Goal: Task Accomplishment & Management: Complete application form

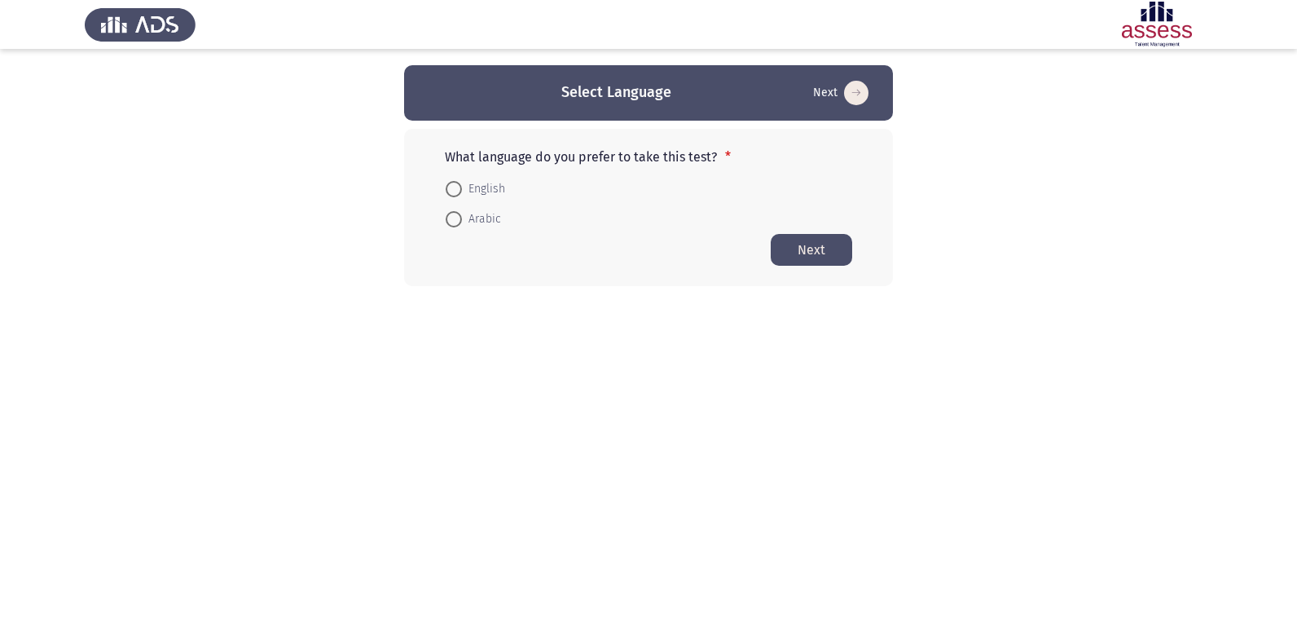
click at [464, 215] on span "Arabic" at bounding box center [481, 219] width 39 height 20
click at [462, 215] on input "Arabic" at bounding box center [454, 219] width 16 height 16
radio input "true"
click at [792, 258] on button "Next" at bounding box center [811, 249] width 81 height 32
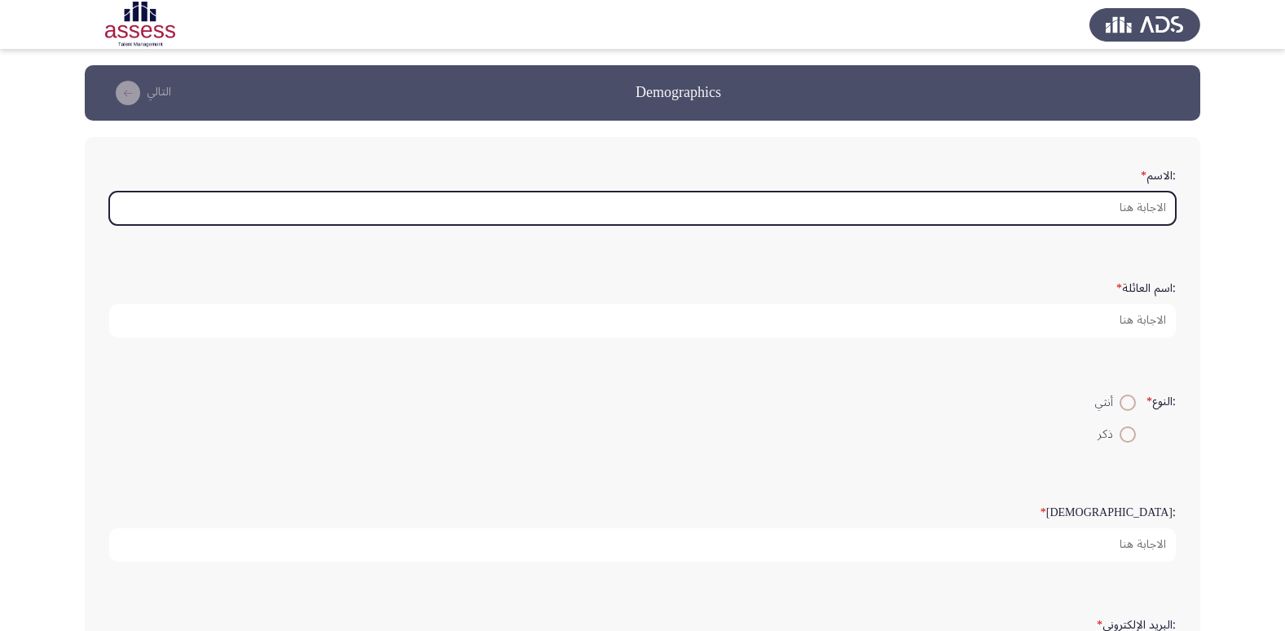
click at [849, 214] on input ":الاسم *" at bounding box center [642, 208] width 1067 height 33
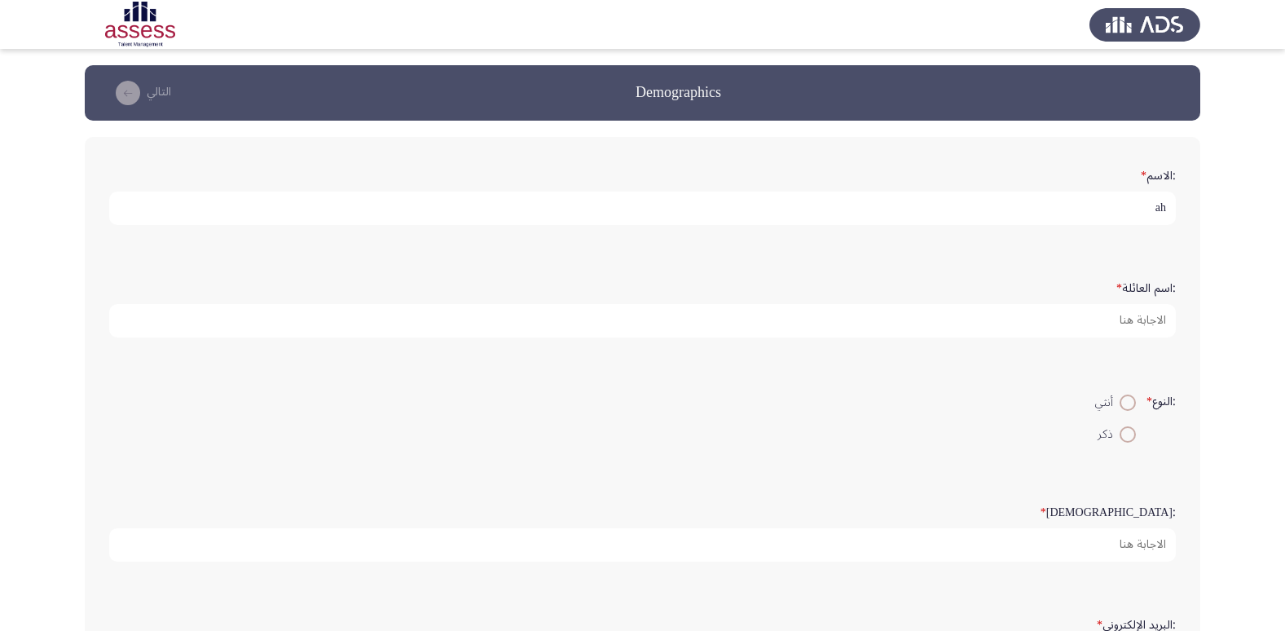
type input "a"
type input "[PERSON_NAME] [PERSON_NAME]"
type input "ج"
type input "29201290100733"
click at [1130, 435] on span at bounding box center [1128, 434] width 16 height 16
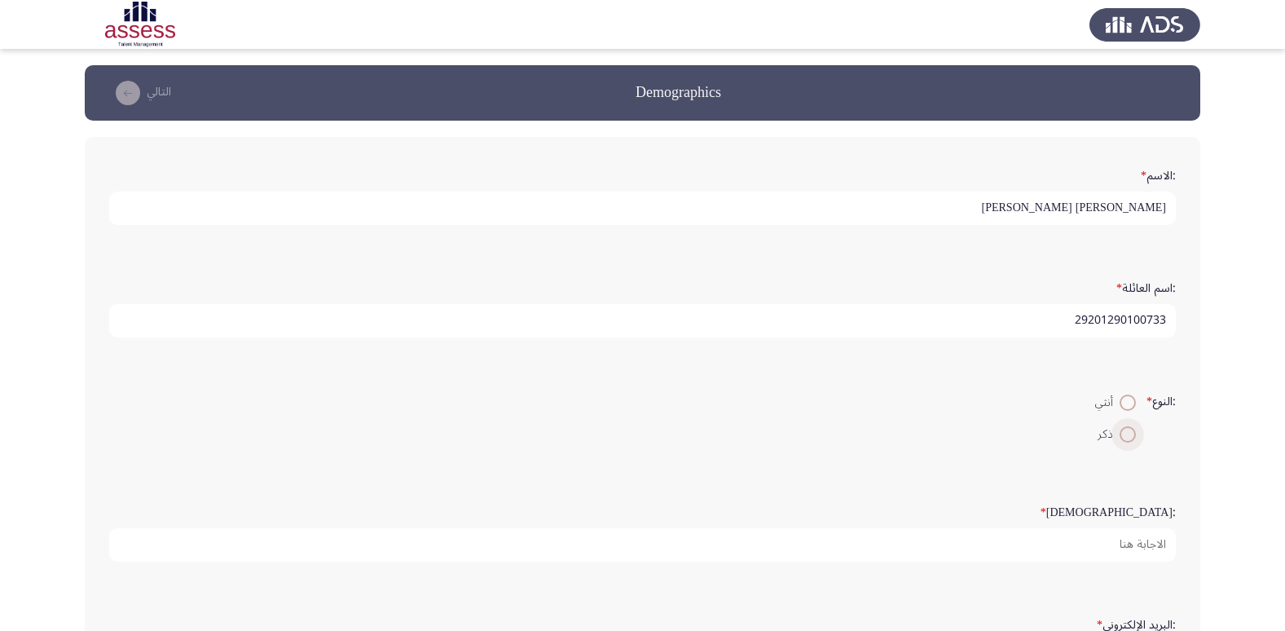
click at [1130, 435] on input "ذكر" at bounding box center [1128, 434] width 16 height 16
radio input "true"
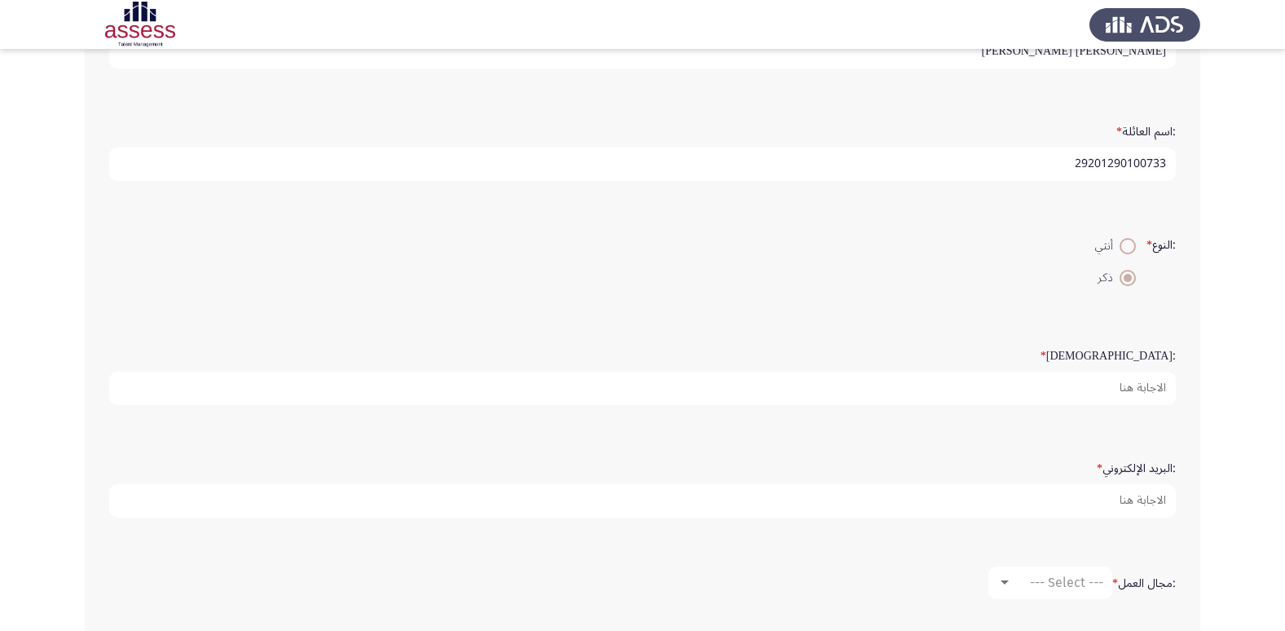
scroll to position [163, 0]
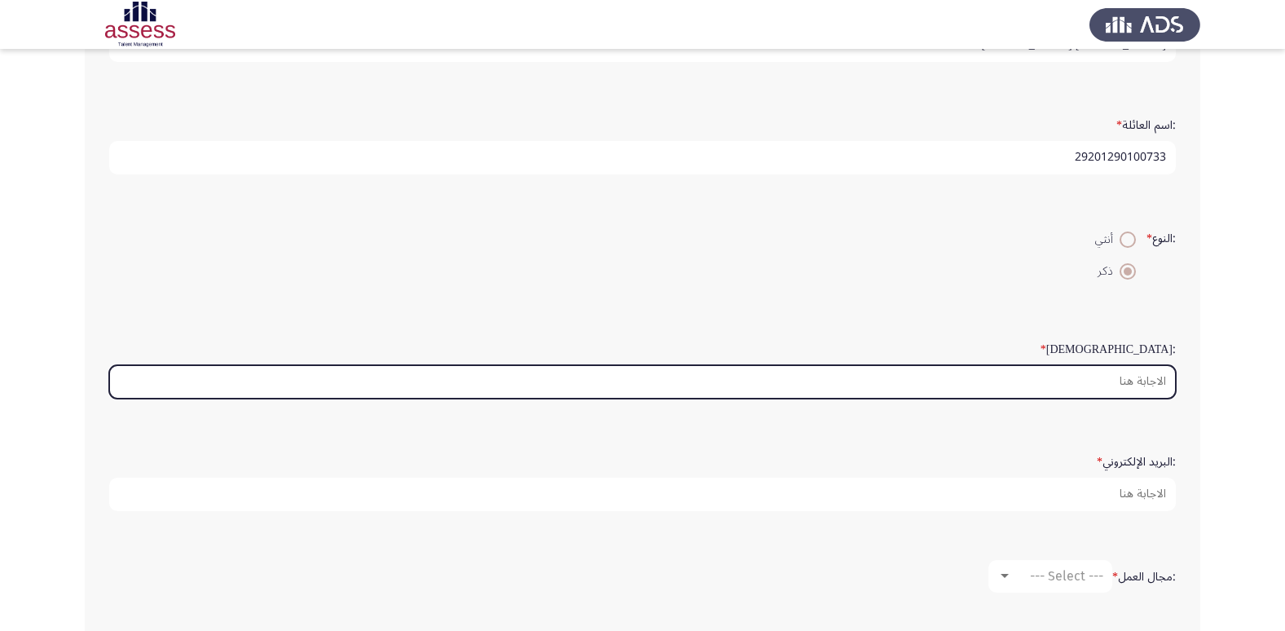
click at [1128, 390] on input ":السن *" at bounding box center [642, 381] width 1067 height 33
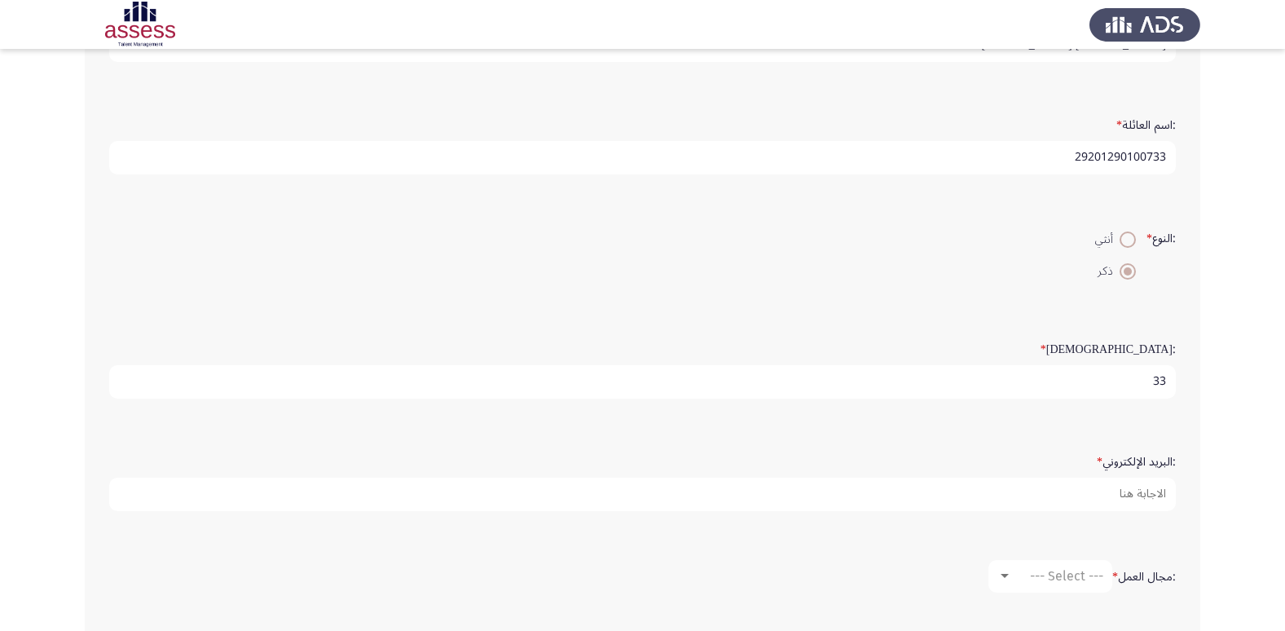
type input "33"
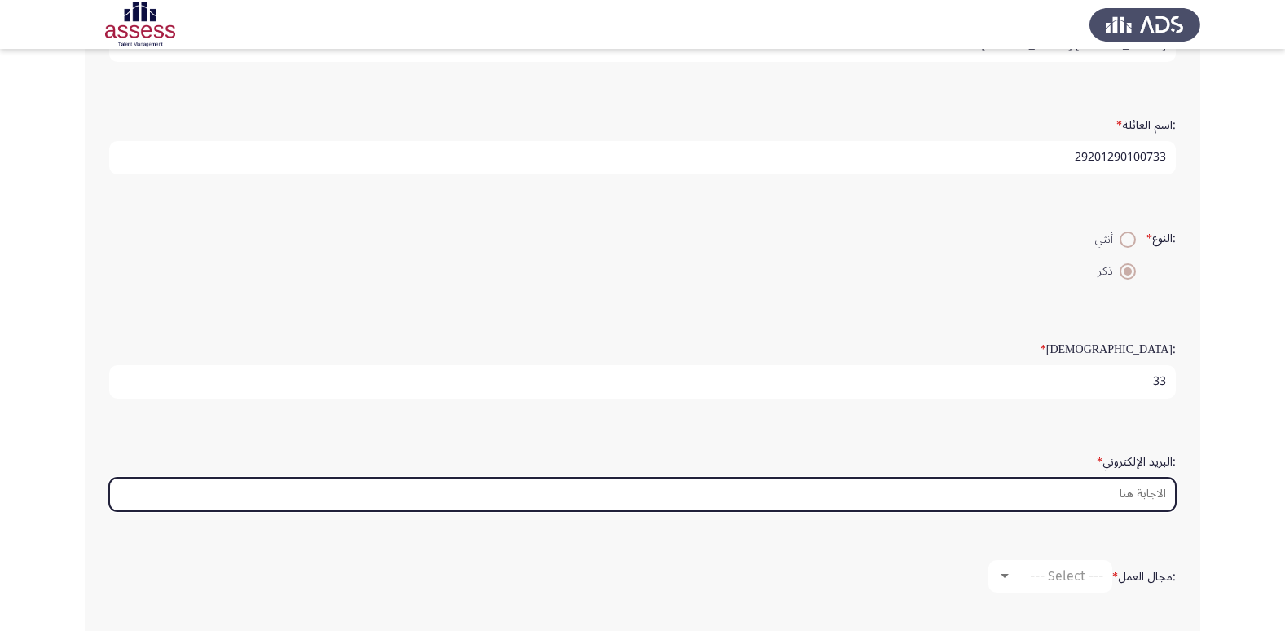
click at [1121, 495] on input ":البريد الإلكتروني *" at bounding box center [642, 494] width 1067 height 33
click at [1129, 497] on input ":البريد الإلكتروني *" at bounding box center [642, 494] width 1067 height 33
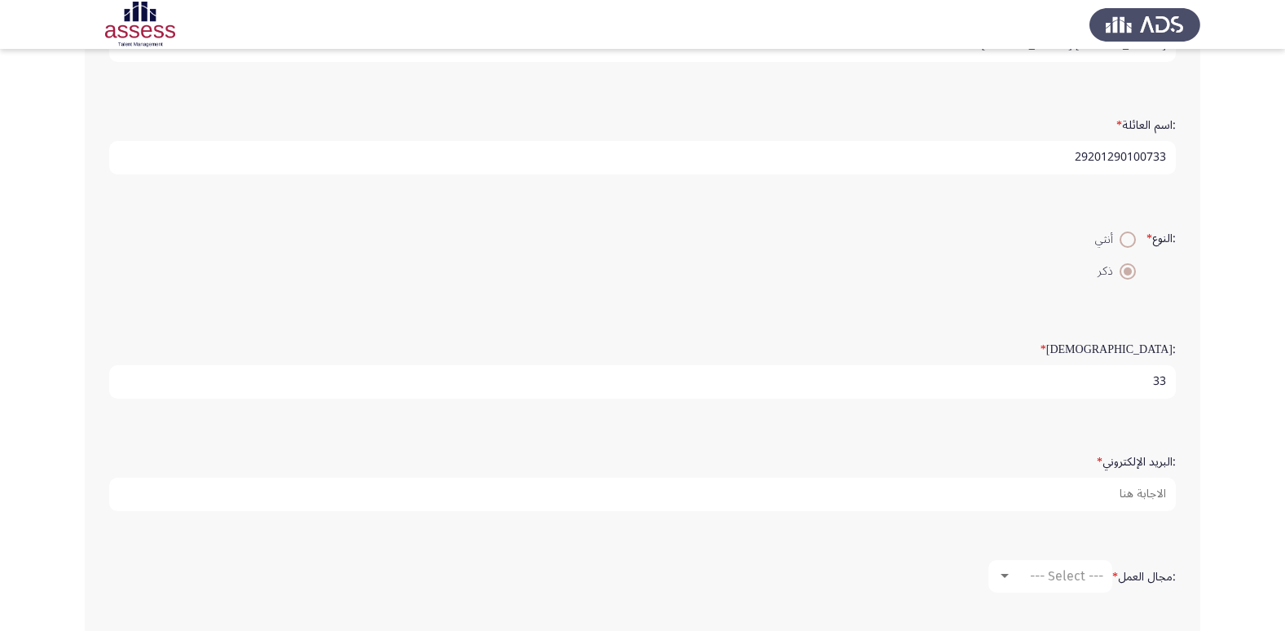
click at [1210, 472] on app-assessment-container "Demographics التالي :الاسم * [PERSON_NAME] [PERSON_NAME] :اسم العائلة * 2920129…" at bounding box center [642, 323] width 1285 height 843
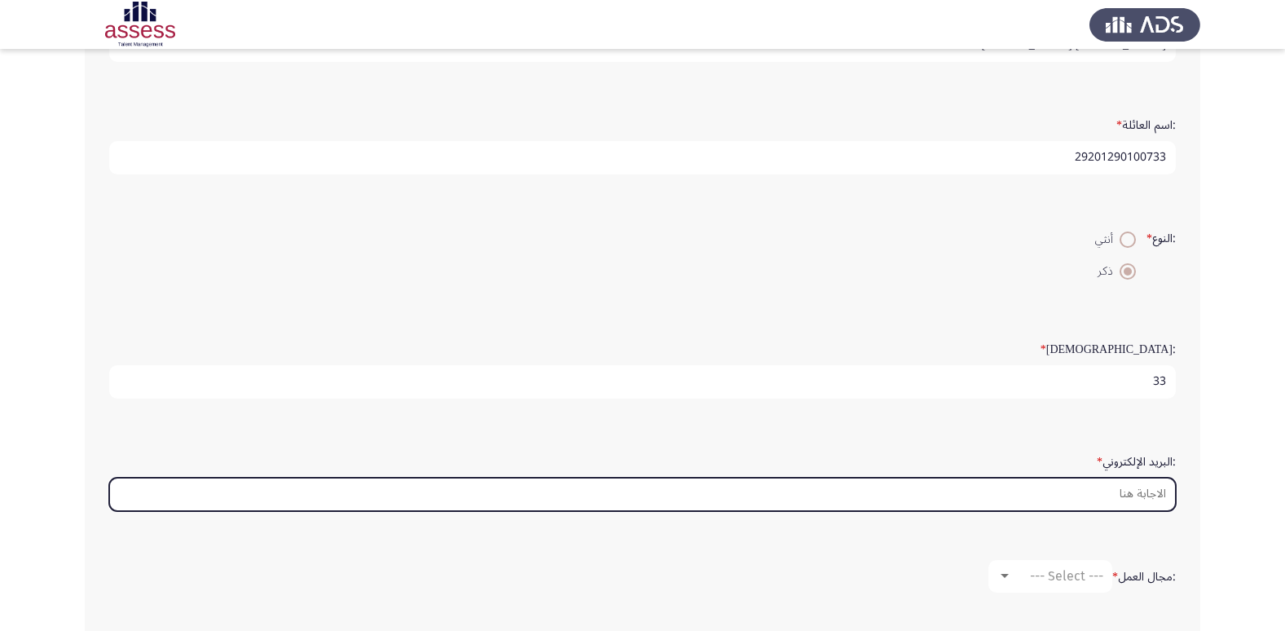
click at [1123, 487] on input ":البريد الإلكتروني *" at bounding box center [642, 494] width 1067 height 33
paste input "[EMAIL_ADDRESS][DOMAIN_NAME]"
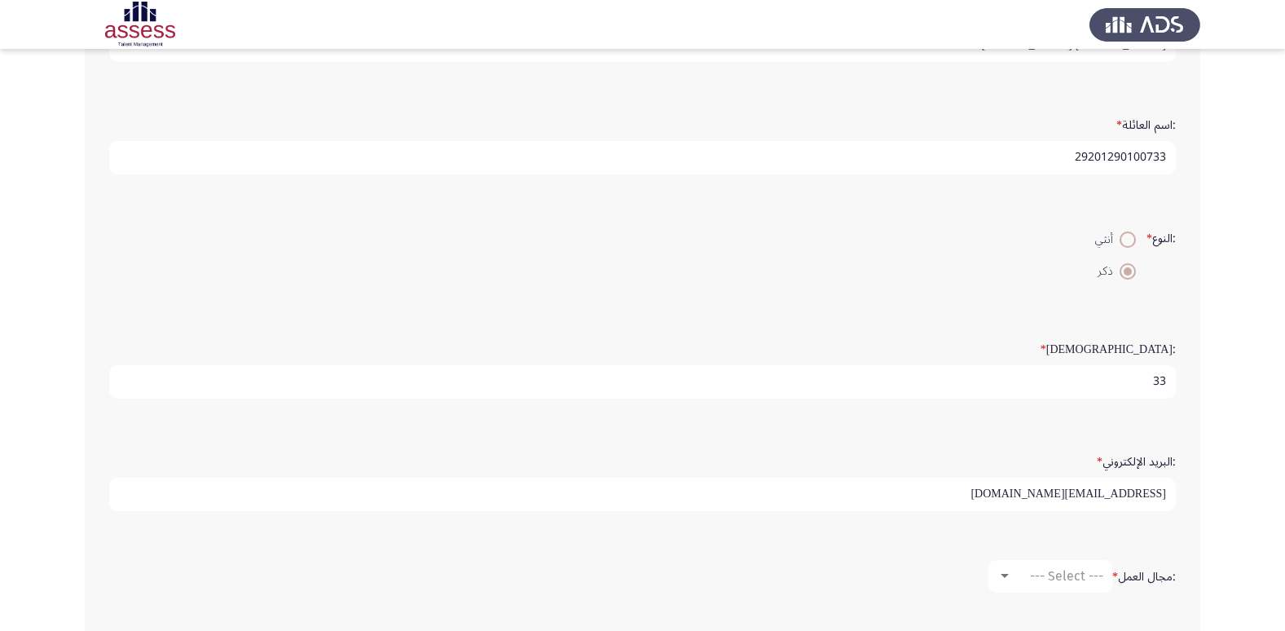
type input "[EMAIL_ADDRESS][DOMAIN_NAME]"
click at [1258, 482] on app-assessment-container "Demographics التالي :الاسم * [PERSON_NAME] [PERSON_NAME] :اسم العائلة * 2920129…" at bounding box center [642, 323] width 1285 height 843
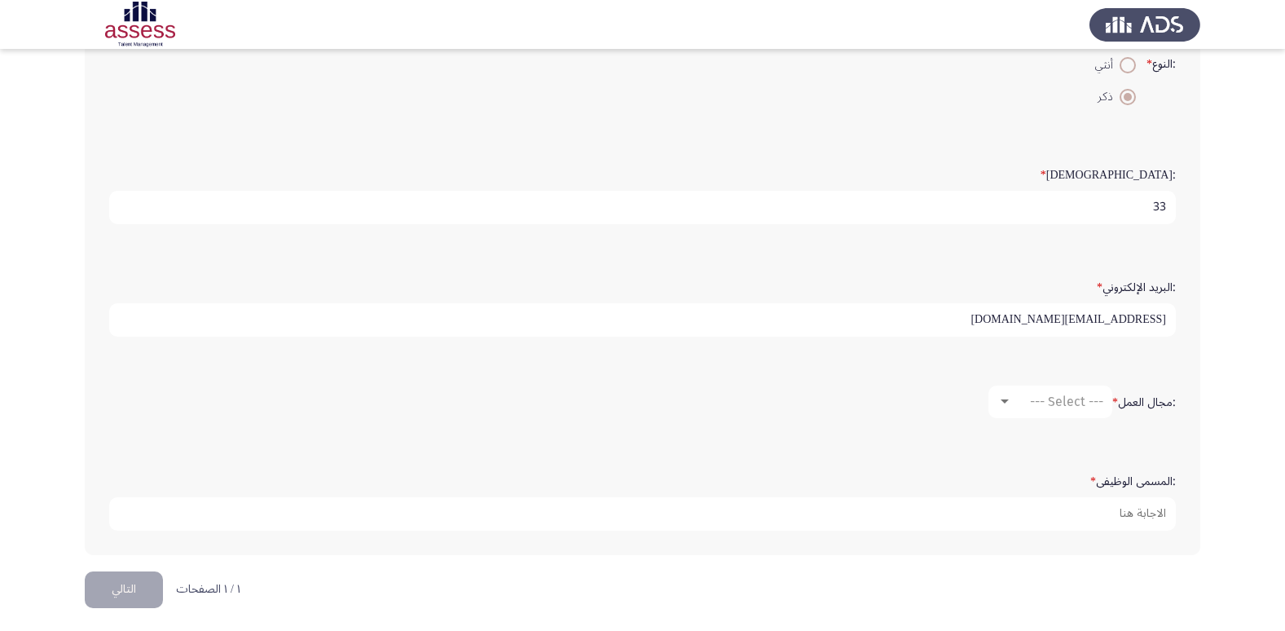
scroll to position [343, 0]
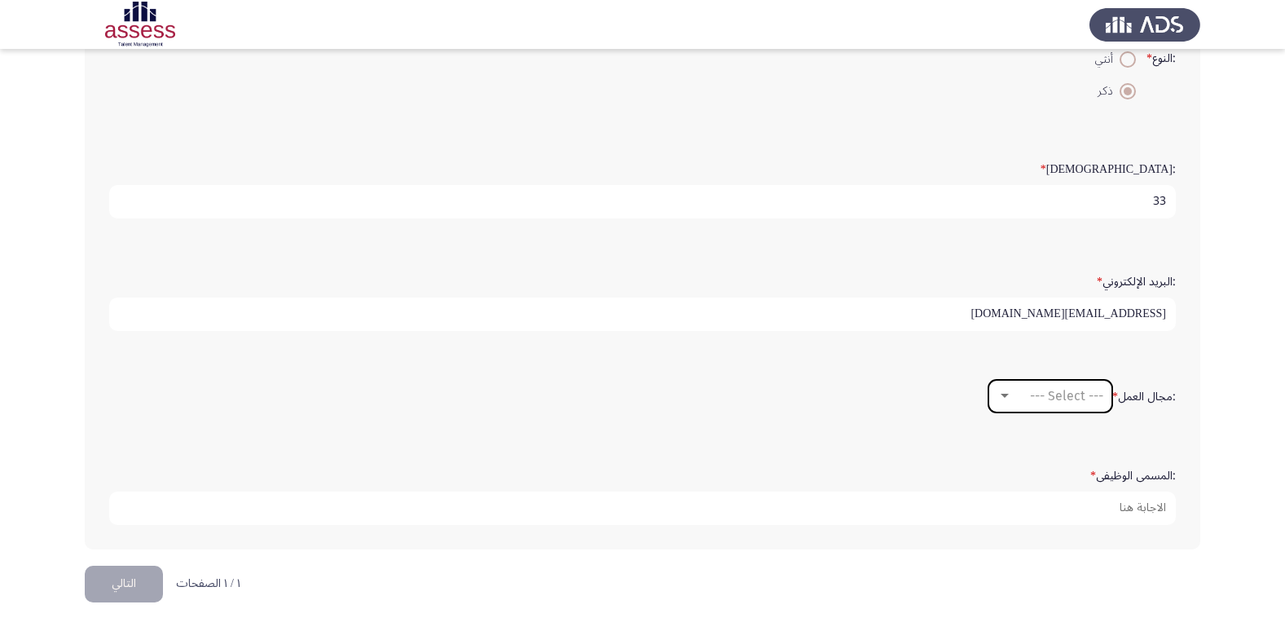
click at [1006, 393] on div at bounding box center [1004, 396] width 15 height 13
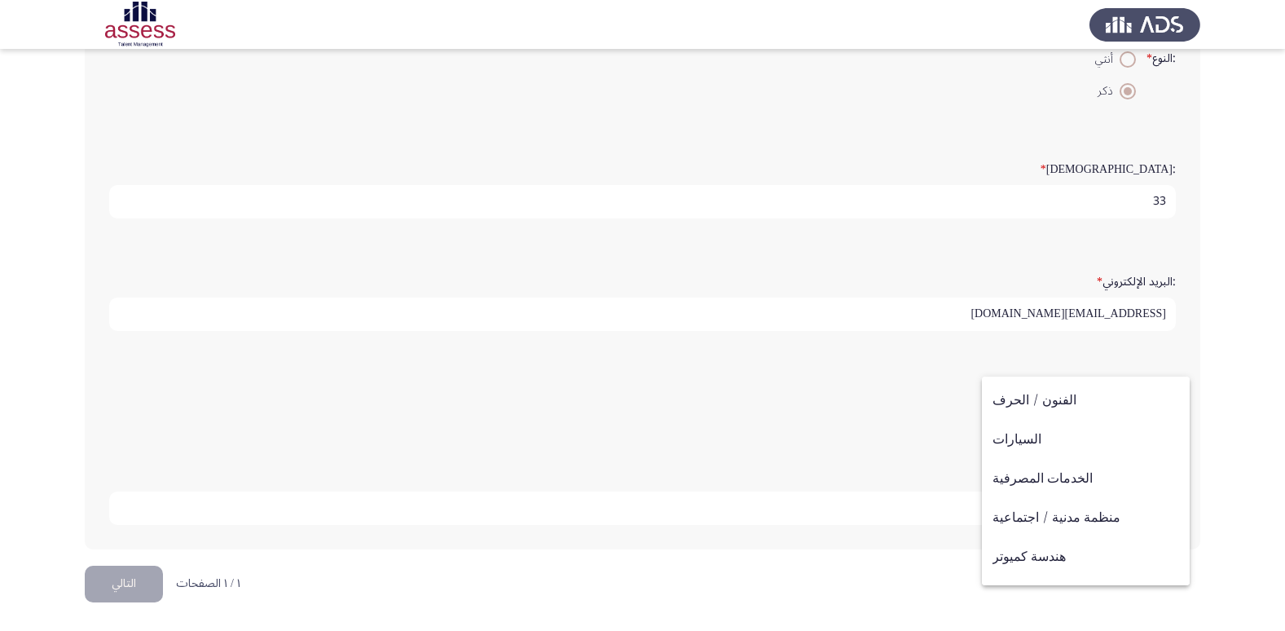
scroll to position [46, 0]
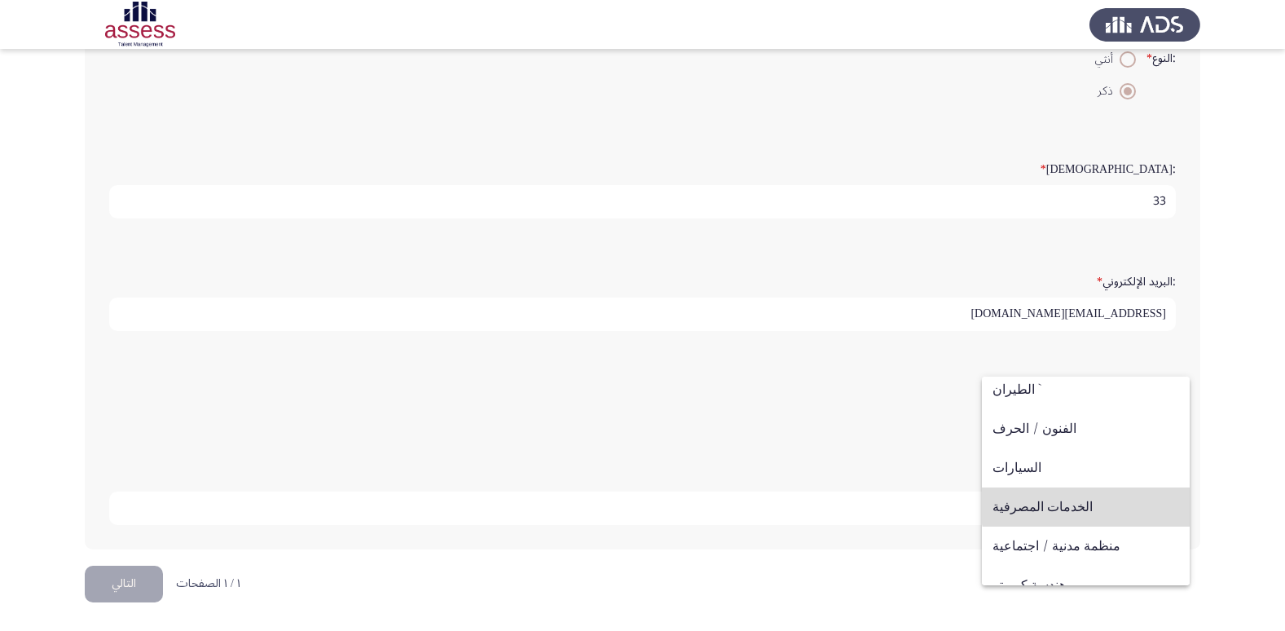
click at [1116, 498] on span "الخدمات المصرفية" at bounding box center [1086, 506] width 187 height 39
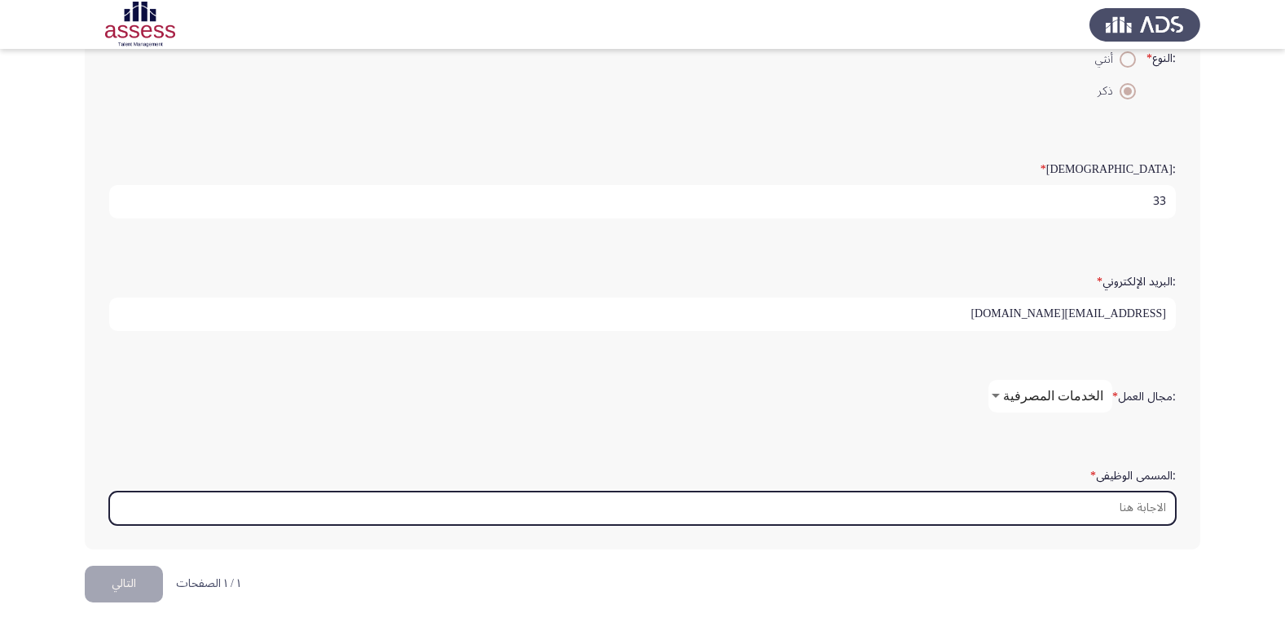
click at [1035, 508] on input ":المسمى الوظيفى *" at bounding box center [642, 507] width 1067 height 33
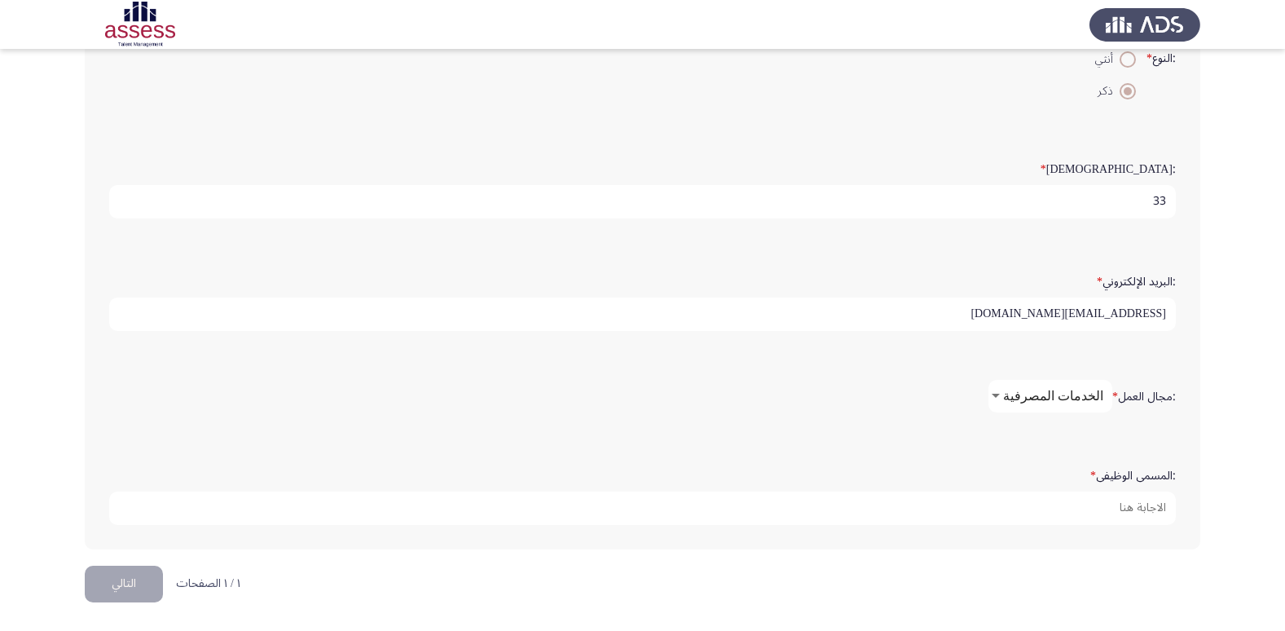
click at [1064, 322] on input "[EMAIL_ADDRESS][DOMAIN_NAME]" at bounding box center [642, 313] width 1067 height 33
click at [1247, 346] on app-assessment-container "Demographics التالي :الاسم * [PERSON_NAME] [PERSON_NAME] :اسم العائلة * 2920129…" at bounding box center [642, 143] width 1285 height 843
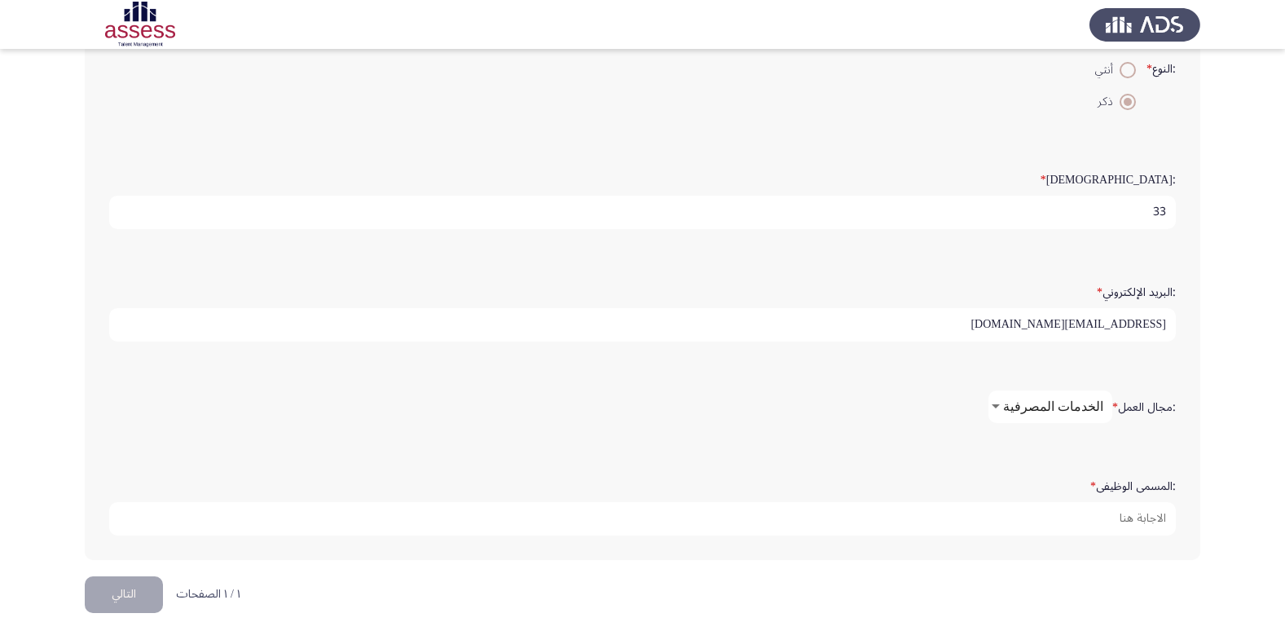
scroll to position [343, 0]
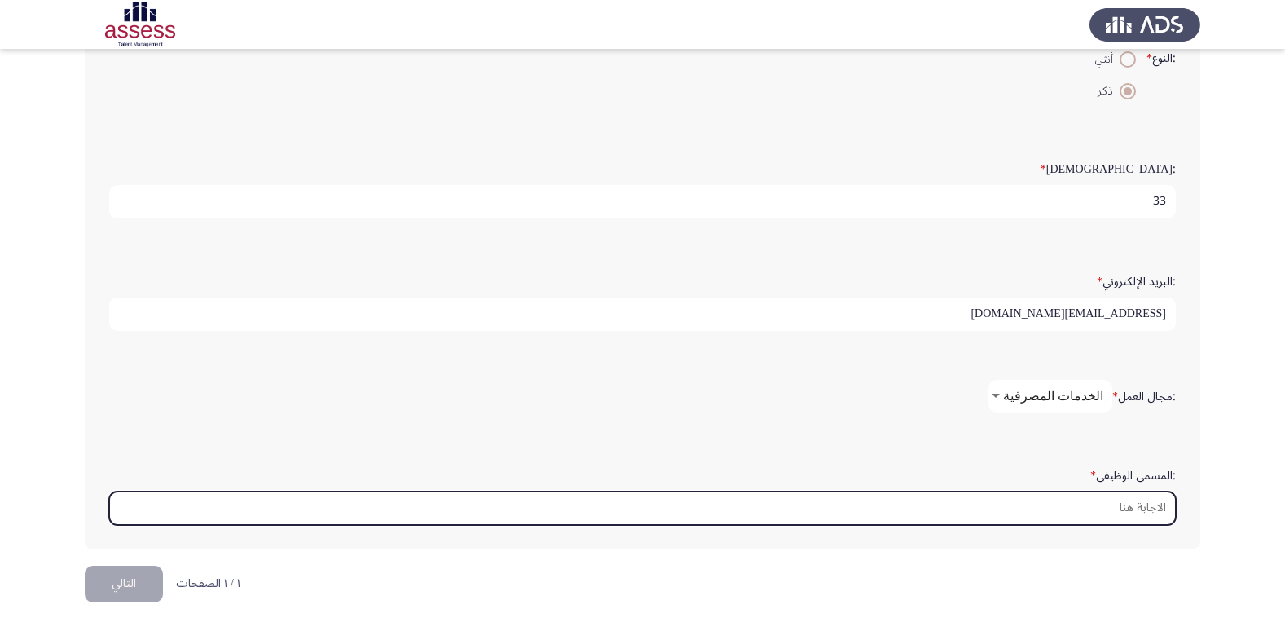
click at [1139, 512] on input ":المسمى الوظيفى *" at bounding box center [642, 507] width 1067 height 33
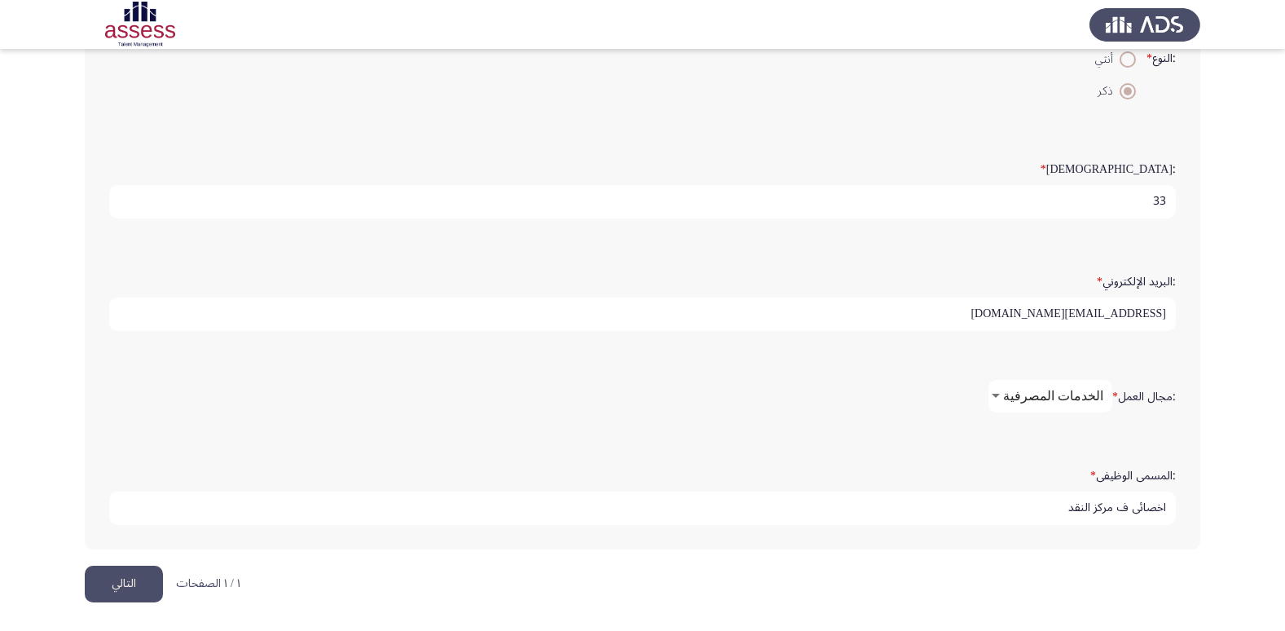
type input "اخصائى ف مركز النقد"
click at [113, 585] on button "التالي" at bounding box center [124, 584] width 78 height 37
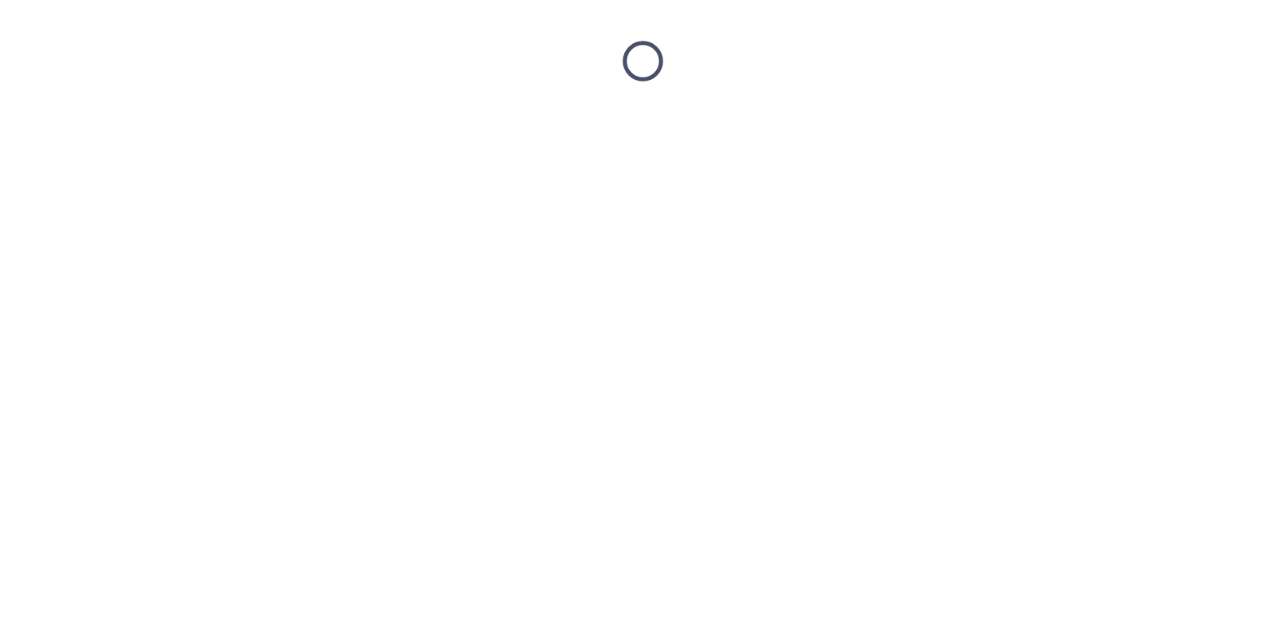
scroll to position [0, 0]
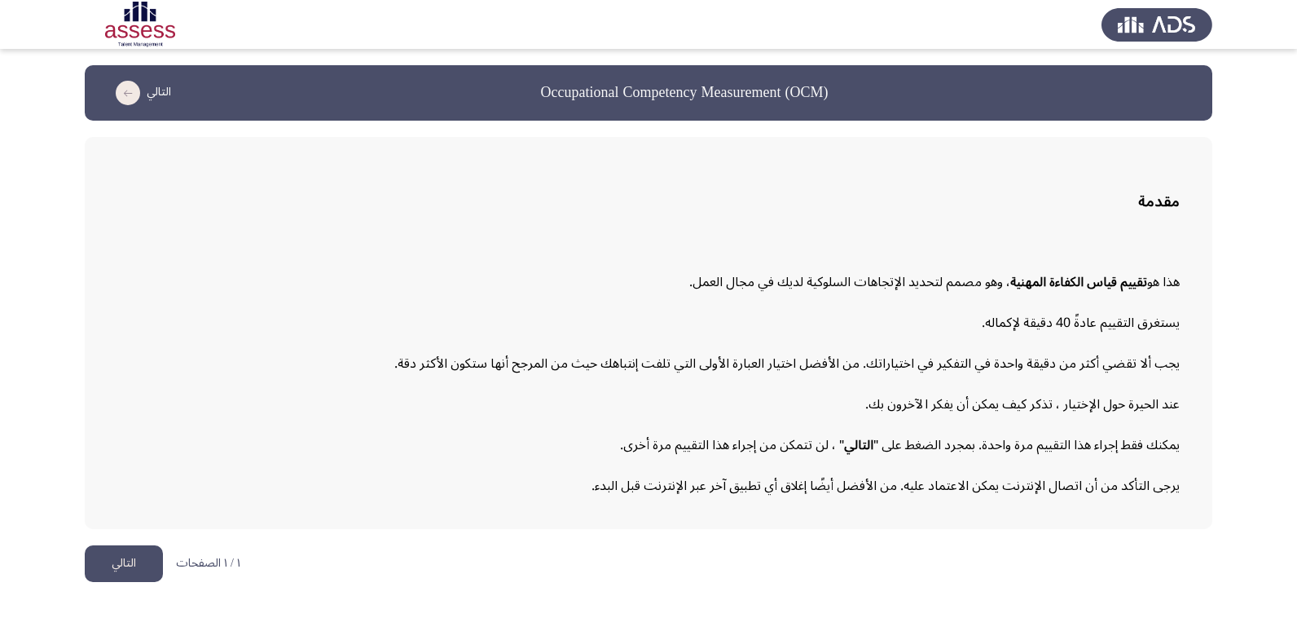
click at [99, 565] on button "التالي" at bounding box center [124, 563] width 78 height 37
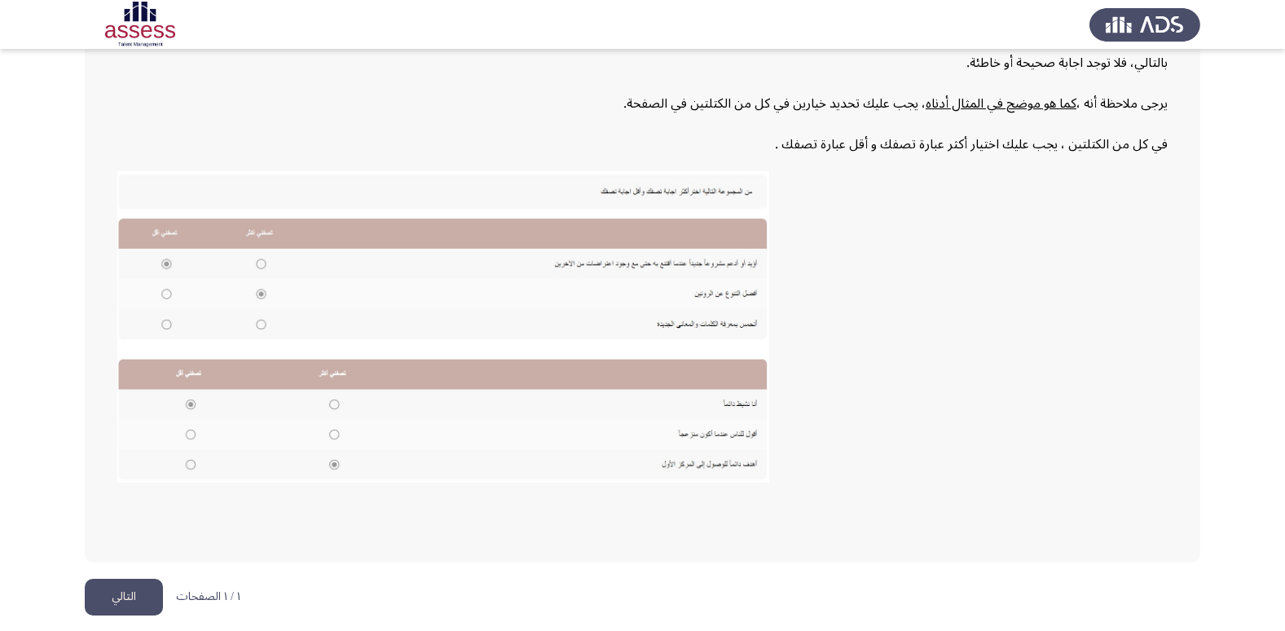
scroll to position [246, 0]
click at [125, 597] on button "التالي" at bounding box center [124, 596] width 78 height 37
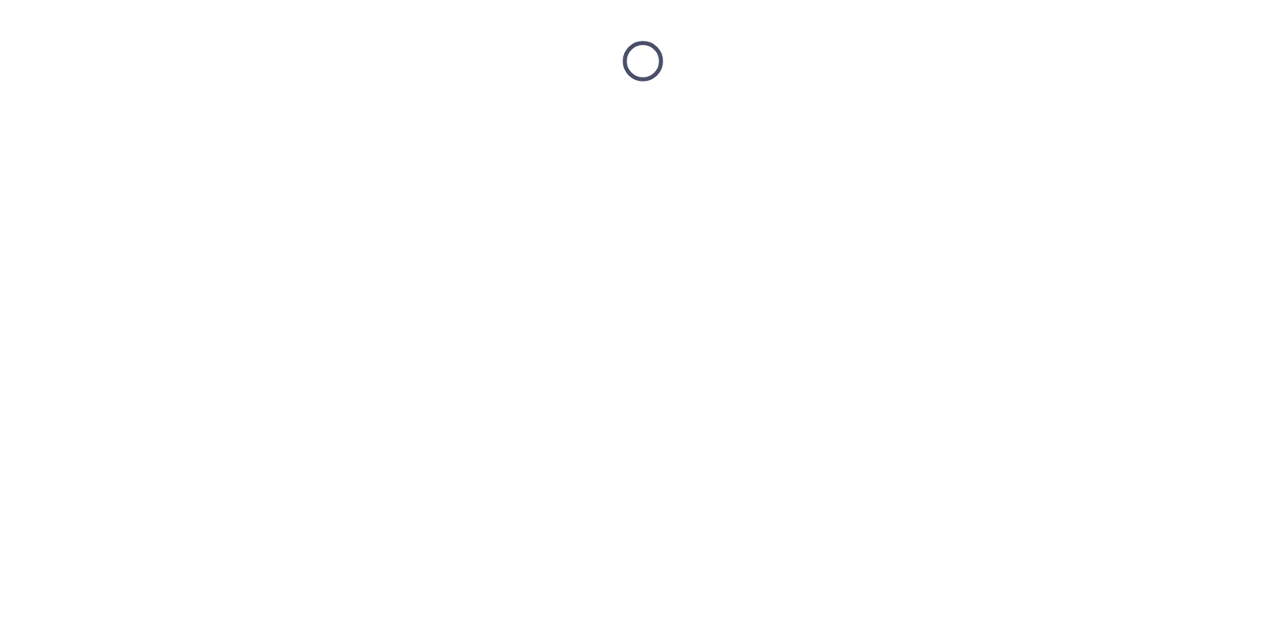
scroll to position [0, 0]
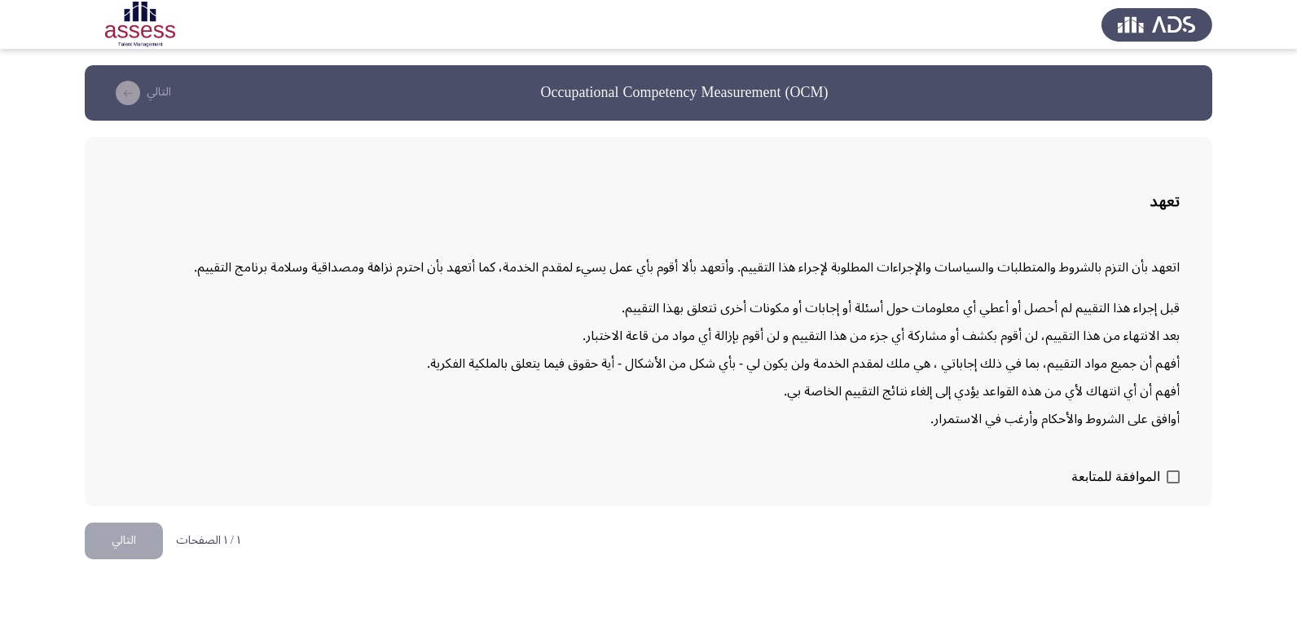
click at [1169, 478] on span at bounding box center [1173, 476] width 13 height 13
click at [1173, 483] on input "الموافقة للمتابعة" at bounding box center [1173, 483] width 1 height 1
checkbox input "true"
click at [153, 538] on button "التالي" at bounding box center [124, 540] width 78 height 37
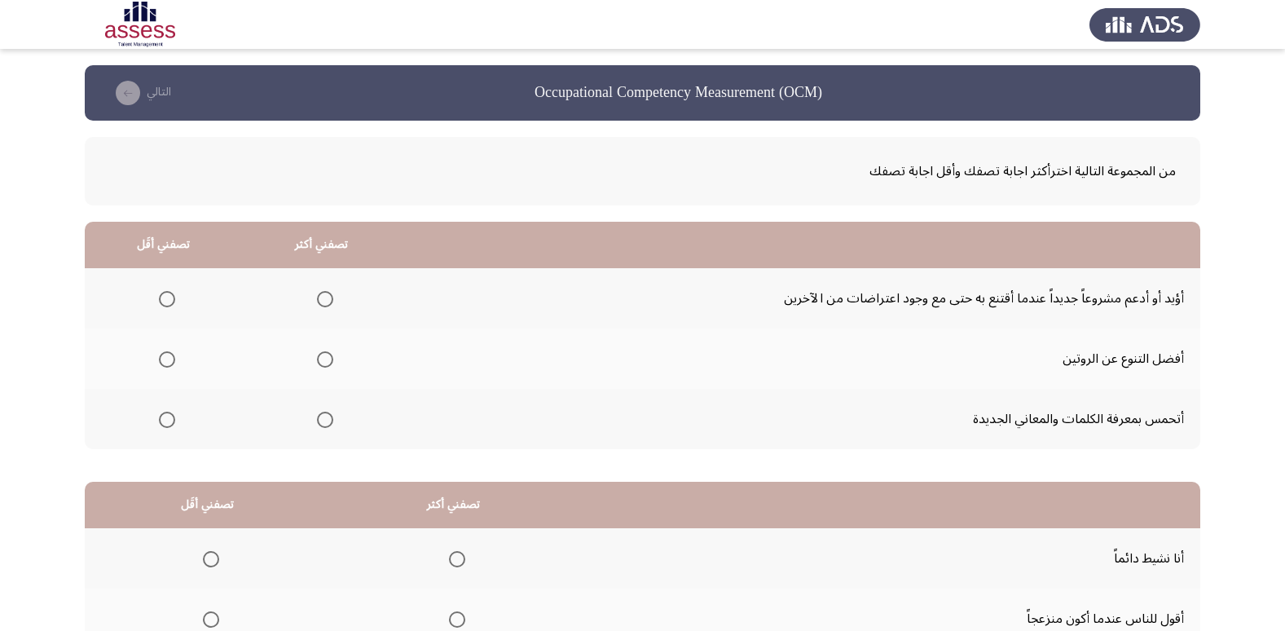
click at [319, 297] on span "Select an option" at bounding box center [325, 299] width 16 height 16
click at [319, 297] on input "Select an option" at bounding box center [325, 299] width 16 height 16
click at [166, 421] on span "Select an option" at bounding box center [167, 420] width 16 height 16
click at [166, 421] on input "Select an option" at bounding box center [167, 420] width 16 height 16
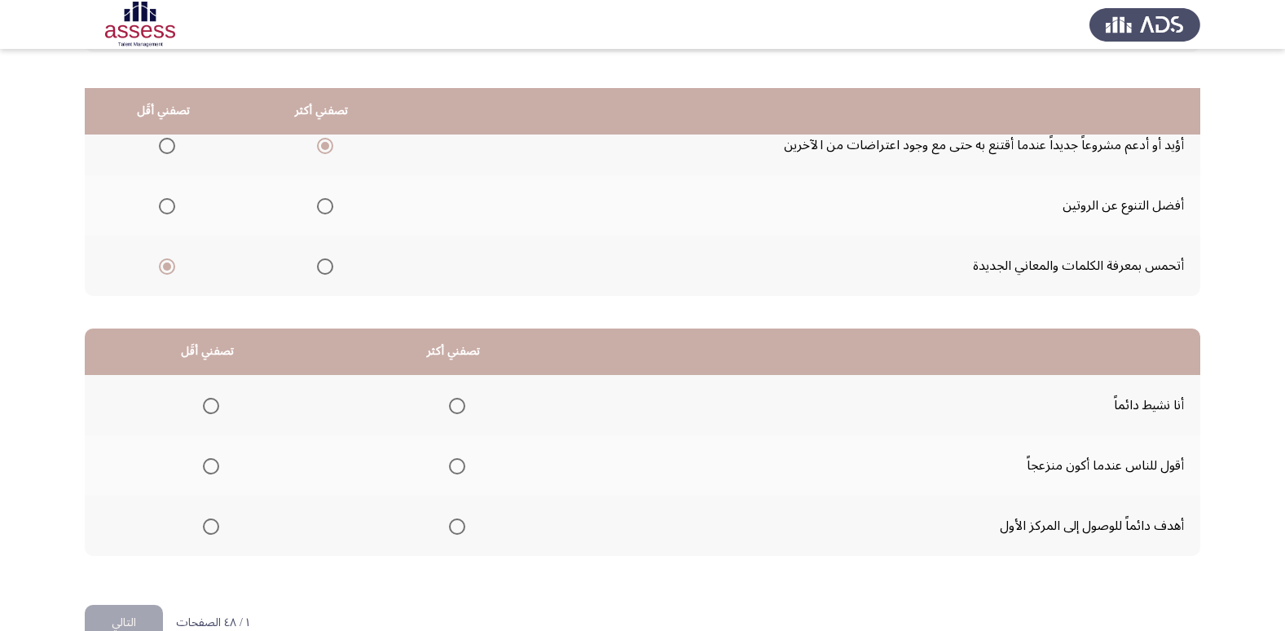
scroll to position [192, 0]
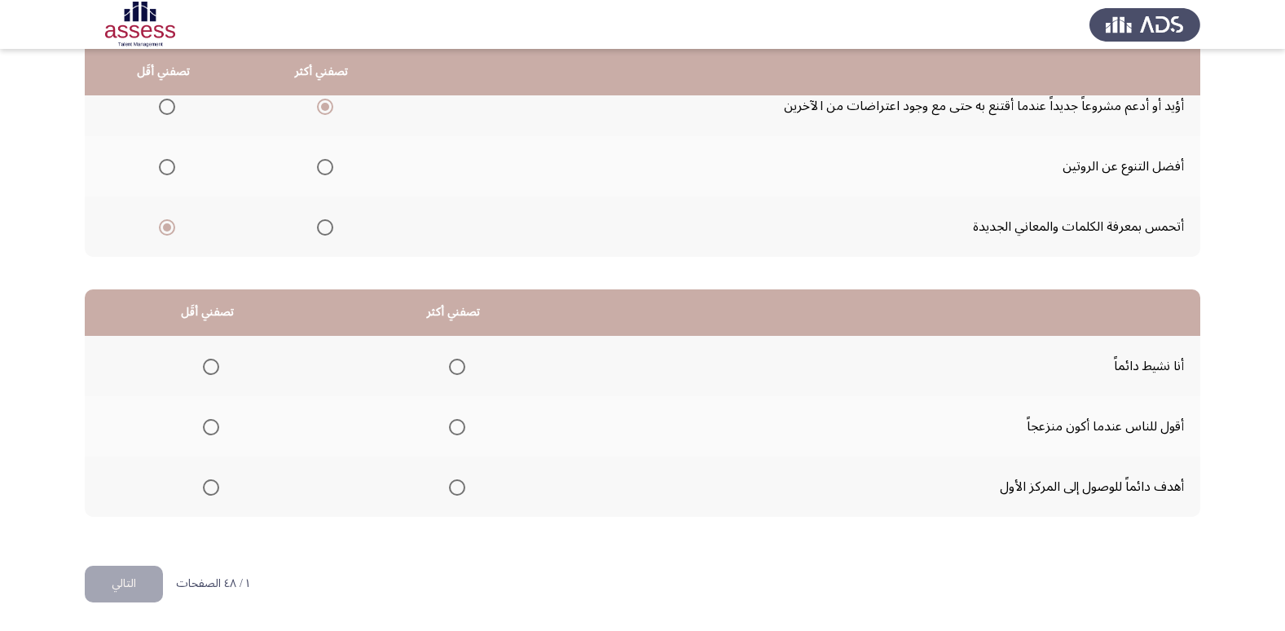
click at [455, 364] on span "Select an option" at bounding box center [457, 367] width 16 height 16
click at [455, 364] on input "Select an option" at bounding box center [457, 367] width 16 height 16
click at [212, 436] on mat-radio-group "Select an option" at bounding box center [207, 426] width 23 height 28
click at [213, 429] on span "Select an option" at bounding box center [211, 427] width 16 height 16
click at [213, 429] on input "Select an option" at bounding box center [211, 427] width 16 height 16
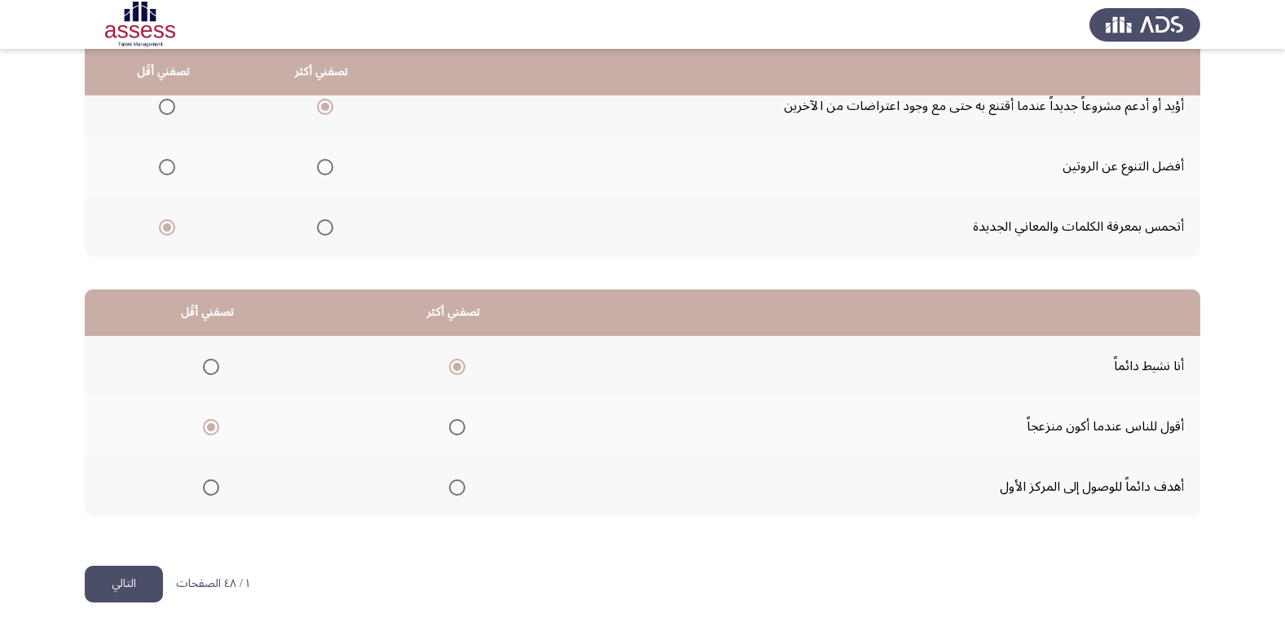
click at [112, 586] on button "التالي" at bounding box center [124, 584] width 78 height 37
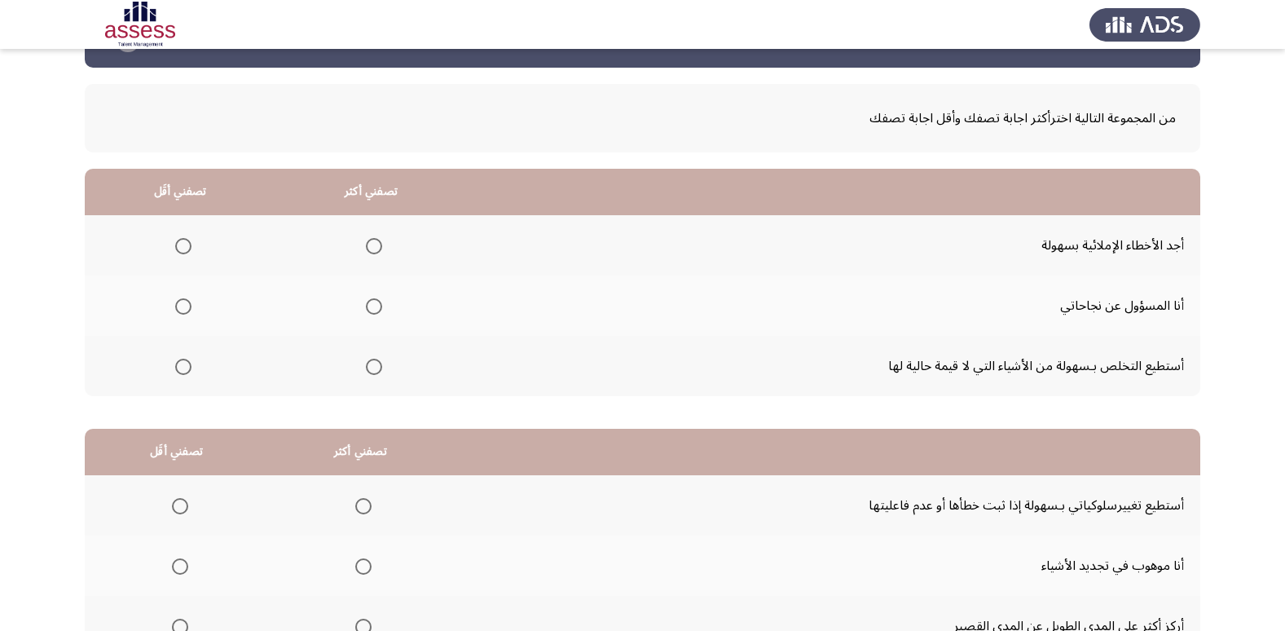
scroll to position [81, 0]
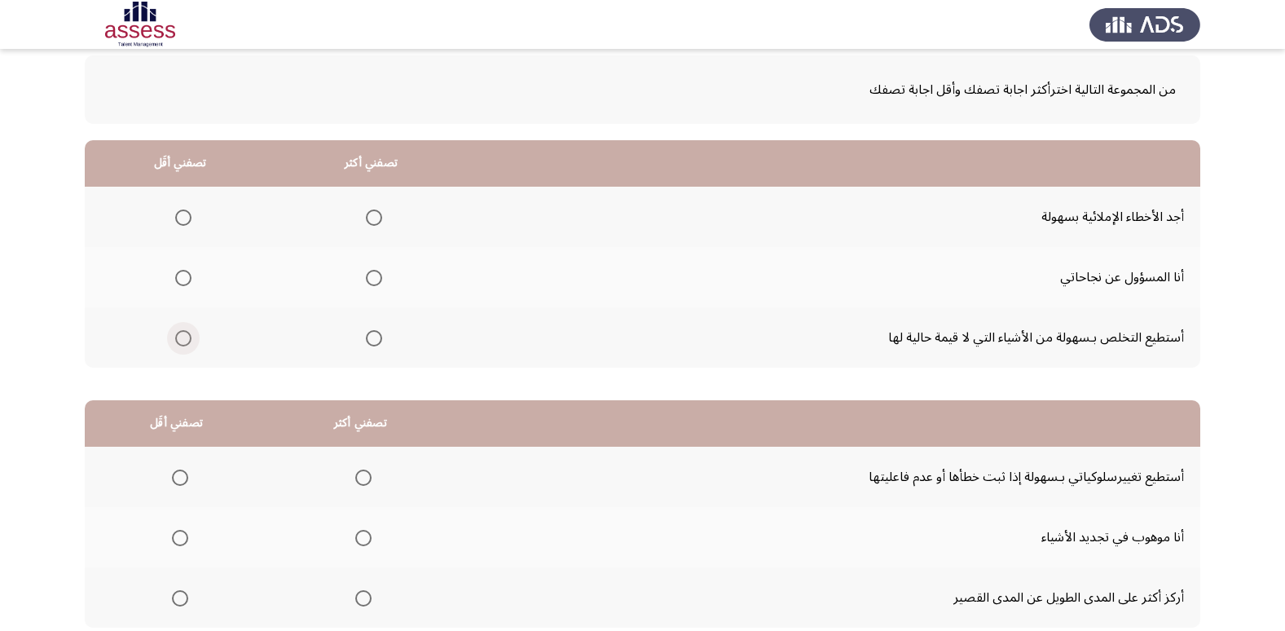
click at [188, 343] on span "Select an option" at bounding box center [183, 338] width 16 height 16
click at [188, 343] on input "Select an option" at bounding box center [183, 338] width 16 height 16
click at [375, 220] on span "Select an option" at bounding box center [374, 217] width 16 height 16
click at [375, 220] on input "Select an option" at bounding box center [374, 217] width 16 height 16
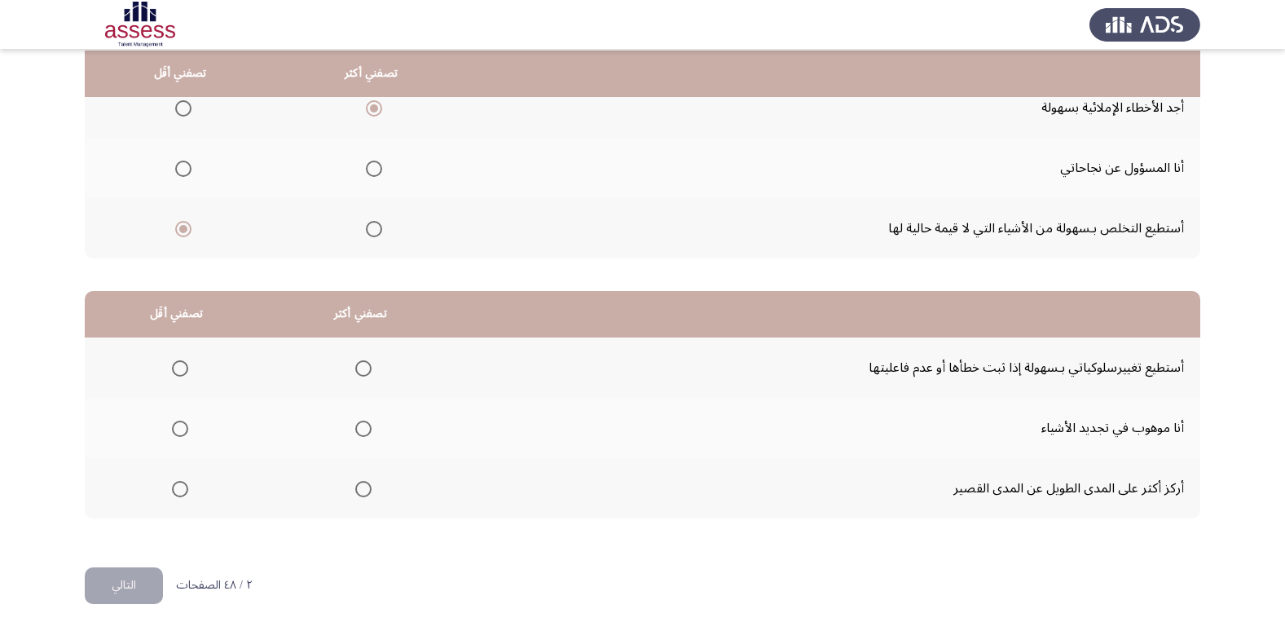
scroll to position [192, 0]
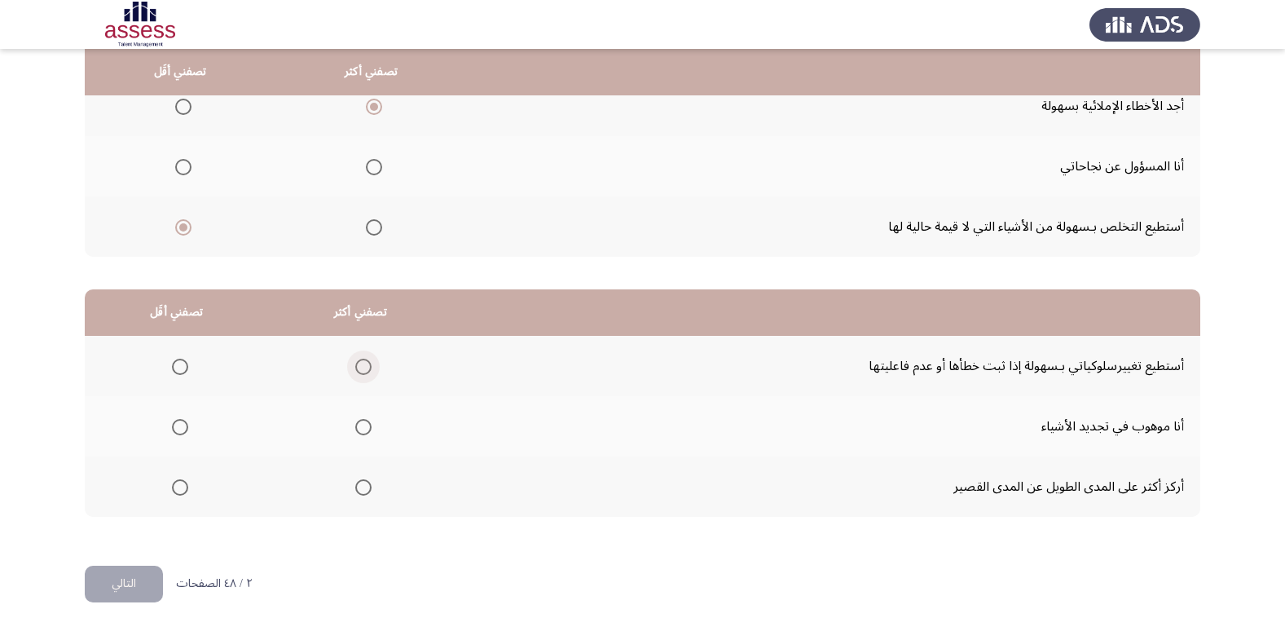
click at [359, 362] on span "Select an option" at bounding box center [363, 367] width 16 height 16
click at [359, 362] on input "Select an option" at bounding box center [363, 367] width 16 height 16
click at [186, 492] on span "Select an option" at bounding box center [180, 487] width 16 height 16
click at [186, 492] on input "Select an option" at bounding box center [180, 487] width 16 height 16
click at [160, 575] on button "التالي" at bounding box center [124, 584] width 78 height 37
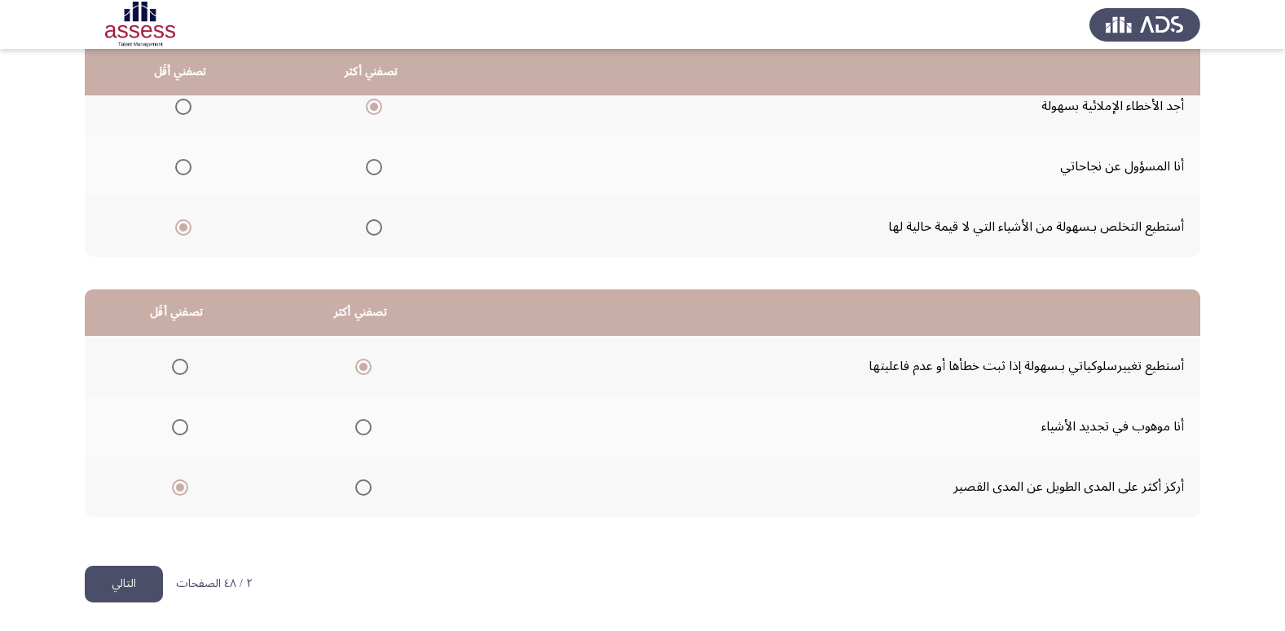
scroll to position [0, 0]
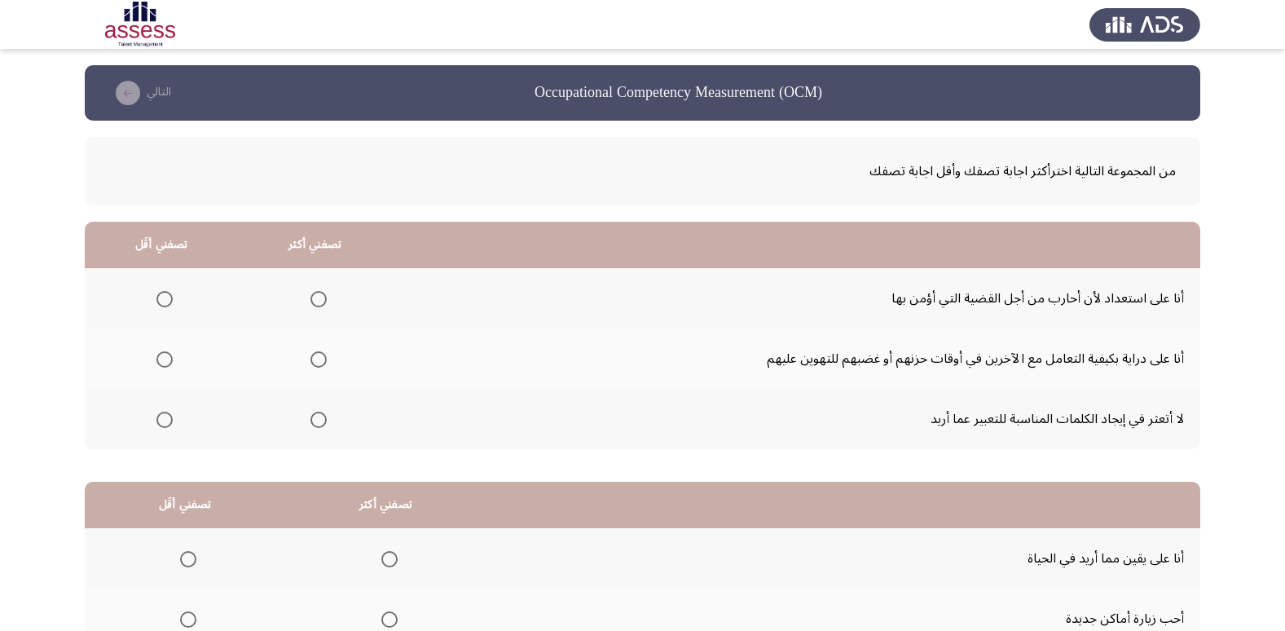
click at [311, 422] on span "Select an option" at bounding box center [318, 420] width 16 height 16
click at [311, 422] on input "Select an option" at bounding box center [318, 420] width 16 height 16
click at [161, 361] on span "Select an option" at bounding box center [164, 359] width 16 height 16
click at [161, 361] on input "Select an option" at bounding box center [164, 359] width 16 height 16
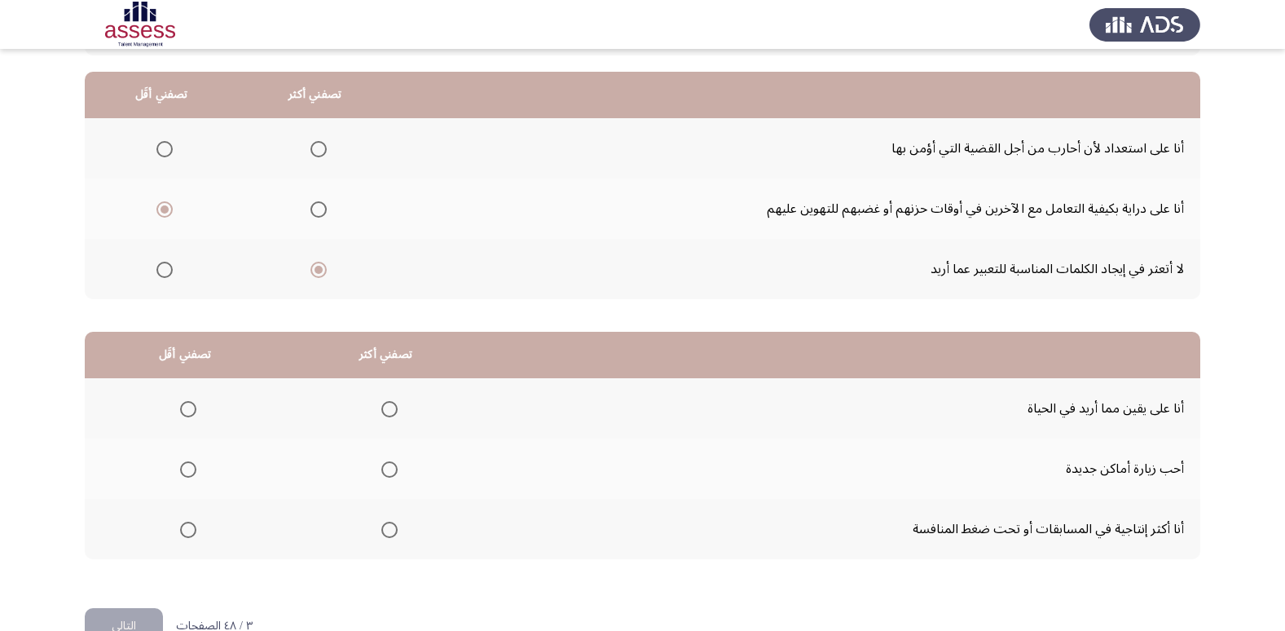
scroll to position [192, 0]
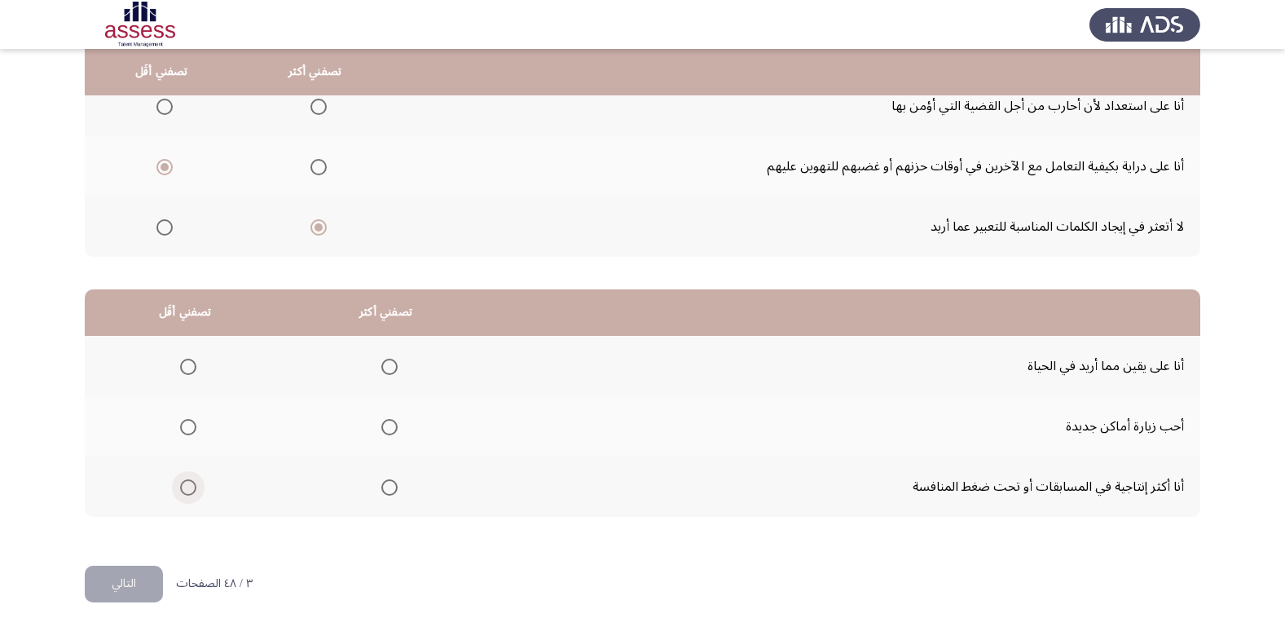
click at [180, 488] on span "Select an option" at bounding box center [188, 487] width 16 height 16
click at [180, 488] on input "Select an option" at bounding box center [188, 487] width 16 height 16
click at [377, 378] on mat-radio-group "Select an option" at bounding box center [386, 366] width 23 height 28
click at [387, 367] on span "Select an option" at bounding box center [389, 367] width 16 height 16
click at [387, 367] on input "Select an option" at bounding box center [389, 367] width 16 height 16
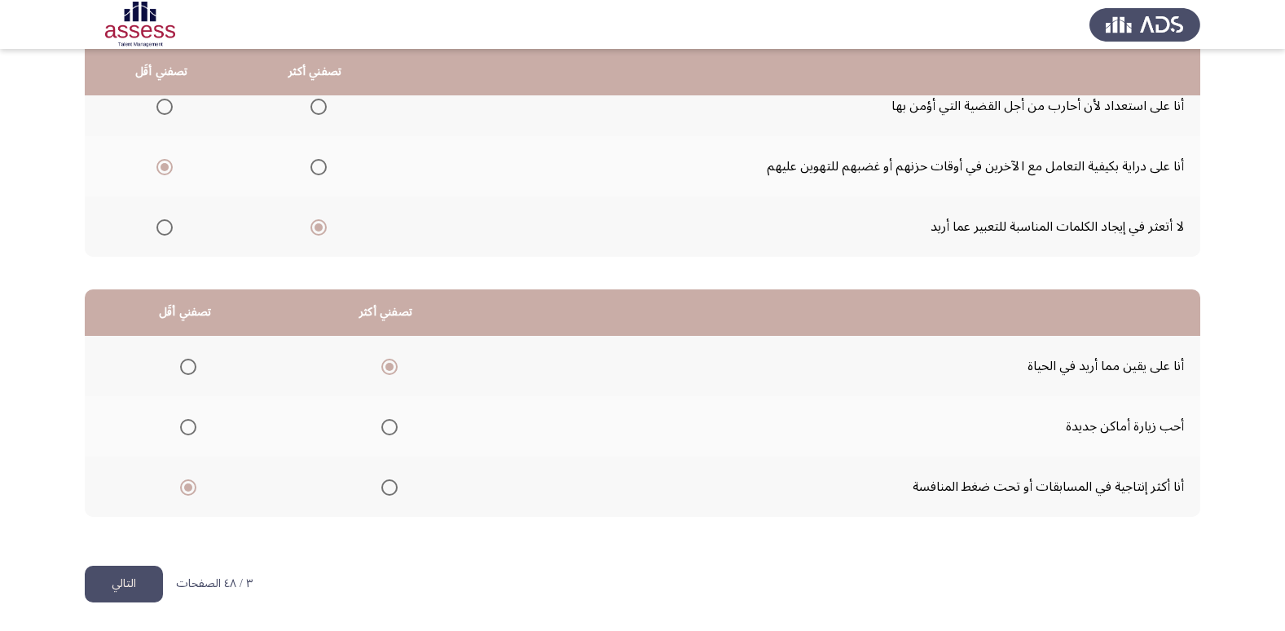
click at [114, 589] on button "التالي" at bounding box center [124, 584] width 78 height 37
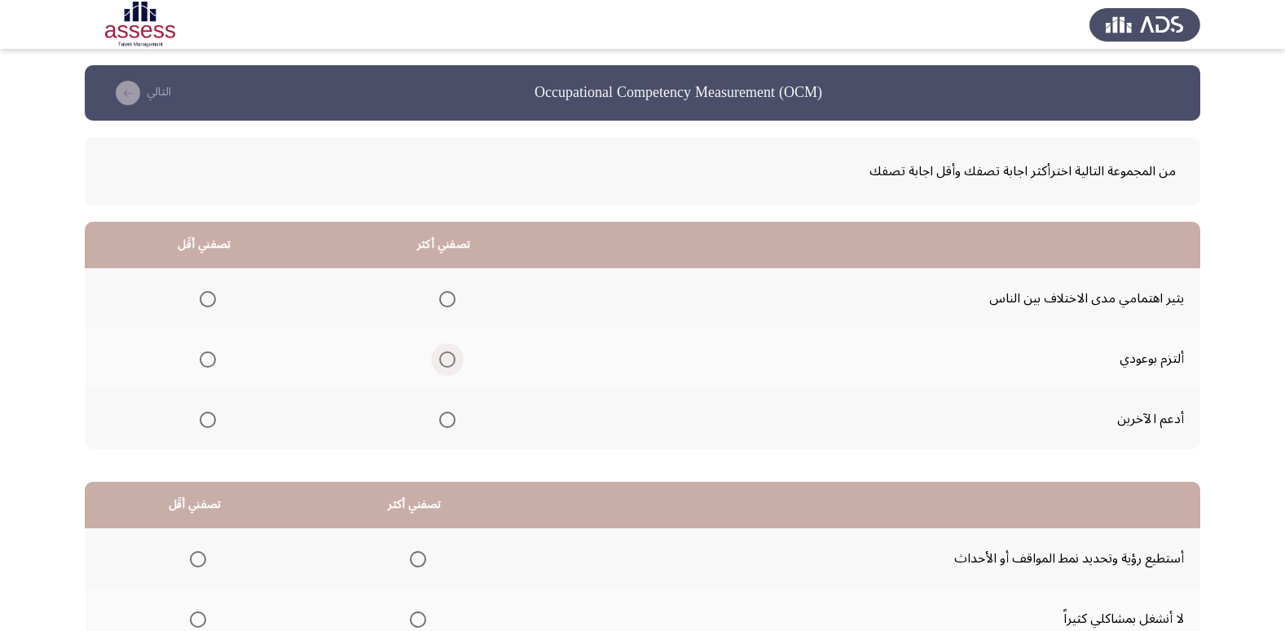
click at [447, 359] on span "Select an option" at bounding box center [447, 359] width 16 height 16
click at [447, 359] on input "Select an option" at bounding box center [447, 359] width 16 height 16
click at [207, 302] on span "Select an option" at bounding box center [208, 299] width 16 height 16
click at [207, 302] on input "Select an option" at bounding box center [208, 299] width 16 height 16
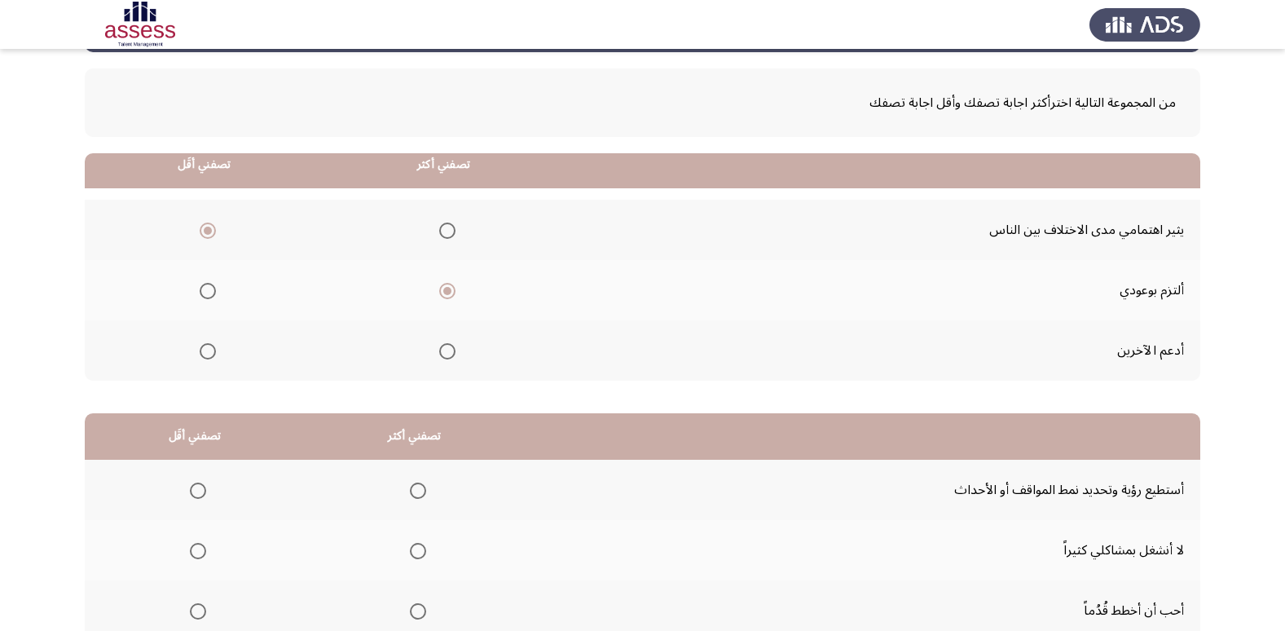
scroll to position [163, 0]
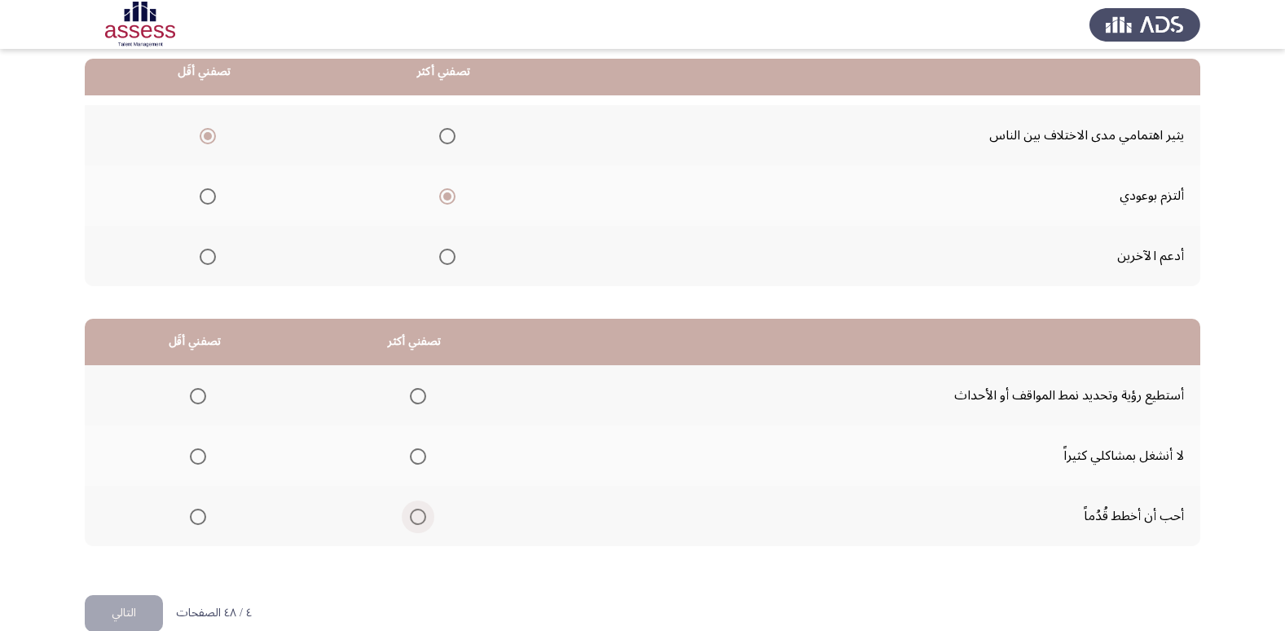
click at [415, 518] on span "Select an option" at bounding box center [418, 517] width 16 height 16
click at [415, 518] on input "Select an option" at bounding box center [418, 517] width 16 height 16
click at [193, 457] on span "Select an option" at bounding box center [198, 456] width 16 height 16
click at [193, 457] on input "Select an option" at bounding box center [198, 456] width 16 height 16
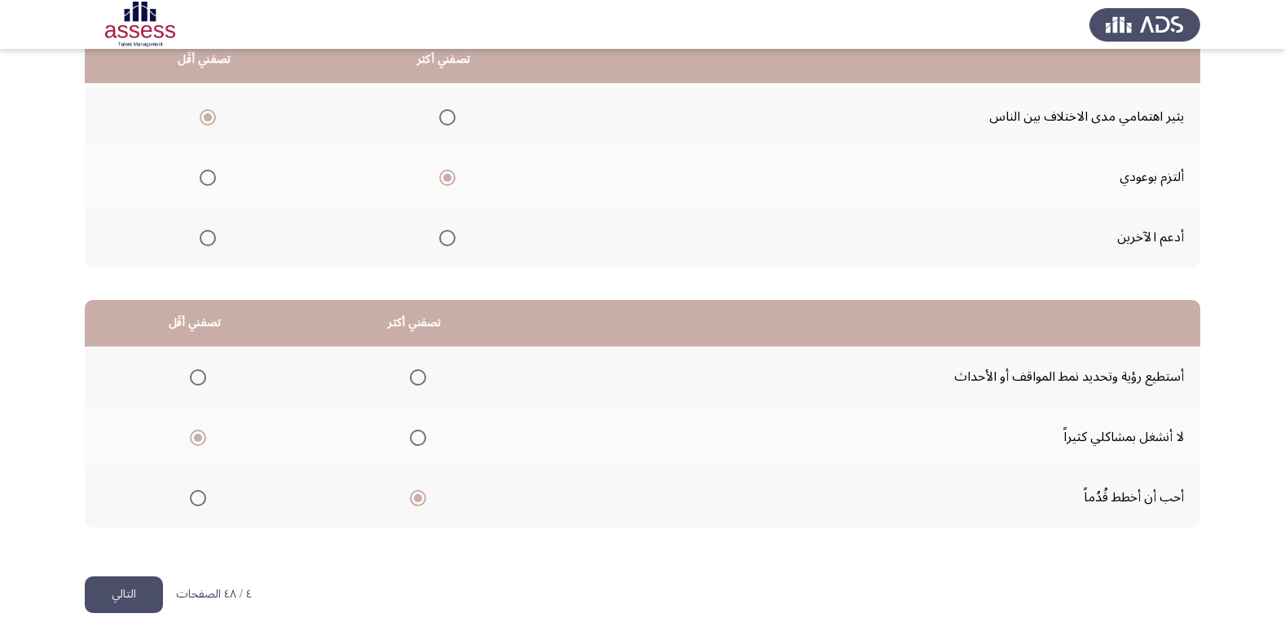
scroll to position [192, 0]
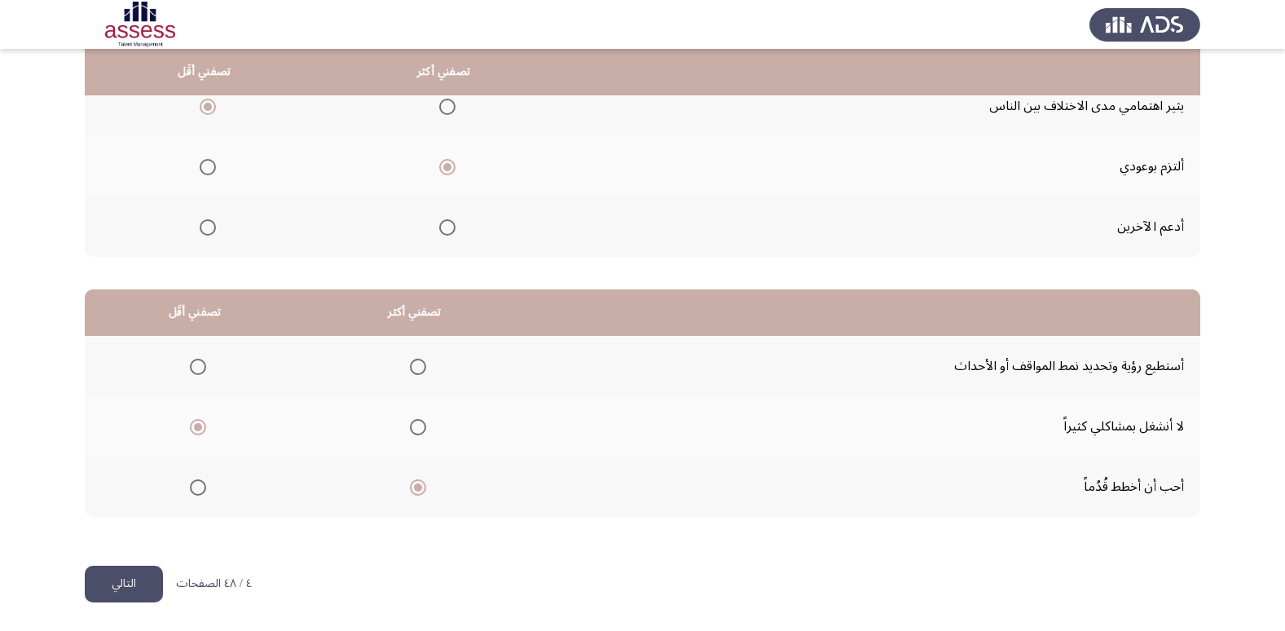
click at [135, 585] on button "التالي" at bounding box center [124, 584] width 78 height 37
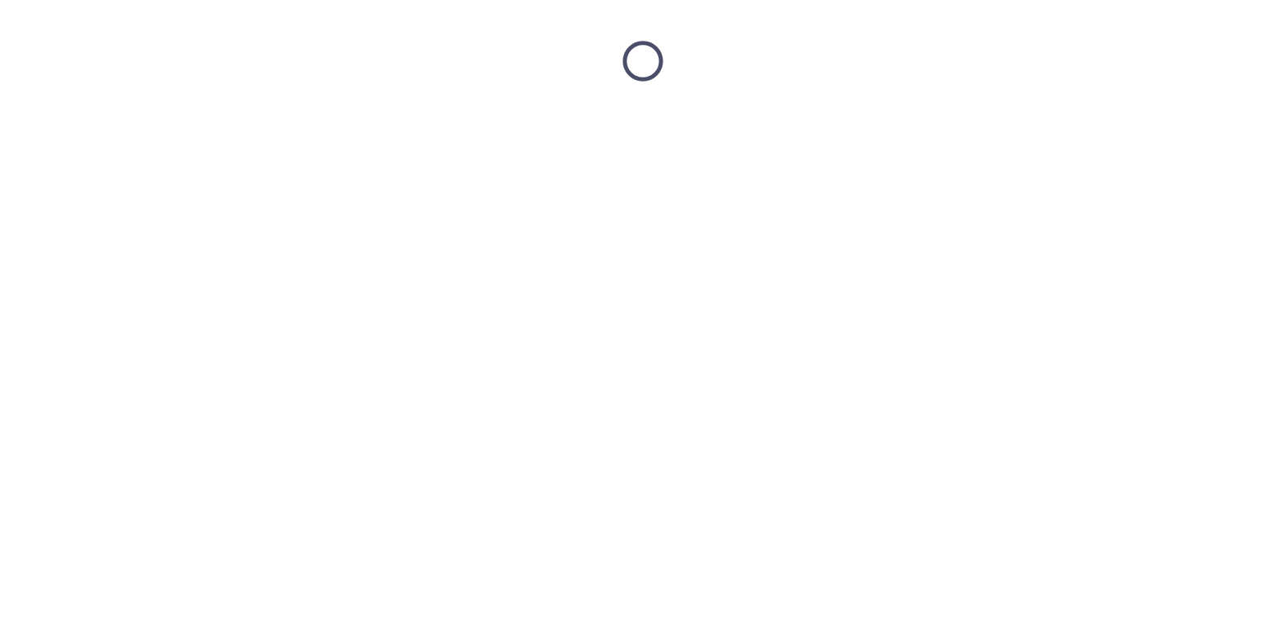
scroll to position [0, 0]
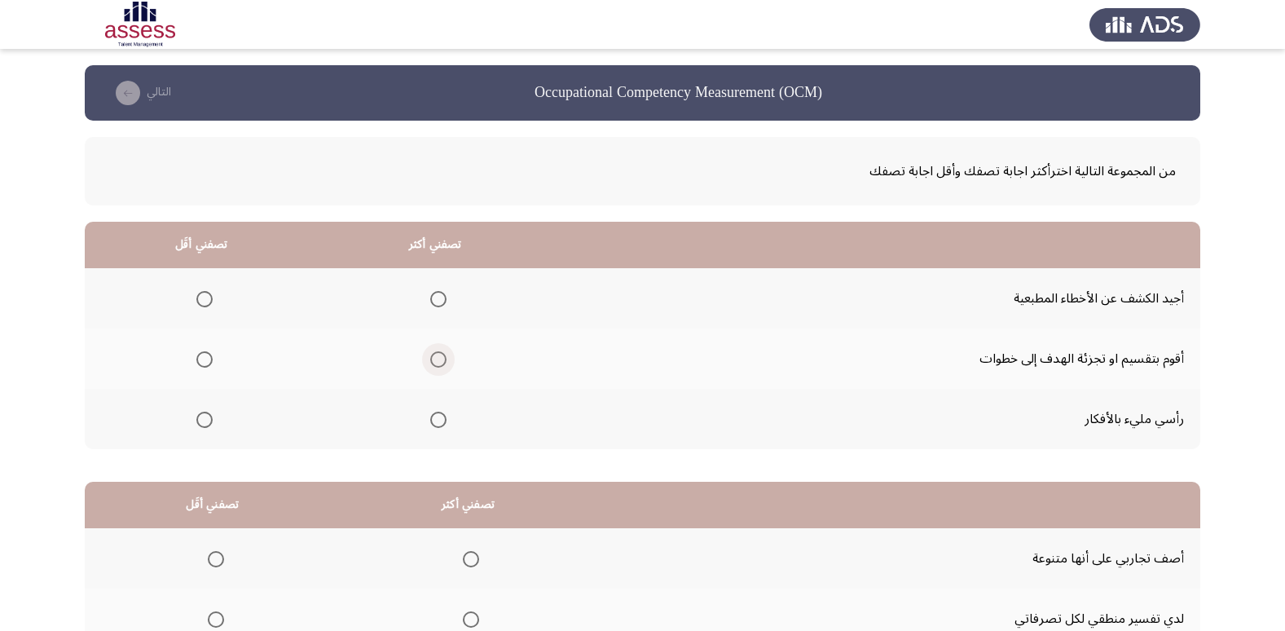
click at [440, 360] on span "Select an option" at bounding box center [438, 359] width 16 height 16
click at [440, 360] on input "Select an option" at bounding box center [438, 359] width 16 height 16
click at [206, 426] on span "Select an option" at bounding box center [204, 420] width 16 height 16
click at [206, 426] on input "Select an option" at bounding box center [204, 420] width 16 height 16
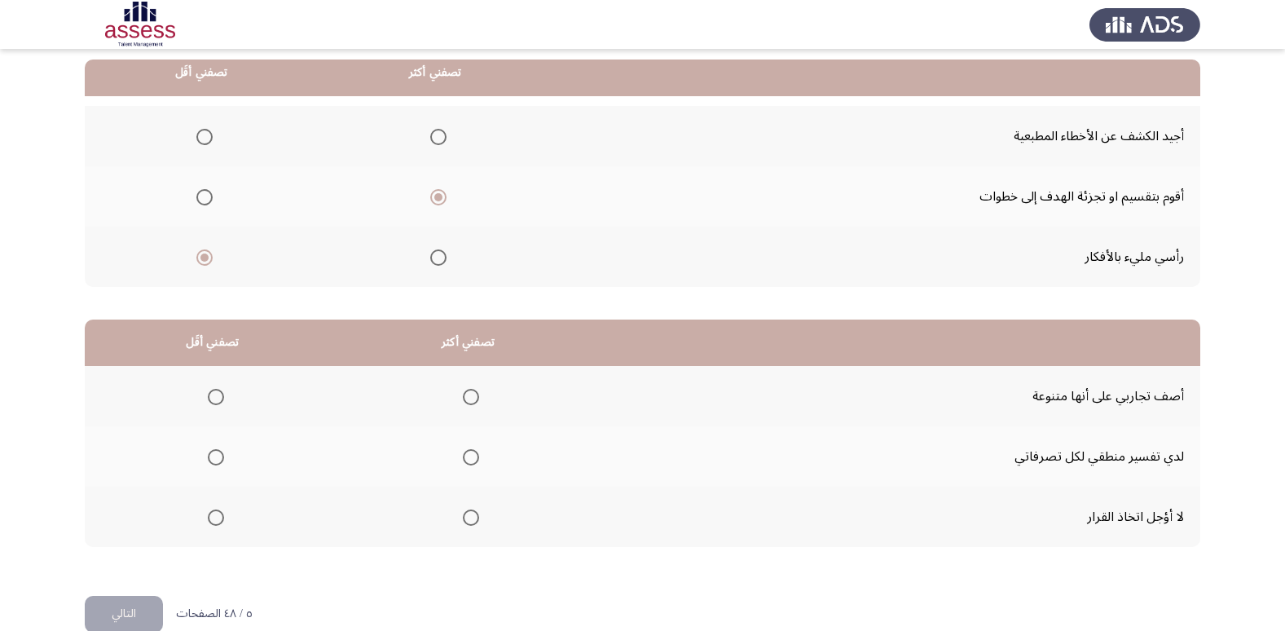
scroll to position [163, 0]
click at [470, 519] on span "Select an option" at bounding box center [471, 517] width 16 height 16
click at [470, 519] on input "Select an option" at bounding box center [471, 517] width 16 height 16
click at [218, 393] on span "Select an option" at bounding box center [216, 396] width 16 height 16
click at [218, 393] on input "Select an option" at bounding box center [216, 396] width 16 height 16
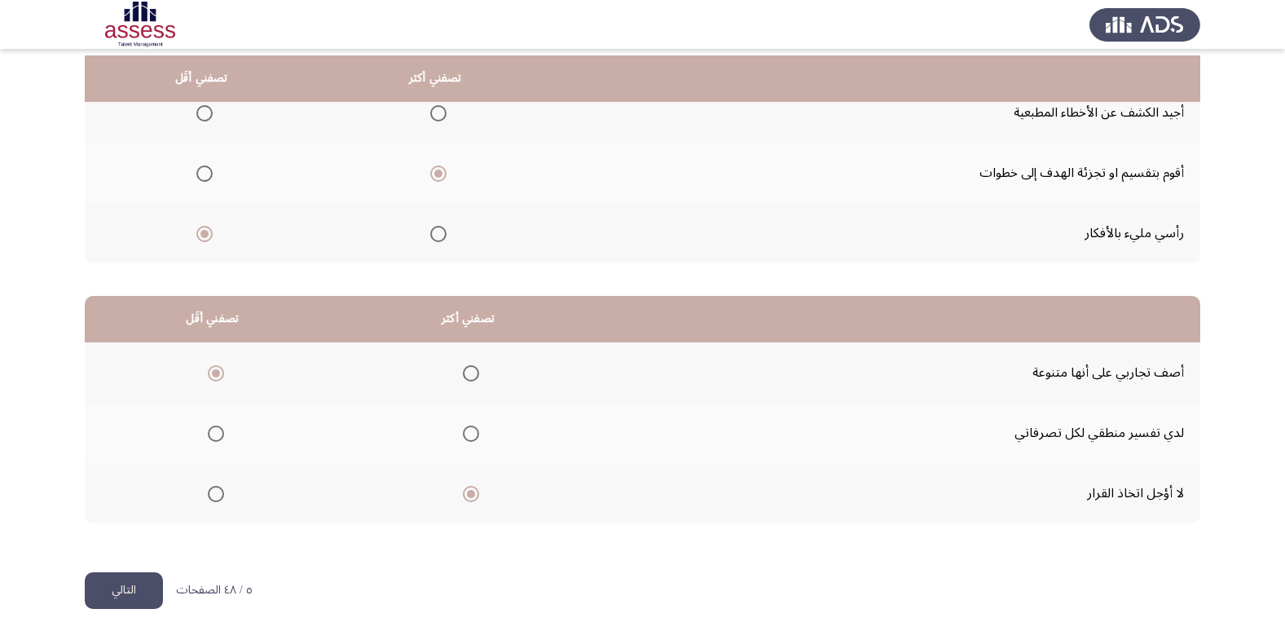
scroll to position [192, 0]
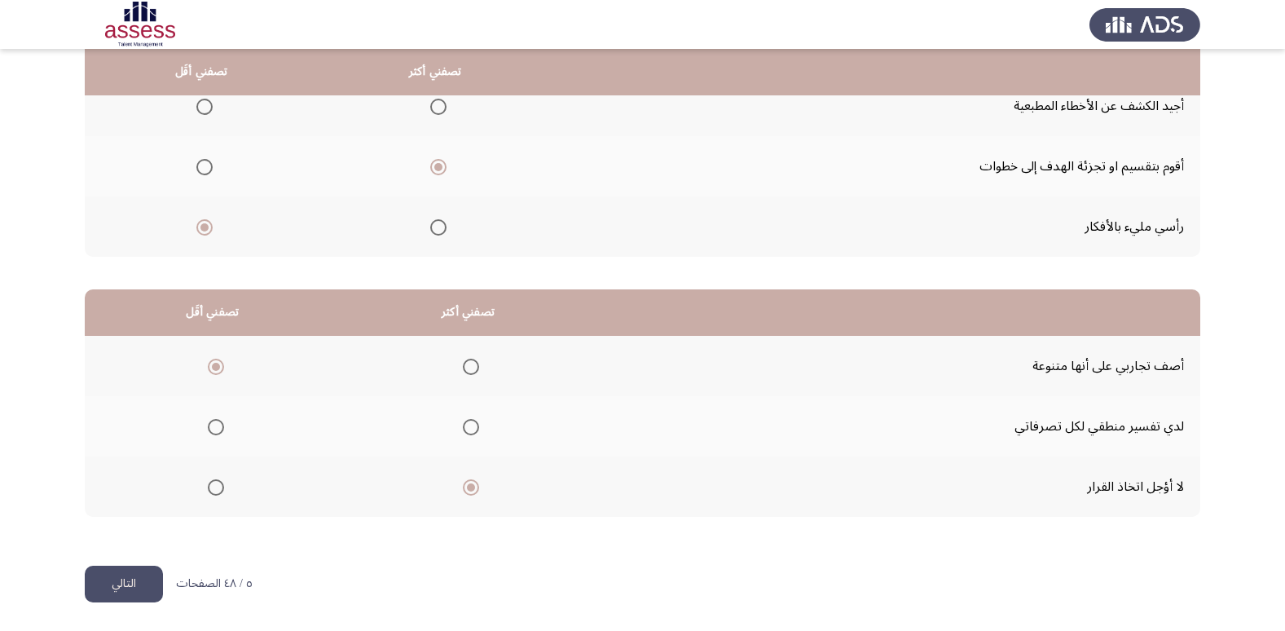
click at [140, 580] on button "التالي" at bounding box center [124, 584] width 78 height 37
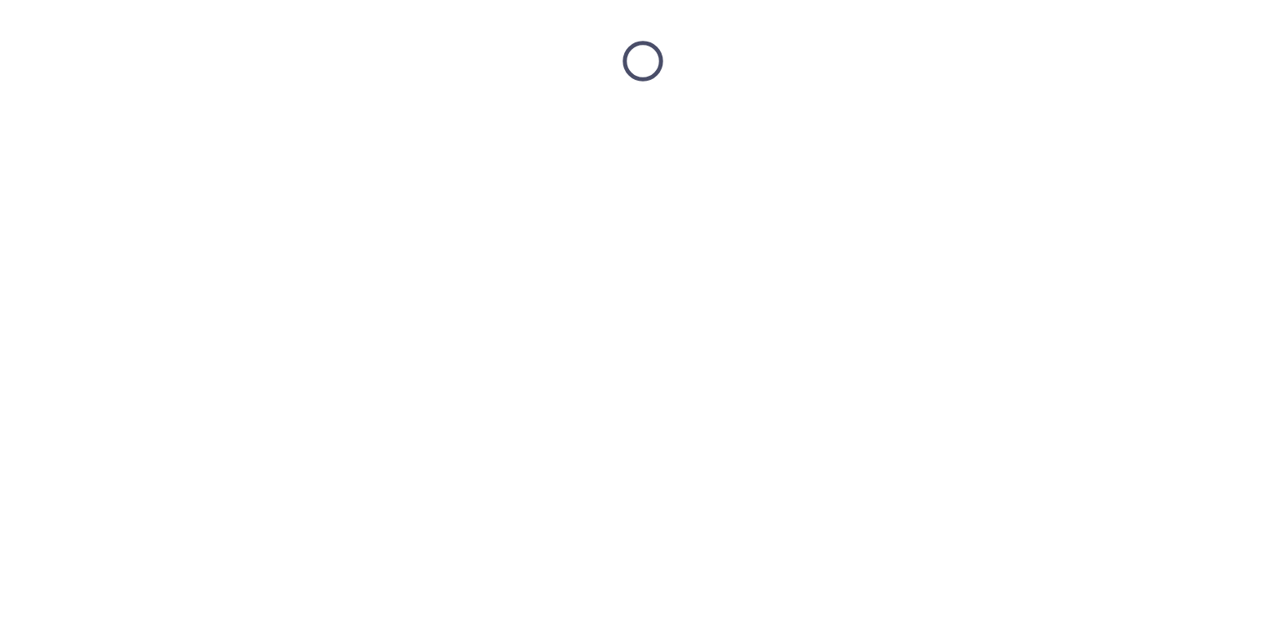
scroll to position [0, 0]
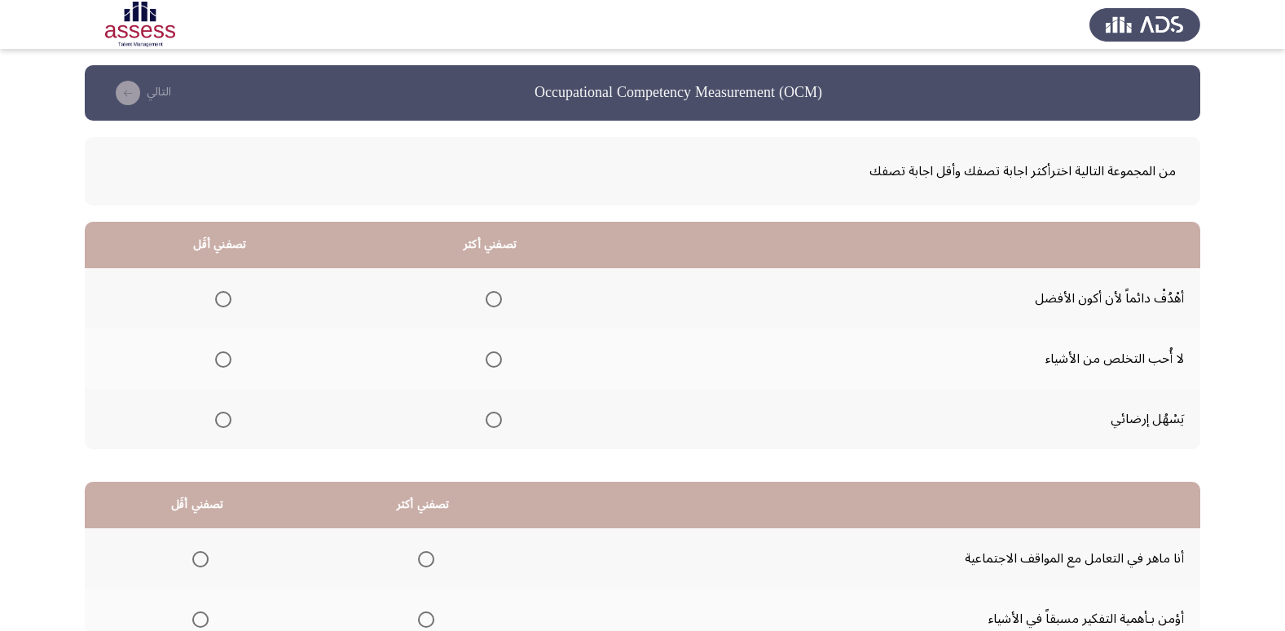
click at [220, 362] on span "Select an option" at bounding box center [223, 359] width 16 height 16
click at [220, 362] on input "Select an option" at bounding box center [223, 359] width 16 height 16
click at [495, 302] on span "Select an option" at bounding box center [494, 299] width 16 height 16
click at [495, 302] on input "Select an option" at bounding box center [494, 299] width 16 height 16
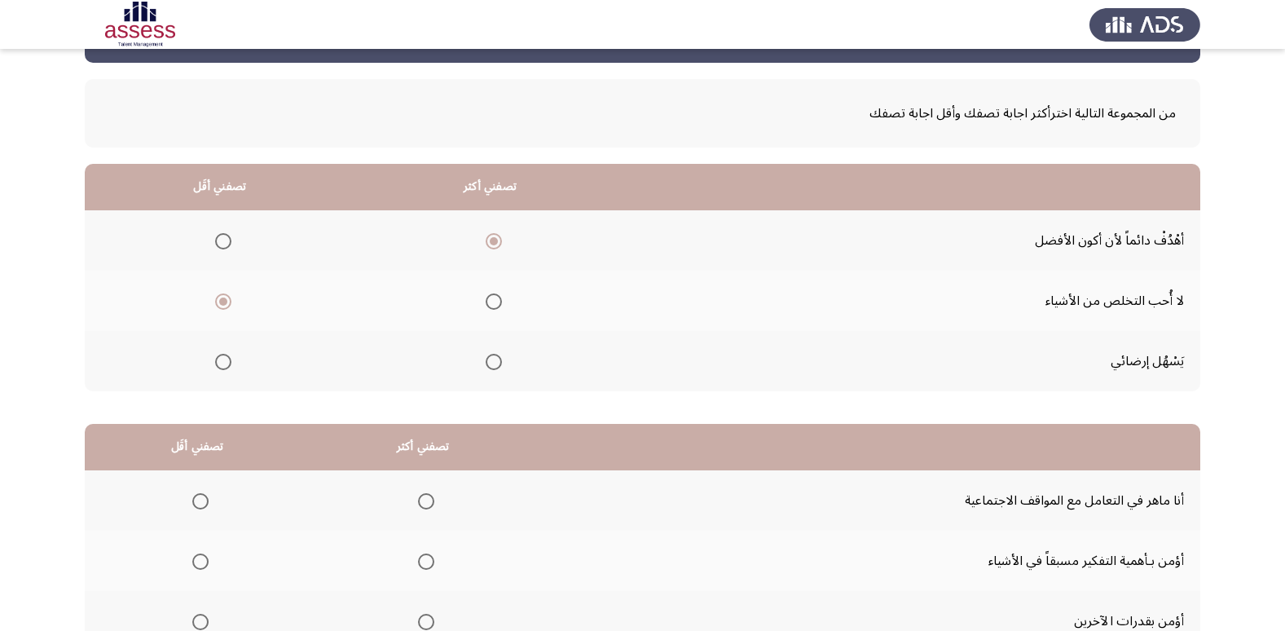
scroll to position [163, 0]
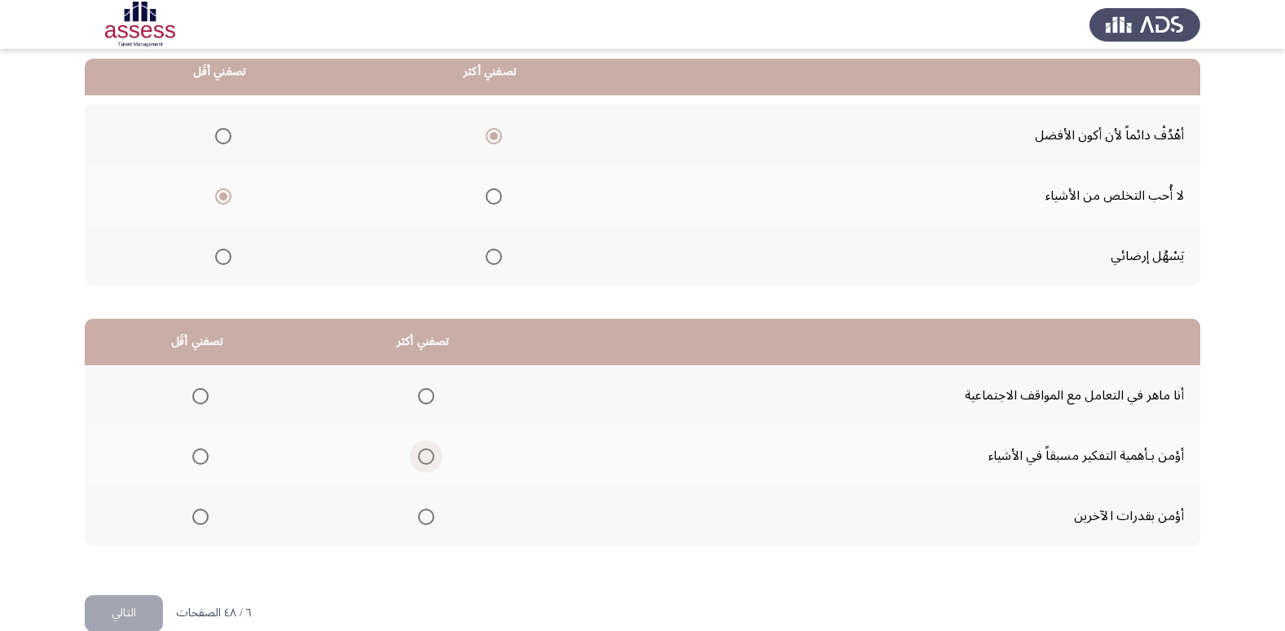
click at [422, 459] on span "Select an option" at bounding box center [426, 456] width 16 height 16
click at [422, 459] on input "Select an option" at bounding box center [426, 456] width 16 height 16
click at [200, 517] on span "Select an option" at bounding box center [200, 517] width 16 height 16
click at [200, 517] on input "Select an option" at bounding box center [200, 517] width 16 height 16
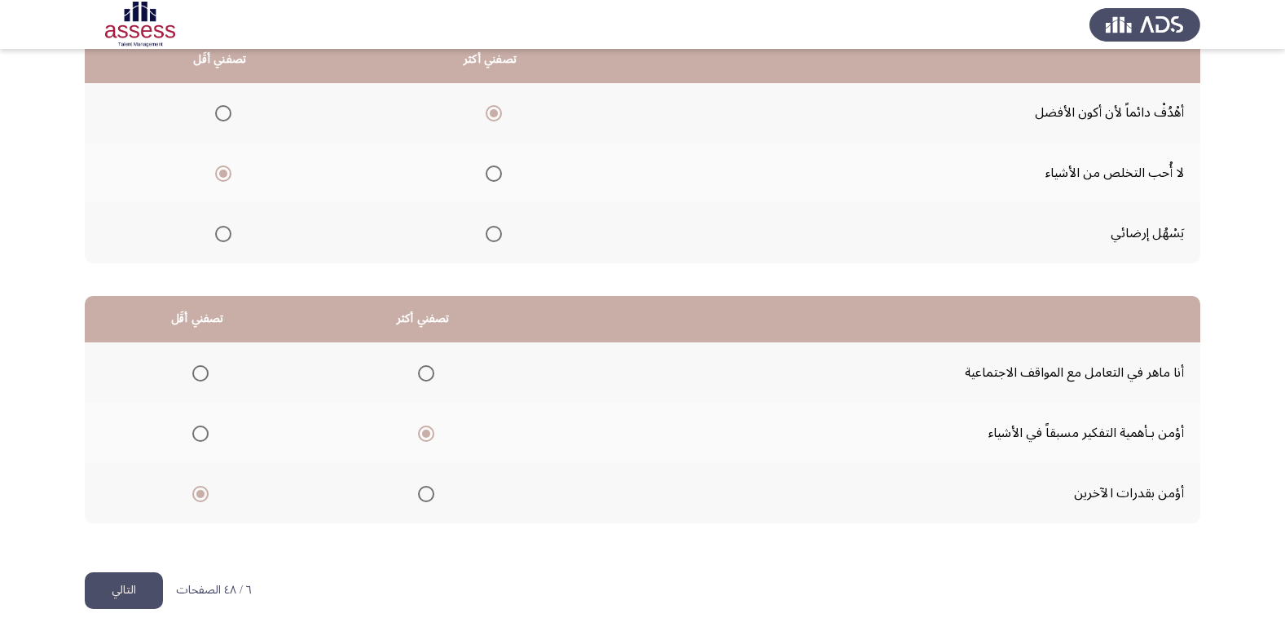
scroll to position [192, 0]
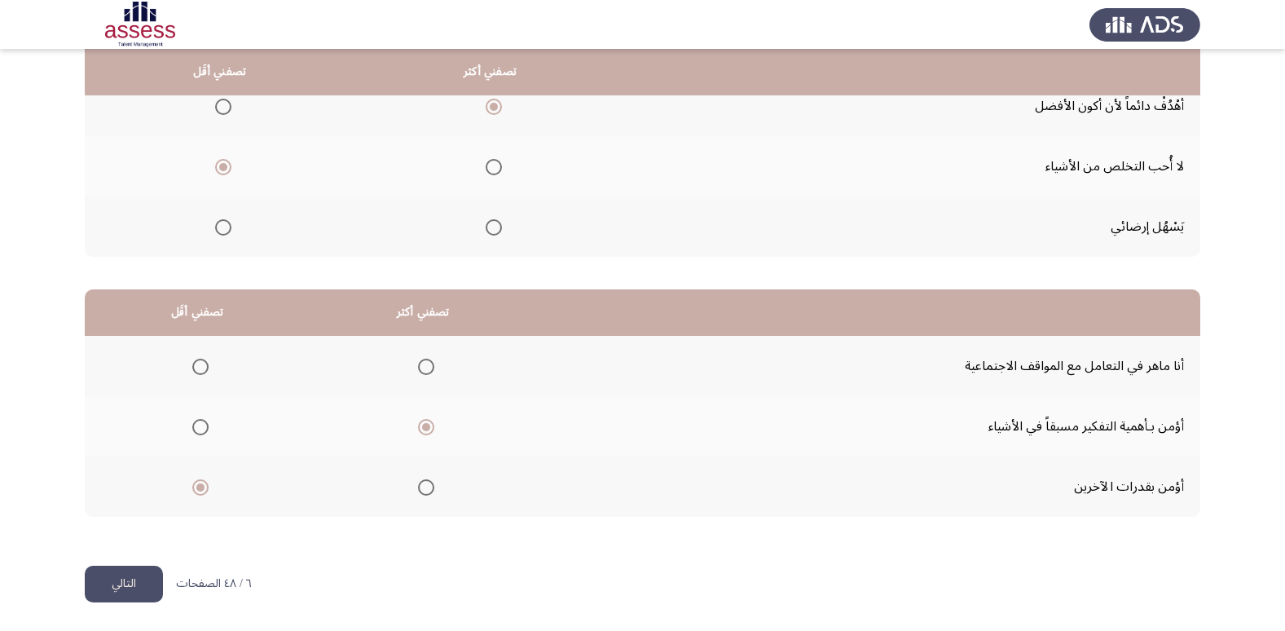
click at [137, 582] on button "التالي" at bounding box center [124, 584] width 78 height 37
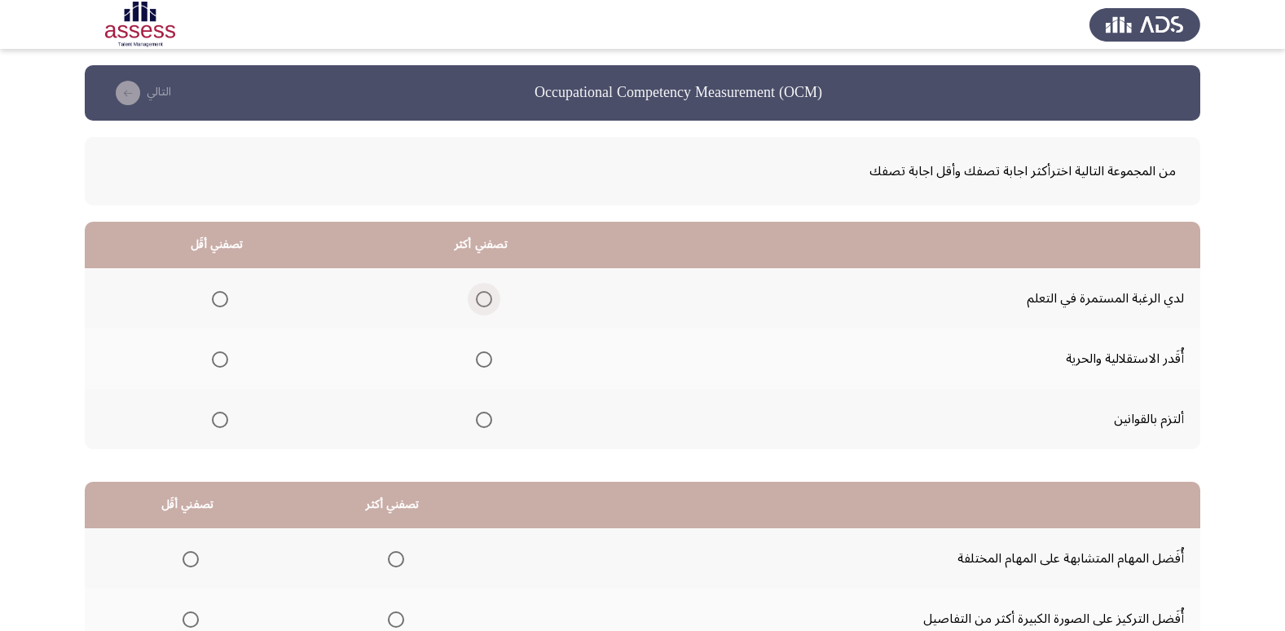
click at [472, 297] on label "Select an option" at bounding box center [480, 299] width 23 height 16
click at [476, 297] on input "Select an option" at bounding box center [484, 299] width 16 height 16
click at [215, 360] on span "Select an option" at bounding box center [220, 359] width 16 height 16
click at [215, 360] on input "Select an option" at bounding box center [220, 359] width 16 height 16
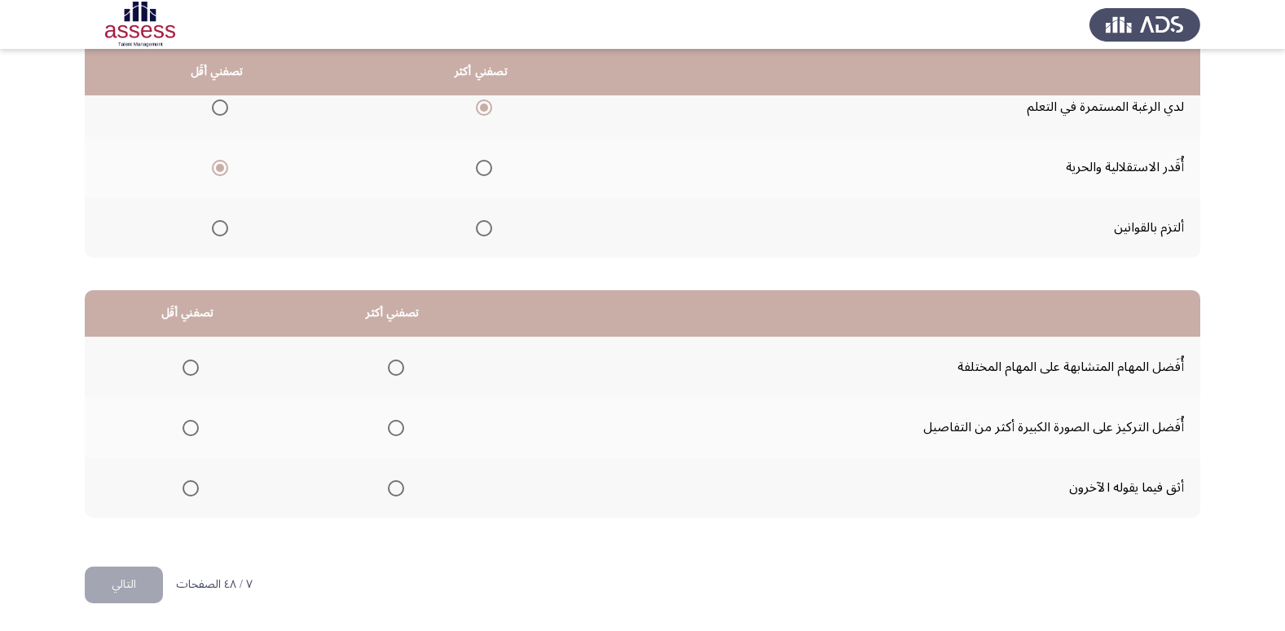
scroll to position [192, 0]
click at [194, 485] on span "Select an option" at bounding box center [191, 487] width 16 height 16
click at [194, 485] on input "Select an option" at bounding box center [191, 487] width 16 height 16
click at [395, 429] on span "Select an option" at bounding box center [396, 427] width 16 height 16
click at [395, 429] on input "Select an option" at bounding box center [396, 427] width 16 height 16
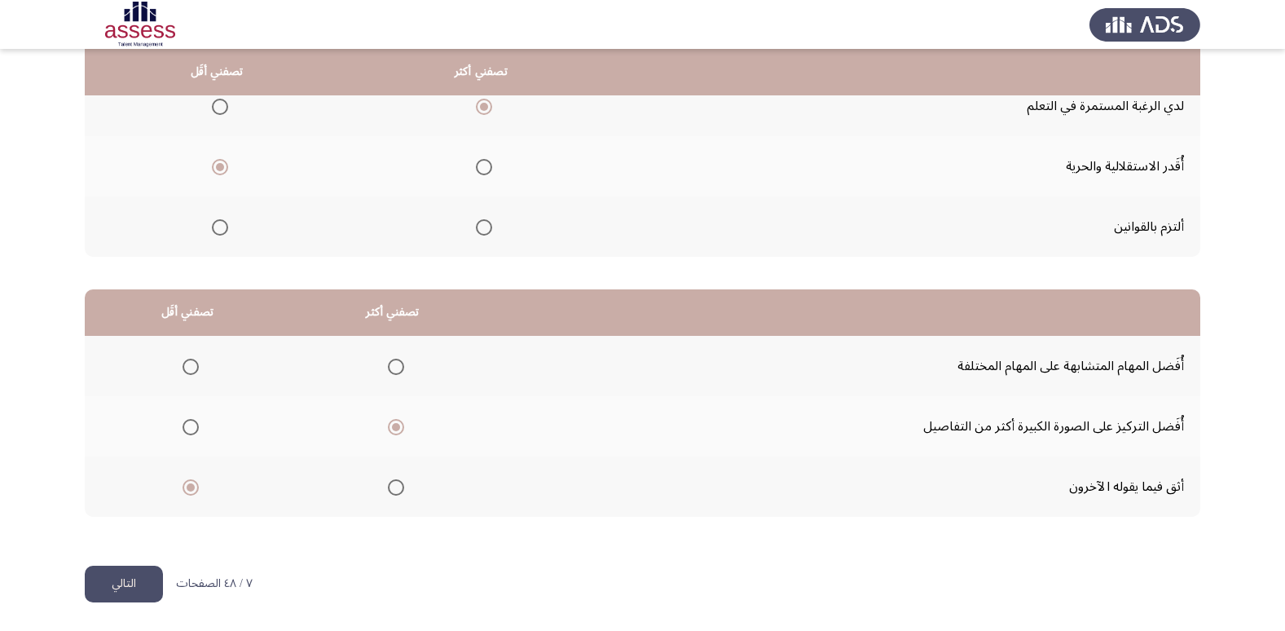
click at [148, 573] on button "التالي" at bounding box center [124, 584] width 78 height 37
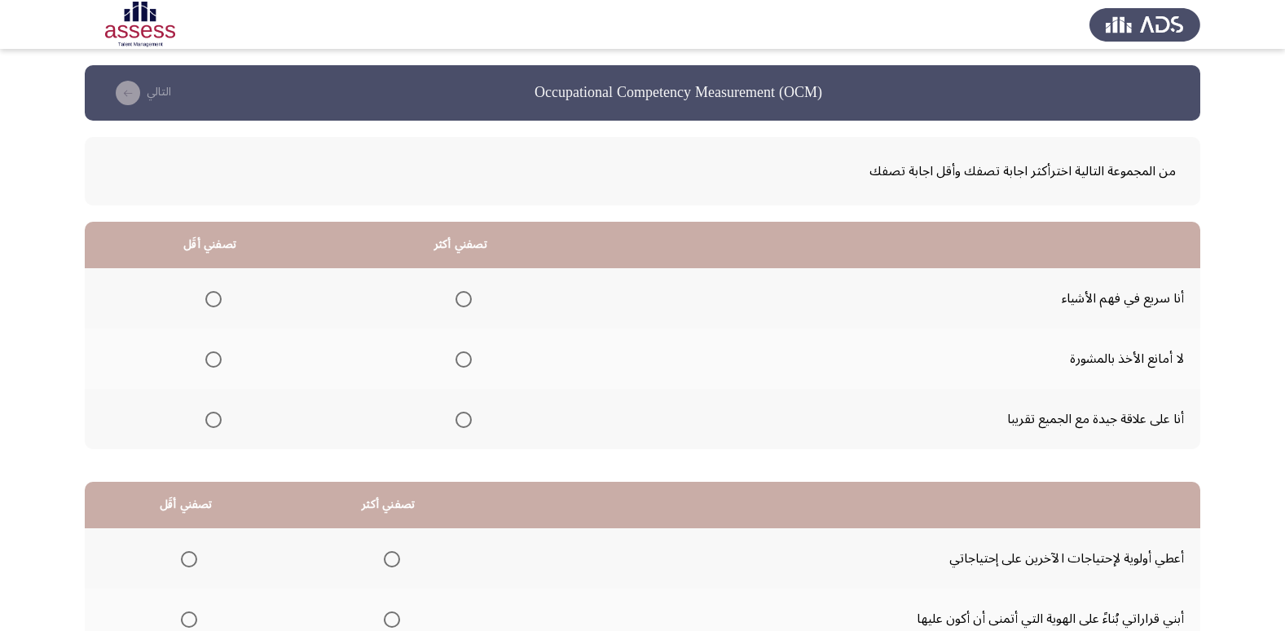
click at [207, 355] on span "Select an option" at bounding box center [213, 359] width 16 height 16
click at [207, 355] on input "Select an option" at bounding box center [213, 359] width 16 height 16
click at [458, 292] on span "Select an option" at bounding box center [464, 299] width 16 height 16
click at [458, 292] on input "Select an option" at bounding box center [464, 299] width 16 height 16
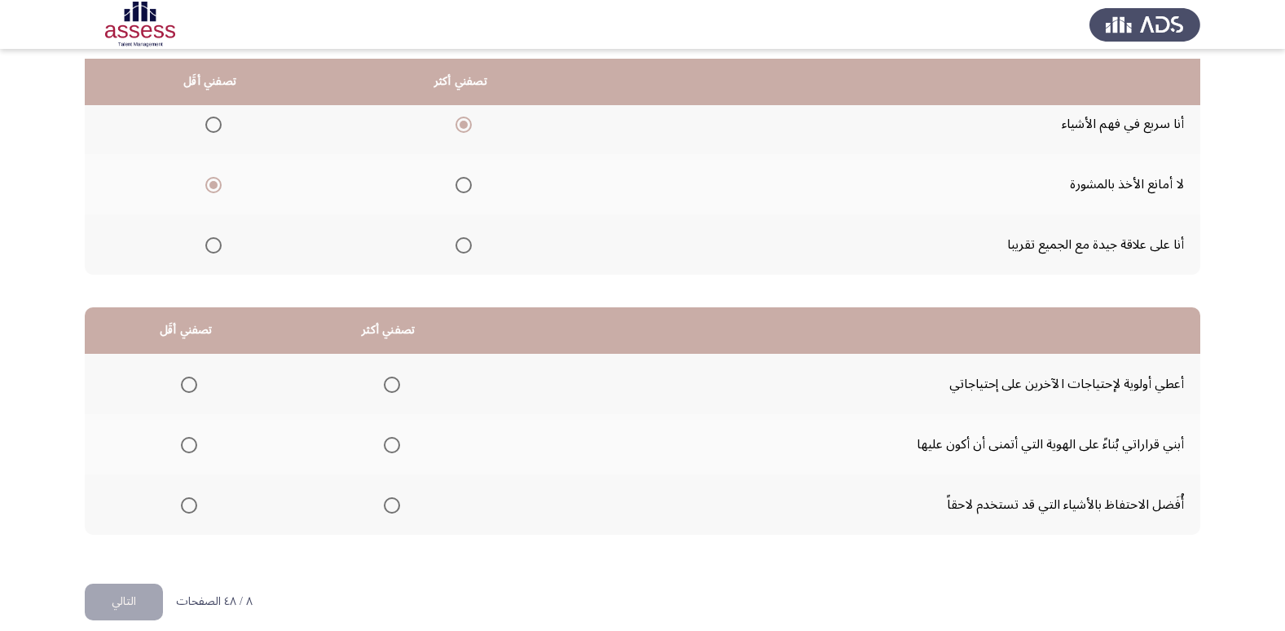
scroll to position [192, 0]
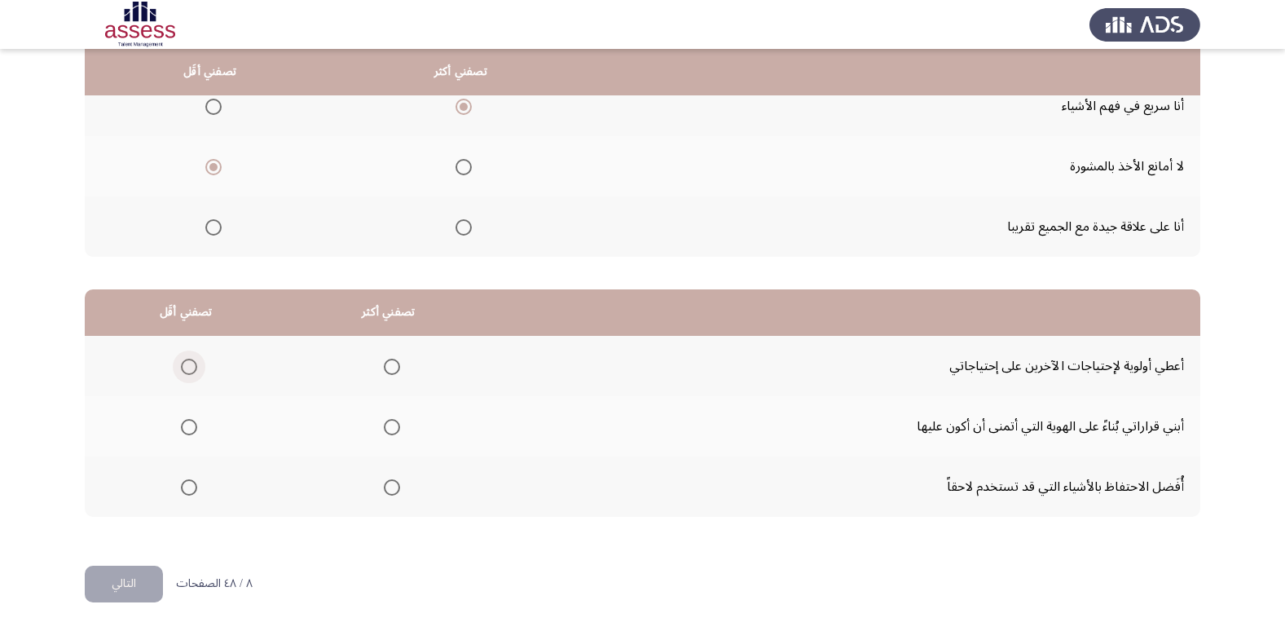
click at [183, 372] on span "Select an option" at bounding box center [189, 367] width 16 height 16
click at [183, 372] on input "Select an option" at bounding box center [189, 367] width 16 height 16
click at [390, 494] on span "Select an option" at bounding box center [392, 487] width 16 height 16
click at [390, 494] on input "Select an option" at bounding box center [392, 487] width 16 height 16
click at [117, 576] on button "التالي" at bounding box center [124, 584] width 78 height 37
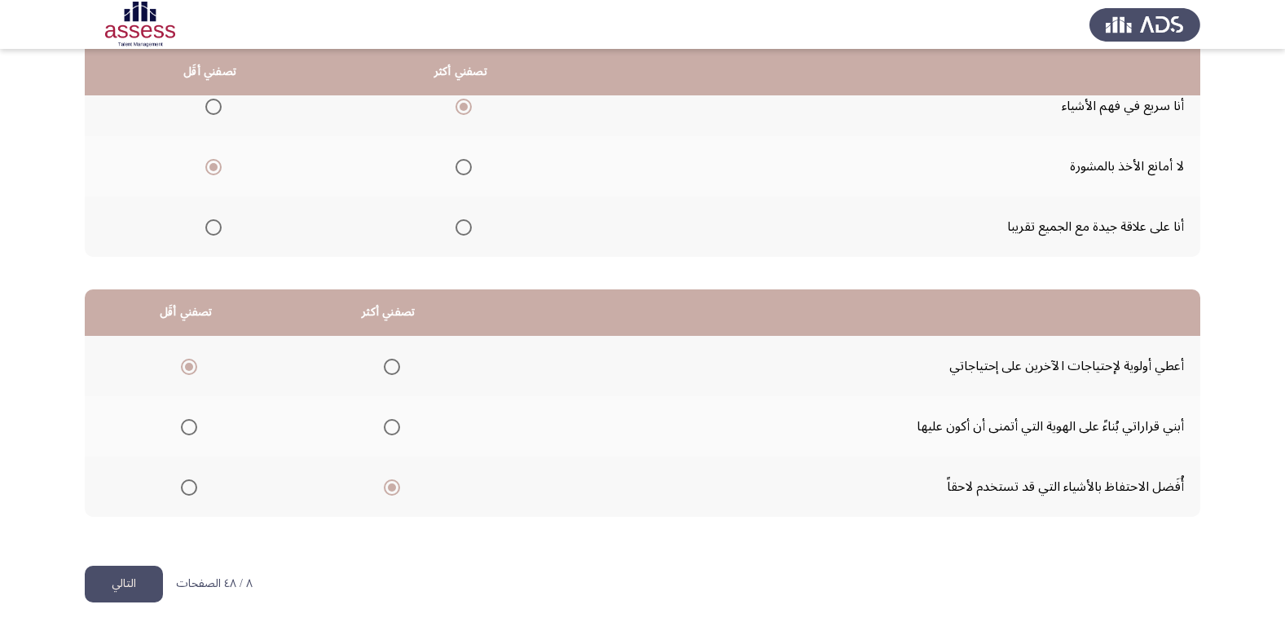
scroll to position [0, 0]
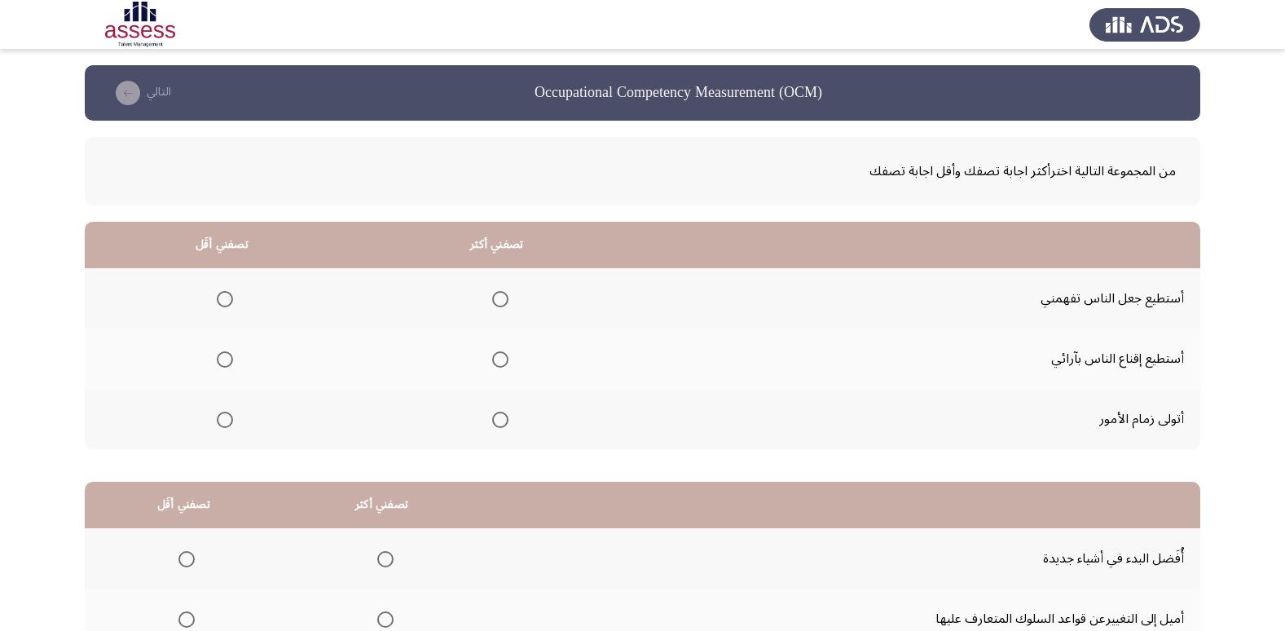
click at [222, 359] on span "Select an option" at bounding box center [225, 359] width 16 height 16
click at [222, 359] on input "Select an option" at bounding box center [225, 359] width 16 height 16
click at [507, 419] on th at bounding box center [496, 419] width 275 height 60
click at [500, 413] on span "Select an option" at bounding box center [500, 420] width 16 height 16
click at [500, 413] on input "Select an option" at bounding box center [500, 420] width 16 height 16
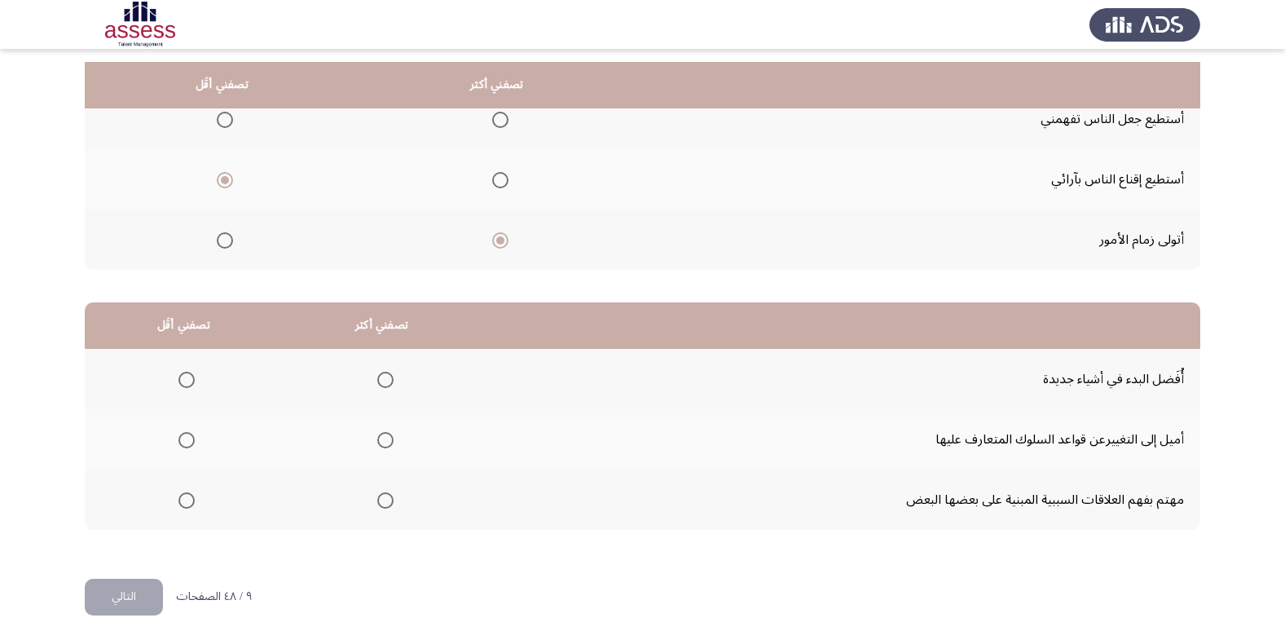
scroll to position [192, 0]
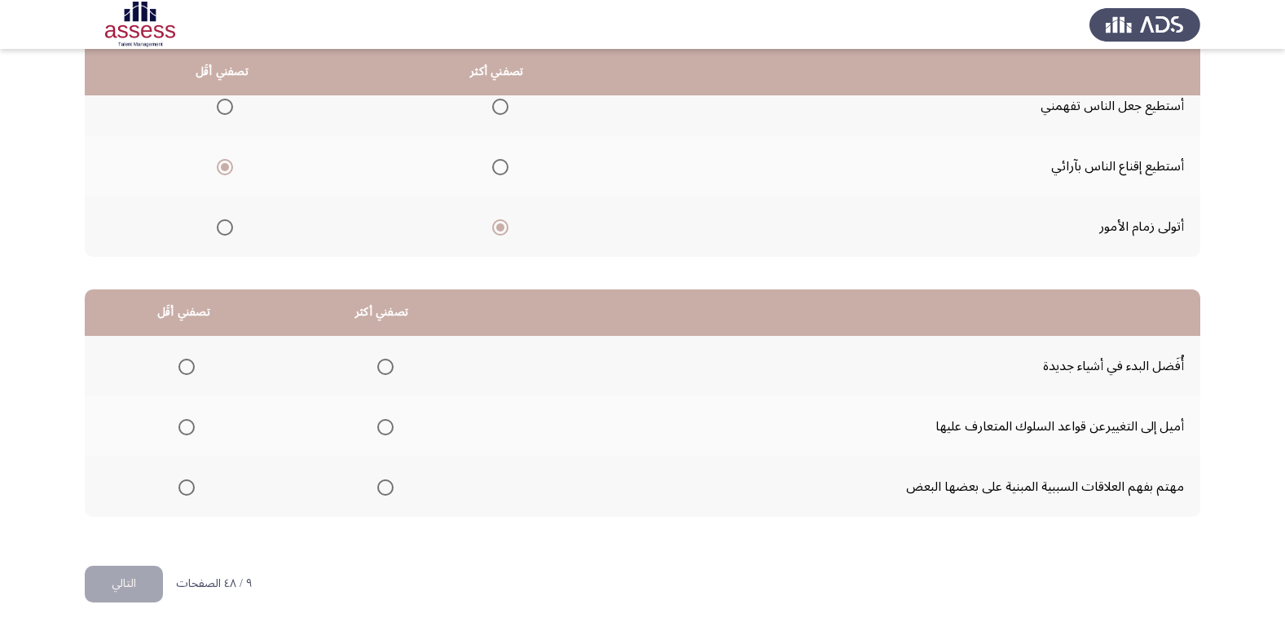
click at [187, 494] on span "Select an option" at bounding box center [186, 487] width 16 height 16
click at [187, 494] on input "Select an option" at bounding box center [186, 487] width 16 height 16
click at [388, 378] on mat-radio-group "Select an option" at bounding box center [382, 366] width 23 height 28
click at [381, 370] on span "Select an option" at bounding box center [385, 367] width 16 height 16
click at [381, 370] on input "Select an option" at bounding box center [385, 367] width 16 height 16
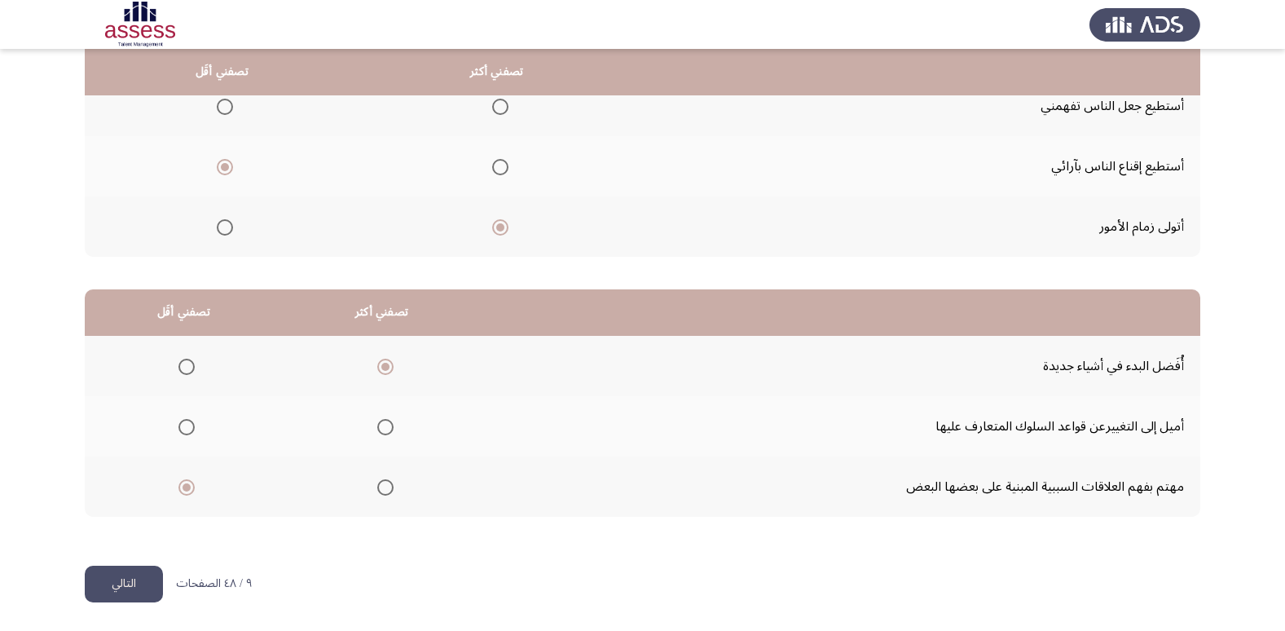
click at [135, 596] on button "التالي" at bounding box center [124, 584] width 78 height 37
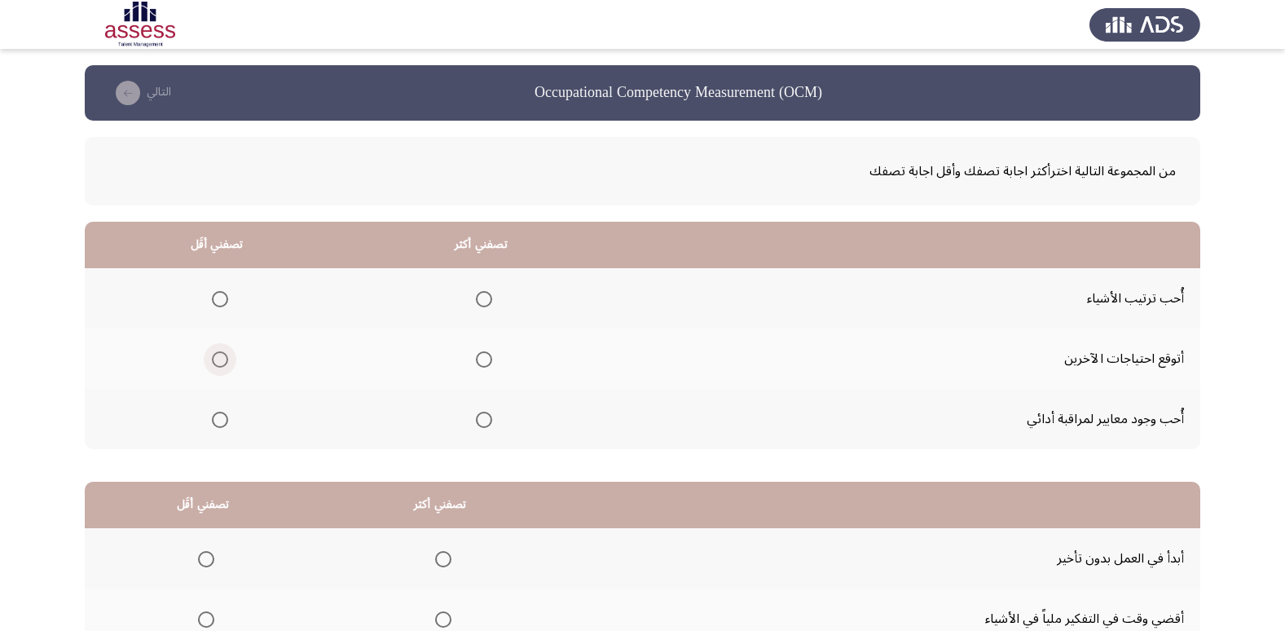
click at [217, 366] on span "Select an option" at bounding box center [220, 359] width 16 height 16
click at [217, 366] on input "Select an option" at bounding box center [220, 359] width 16 height 16
click at [487, 301] on span "Select an option" at bounding box center [484, 299] width 16 height 16
click at [487, 301] on input "Select an option" at bounding box center [484, 299] width 16 height 16
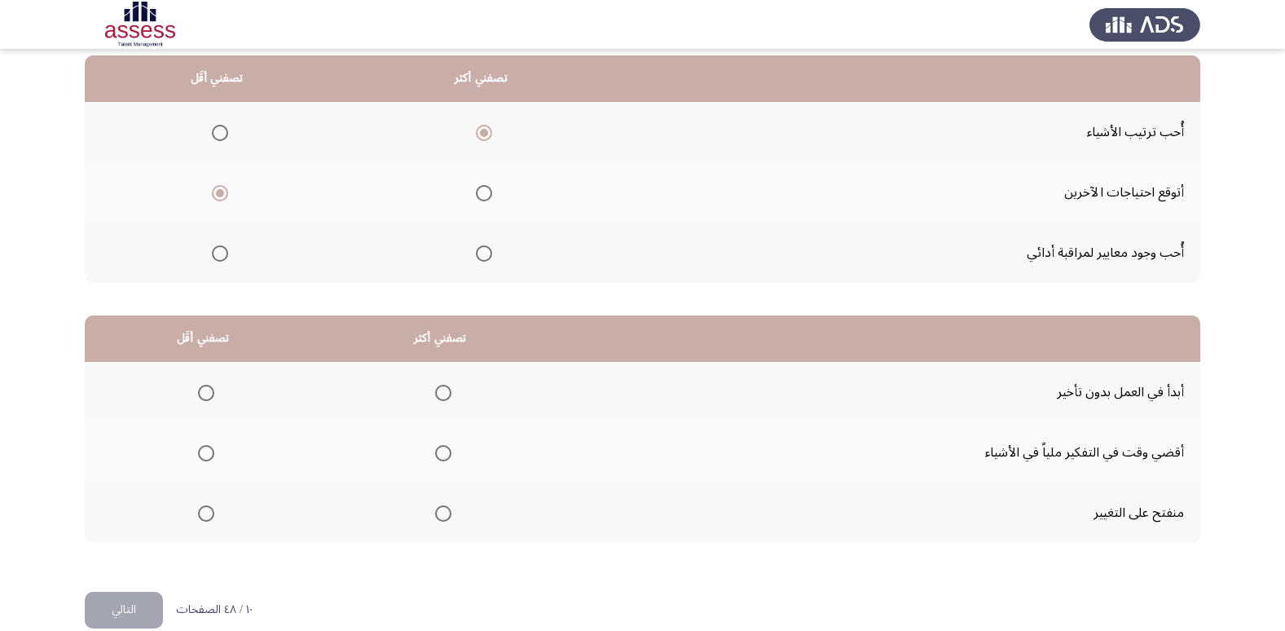
scroll to position [192, 0]
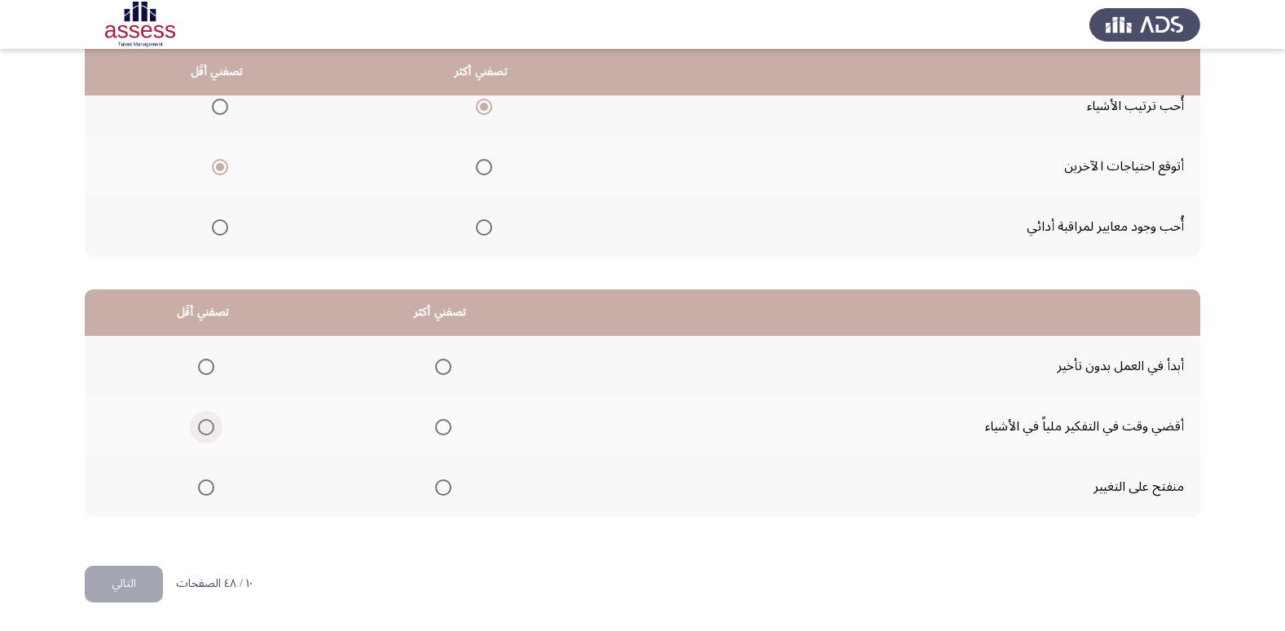
click at [201, 428] on span "Select an option" at bounding box center [206, 427] width 16 height 16
click at [201, 428] on input "Select an option" at bounding box center [206, 427] width 16 height 16
click at [439, 368] on span "Select an option" at bounding box center [443, 367] width 16 height 16
click at [439, 368] on input "Select an option" at bounding box center [443, 367] width 16 height 16
click at [138, 581] on button "التالي" at bounding box center [124, 584] width 78 height 37
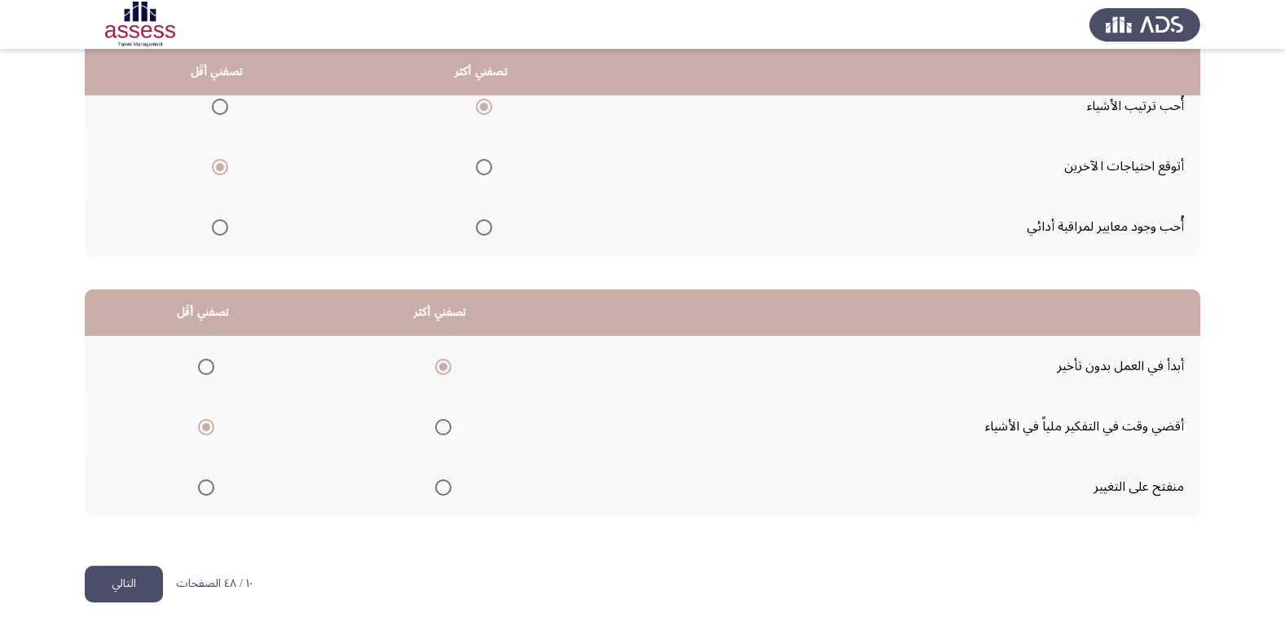
scroll to position [0, 0]
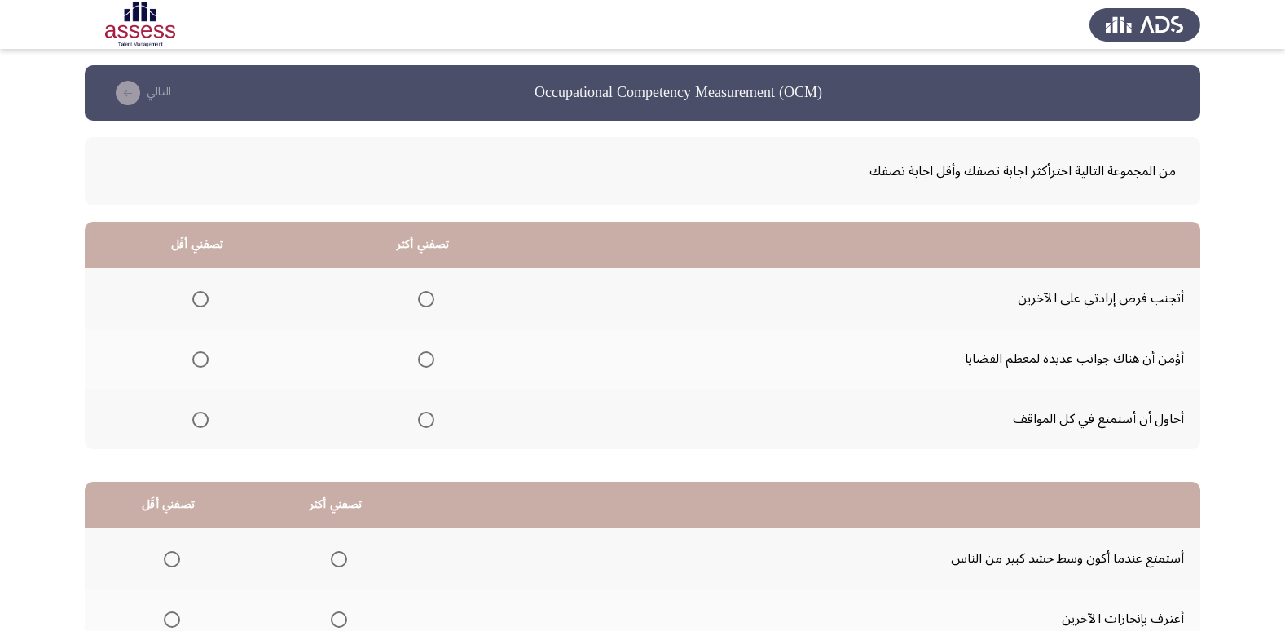
click at [200, 362] on span "Select an option" at bounding box center [200, 359] width 16 height 16
click at [200, 362] on input "Select an option" at bounding box center [200, 359] width 16 height 16
click at [434, 420] on th at bounding box center [423, 419] width 226 height 60
click at [423, 423] on span "Select an option" at bounding box center [426, 420] width 16 height 16
click at [423, 423] on input "Select an option" at bounding box center [426, 420] width 16 height 16
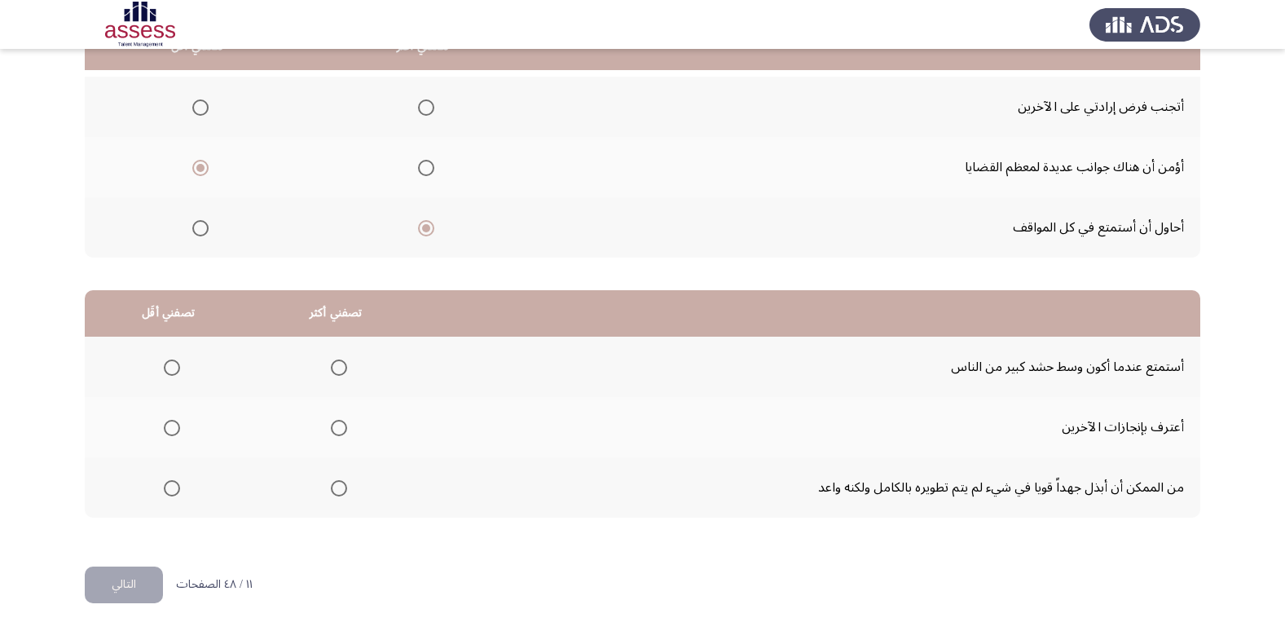
scroll to position [192, 0]
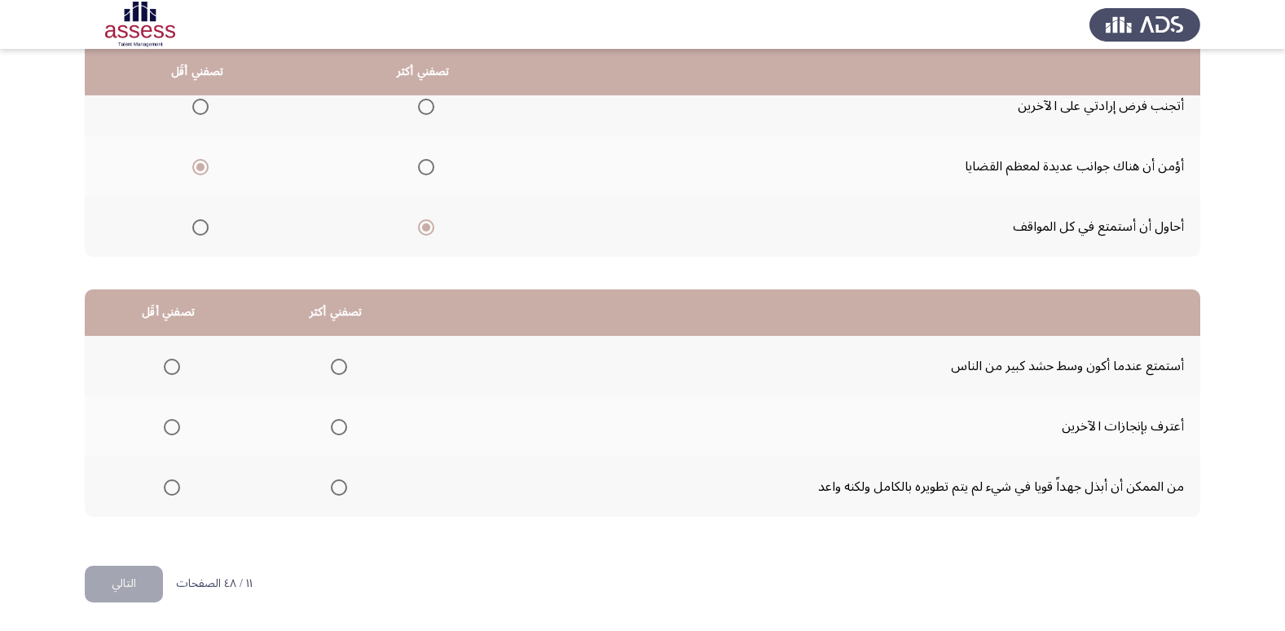
click at [348, 427] on th at bounding box center [336, 426] width 168 height 60
click at [337, 428] on span "Select an option" at bounding box center [339, 427] width 16 height 16
click at [337, 428] on input "Select an option" at bounding box center [339, 427] width 16 height 16
click at [165, 491] on span "Select an option" at bounding box center [172, 487] width 16 height 16
click at [165, 491] on input "Select an option" at bounding box center [172, 487] width 16 height 16
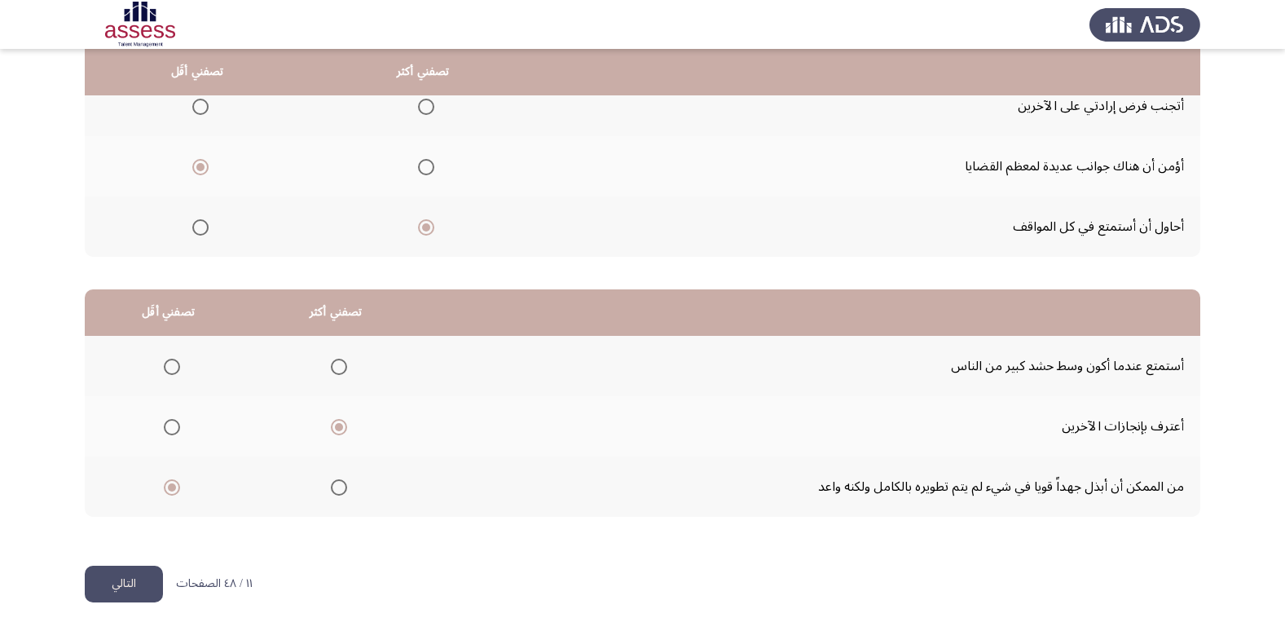
click at [130, 597] on button "التالي" at bounding box center [124, 584] width 78 height 37
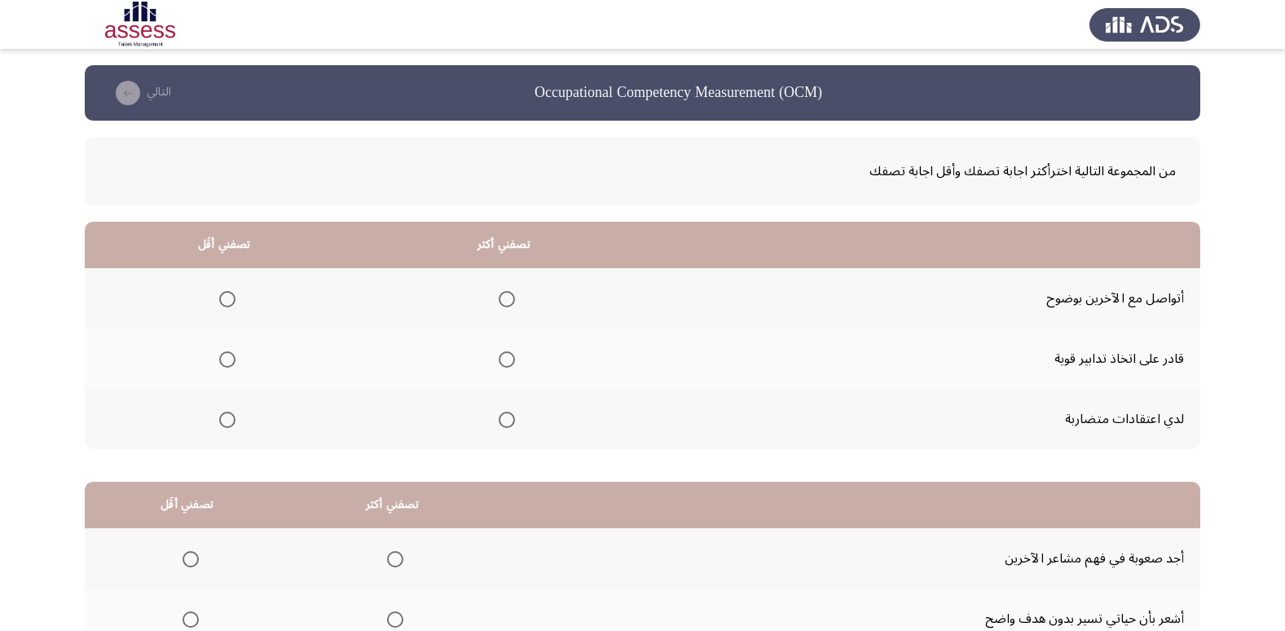
click at [226, 421] on span "Select an option" at bounding box center [227, 420] width 16 height 16
click at [226, 421] on input "Select an option" at bounding box center [227, 420] width 16 height 16
click at [507, 358] on span "Select an option" at bounding box center [507, 359] width 16 height 16
click at [507, 358] on input "Select an option" at bounding box center [507, 359] width 16 height 16
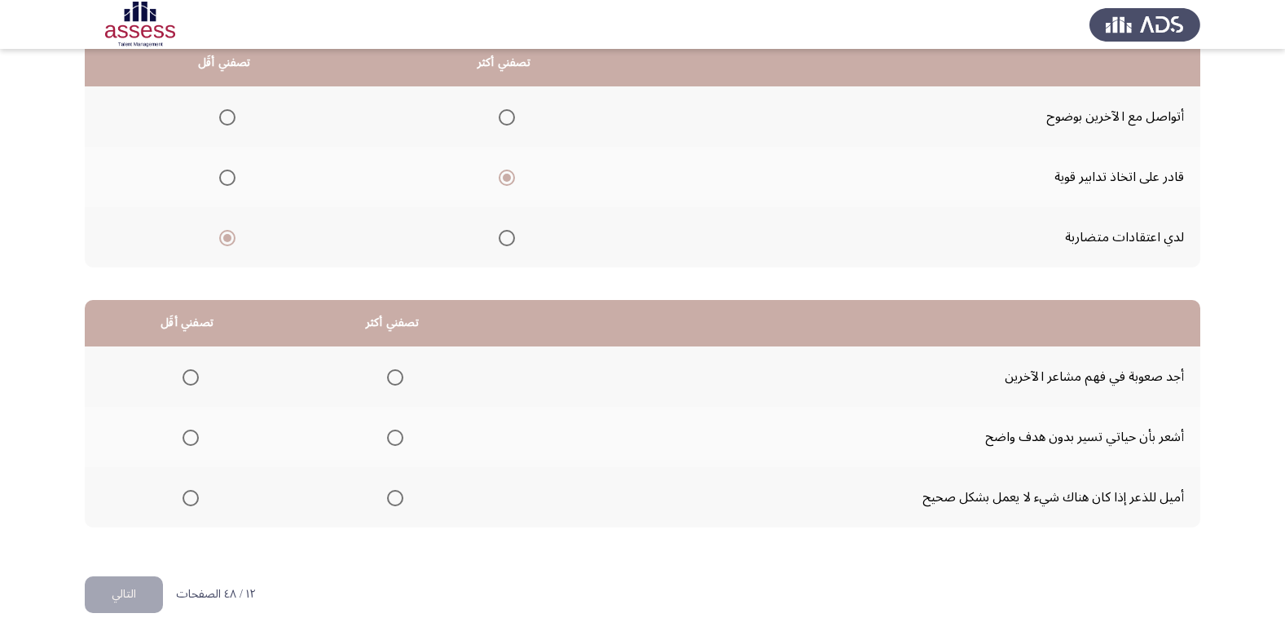
scroll to position [192, 0]
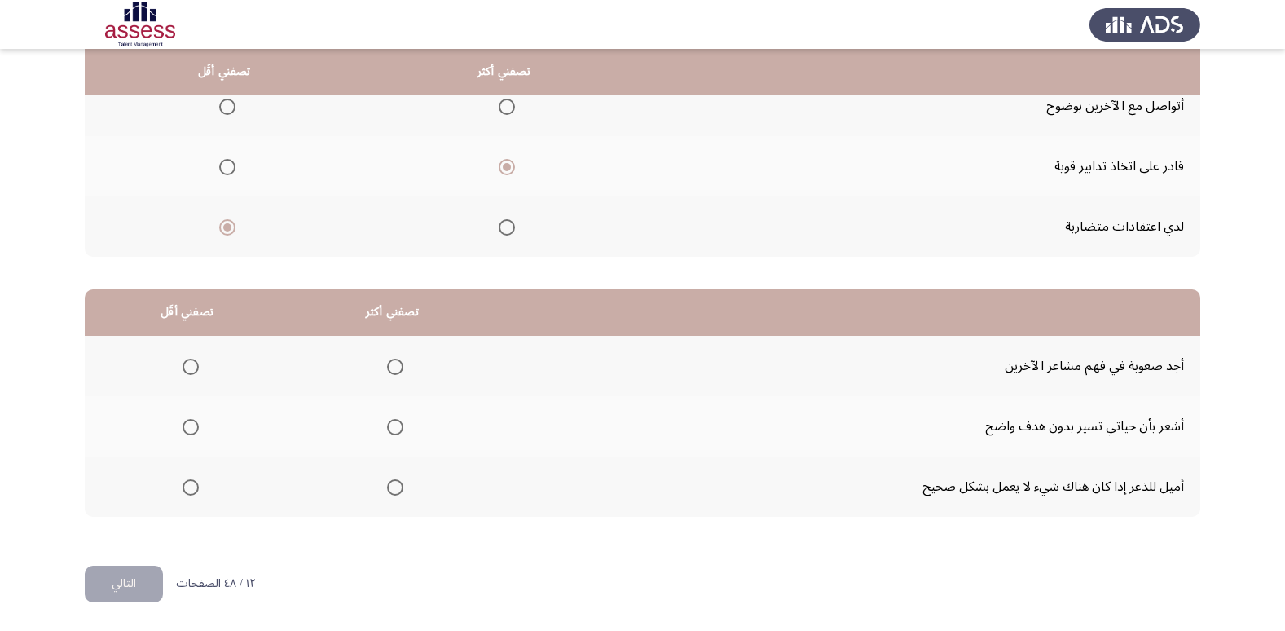
click at [391, 371] on span "Select an option" at bounding box center [395, 367] width 16 height 16
click at [391, 371] on input "Select an option" at bounding box center [395, 367] width 16 height 16
click at [195, 424] on span "Select an option" at bounding box center [191, 427] width 16 height 16
click at [195, 424] on input "Select an option" at bounding box center [191, 427] width 16 height 16
click at [130, 589] on button "التالي" at bounding box center [124, 584] width 78 height 37
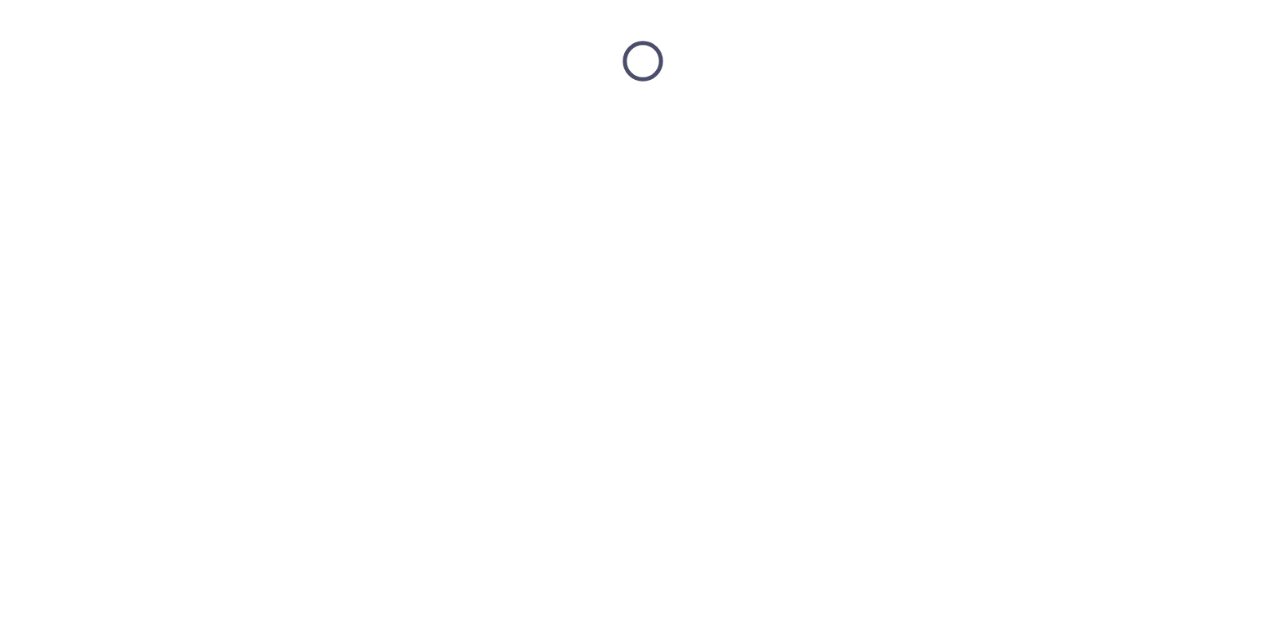
scroll to position [0, 0]
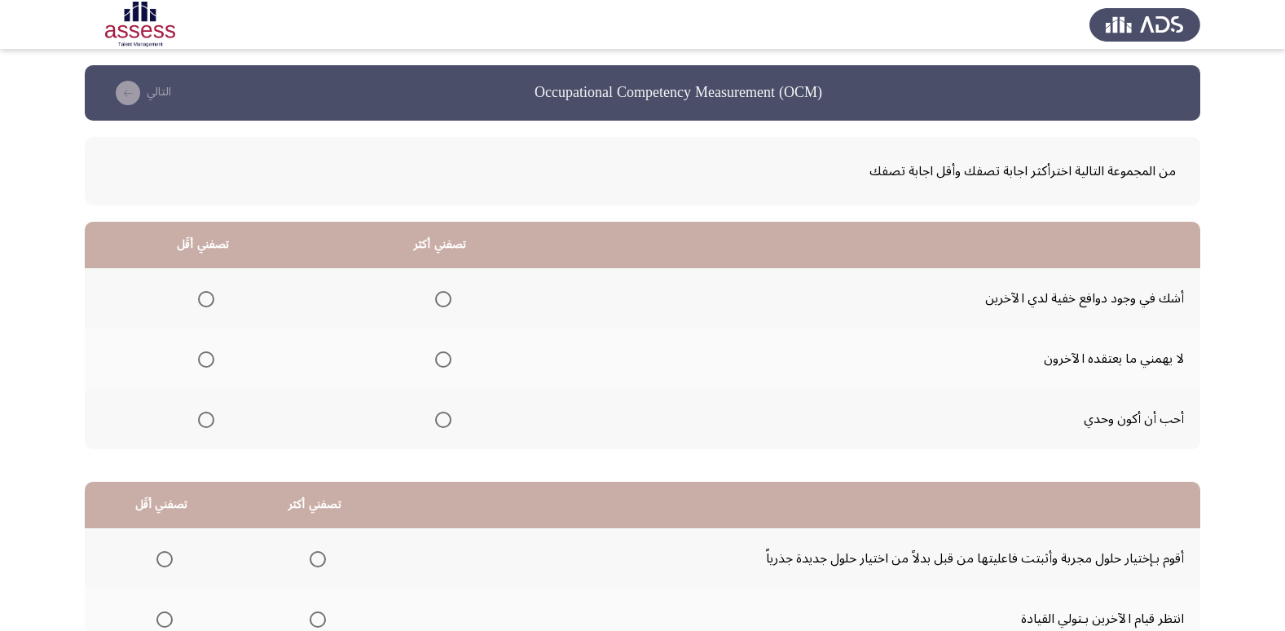
click at [208, 304] on span "Select an option" at bounding box center [206, 299] width 16 height 16
click at [208, 304] on input "Select an option" at bounding box center [206, 299] width 16 height 16
click at [445, 357] on span "Select an option" at bounding box center [443, 359] width 16 height 16
click at [445, 357] on input "Select an option" at bounding box center [443, 359] width 16 height 16
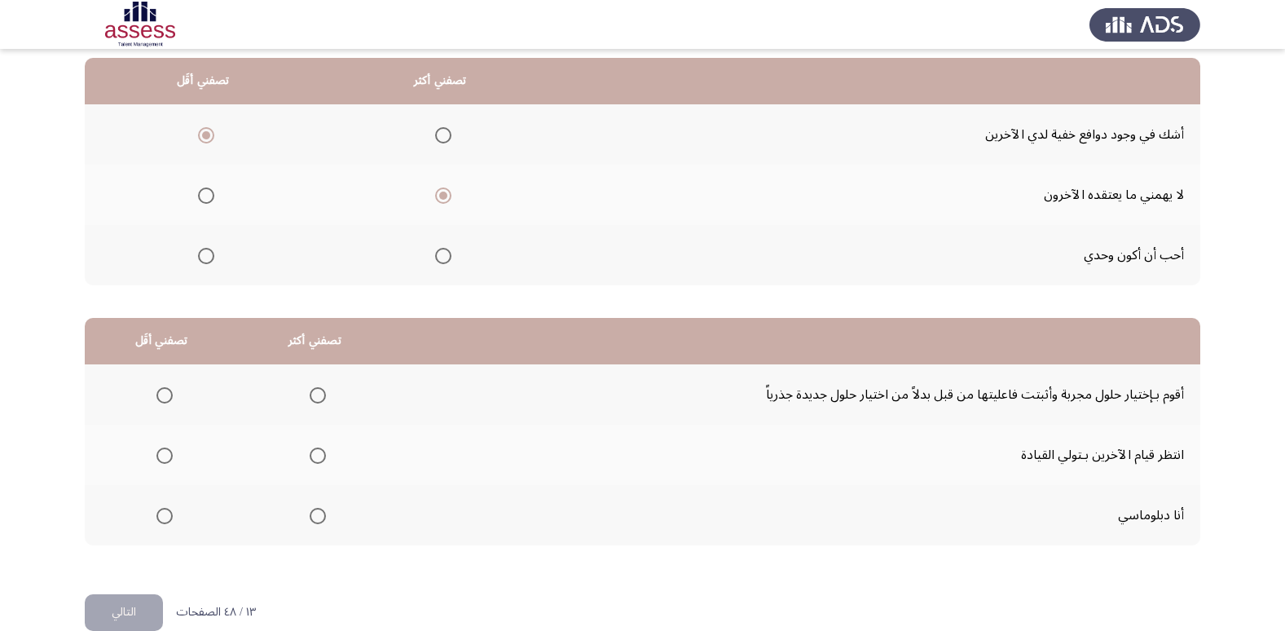
scroll to position [192, 0]
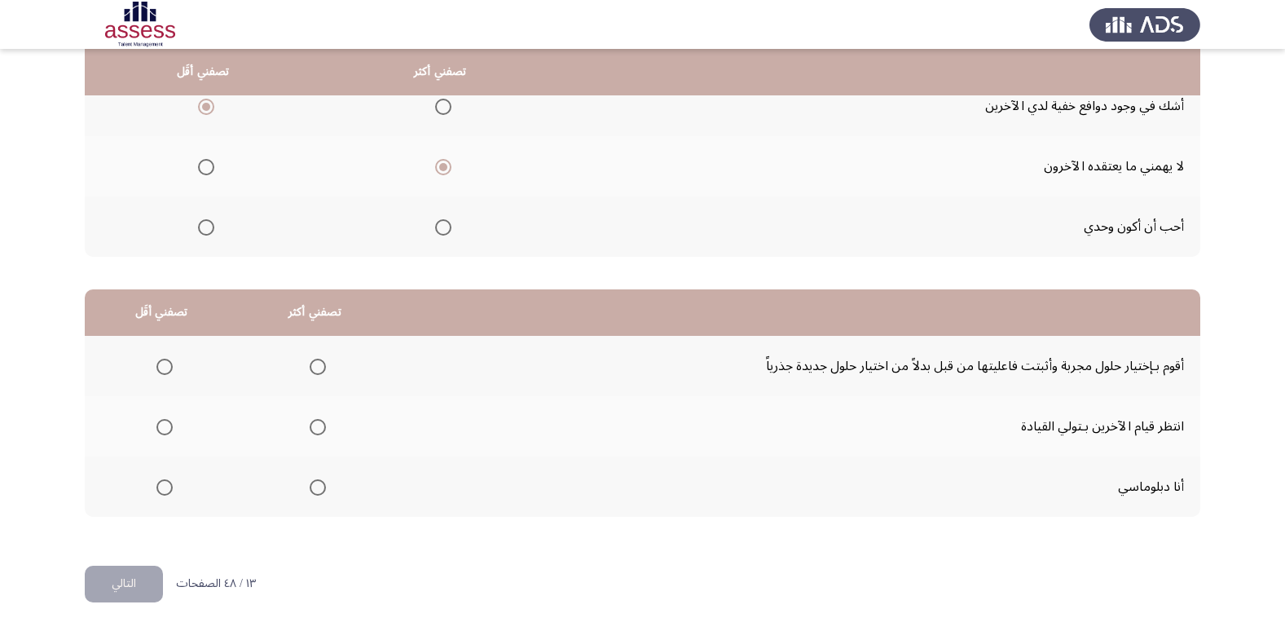
click at [166, 424] on span "Select an option" at bounding box center [164, 427] width 16 height 16
click at [166, 424] on input "Select an option" at bounding box center [164, 427] width 16 height 16
click at [317, 367] on span "Select an option" at bounding box center [318, 367] width 16 height 16
click at [317, 367] on input "Select an option" at bounding box center [318, 367] width 16 height 16
click at [142, 574] on button "التالي" at bounding box center [124, 584] width 78 height 37
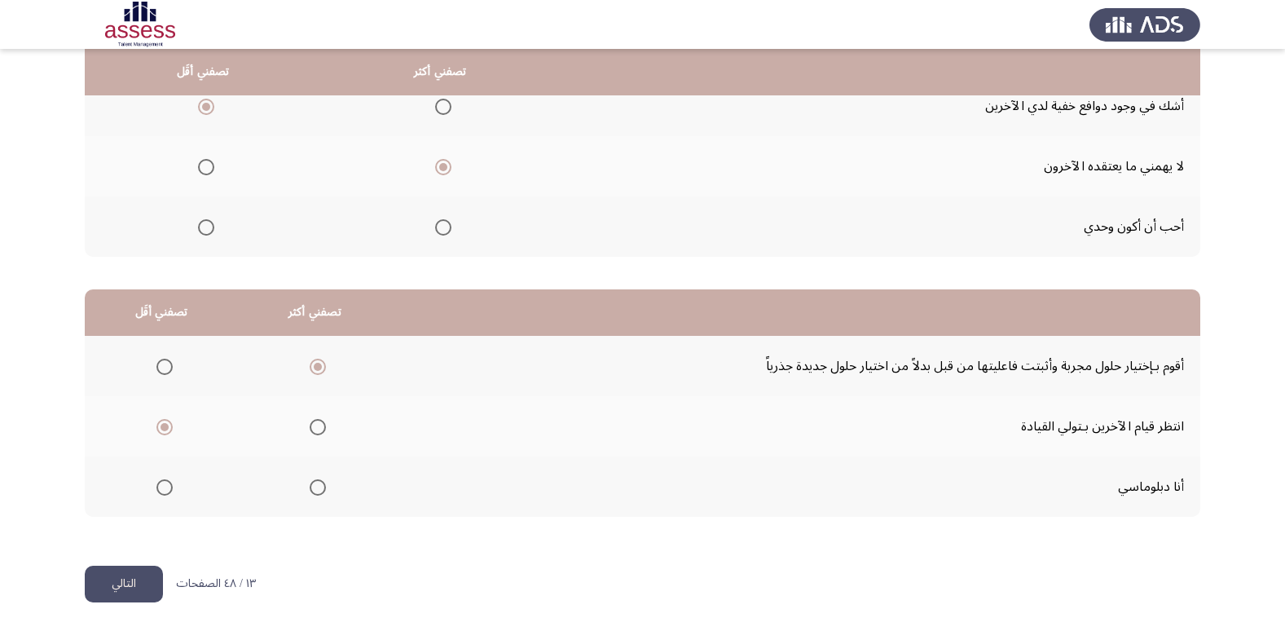
scroll to position [0, 0]
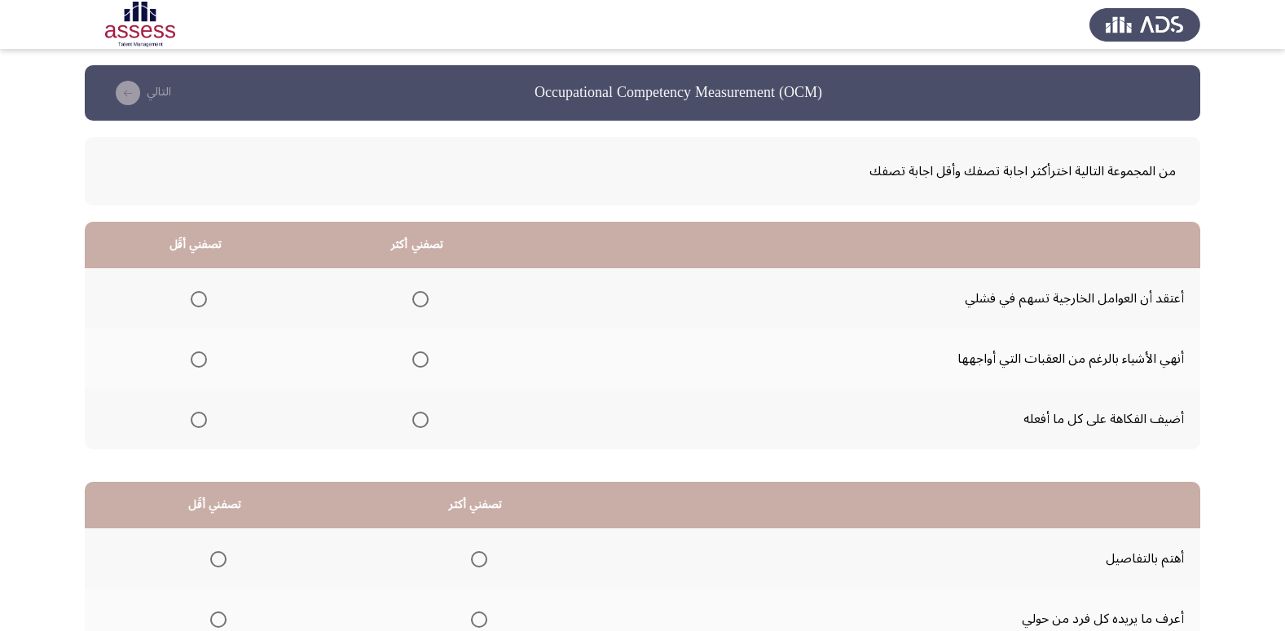
click at [419, 355] on span "Select an option" at bounding box center [420, 359] width 16 height 16
click at [419, 355] on input "Select an option" at bounding box center [420, 359] width 16 height 16
click at [192, 293] on span "Select an option" at bounding box center [199, 299] width 16 height 16
click at [192, 293] on input "Select an option" at bounding box center [199, 299] width 16 height 16
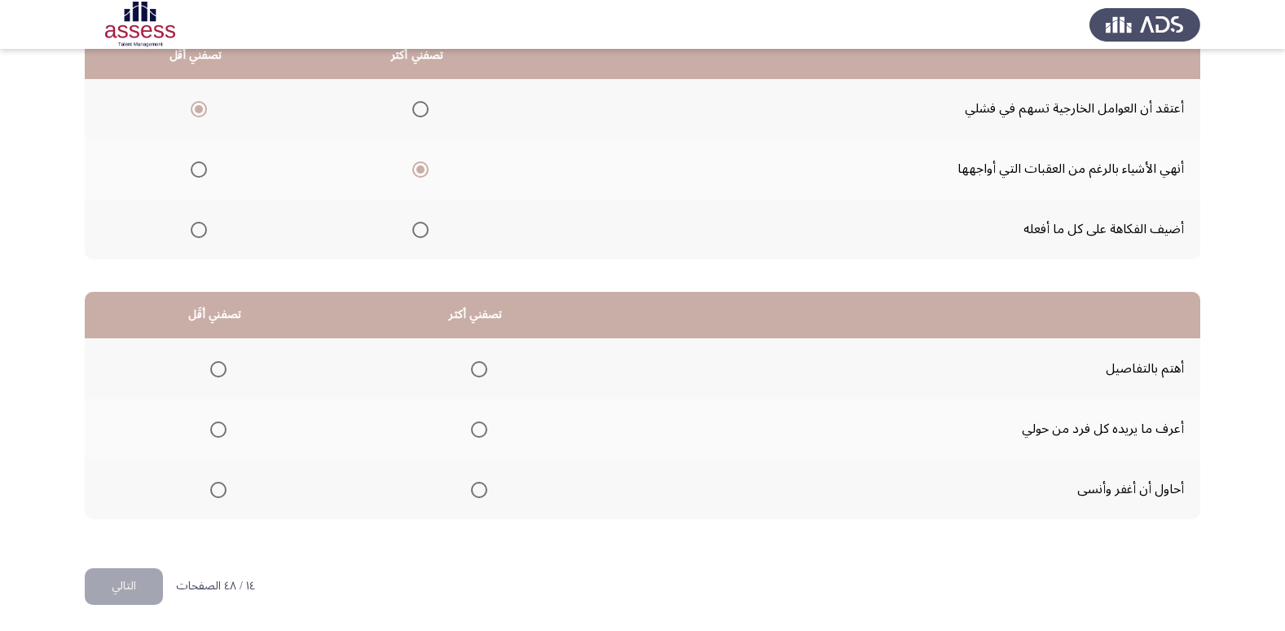
scroll to position [192, 0]
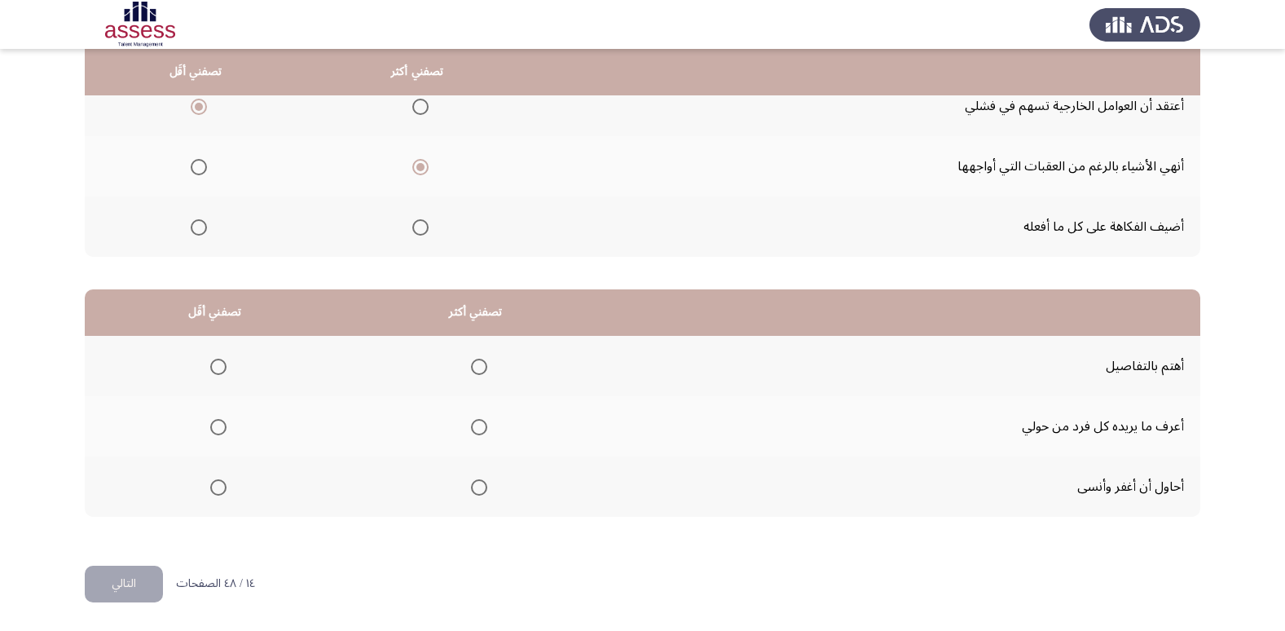
click at [479, 427] on span "Select an option" at bounding box center [479, 427] width 0 height 0
click at [478, 426] on input "Select an option" at bounding box center [479, 427] width 16 height 16
click at [209, 481] on label "Select an option" at bounding box center [215, 487] width 23 height 16
click at [210, 481] on input "Select an option" at bounding box center [218, 487] width 16 height 16
click at [121, 583] on button "التالي" at bounding box center [124, 584] width 78 height 37
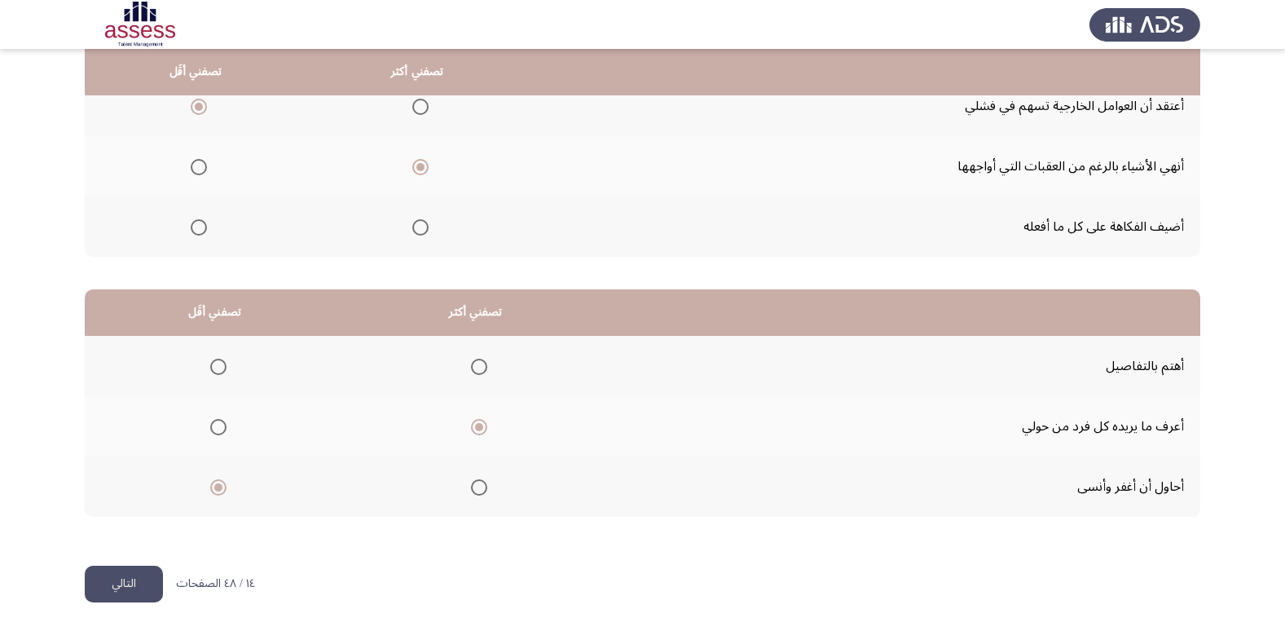
scroll to position [0, 0]
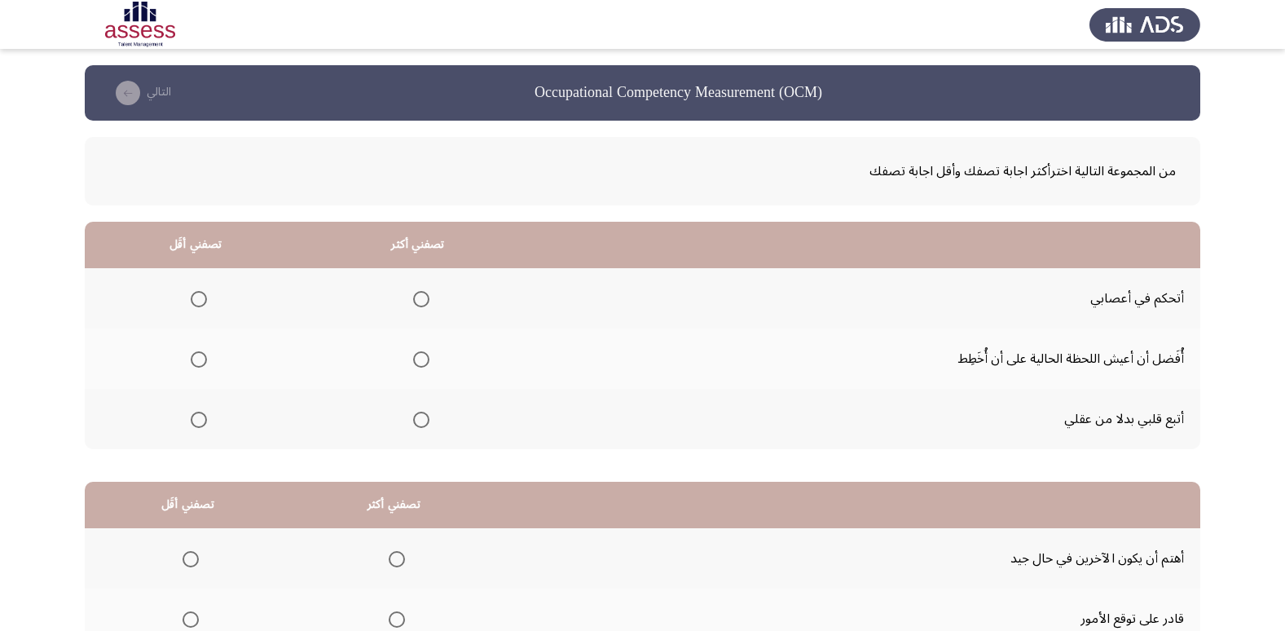
click at [418, 306] on span "Select an option" at bounding box center [421, 299] width 16 height 16
click at [418, 306] on input "Select an option" at bounding box center [421, 299] width 16 height 16
click at [202, 423] on span "Select an option" at bounding box center [199, 420] width 16 height 16
click at [202, 423] on input "Select an option" at bounding box center [199, 420] width 16 height 16
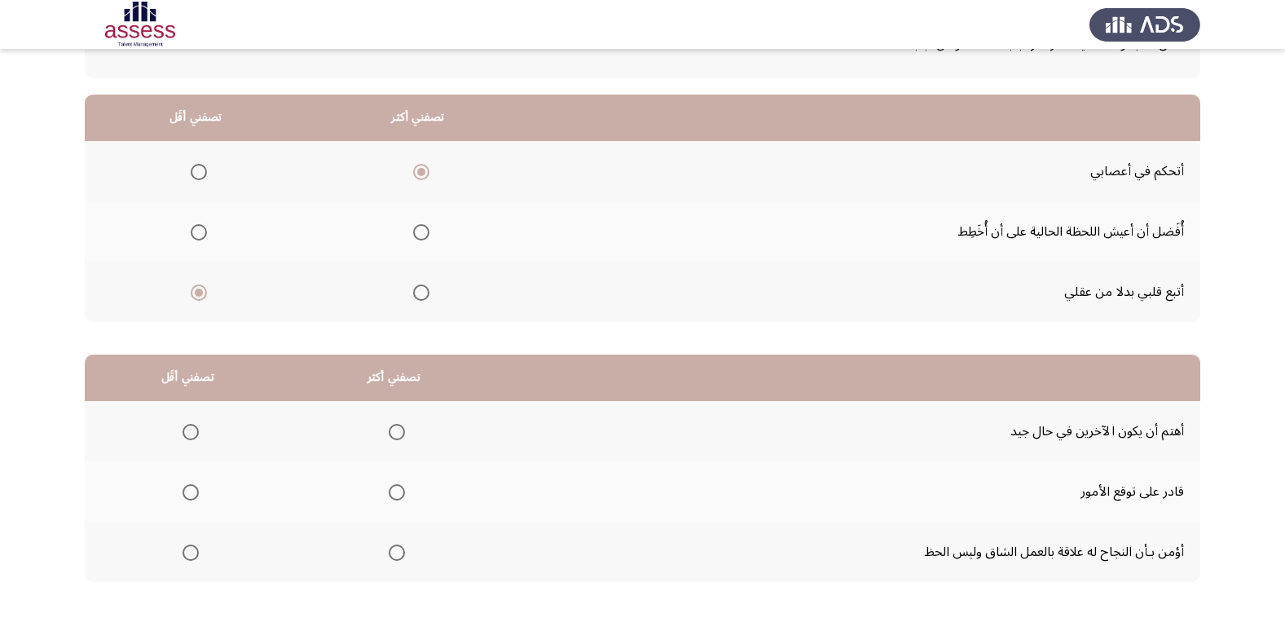
scroll to position [163, 0]
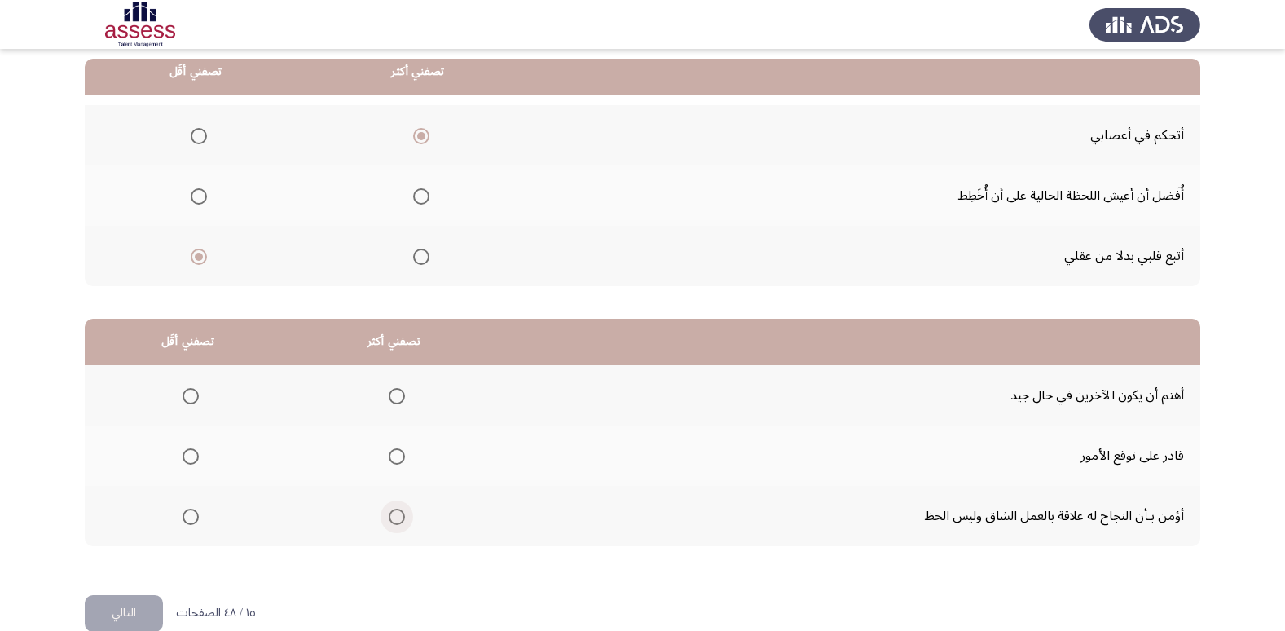
click at [398, 519] on span "Select an option" at bounding box center [397, 517] width 16 height 16
click at [398, 519] on input "Select an option" at bounding box center [397, 517] width 16 height 16
click at [190, 400] on span "Select an option" at bounding box center [191, 396] width 16 height 16
click at [190, 400] on input "Select an option" at bounding box center [191, 396] width 16 height 16
click at [107, 611] on button "التالي" at bounding box center [124, 613] width 78 height 37
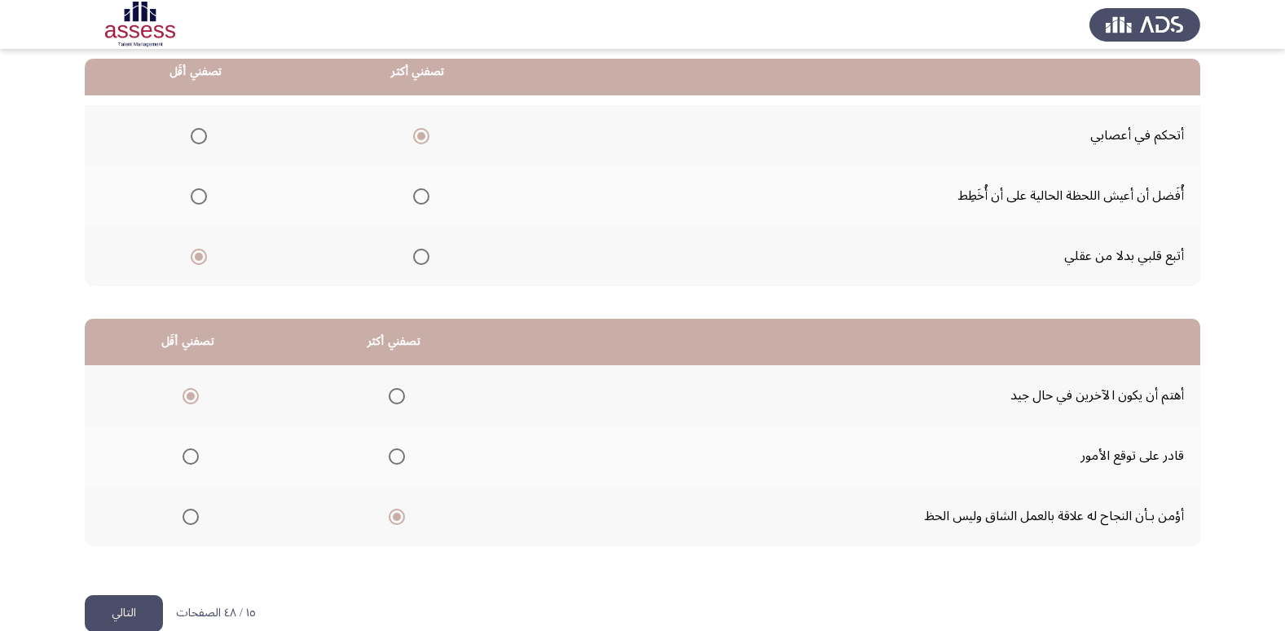
scroll to position [0, 0]
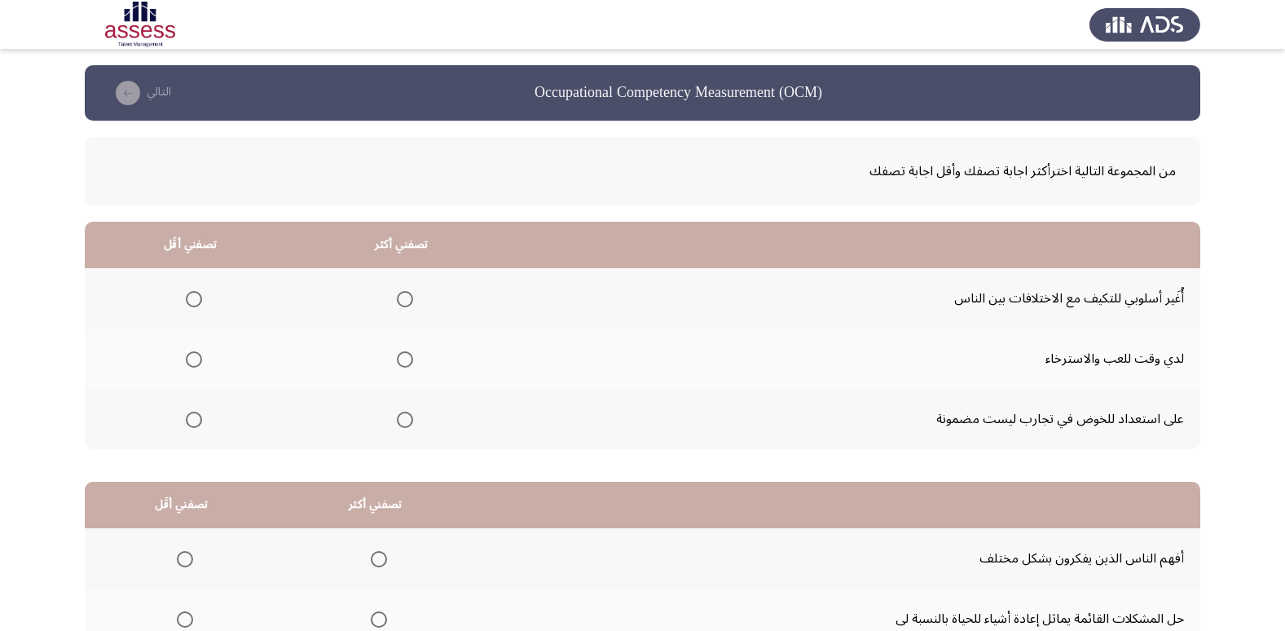
click at [192, 421] on span "Select an option" at bounding box center [194, 420] width 16 height 16
click at [192, 421] on input "Select an option" at bounding box center [194, 420] width 16 height 16
click at [401, 299] on span "Select an option" at bounding box center [405, 299] width 16 height 16
click at [401, 299] on input "Select an option" at bounding box center [405, 299] width 16 height 16
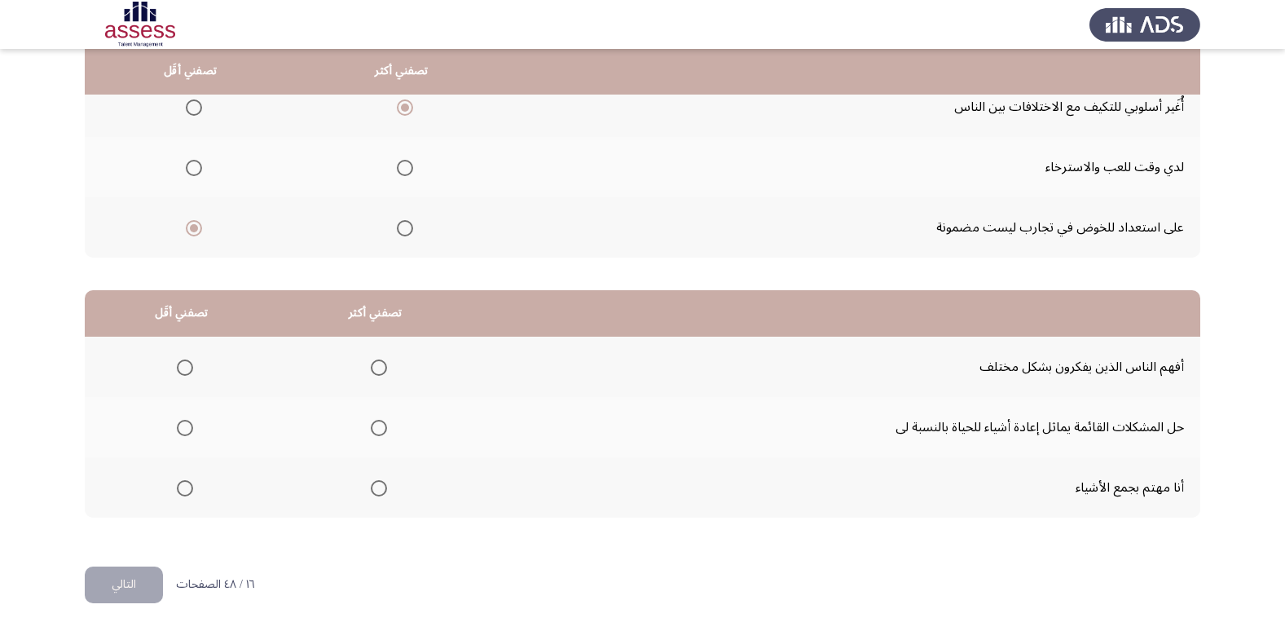
scroll to position [192, 0]
click at [372, 371] on span "Select an option" at bounding box center [379, 367] width 16 height 16
click at [372, 371] on input "Select an option" at bounding box center [379, 367] width 16 height 16
click at [185, 486] on span "Select an option" at bounding box center [185, 487] width 16 height 16
click at [185, 486] on input "Select an option" at bounding box center [185, 487] width 16 height 16
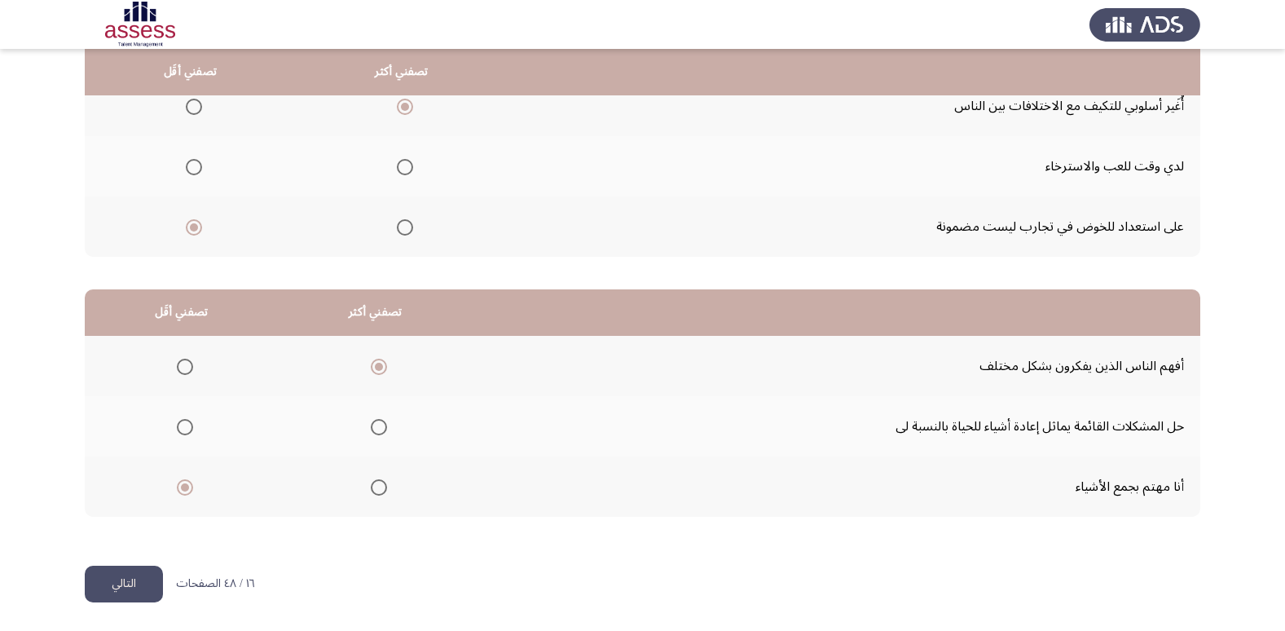
click at [142, 596] on button "التالي" at bounding box center [124, 584] width 78 height 37
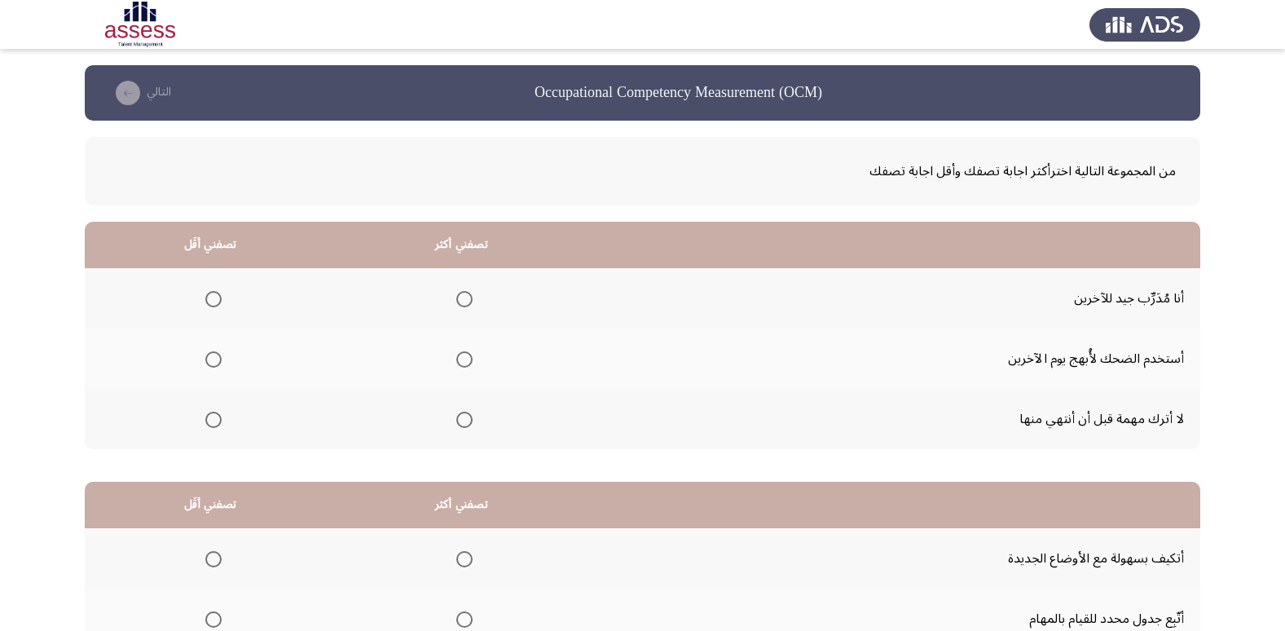
click at [462, 418] on span "Select an option" at bounding box center [464, 420] width 16 height 16
click at [462, 418] on input "Select an option" at bounding box center [464, 420] width 16 height 16
click at [208, 361] on span "Select an option" at bounding box center [213, 359] width 16 height 16
click at [208, 361] on input "Select an option" at bounding box center [213, 359] width 16 height 16
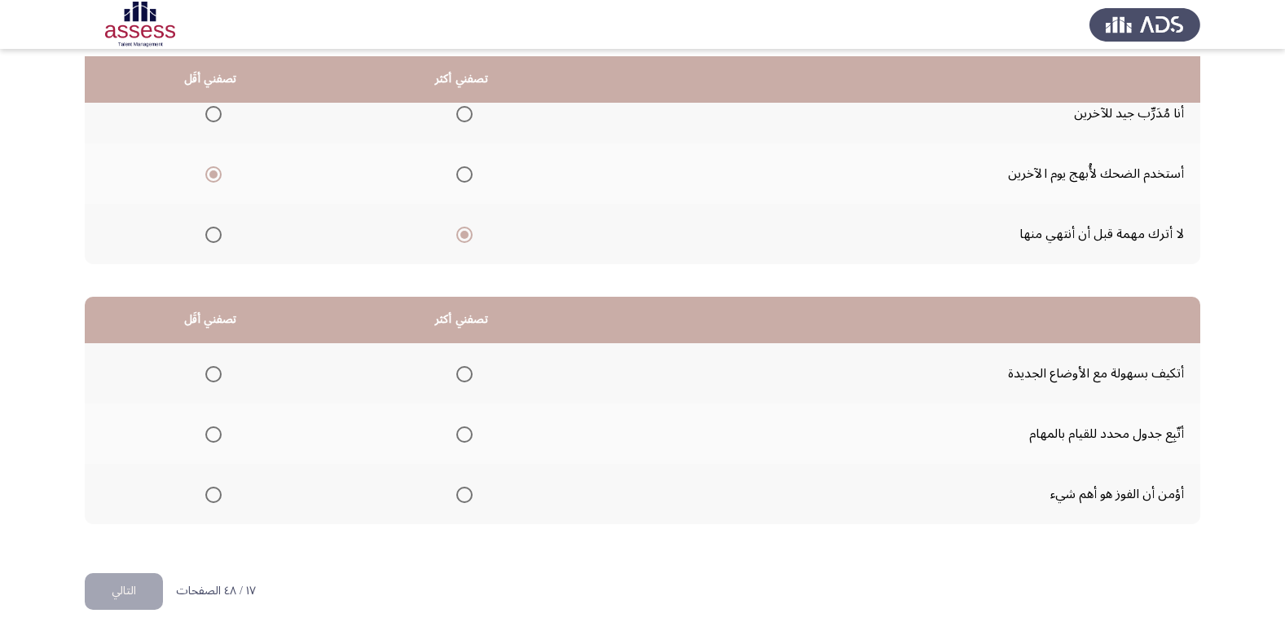
scroll to position [192, 0]
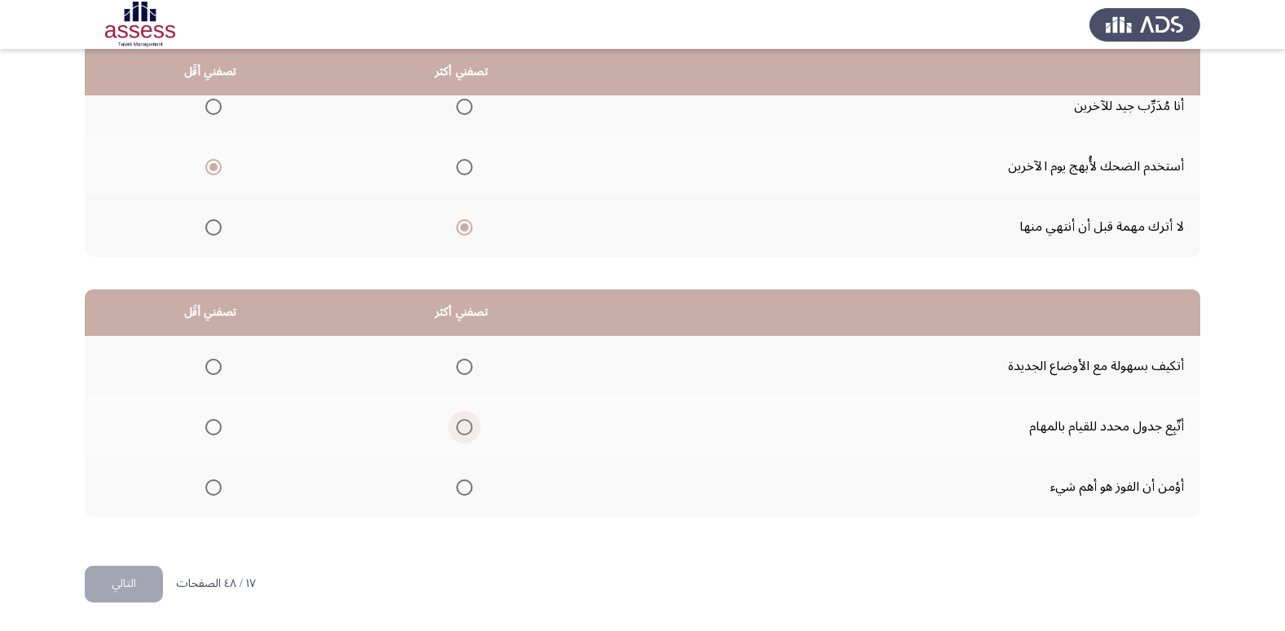
click at [467, 422] on span "Select an option" at bounding box center [464, 427] width 16 height 16
click at [467, 422] on input "Select an option" at bounding box center [464, 427] width 16 height 16
click at [214, 489] on span "Select an option" at bounding box center [213, 487] width 16 height 16
click at [214, 489] on input "Select an option" at bounding box center [213, 487] width 16 height 16
click at [141, 584] on button "التالي" at bounding box center [124, 584] width 78 height 37
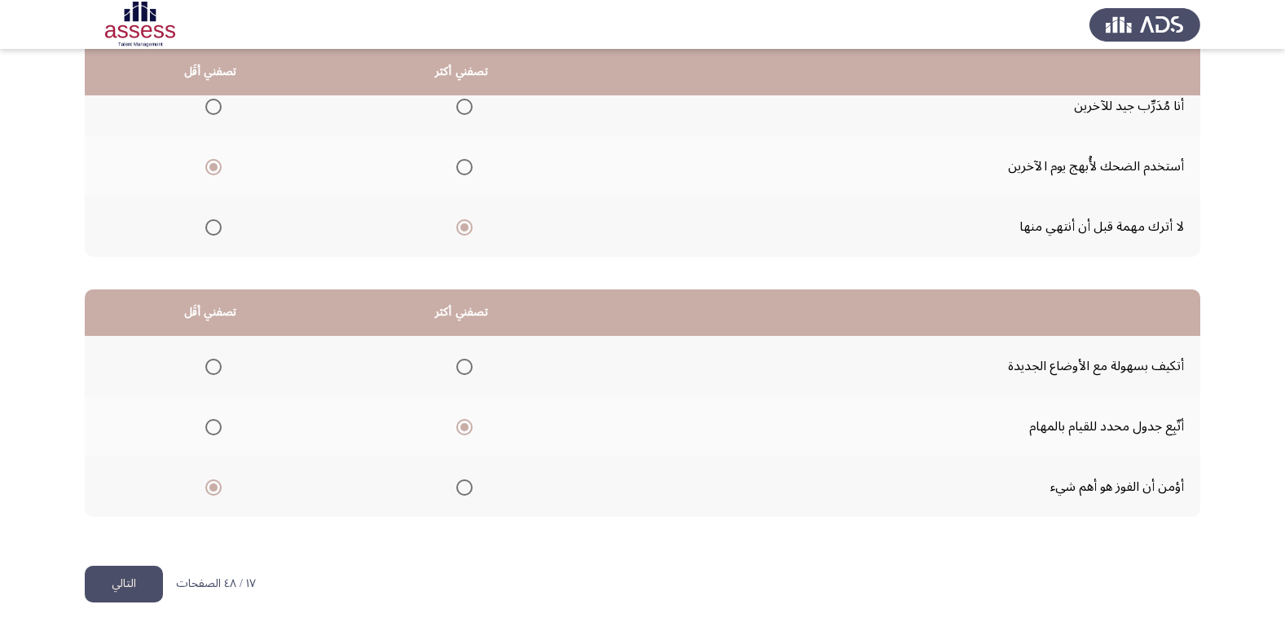
scroll to position [0, 0]
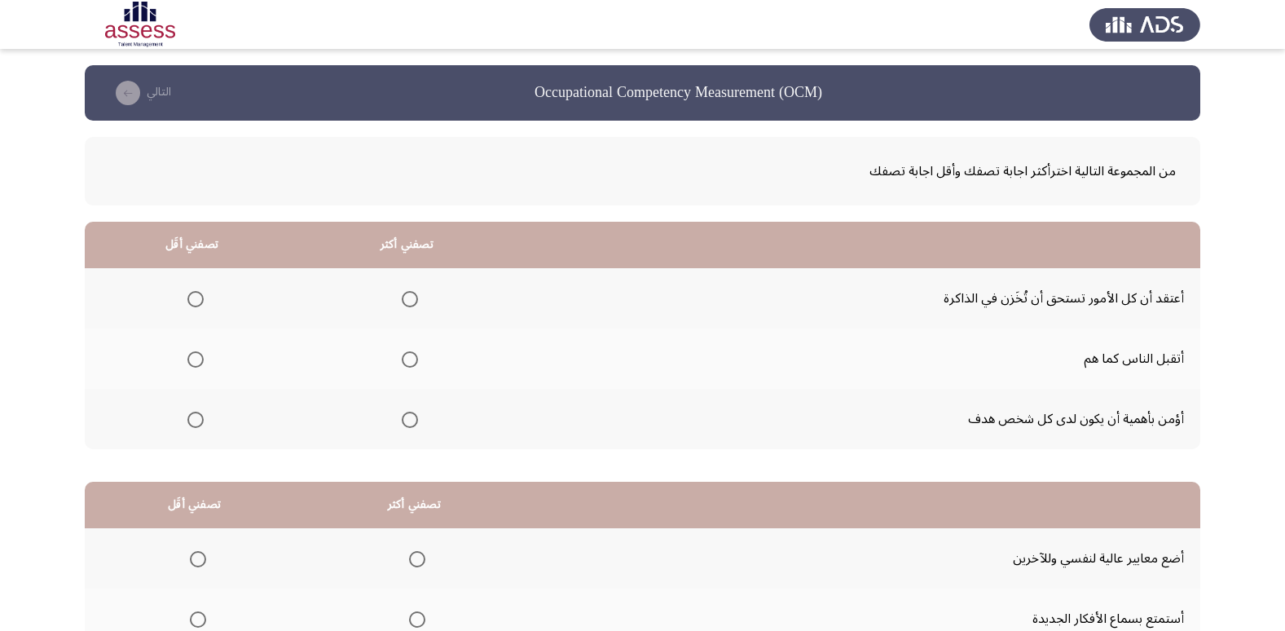
click at [410, 420] on span "Select an option" at bounding box center [410, 420] width 0 height 0
click at [410, 419] on input "Select an option" at bounding box center [410, 420] width 16 height 16
click at [187, 297] on span "Select an option" at bounding box center [195, 299] width 16 height 16
click at [187, 297] on input "Select an option" at bounding box center [195, 299] width 16 height 16
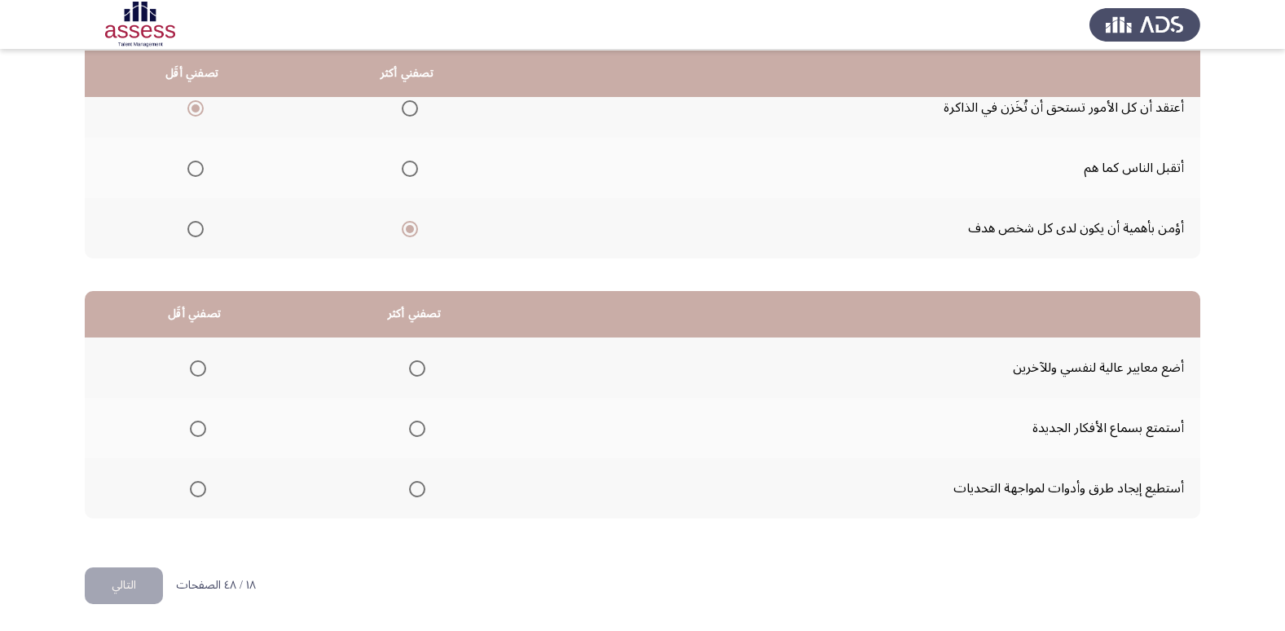
scroll to position [192, 0]
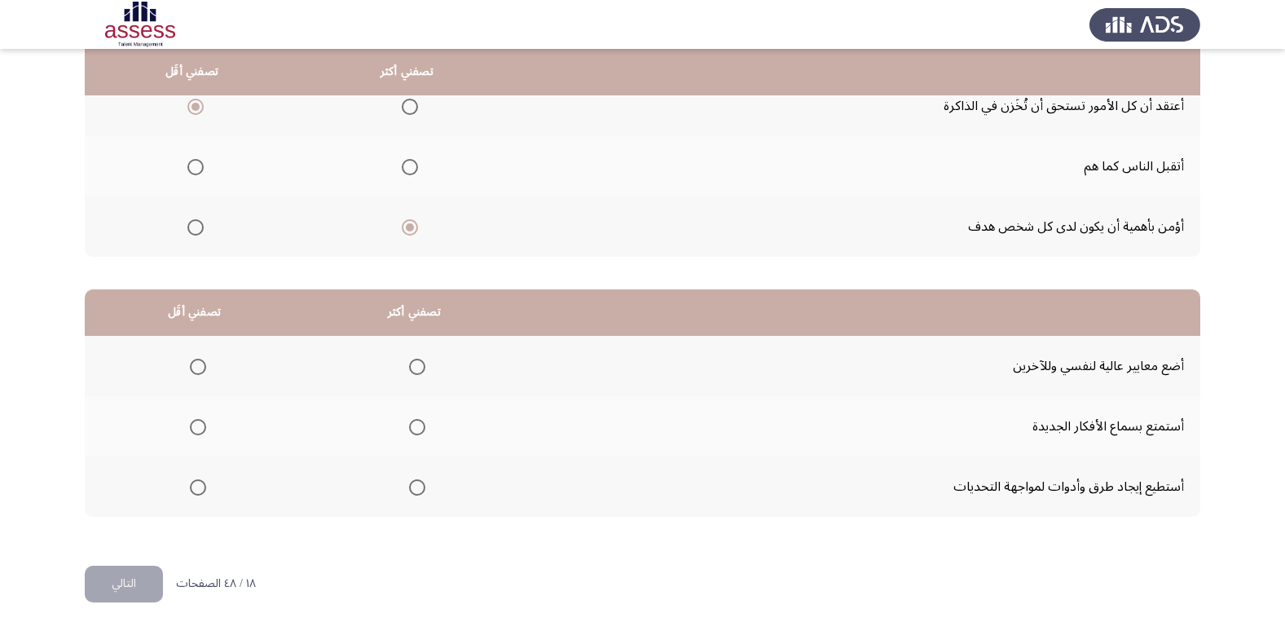
click at [413, 370] on span "Select an option" at bounding box center [417, 367] width 16 height 16
click at [413, 370] on input "Select an option" at bounding box center [417, 367] width 16 height 16
click at [193, 429] on span "Select an option" at bounding box center [198, 427] width 16 height 16
click at [193, 429] on input "Select an option" at bounding box center [198, 427] width 16 height 16
click at [139, 578] on button "التالي" at bounding box center [124, 584] width 78 height 37
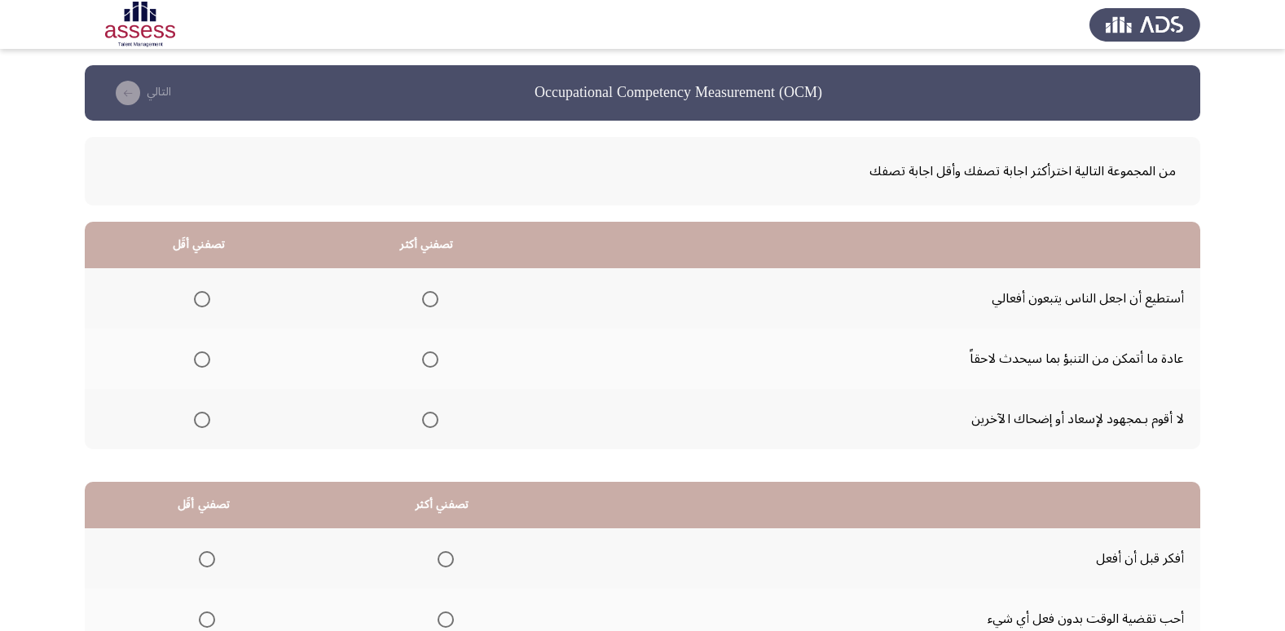
scroll to position [81, 0]
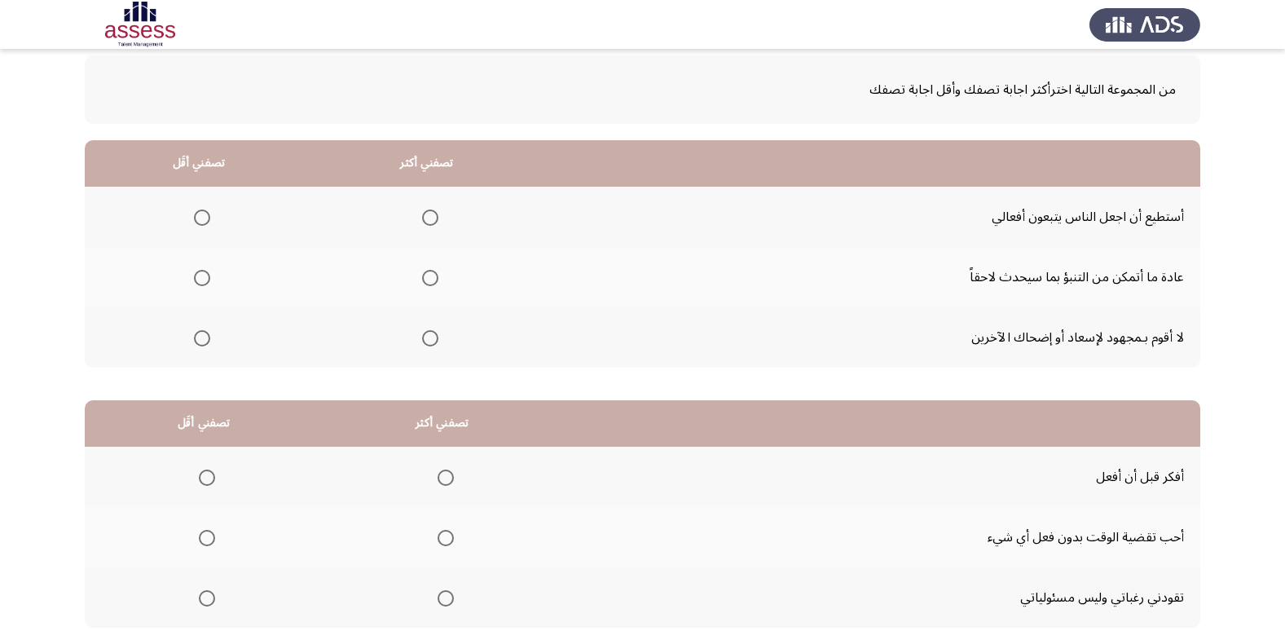
click at [423, 276] on span "Select an option" at bounding box center [430, 278] width 16 height 16
click at [423, 276] on input "Select an option" at bounding box center [430, 278] width 16 height 16
click at [201, 344] on span "Select an option" at bounding box center [202, 338] width 16 height 16
click at [201, 344] on input "Select an option" at bounding box center [202, 338] width 16 height 16
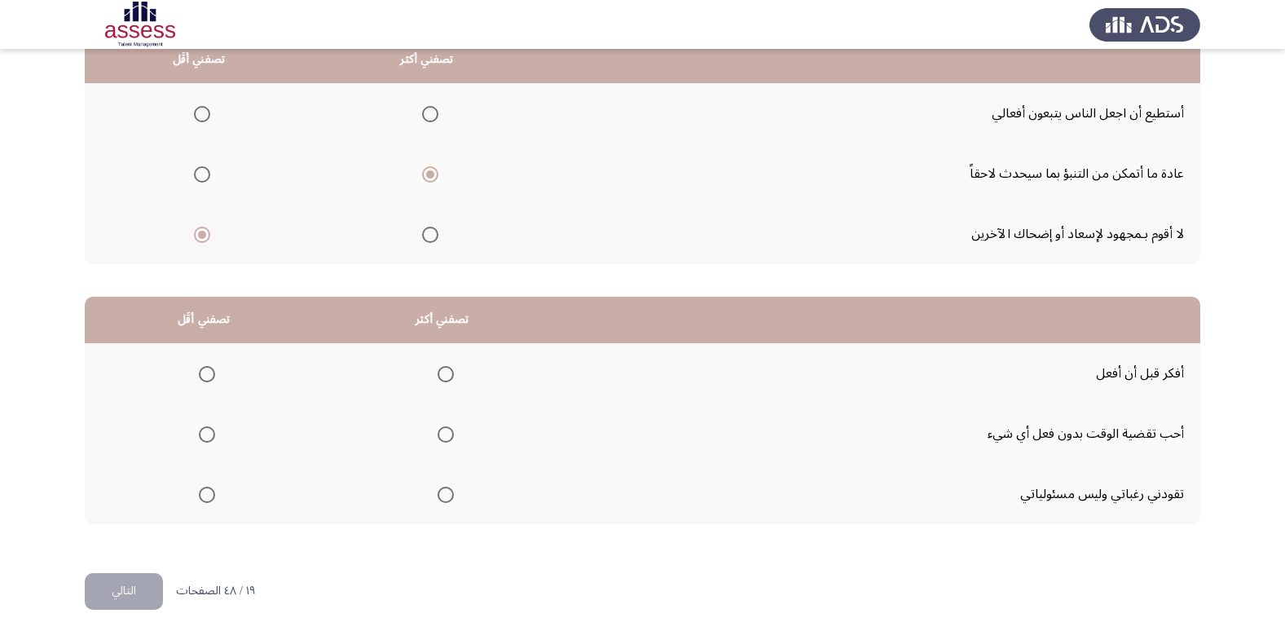
scroll to position [192, 0]
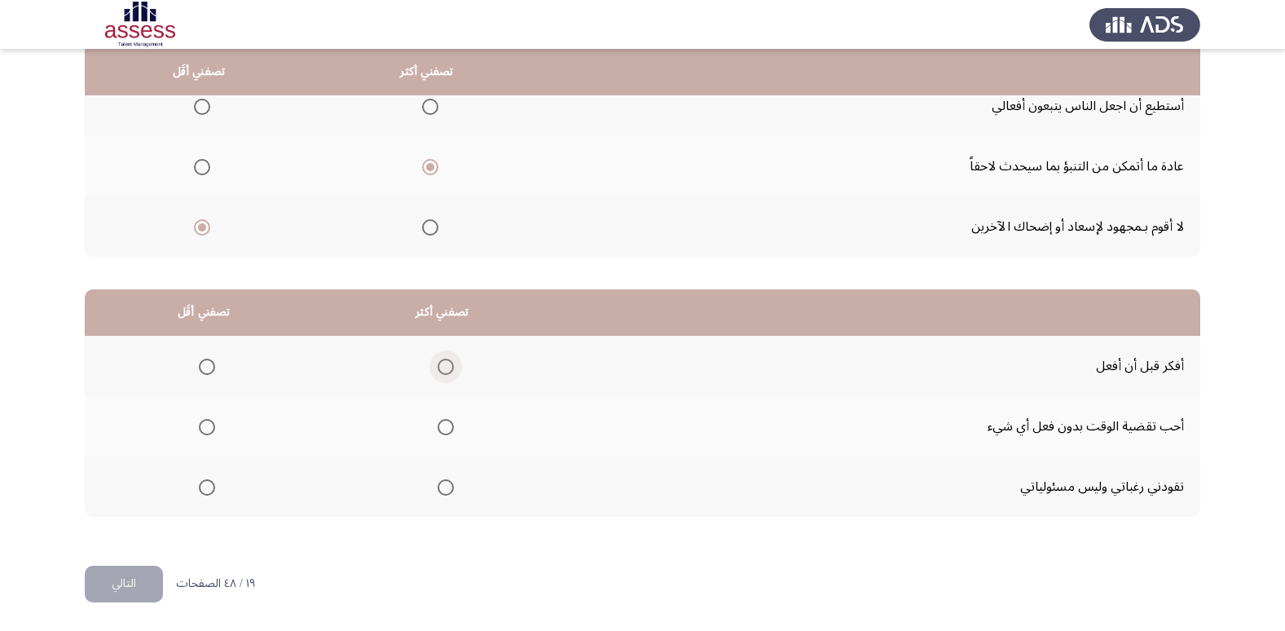
click at [438, 372] on span "Select an option" at bounding box center [446, 367] width 16 height 16
click at [438, 372] on input "Select an option" at bounding box center [446, 367] width 16 height 16
click at [213, 487] on span "Select an option" at bounding box center [207, 487] width 16 height 16
click at [213, 487] on input "Select an option" at bounding box center [207, 487] width 16 height 16
click at [138, 570] on button "التالي" at bounding box center [124, 584] width 78 height 37
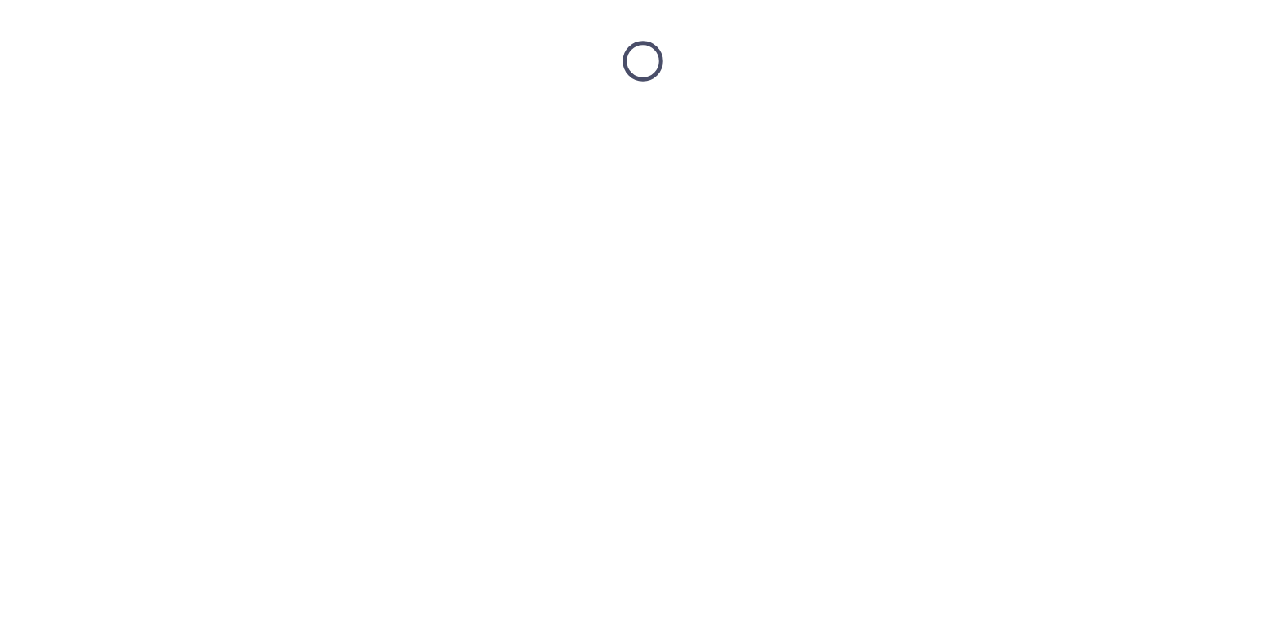
scroll to position [0, 0]
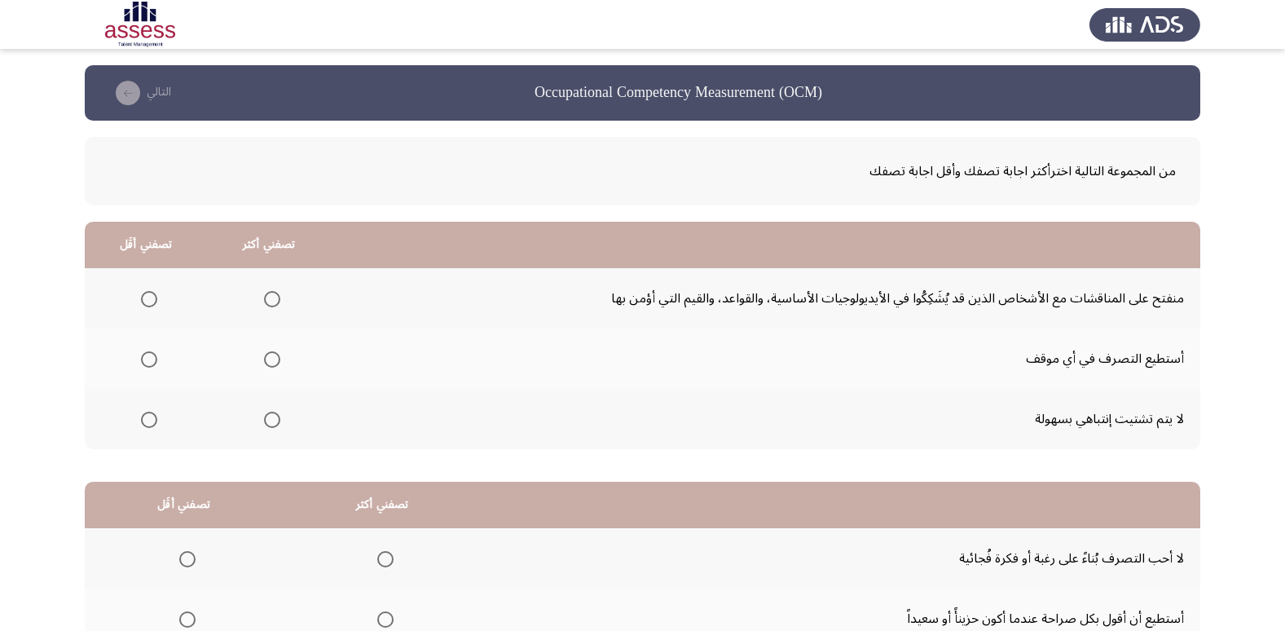
click at [143, 295] on span "Select an option" at bounding box center [149, 299] width 16 height 16
click at [143, 295] on input "Select an option" at bounding box center [149, 299] width 16 height 16
click at [274, 359] on span "Select an option" at bounding box center [272, 359] width 16 height 16
click at [274, 359] on input "Select an option" at bounding box center [272, 359] width 16 height 16
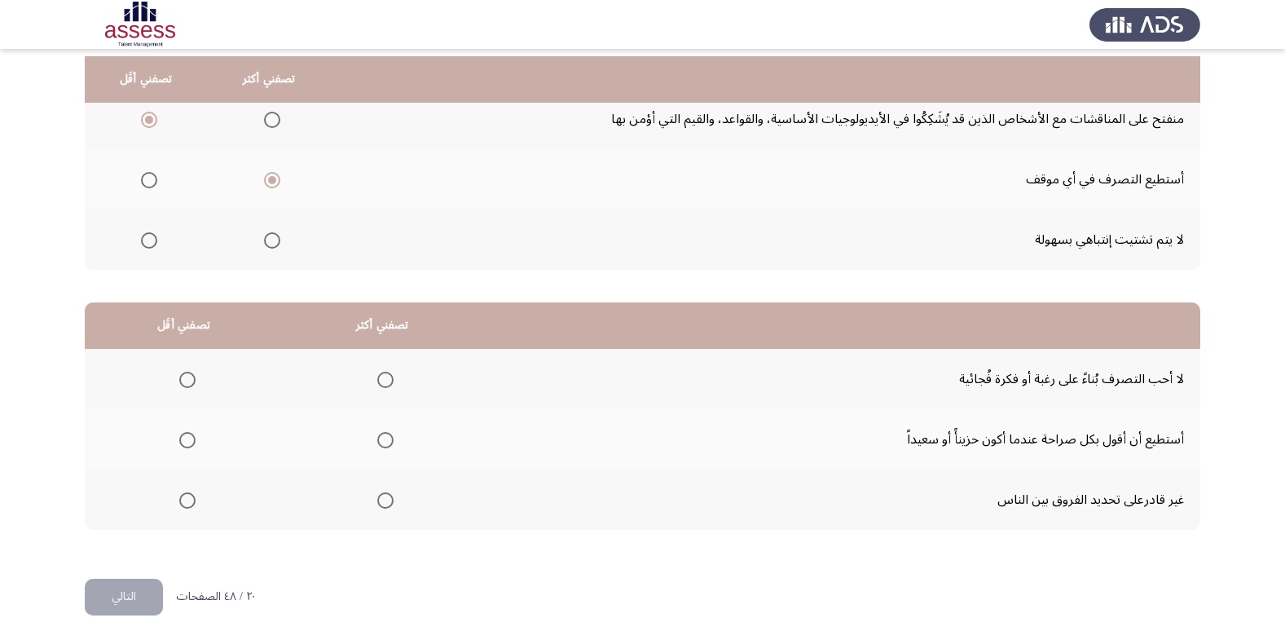
scroll to position [192, 0]
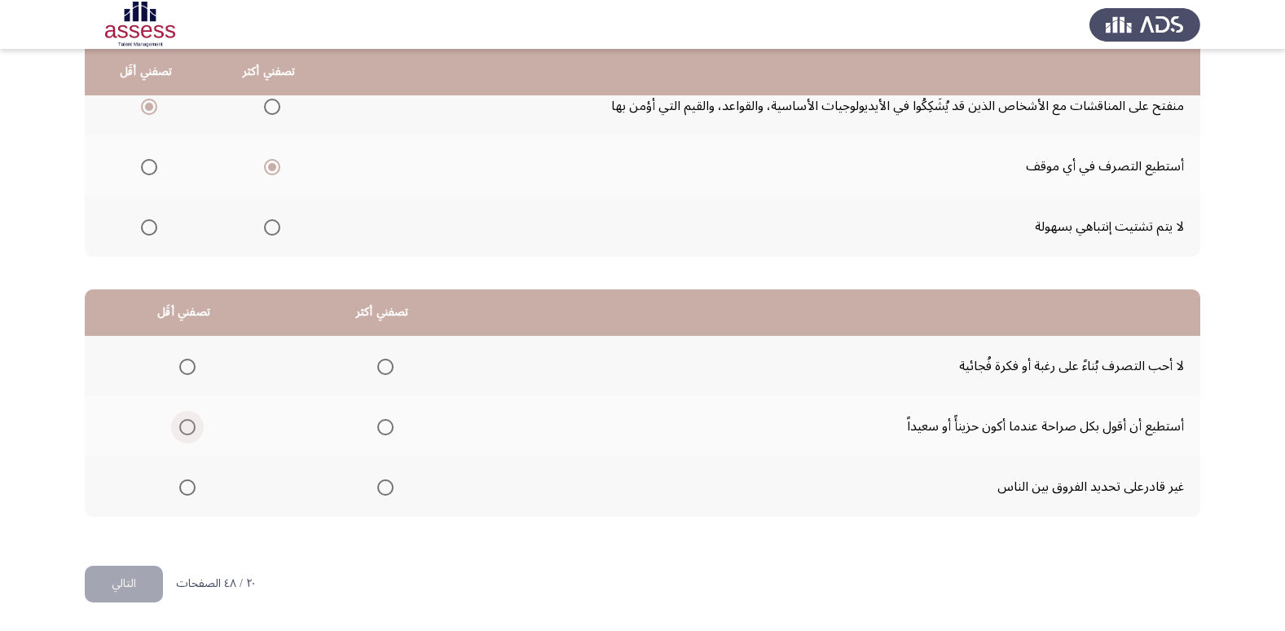
click at [186, 424] on span "Select an option" at bounding box center [187, 427] width 16 height 16
click at [186, 424] on input "Select an option" at bounding box center [187, 427] width 16 height 16
click at [385, 370] on span "Select an option" at bounding box center [385, 367] width 16 height 16
click at [385, 370] on input "Select an option" at bounding box center [385, 367] width 16 height 16
click at [138, 575] on button "التالي" at bounding box center [124, 584] width 78 height 37
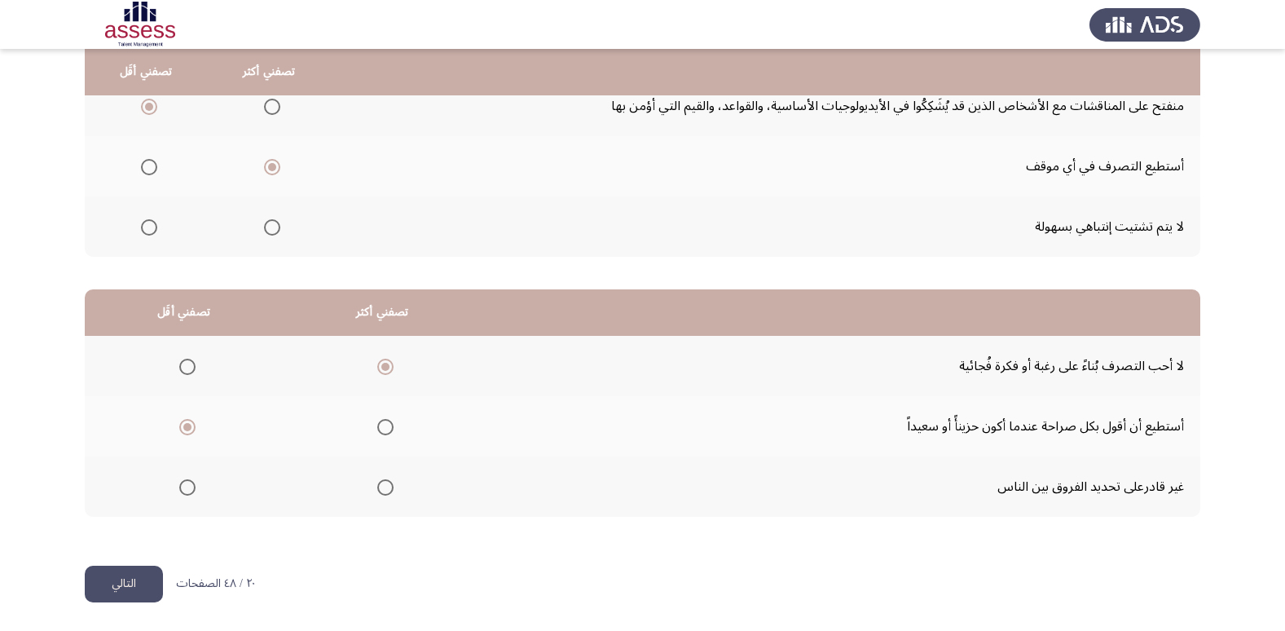
scroll to position [0, 0]
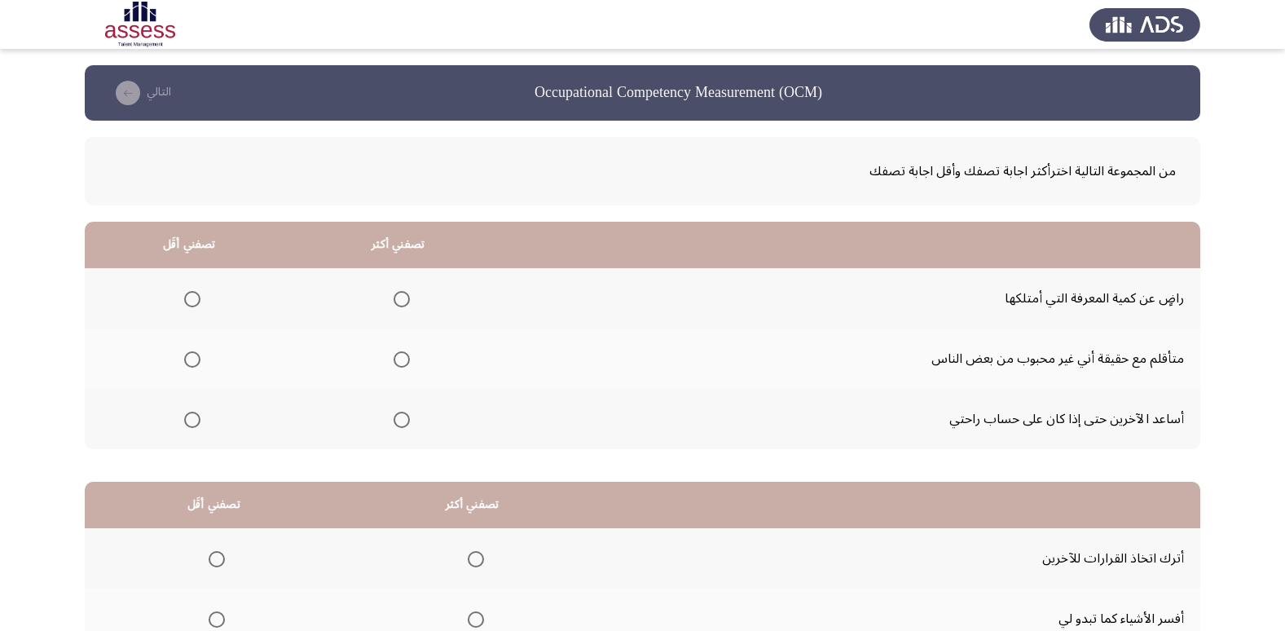
click at [187, 424] on span "Select an option" at bounding box center [192, 420] width 16 height 16
click at [187, 424] on input "Select an option" at bounding box center [192, 420] width 16 height 16
click at [396, 298] on span "Select an option" at bounding box center [402, 299] width 16 height 16
click at [396, 298] on input "Select an option" at bounding box center [402, 299] width 16 height 16
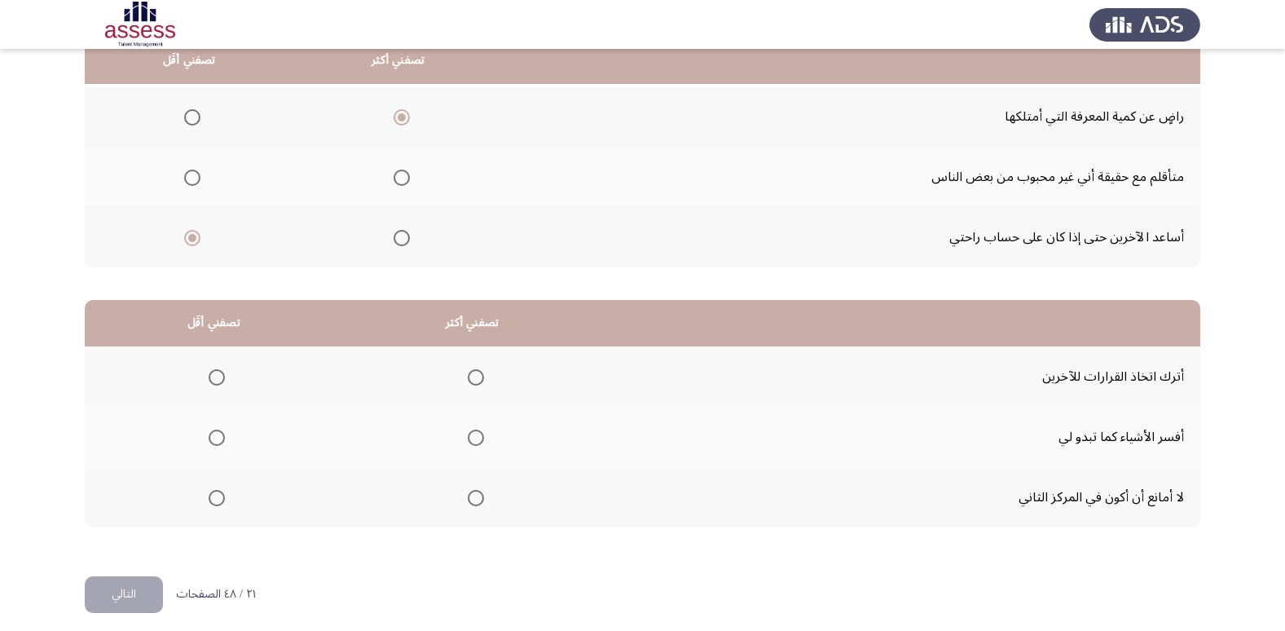
scroll to position [192, 0]
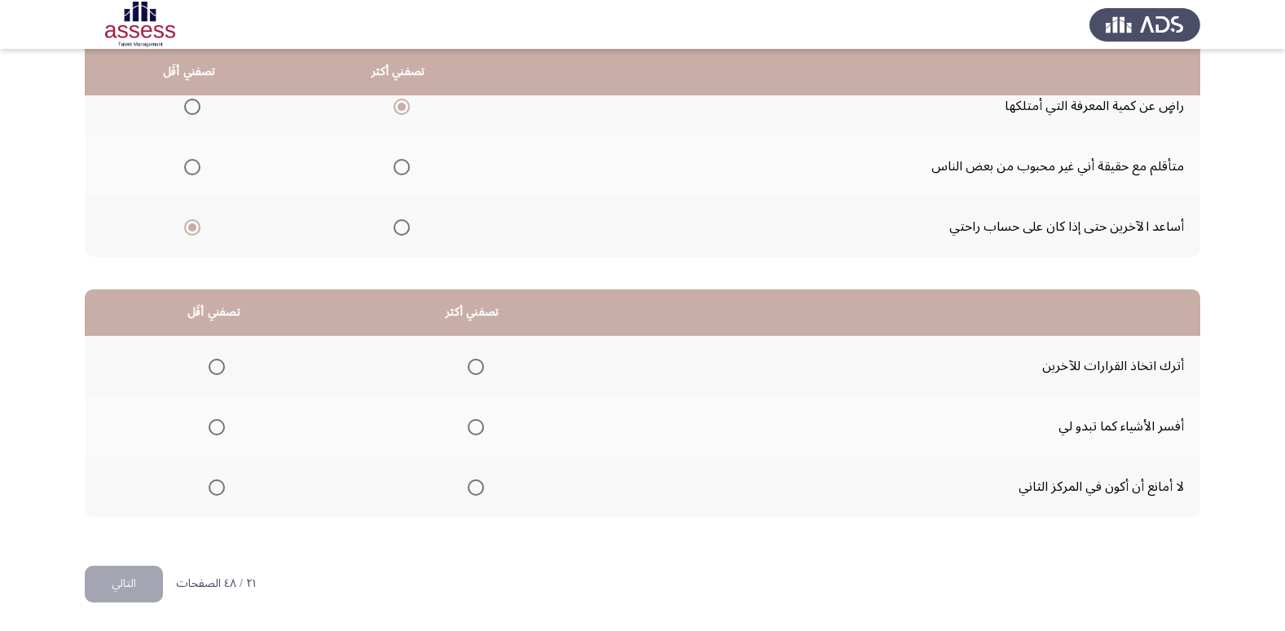
click at [483, 429] on span "Select an option" at bounding box center [476, 427] width 16 height 16
click at [483, 429] on input "Select an option" at bounding box center [476, 427] width 16 height 16
click at [213, 363] on span "Select an option" at bounding box center [217, 367] width 16 height 16
click at [213, 363] on input "Select an option" at bounding box center [217, 367] width 16 height 16
click at [159, 575] on button "التالي" at bounding box center [124, 584] width 78 height 37
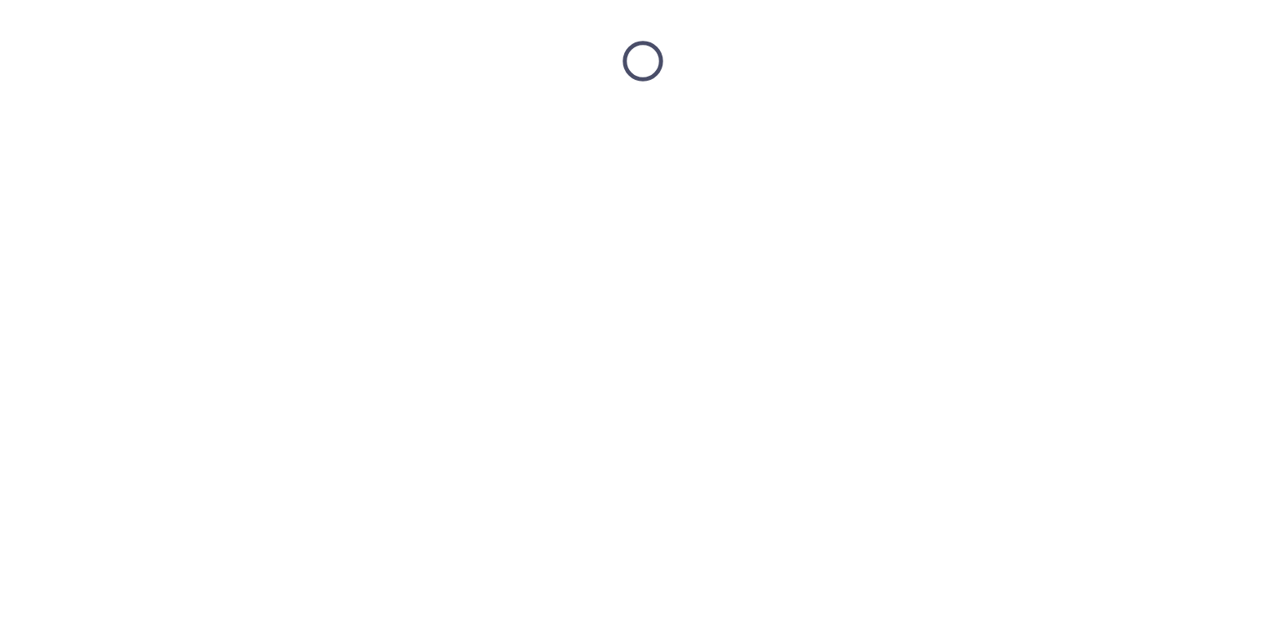
scroll to position [0, 0]
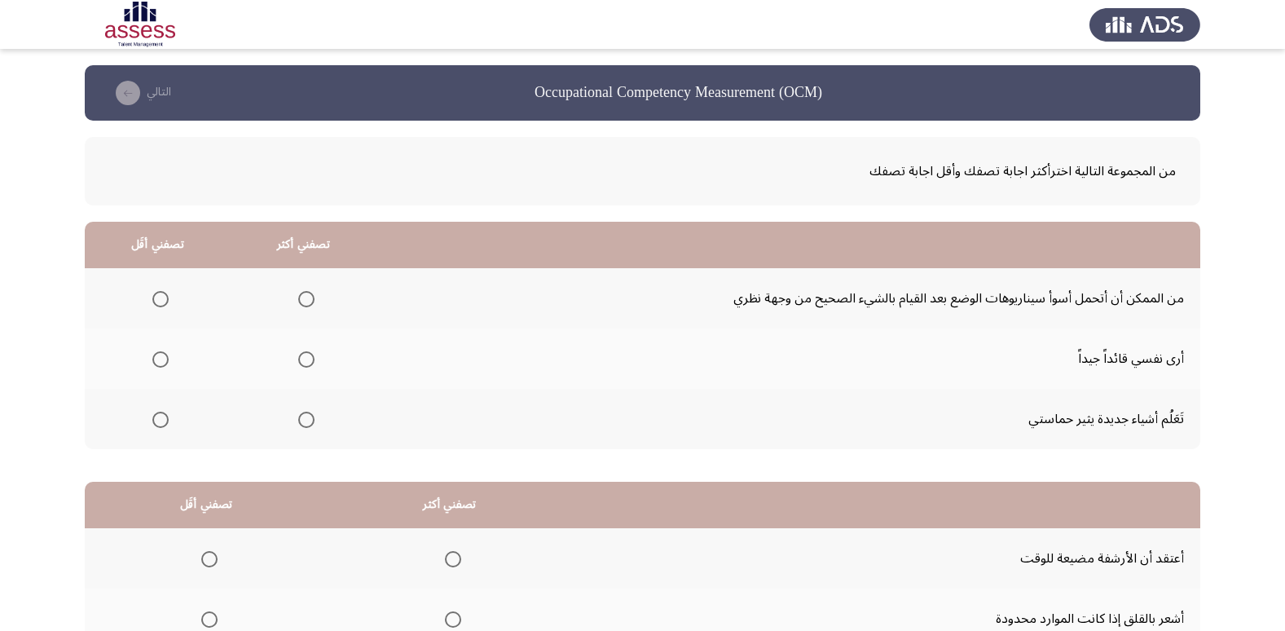
click at [302, 354] on span "Select an option" at bounding box center [306, 359] width 16 height 16
click at [302, 354] on input "Select an option" at bounding box center [306, 359] width 16 height 16
click at [164, 415] on span "Select an option" at bounding box center [160, 420] width 16 height 16
click at [164, 415] on input "Select an option" at bounding box center [160, 420] width 16 height 16
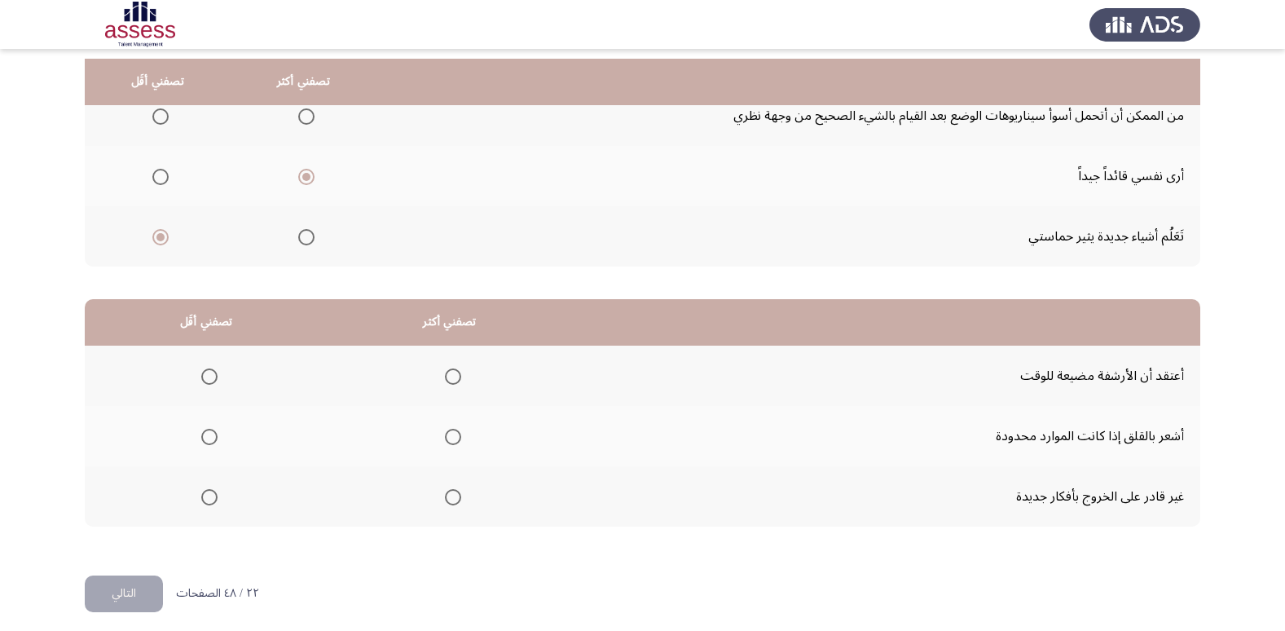
scroll to position [192, 0]
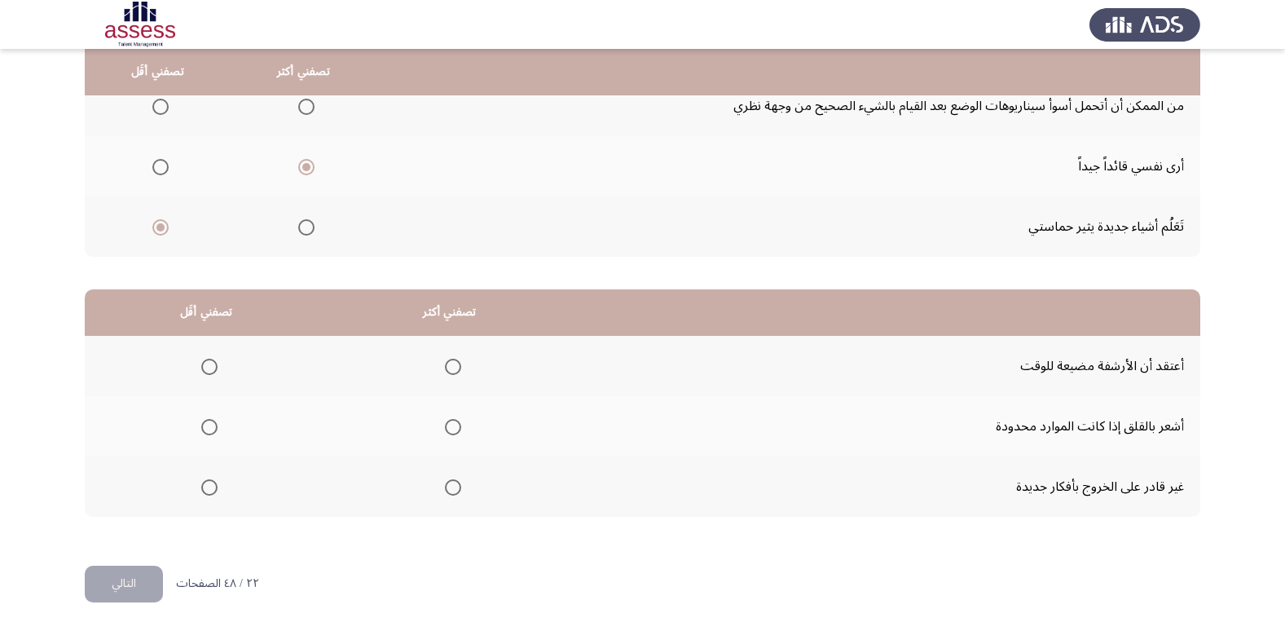
click at [455, 425] on span "Select an option" at bounding box center [453, 427] width 16 height 16
click at [455, 425] on input "Select an option" at bounding box center [453, 427] width 16 height 16
click at [215, 491] on span "Select an option" at bounding box center [209, 487] width 16 height 16
click at [215, 491] on input "Select an option" at bounding box center [209, 487] width 16 height 16
click at [122, 579] on button "التالي" at bounding box center [124, 584] width 78 height 37
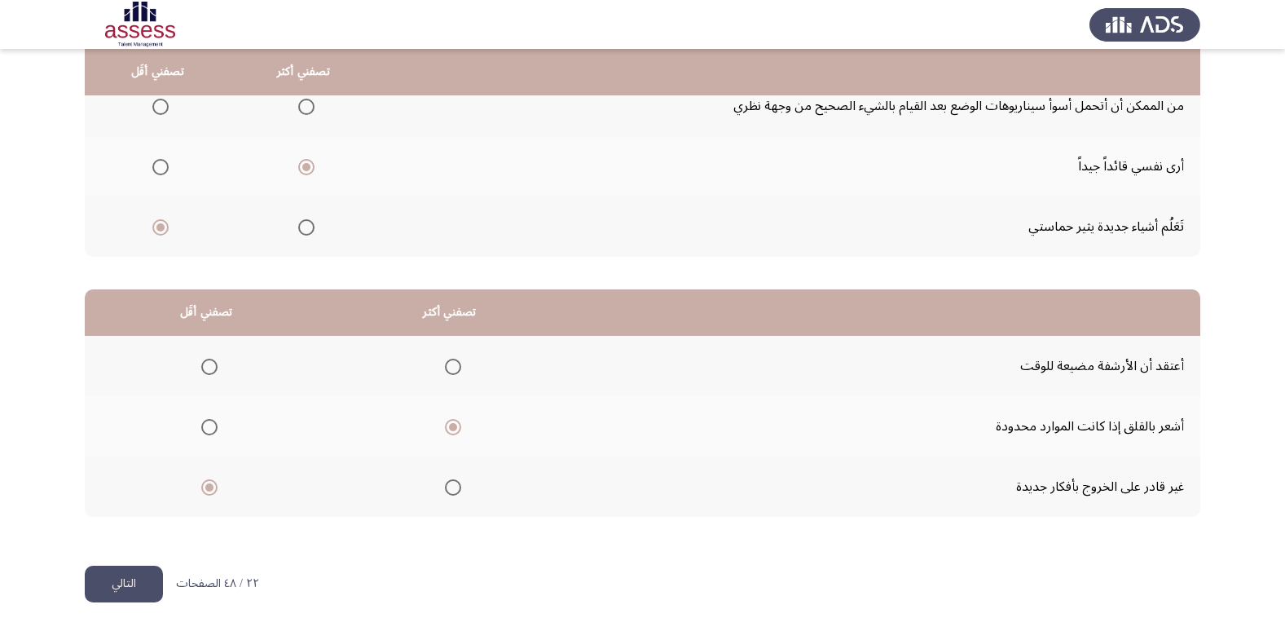
scroll to position [0, 0]
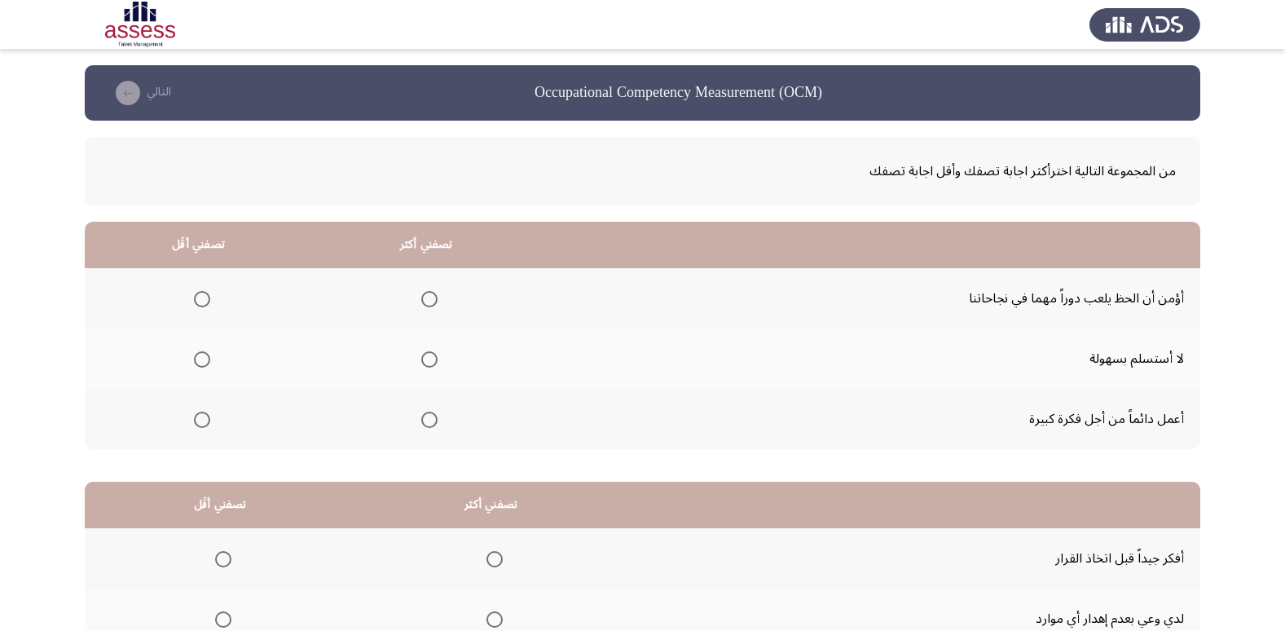
click at [429, 360] on span "Select an option" at bounding box center [429, 359] width 16 height 16
click at [429, 360] on input "Select an option" at bounding box center [429, 359] width 16 height 16
click at [191, 298] on label "Select an option" at bounding box center [198, 299] width 23 height 16
click at [194, 298] on input "Select an option" at bounding box center [202, 299] width 16 height 16
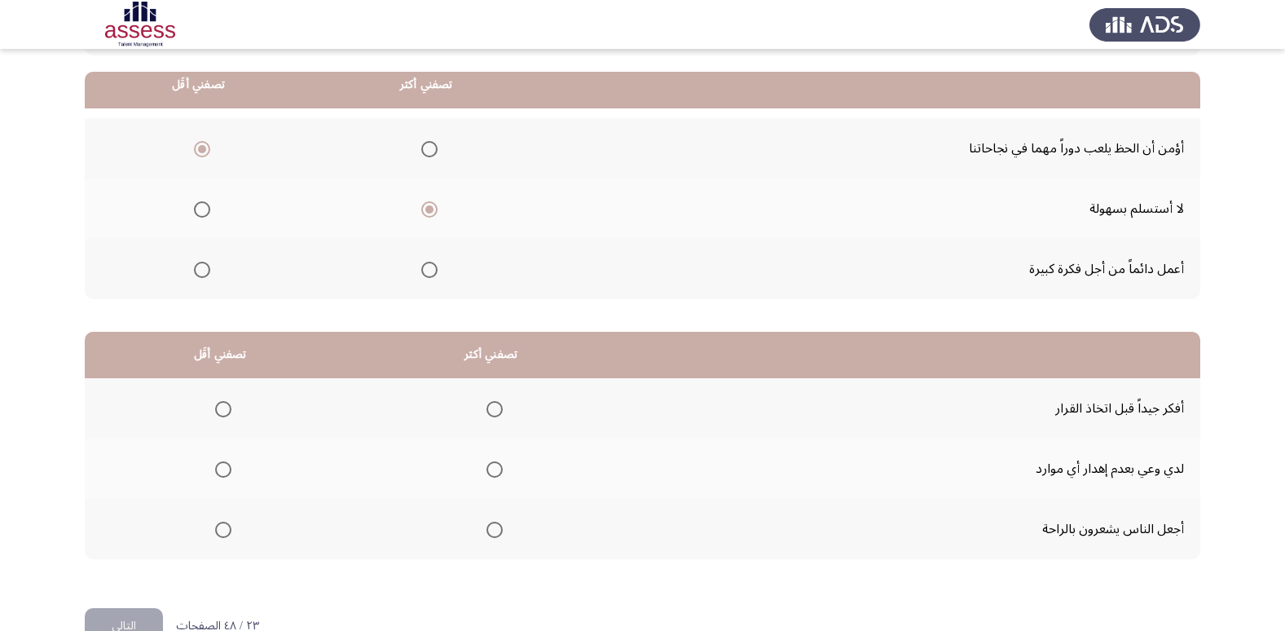
scroll to position [163, 0]
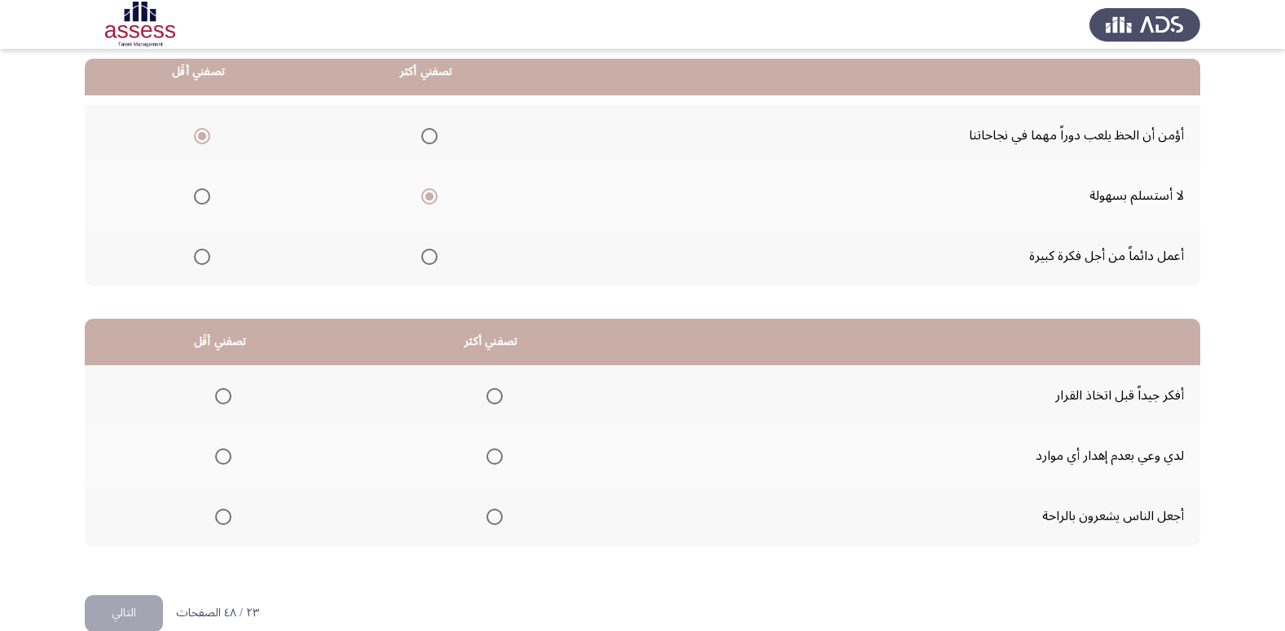
click at [495, 452] on span "Select an option" at bounding box center [495, 456] width 16 height 16
click at [495, 452] on input "Select an option" at bounding box center [495, 456] width 16 height 16
click at [229, 516] on span "Select an option" at bounding box center [223, 517] width 16 height 16
click at [229, 516] on input "Select an option" at bounding box center [223, 517] width 16 height 16
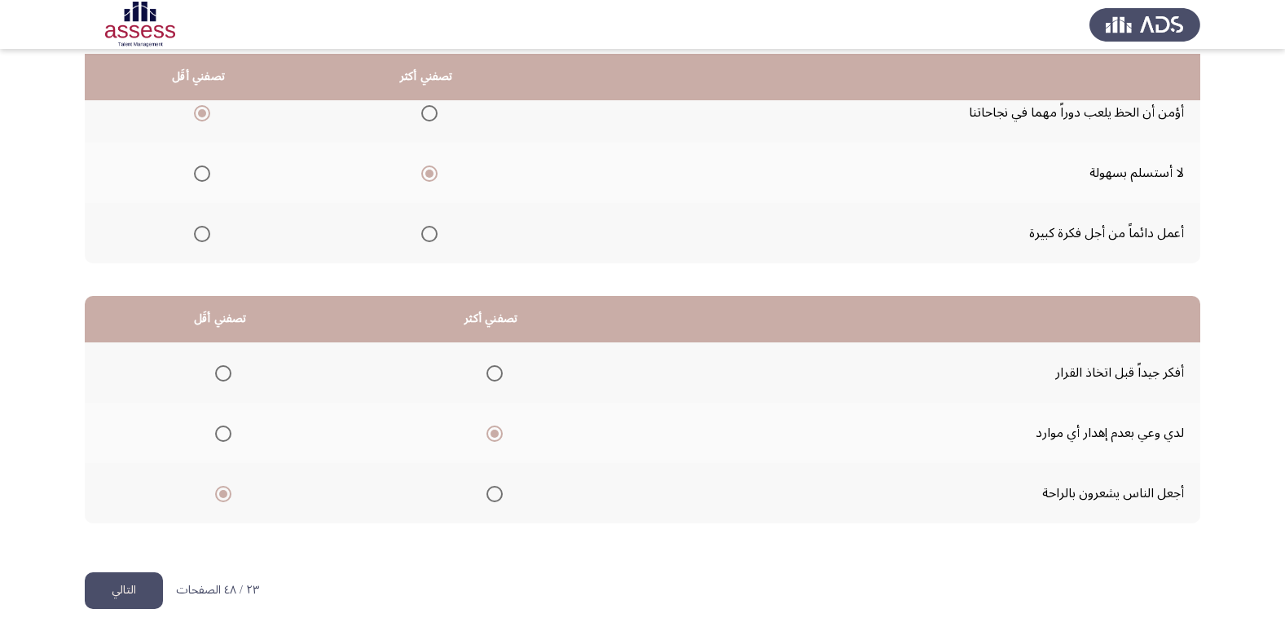
scroll to position [192, 0]
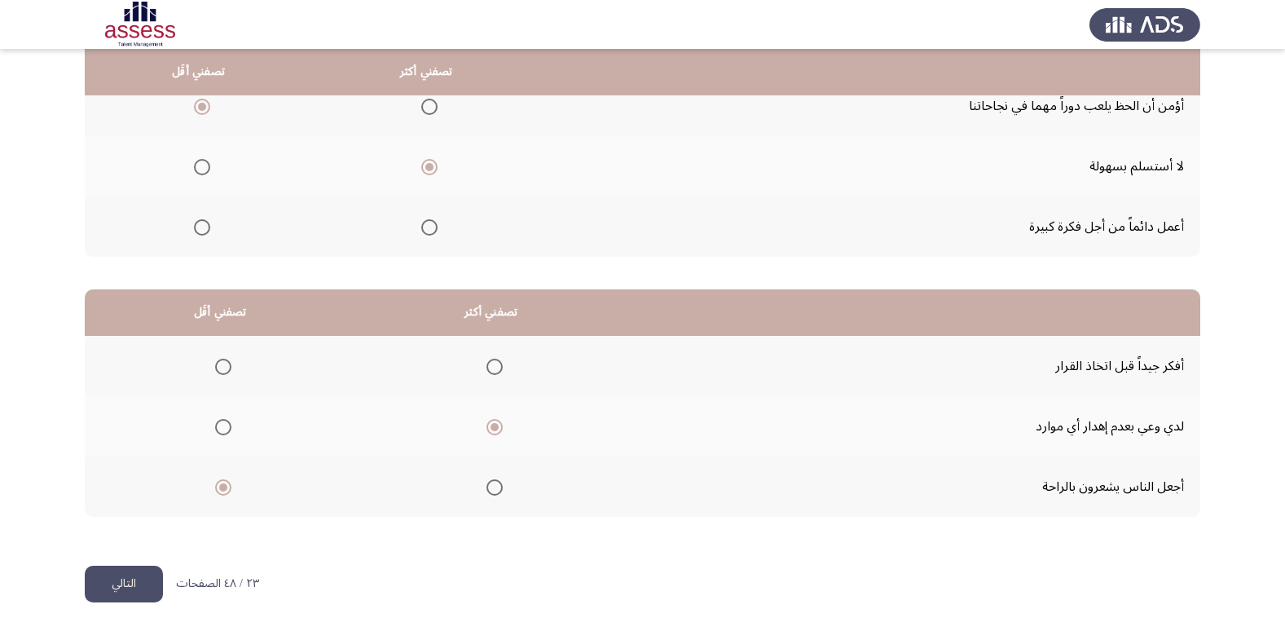
click at [134, 584] on button "التالي" at bounding box center [124, 584] width 78 height 37
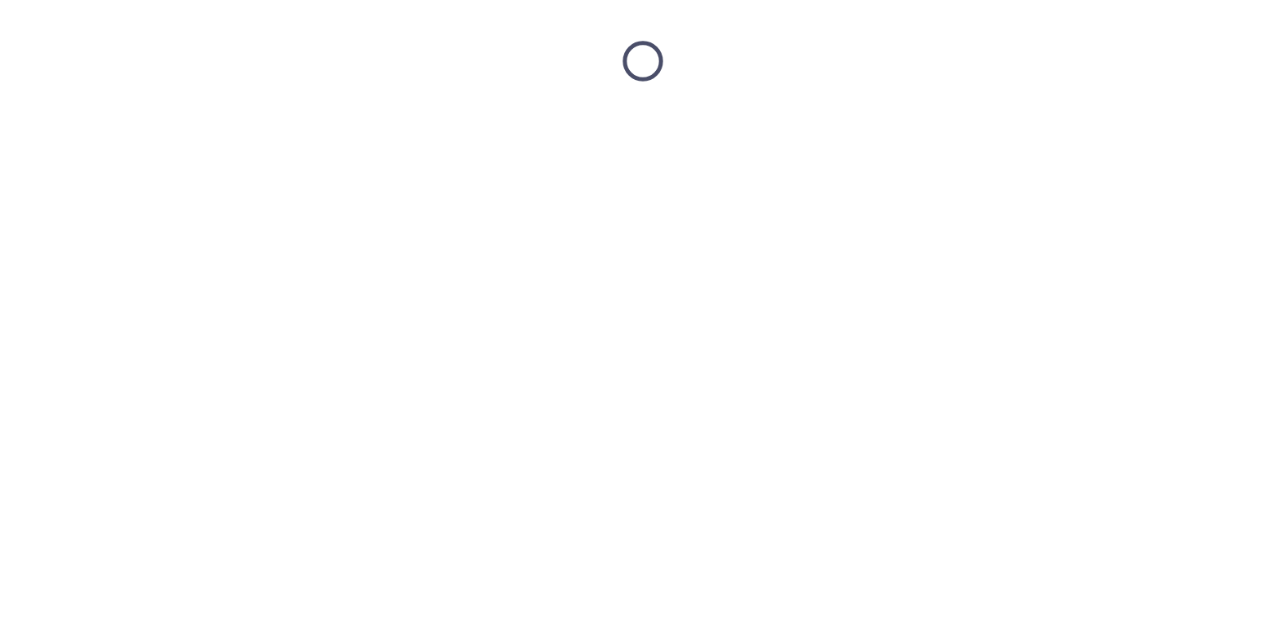
scroll to position [0, 0]
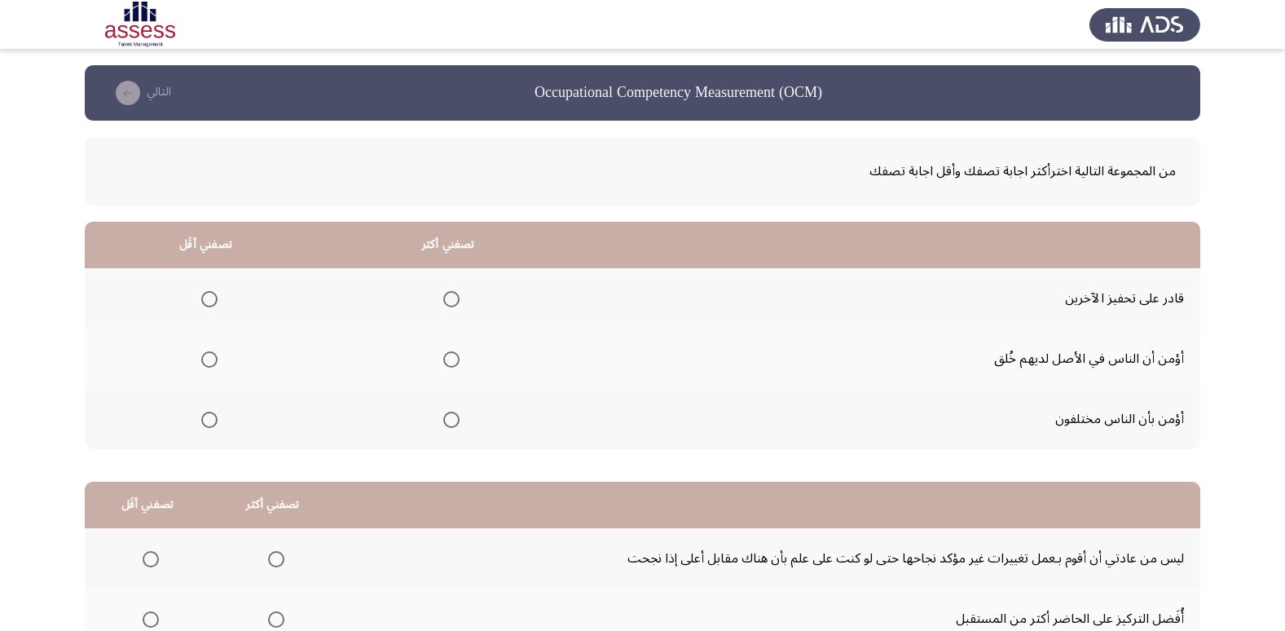
click at [447, 420] on span "Select an option" at bounding box center [451, 420] width 16 height 16
click at [447, 420] on input "Select an option" at bounding box center [451, 420] width 16 height 16
click at [208, 368] on mat-radio-group "Select an option" at bounding box center [206, 359] width 23 height 28
click at [209, 363] on span "Select an option" at bounding box center [209, 359] width 16 height 16
click at [209, 363] on input "Select an option" at bounding box center [209, 359] width 16 height 16
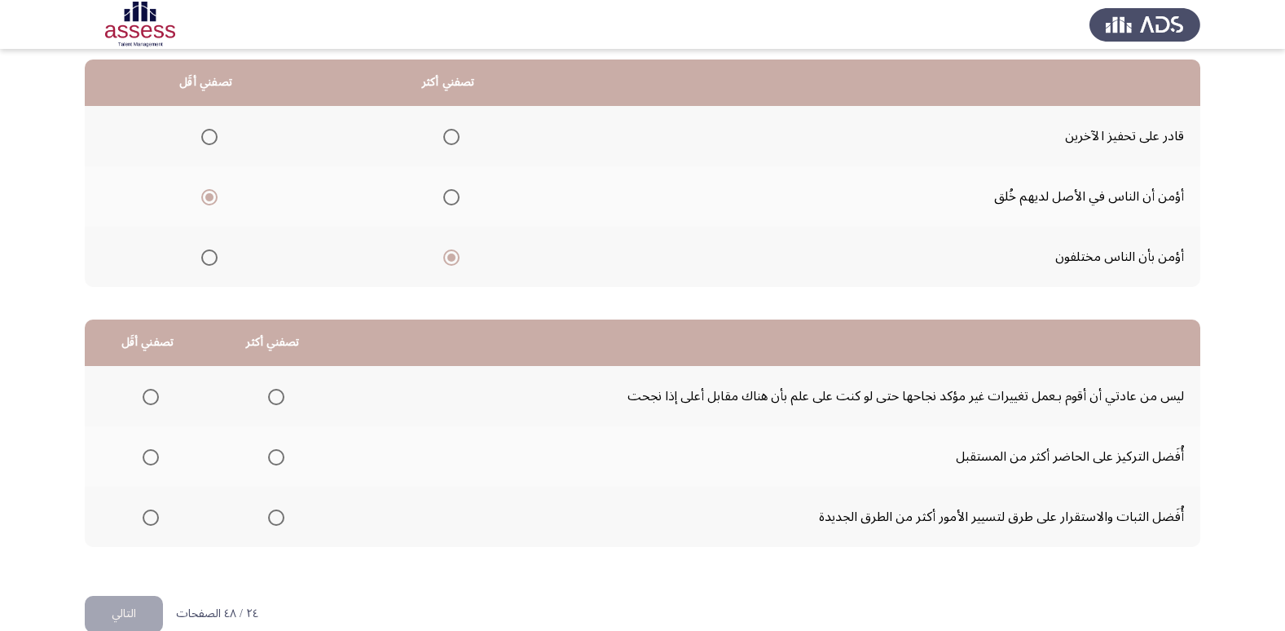
scroll to position [163, 0]
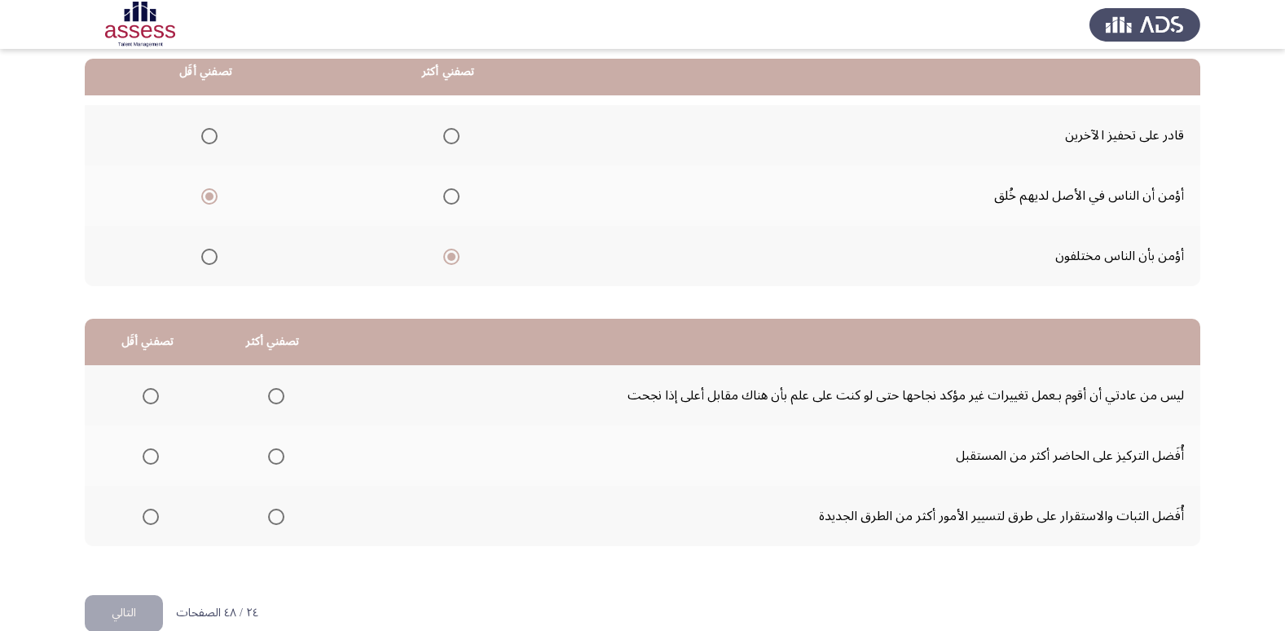
click at [156, 393] on span "Select an option" at bounding box center [151, 396] width 16 height 16
click at [156, 393] on input "Select an option" at bounding box center [151, 396] width 16 height 16
click at [271, 458] on span "Select an option" at bounding box center [276, 456] width 16 height 16
click at [271, 458] on input "Select an option" at bounding box center [276, 456] width 16 height 16
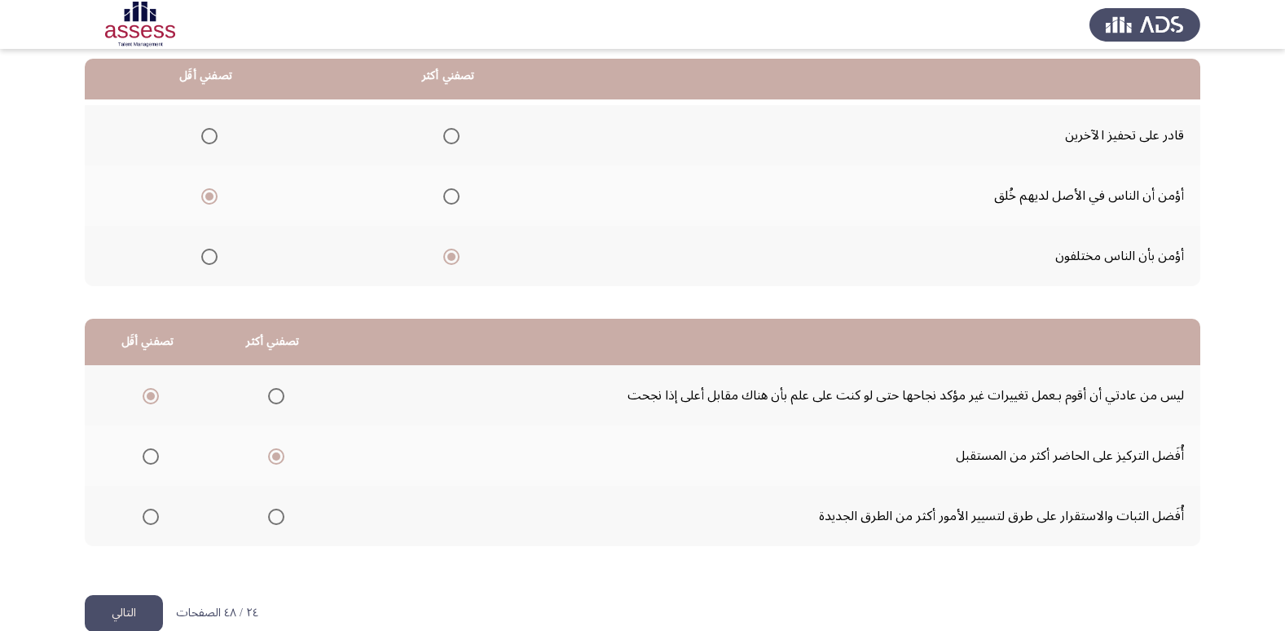
scroll to position [192, 0]
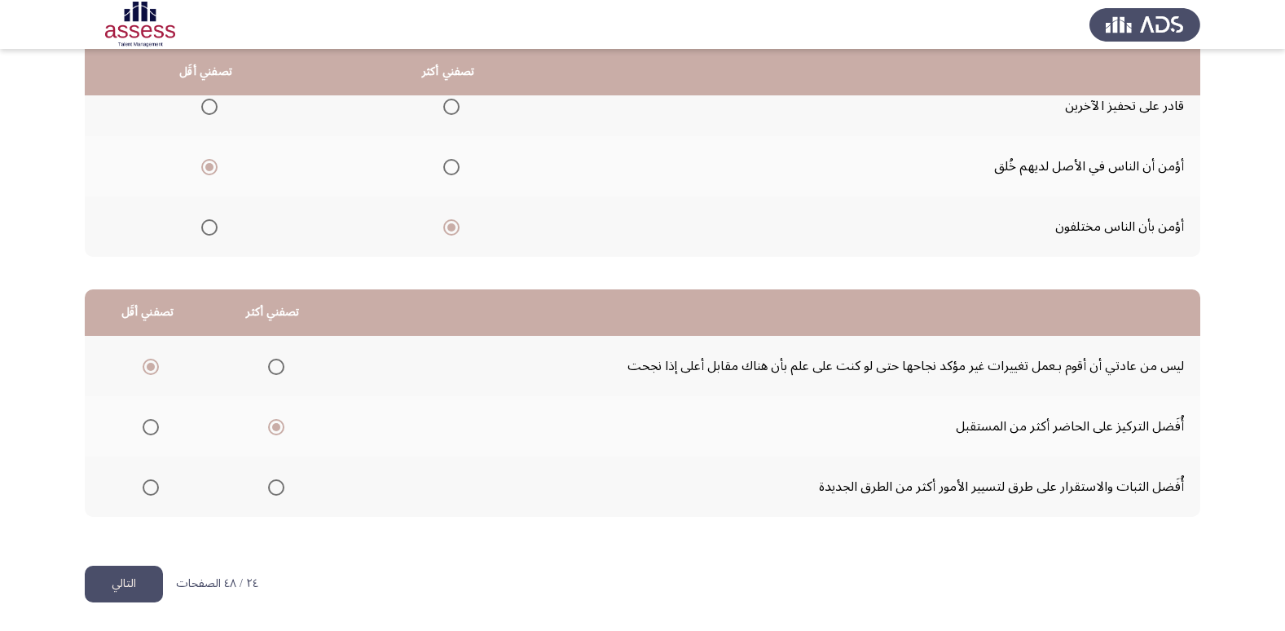
click at [137, 580] on button "التالي" at bounding box center [124, 584] width 78 height 37
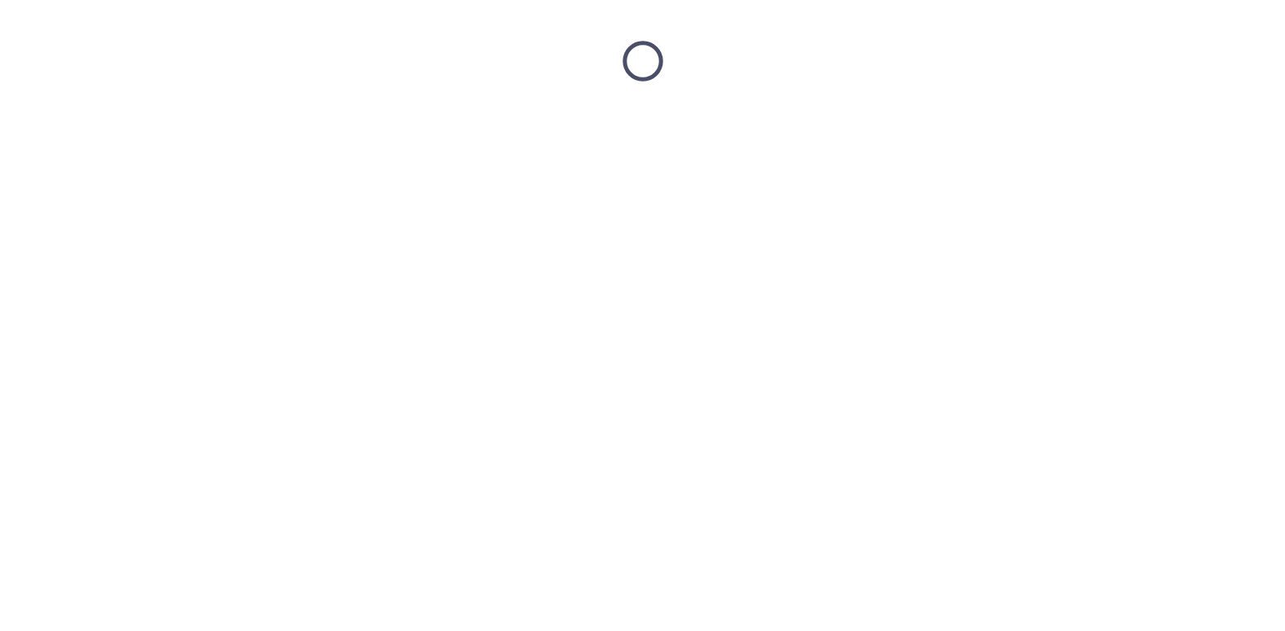
scroll to position [0, 0]
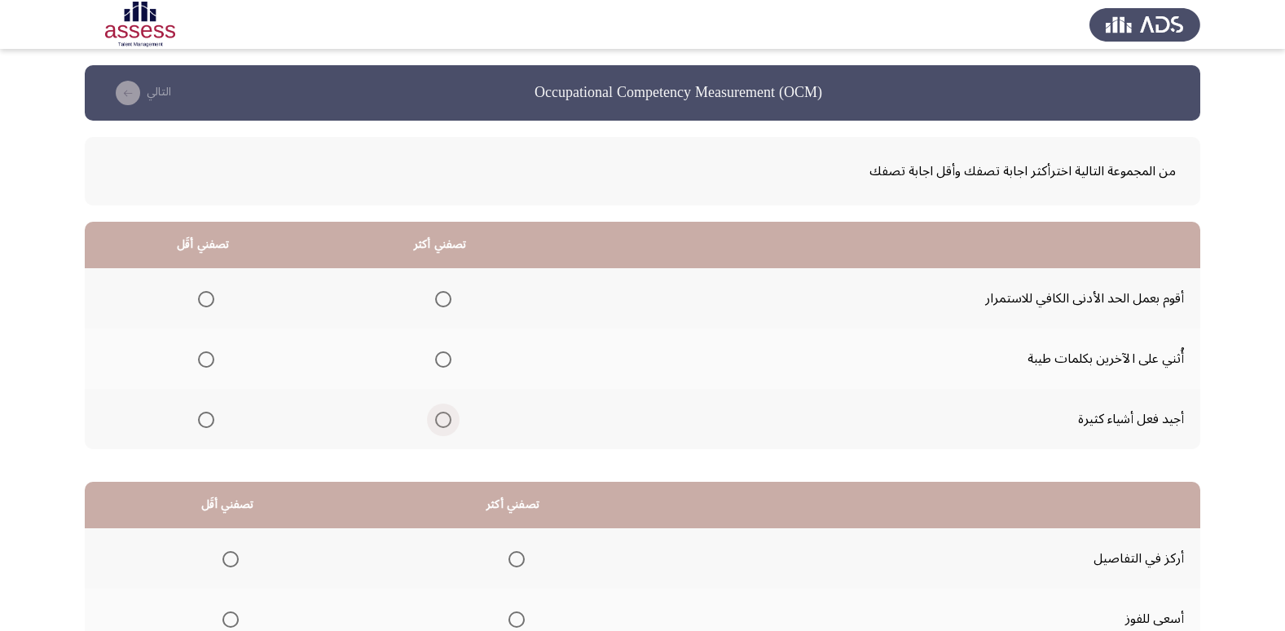
click at [437, 420] on span "Select an option" at bounding box center [443, 420] width 16 height 16
click at [437, 420] on input "Select an option" at bounding box center [443, 420] width 16 height 16
click at [208, 302] on span "Select an option" at bounding box center [206, 299] width 16 height 16
click at [208, 302] on input "Select an option" at bounding box center [206, 299] width 16 height 16
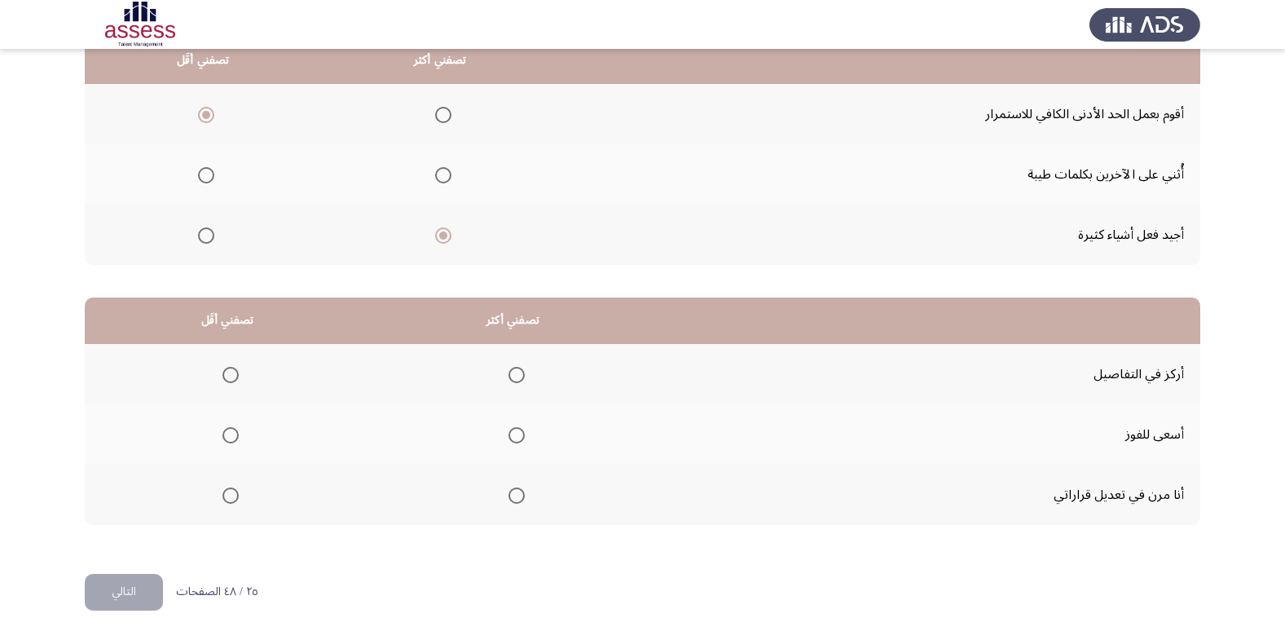
scroll to position [192, 0]
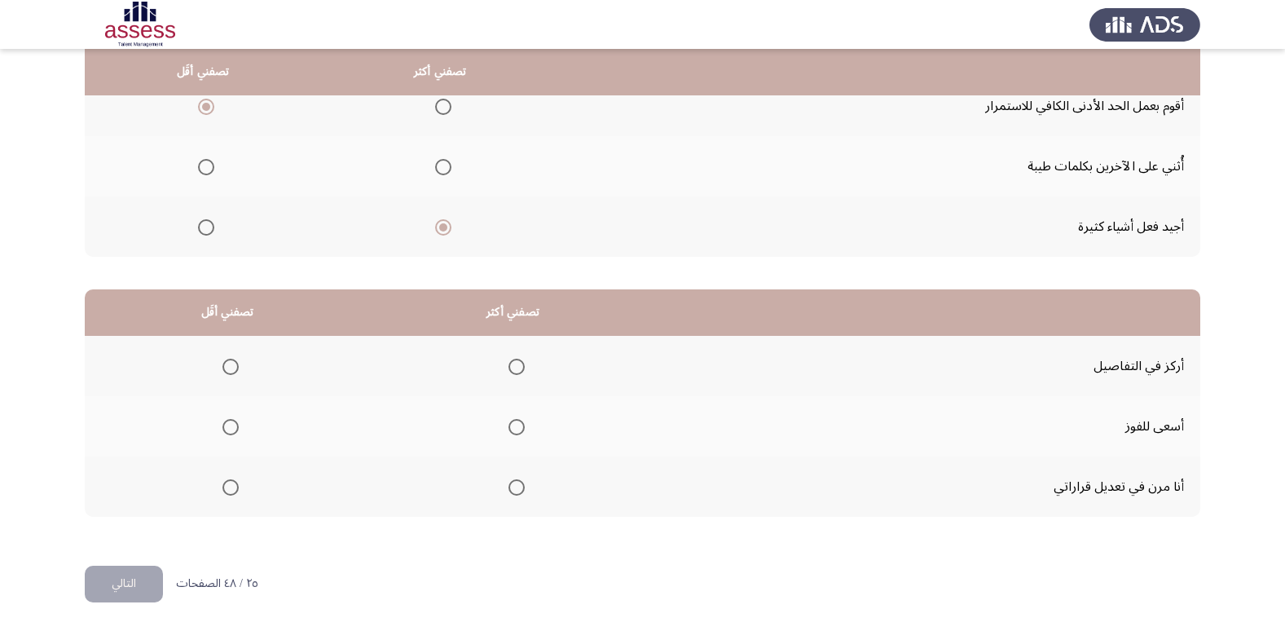
click at [513, 371] on span "Select an option" at bounding box center [517, 367] width 16 height 16
click at [513, 371] on input "Select an option" at bounding box center [517, 367] width 16 height 16
click at [226, 425] on span "Select an option" at bounding box center [230, 427] width 16 height 16
click at [226, 425] on input "Select an option" at bounding box center [230, 427] width 16 height 16
click at [113, 580] on button "التالي" at bounding box center [124, 584] width 78 height 37
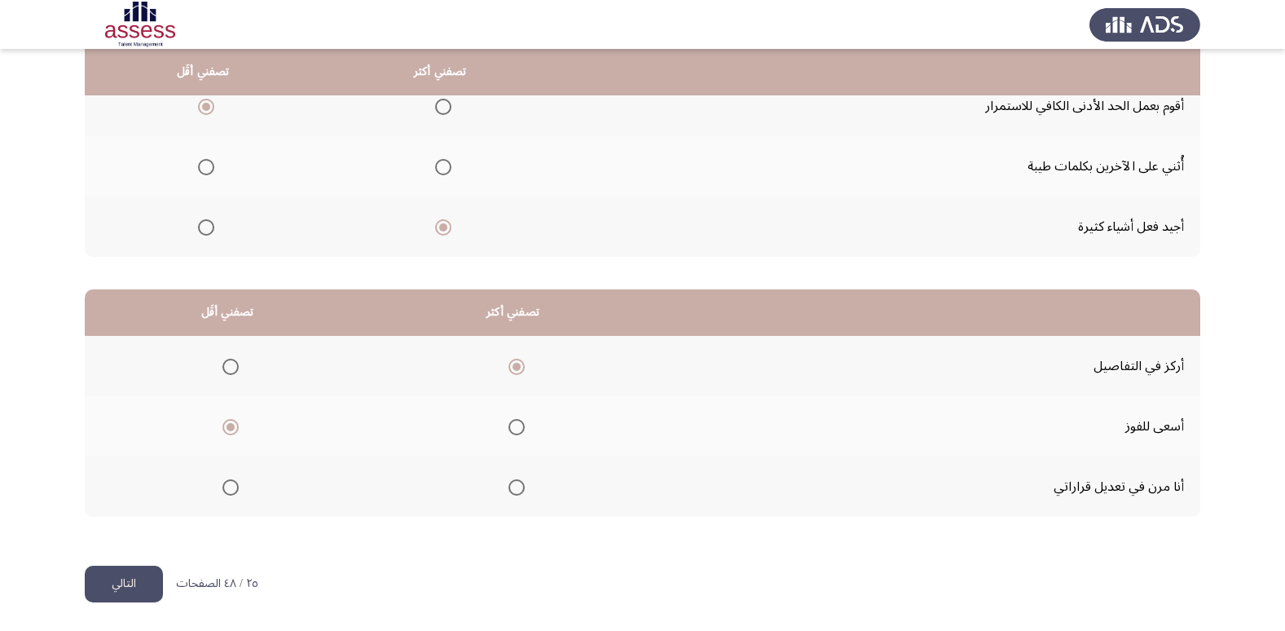
scroll to position [0, 0]
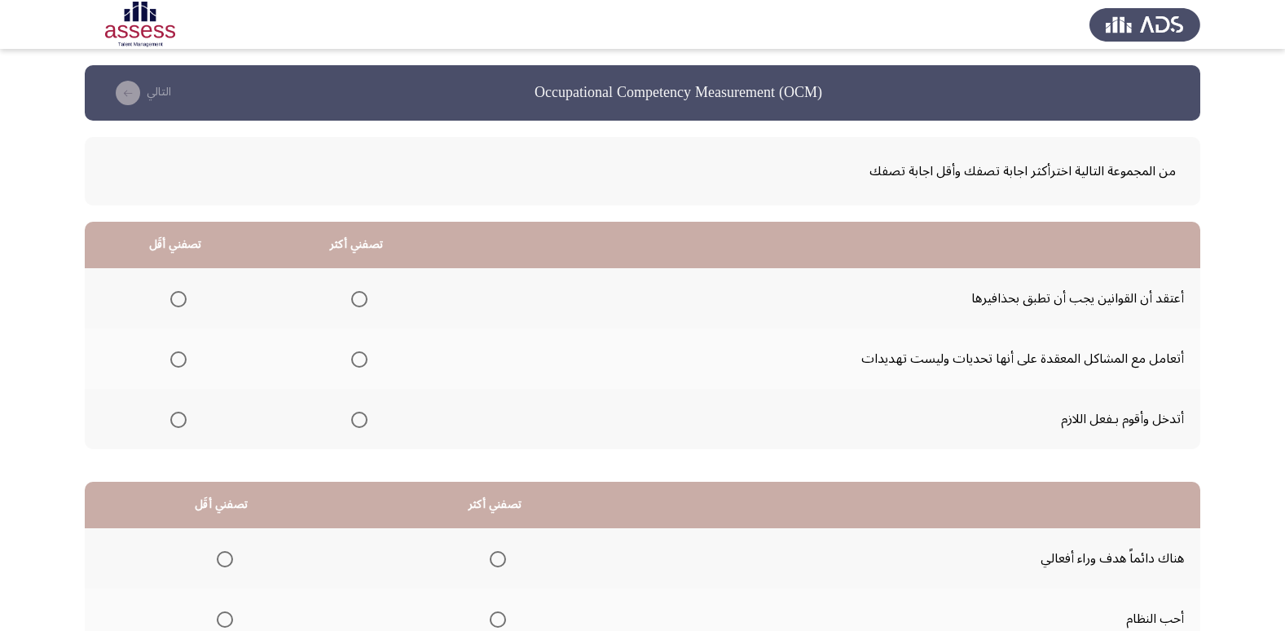
click at [359, 422] on span "Select an option" at bounding box center [359, 420] width 16 height 16
click at [359, 422] on input "Select an option" at bounding box center [359, 420] width 16 height 16
click at [186, 352] on span "Select an option" at bounding box center [178, 359] width 16 height 16
click at [186, 352] on input "Select an option" at bounding box center [178, 359] width 16 height 16
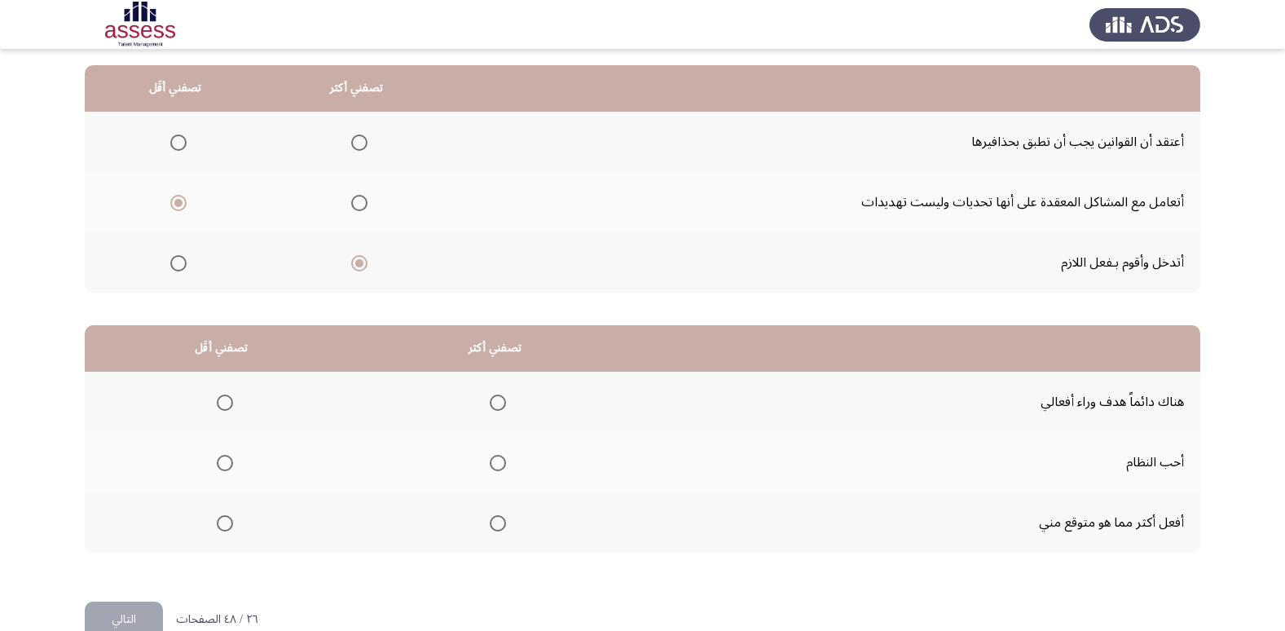
scroll to position [163, 0]
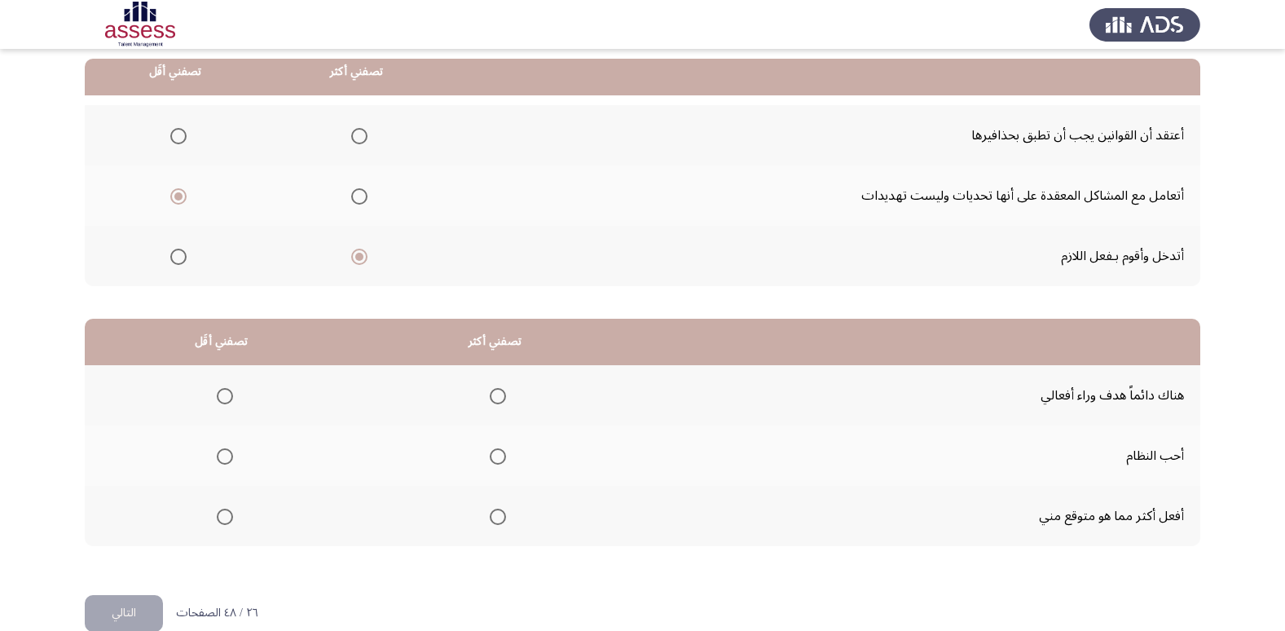
click at [497, 459] on span "Select an option" at bounding box center [498, 456] width 16 height 16
click at [497, 459] on input "Select an option" at bounding box center [498, 456] width 16 height 16
click at [222, 513] on span "Select an option" at bounding box center [225, 517] width 16 height 16
click at [222, 513] on input "Select an option" at bounding box center [225, 517] width 16 height 16
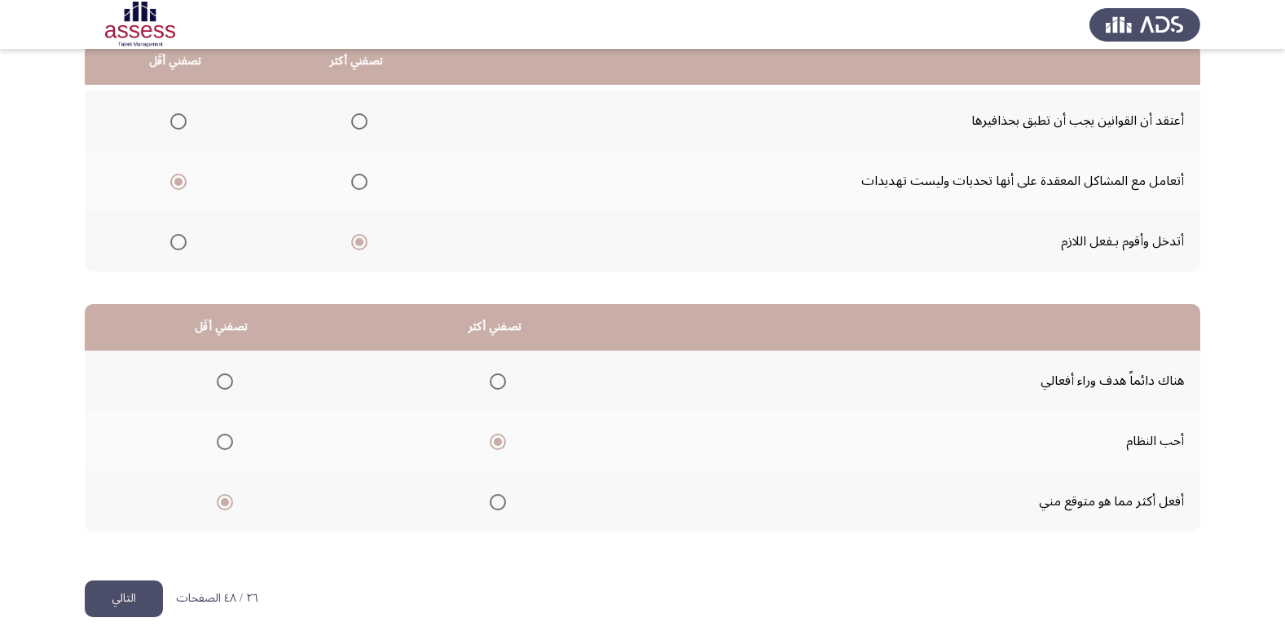
scroll to position [192, 0]
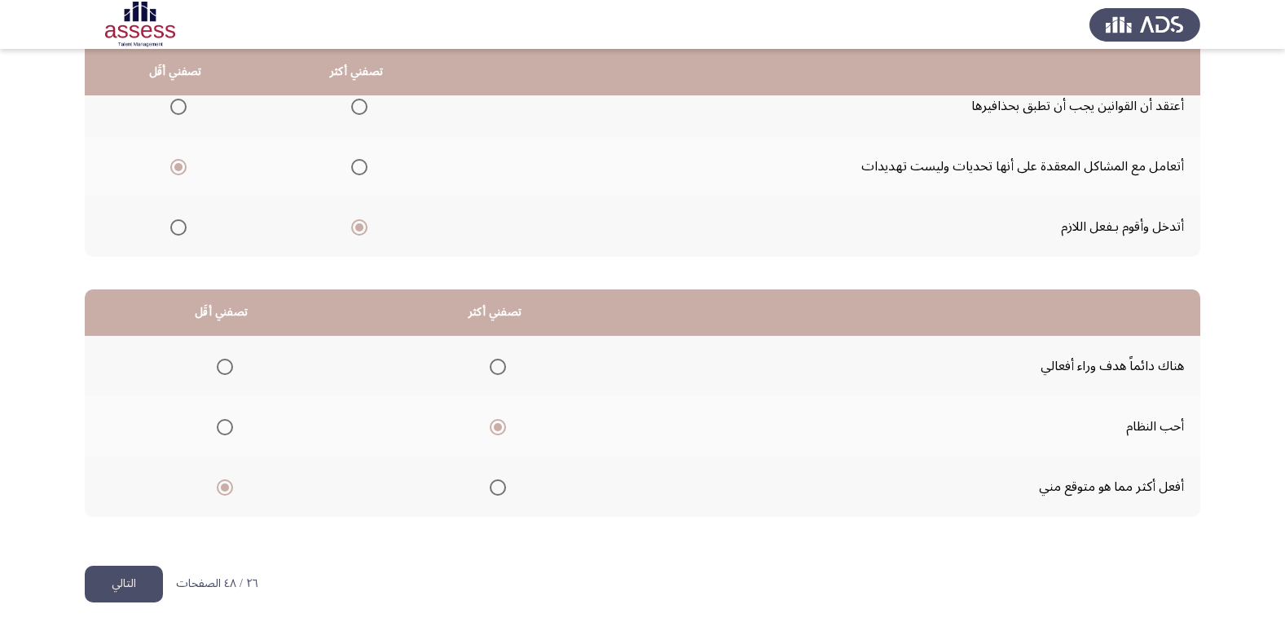
click at [152, 574] on button "التالي" at bounding box center [124, 584] width 78 height 37
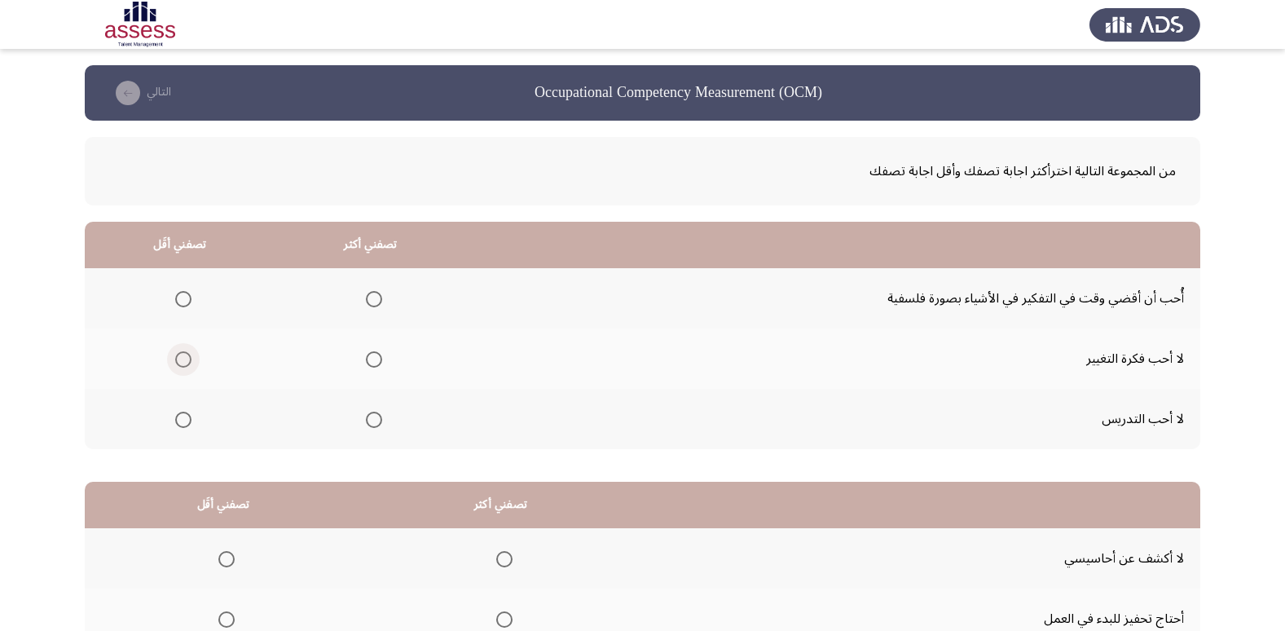
click at [185, 353] on span "Select an option" at bounding box center [183, 359] width 16 height 16
click at [185, 353] on input "Select an option" at bounding box center [183, 359] width 16 height 16
click at [368, 297] on span "Select an option" at bounding box center [374, 299] width 16 height 16
click at [368, 297] on input "Select an option" at bounding box center [374, 299] width 16 height 16
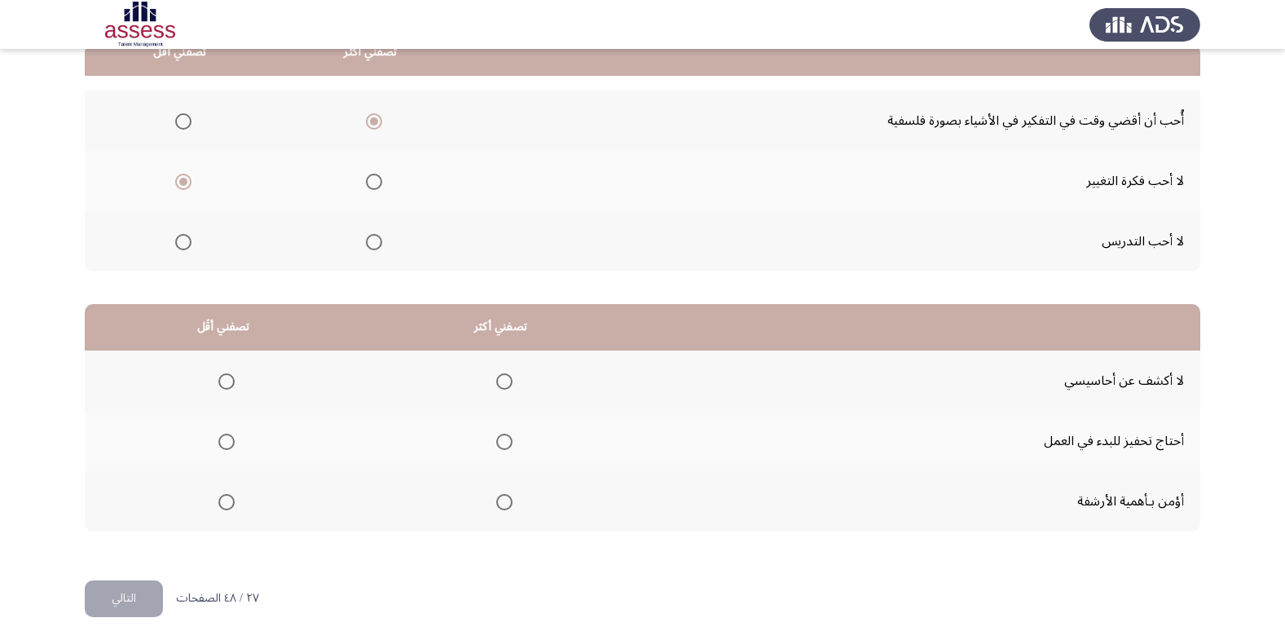
scroll to position [192, 0]
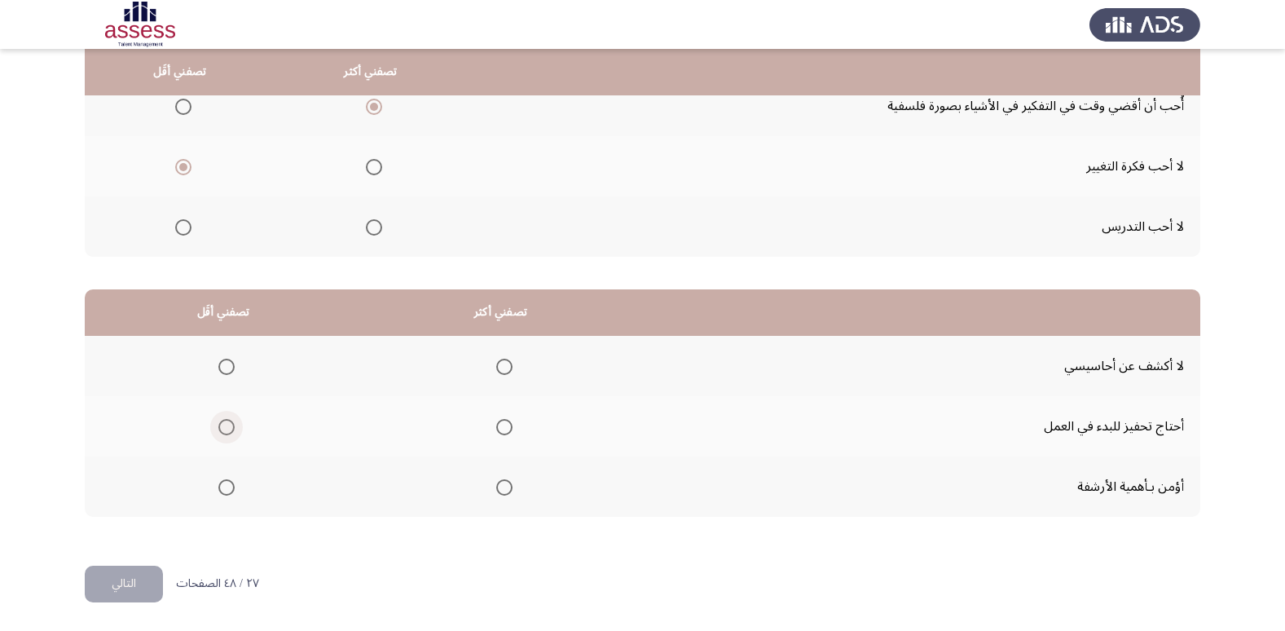
click at [226, 423] on span "Select an option" at bounding box center [226, 427] width 16 height 16
click at [226, 423] on input "Select an option" at bounding box center [226, 427] width 16 height 16
click at [497, 362] on span "Select an option" at bounding box center [504, 367] width 16 height 16
click at [497, 362] on input "Select an option" at bounding box center [504, 367] width 16 height 16
click at [156, 578] on button "التالي" at bounding box center [124, 584] width 78 height 37
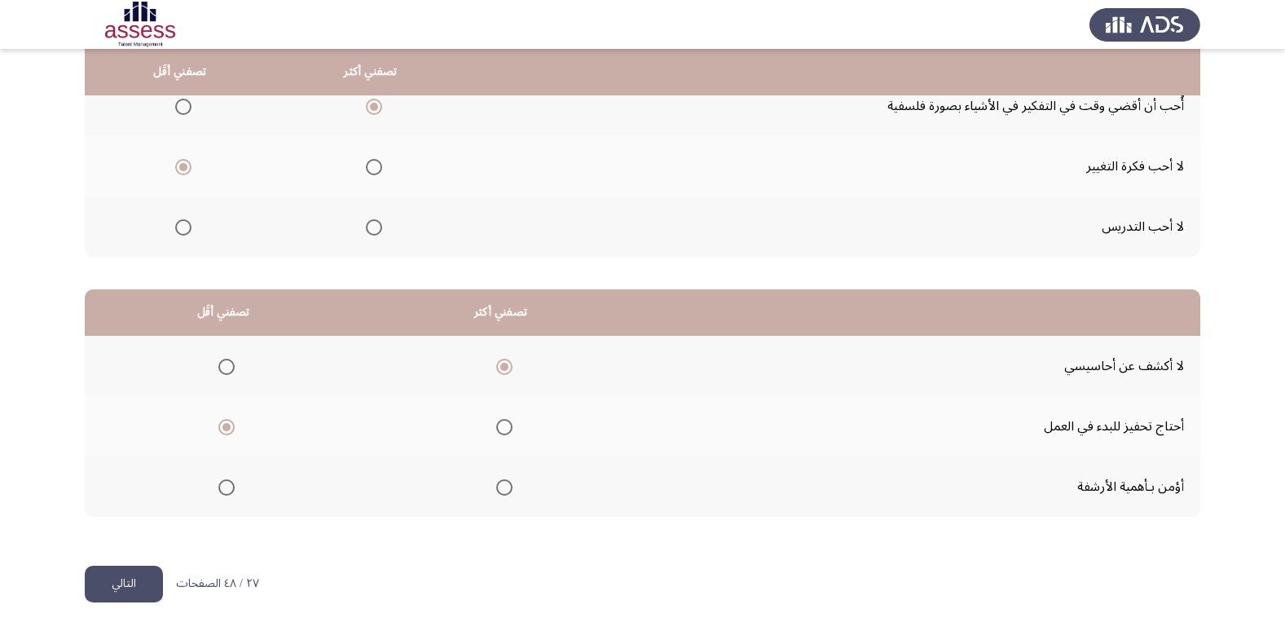
scroll to position [0, 0]
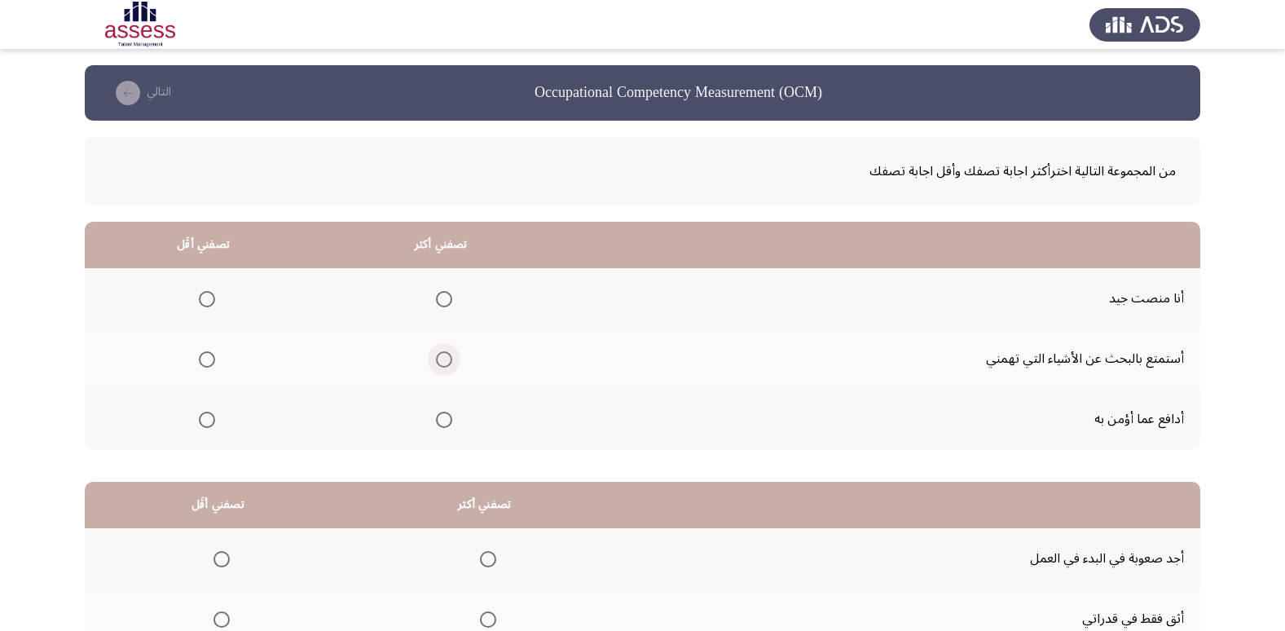
click at [442, 366] on span "Select an option" at bounding box center [444, 359] width 16 height 16
click at [442, 366] on input "Select an option" at bounding box center [444, 359] width 16 height 16
click at [208, 425] on span "Select an option" at bounding box center [207, 420] width 16 height 16
click at [208, 425] on input "Select an option" at bounding box center [207, 420] width 16 height 16
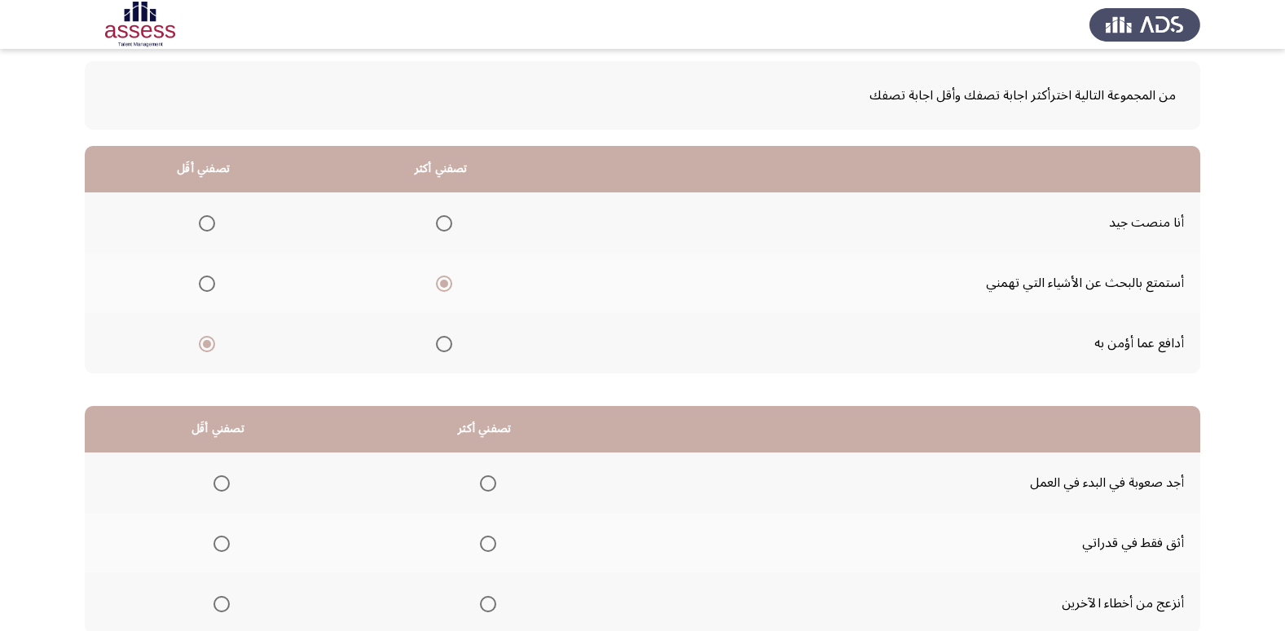
scroll to position [163, 0]
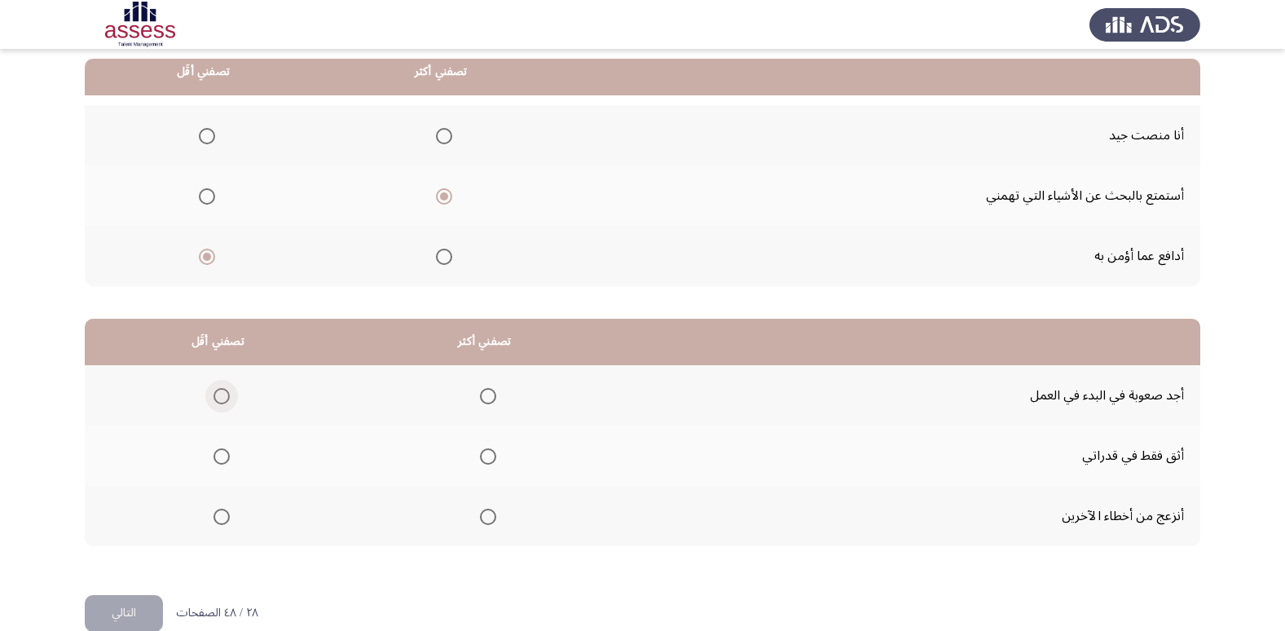
click at [214, 393] on span "Select an option" at bounding box center [222, 396] width 16 height 16
click at [214, 393] on input "Select an option" at bounding box center [222, 396] width 16 height 16
click at [492, 454] on span "Select an option" at bounding box center [488, 456] width 16 height 16
click at [492, 454] on input "Select an option" at bounding box center [488, 456] width 16 height 16
click at [147, 604] on button "التالي" at bounding box center [124, 613] width 78 height 37
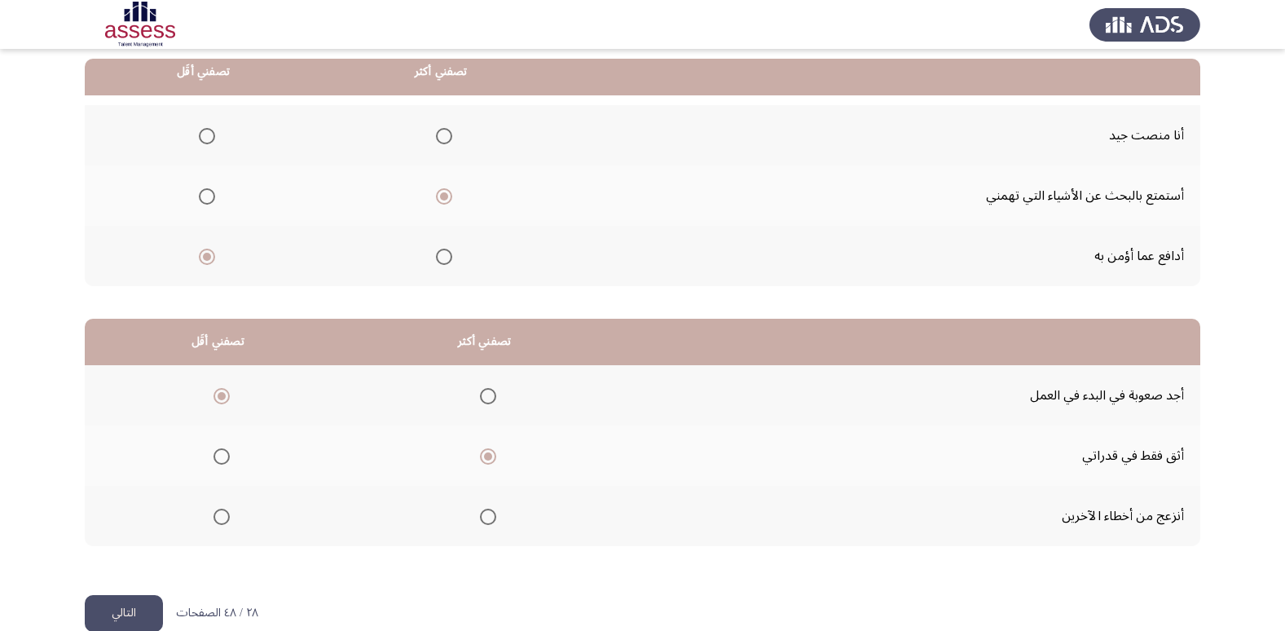
scroll to position [0, 0]
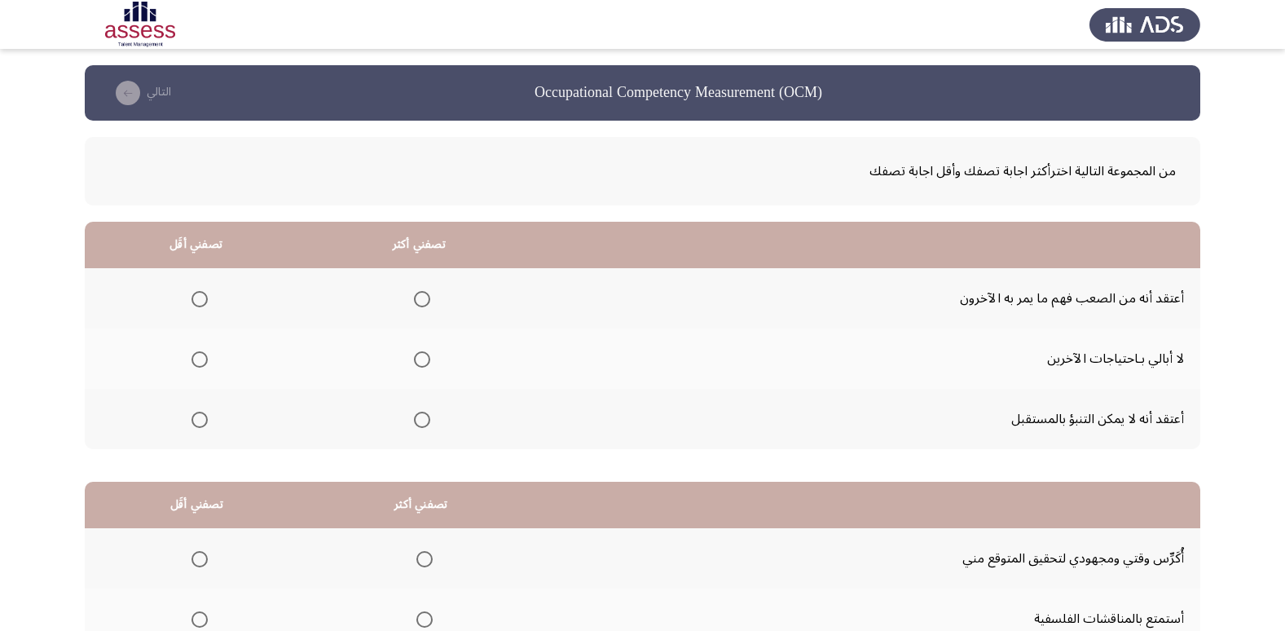
click at [423, 302] on span "Select an option" at bounding box center [422, 299] width 16 height 16
click at [423, 302] on input "Select an option" at bounding box center [422, 299] width 16 height 16
click at [200, 418] on span "Select an option" at bounding box center [200, 420] width 16 height 16
click at [200, 418] on input "Select an option" at bounding box center [200, 420] width 16 height 16
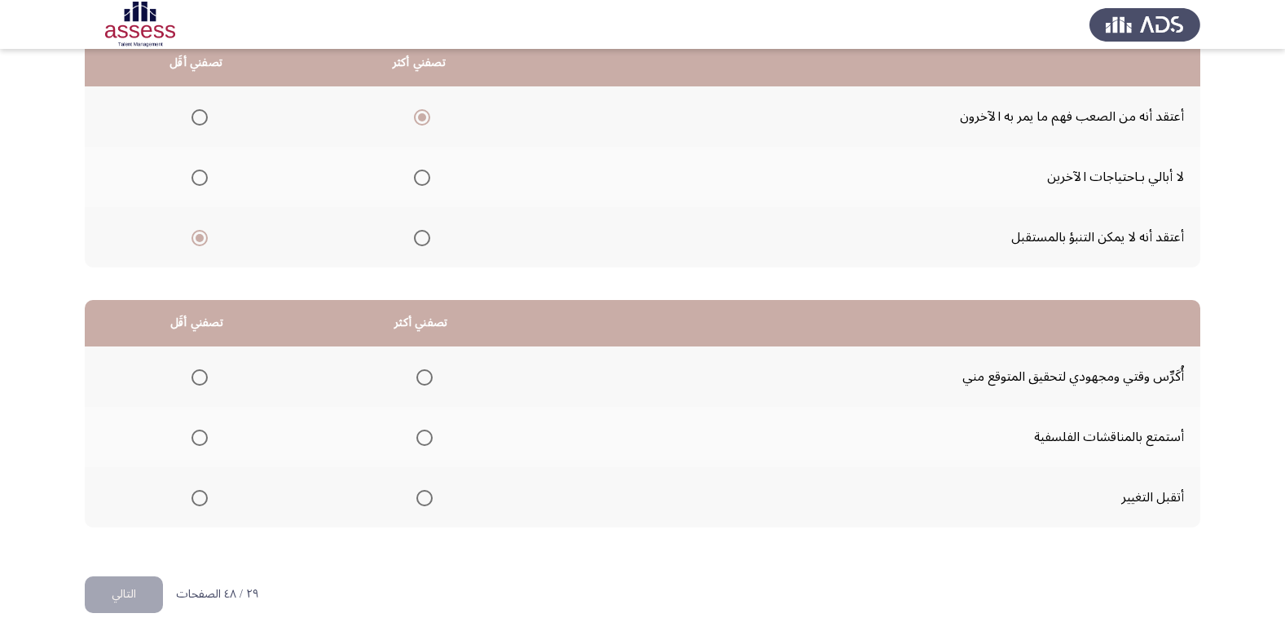
scroll to position [192, 0]
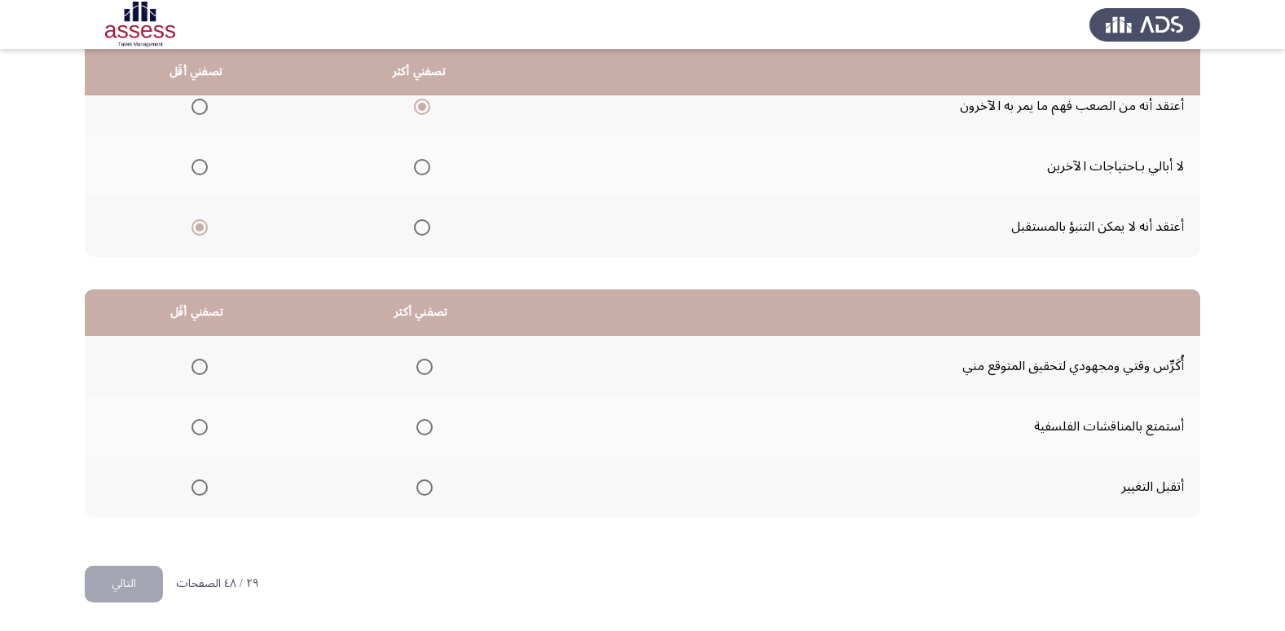
click at [424, 363] on span "Select an option" at bounding box center [424, 367] width 16 height 16
click at [424, 363] on input "Select an option" at bounding box center [424, 367] width 16 height 16
click at [192, 428] on span "Select an option" at bounding box center [200, 427] width 16 height 16
click at [192, 428] on input "Select an option" at bounding box center [200, 427] width 16 height 16
click at [145, 579] on button "التالي" at bounding box center [124, 584] width 78 height 37
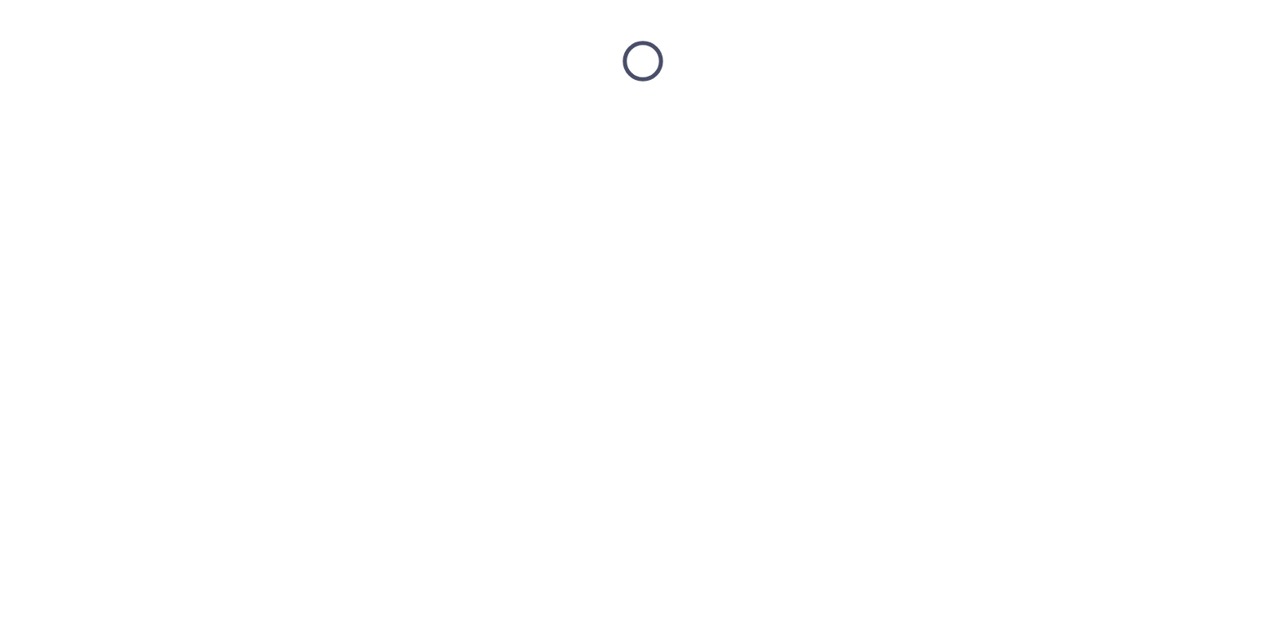
scroll to position [0, 0]
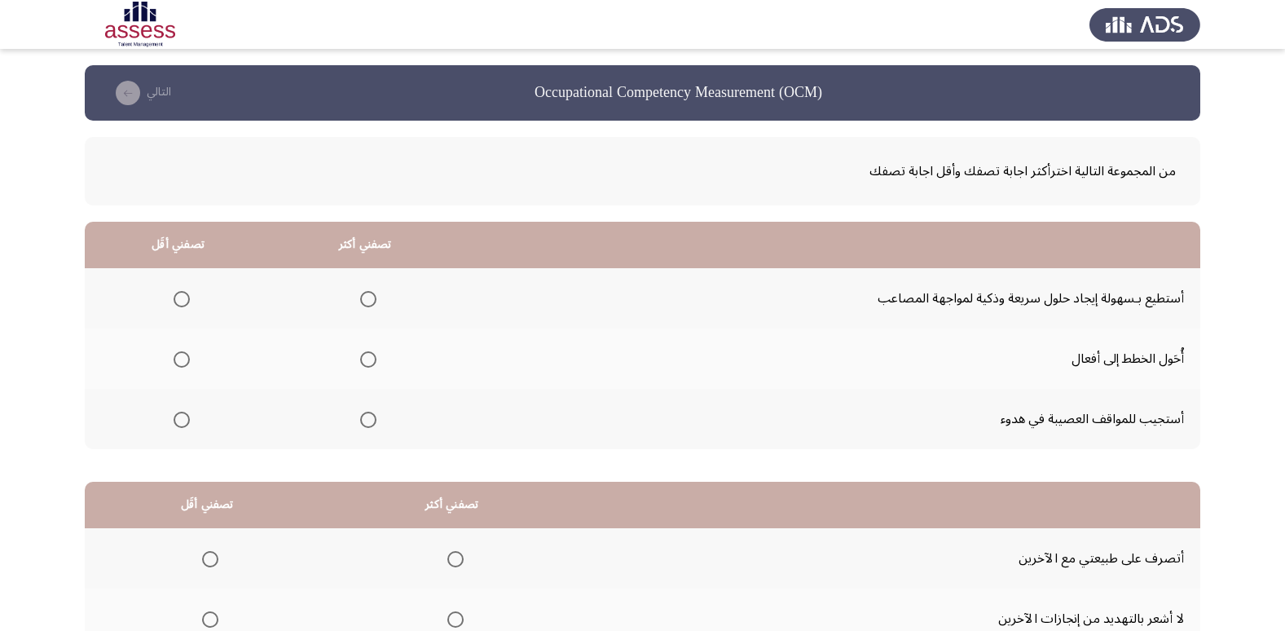
click at [367, 357] on span "Select an option" at bounding box center [368, 359] width 16 height 16
click at [367, 357] on input "Select an option" at bounding box center [368, 359] width 16 height 16
click at [178, 416] on span "Select an option" at bounding box center [182, 420] width 16 height 16
click at [178, 416] on input "Select an option" at bounding box center [182, 420] width 16 height 16
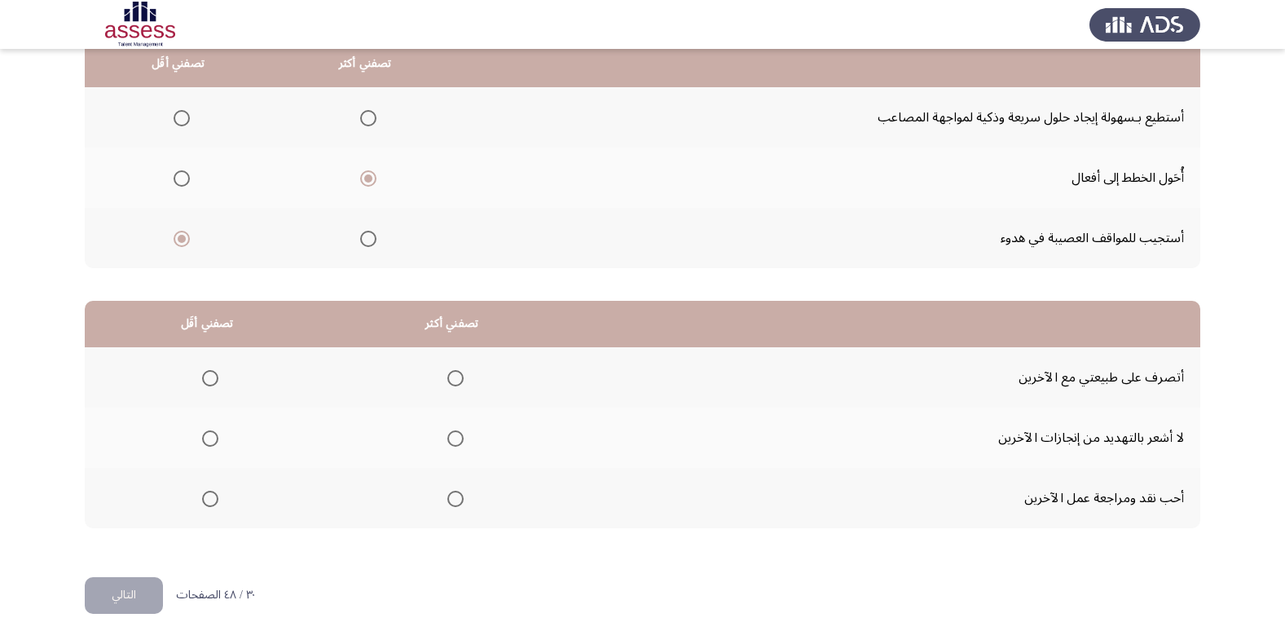
scroll to position [192, 0]
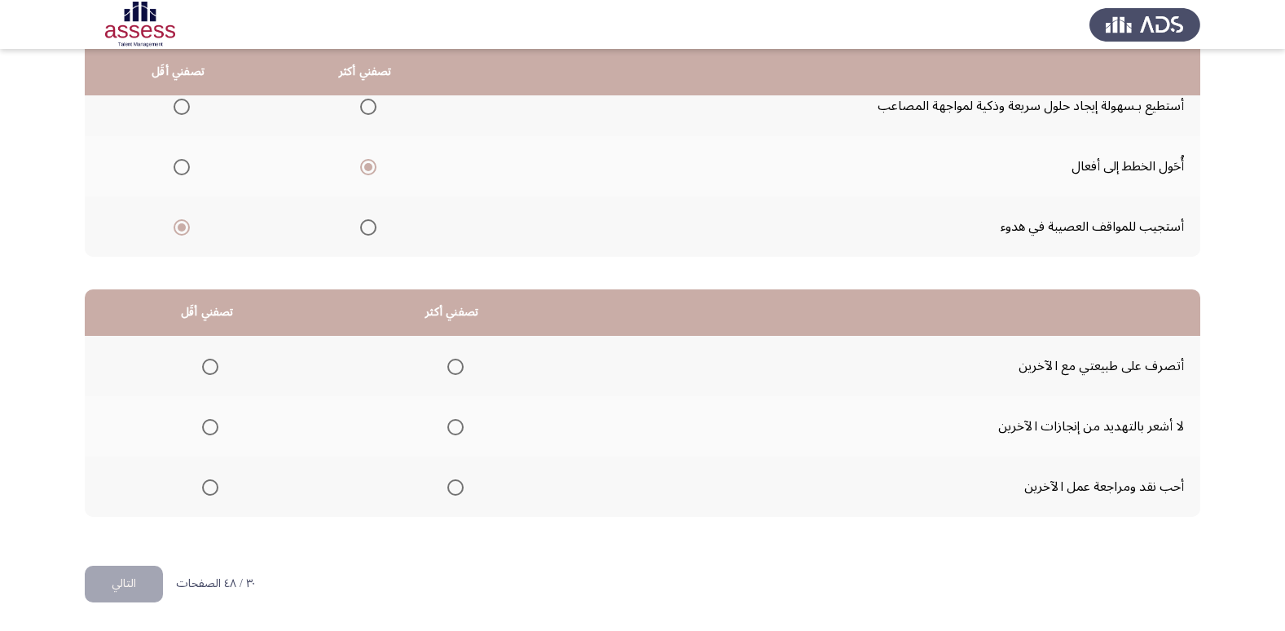
click at [208, 491] on span "Select an option" at bounding box center [210, 487] width 16 height 16
click at [208, 491] on input "Select an option" at bounding box center [210, 487] width 16 height 16
click at [451, 368] on span "Select an option" at bounding box center [455, 367] width 16 height 16
click at [451, 368] on input "Select an option" at bounding box center [455, 367] width 16 height 16
click at [138, 581] on button "التالي" at bounding box center [124, 584] width 78 height 37
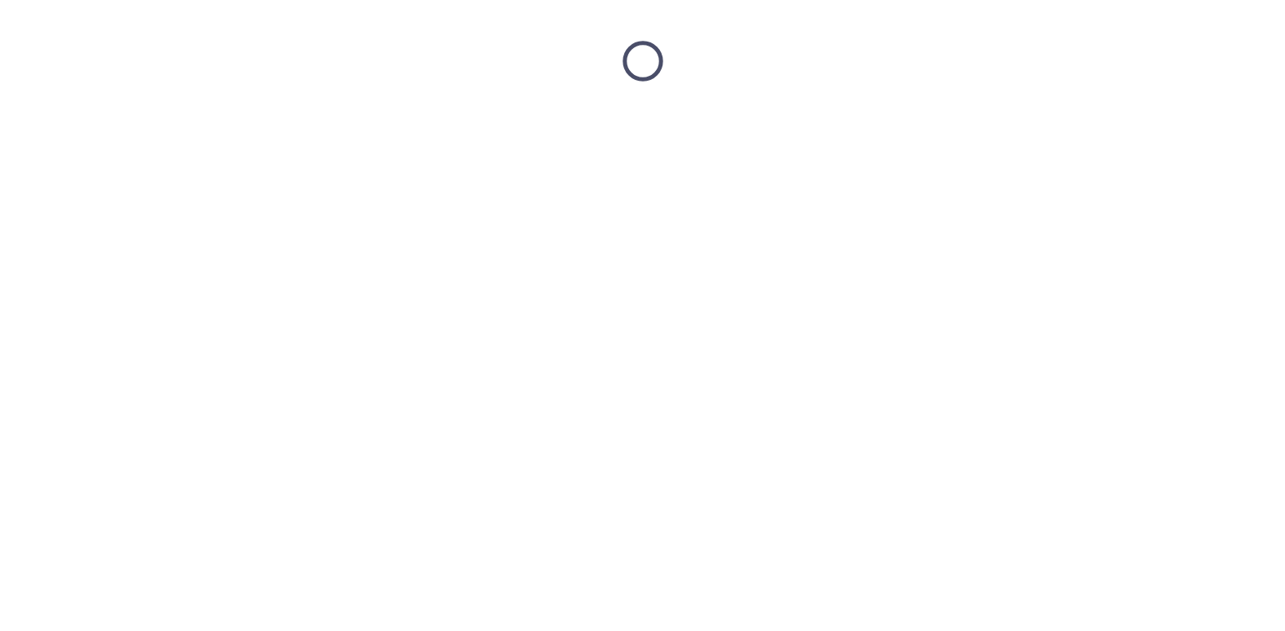
scroll to position [0, 0]
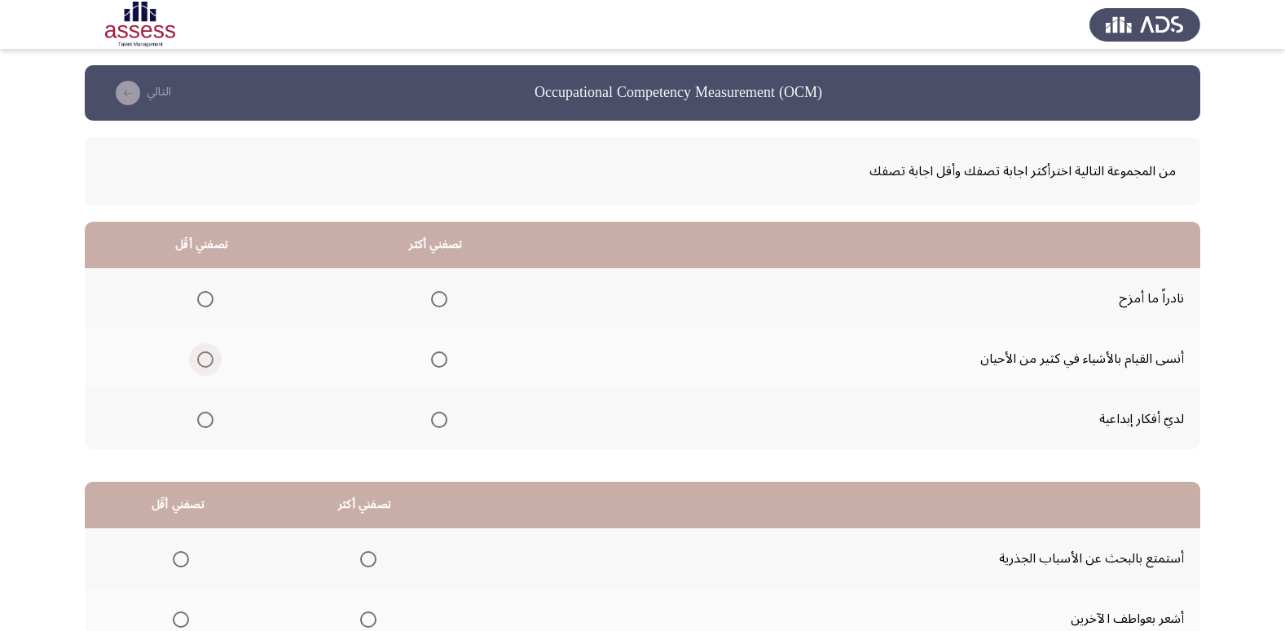
click at [202, 363] on span "Select an option" at bounding box center [205, 359] width 16 height 16
click at [202, 363] on input "Select an option" at bounding box center [205, 359] width 16 height 16
click at [439, 422] on span "Select an option" at bounding box center [439, 420] width 16 height 16
click at [439, 422] on input "Select an option" at bounding box center [439, 420] width 16 height 16
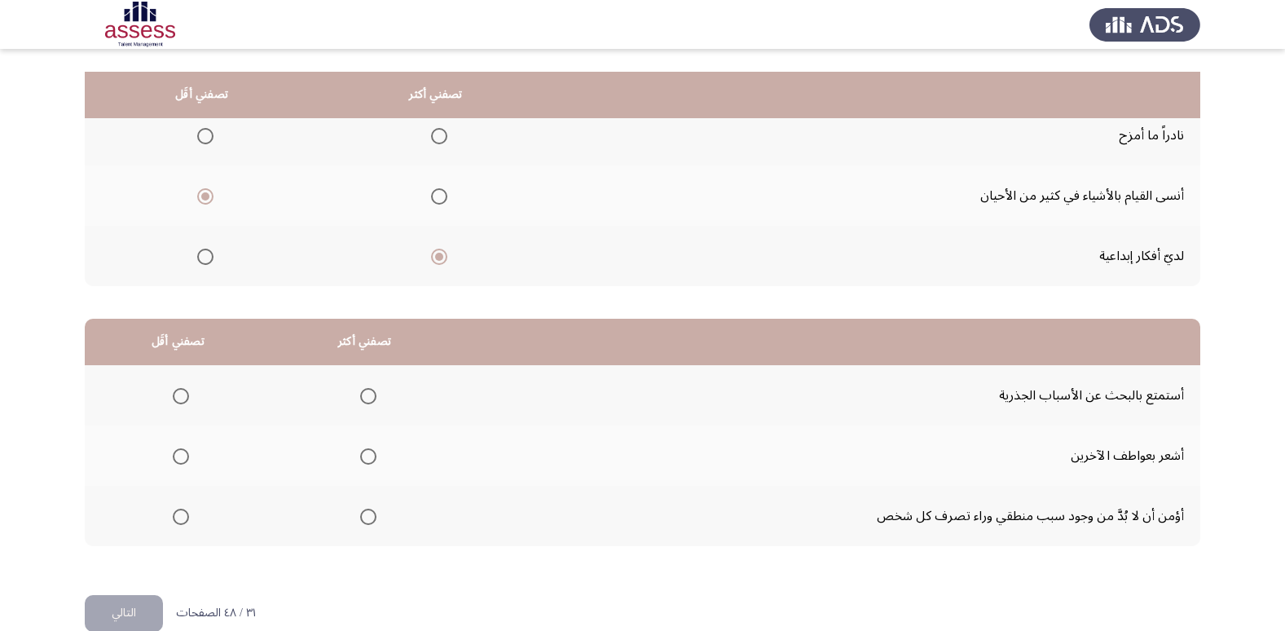
scroll to position [192, 0]
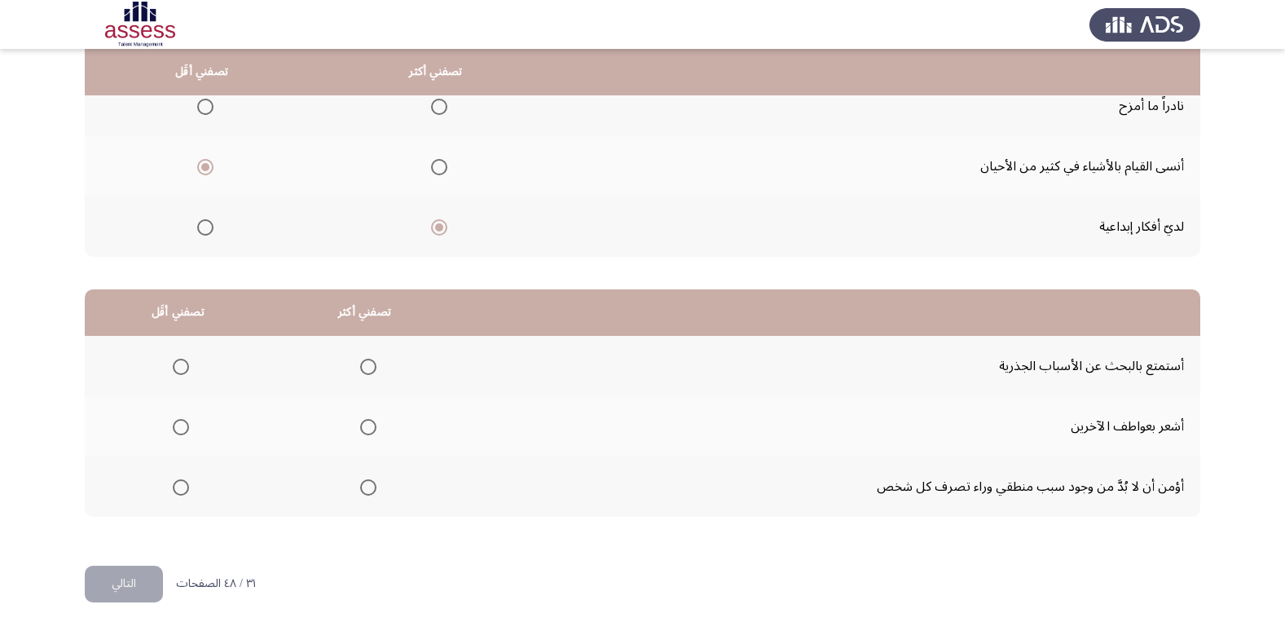
click at [190, 428] on th at bounding box center [178, 426] width 187 height 60
click at [183, 430] on span "Select an option" at bounding box center [181, 427] width 16 height 16
click at [183, 430] on input "Select an option" at bounding box center [181, 427] width 16 height 16
click at [372, 500] on mat-radio-group "Select an option" at bounding box center [365, 487] width 23 height 28
click at [370, 491] on span "Select an option" at bounding box center [368, 487] width 16 height 16
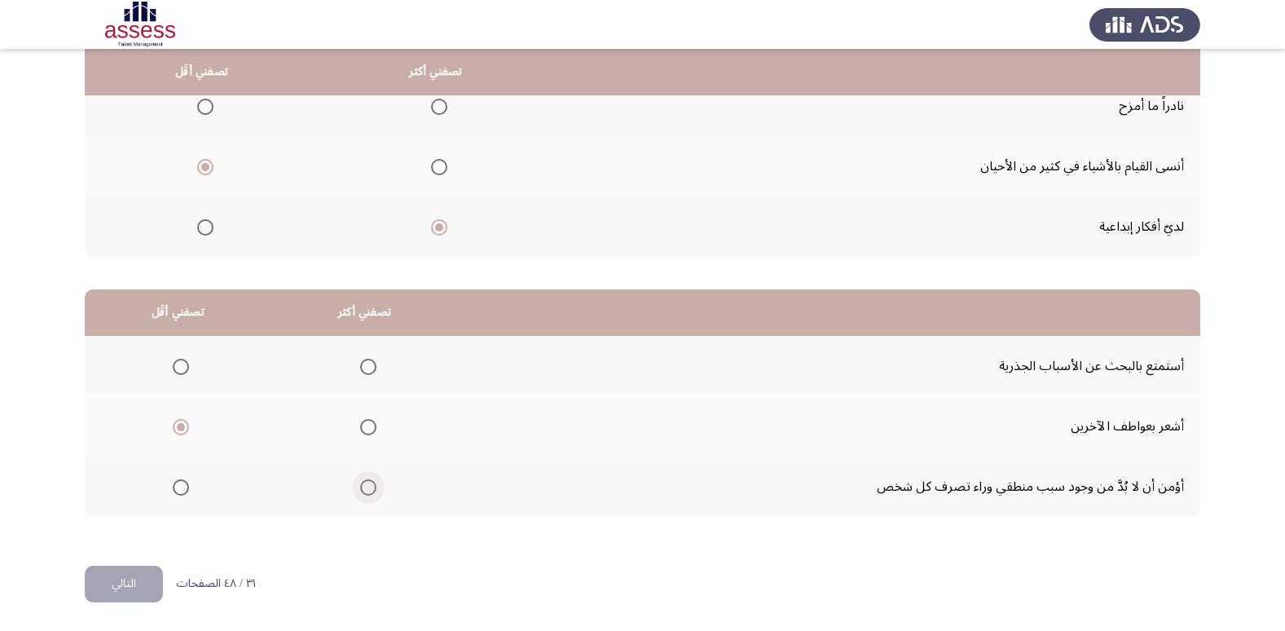
click at [370, 491] on input "Select an option" at bounding box center [368, 487] width 16 height 16
click at [155, 587] on button "التالي" at bounding box center [124, 584] width 78 height 37
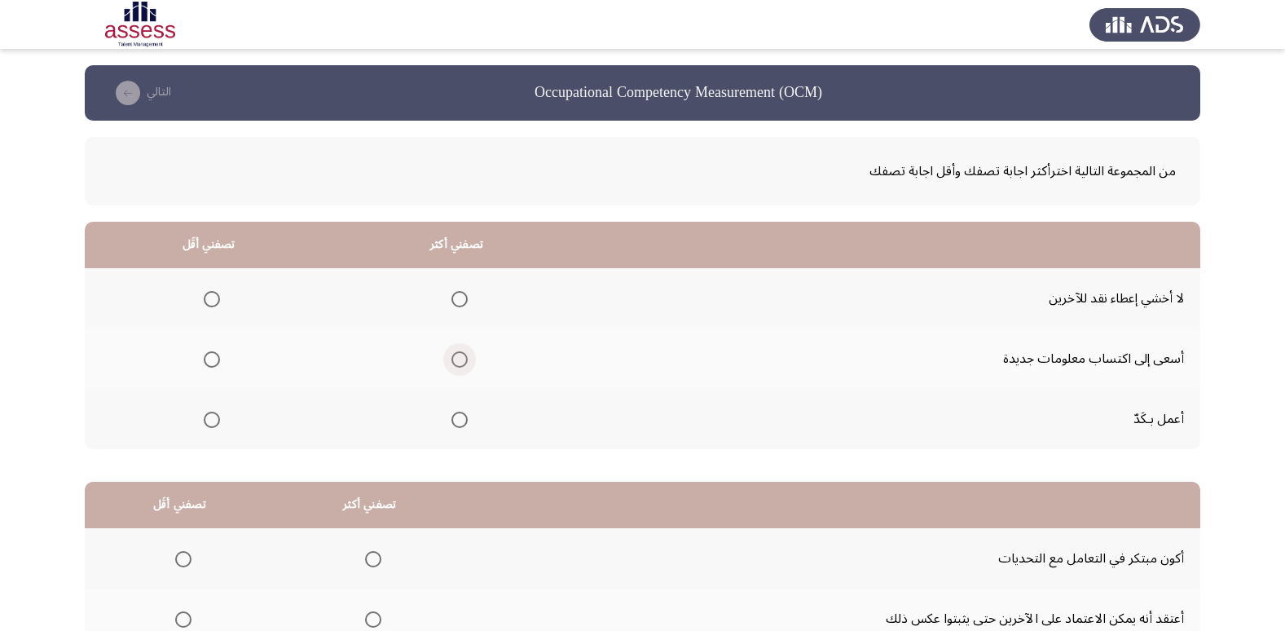
click at [458, 354] on span "Select an option" at bounding box center [459, 359] width 16 height 16
click at [458, 354] on input "Select an option" at bounding box center [459, 359] width 16 height 16
click at [212, 304] on span "Select an option" at bounding box center [212, 299] width 16 height 16
click at [212, 304] on input "Select an option" at bounding box center [212, 299] width 16 height 16
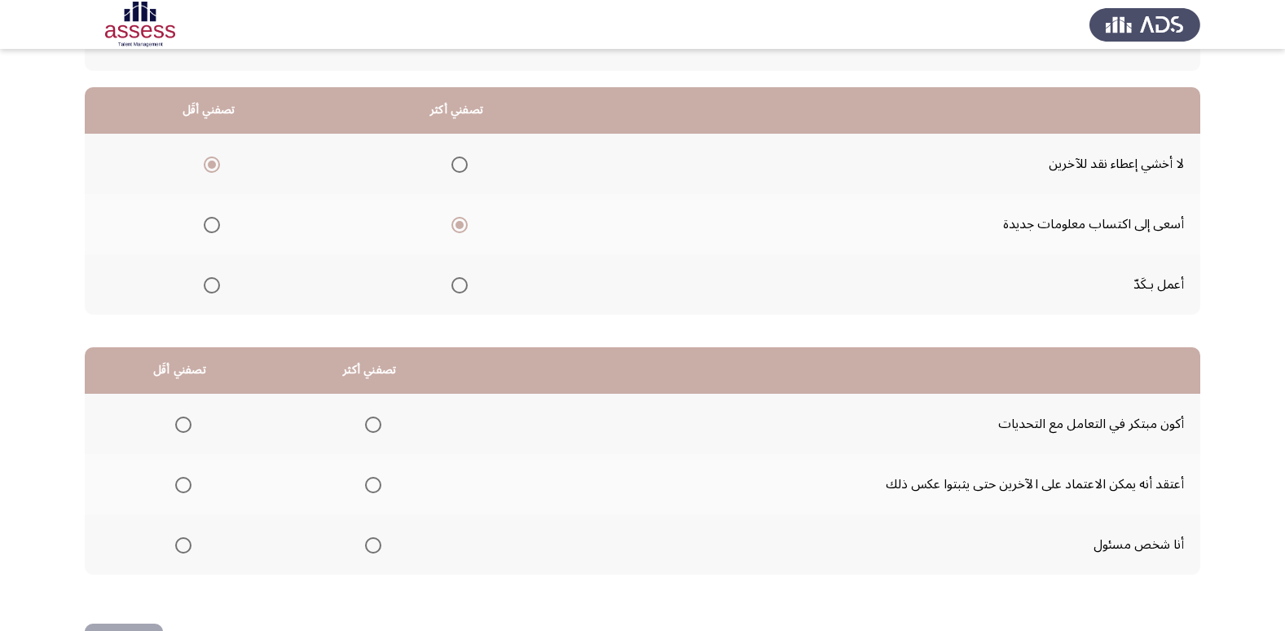
scroll to position [163, 0]
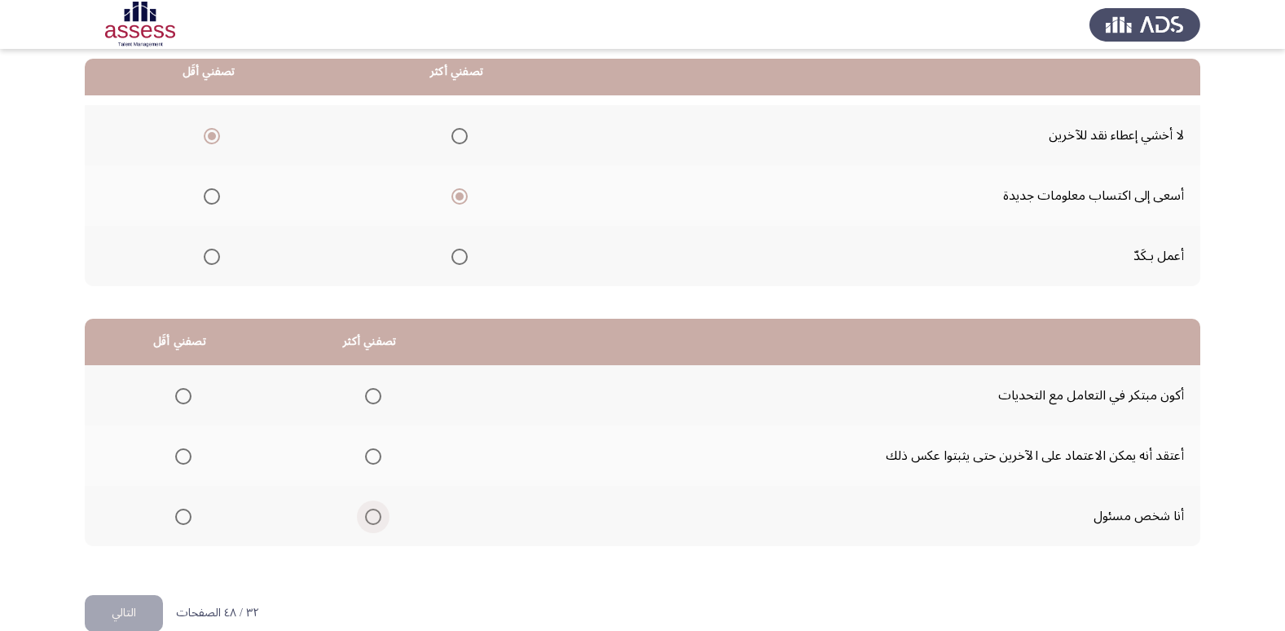
click at [373, 509] on span "Select an option" at bounding box center [373, 517] width 16 height 16
click at [373, 509] on input "Select an option" at bounding box center [373, 517] width 16 height 16
click at [189, 456] on span "Select an option" at bounding box center [183, 456] width 16 height 16
click at [189, 456] on input "Select an option" at bounding box center [183, 456] width 16 height 16
click at [147, 597] on button "التالي" at bounding box center [124, 613] width 78 height 37
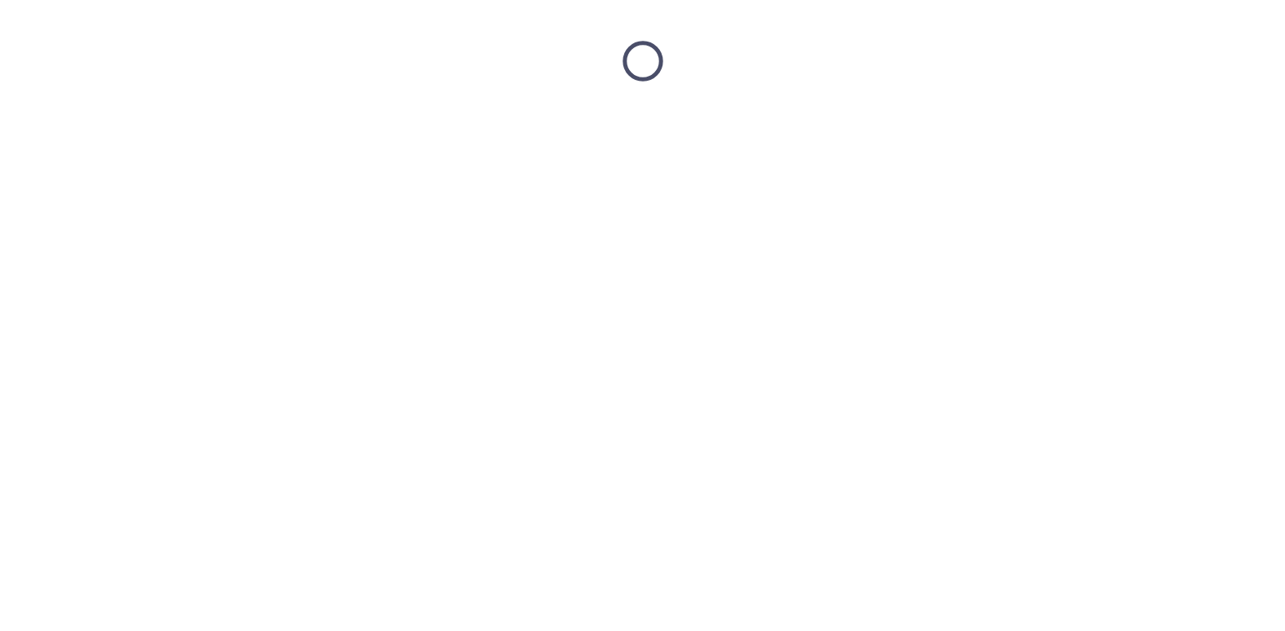
scroll to position [0, 0]
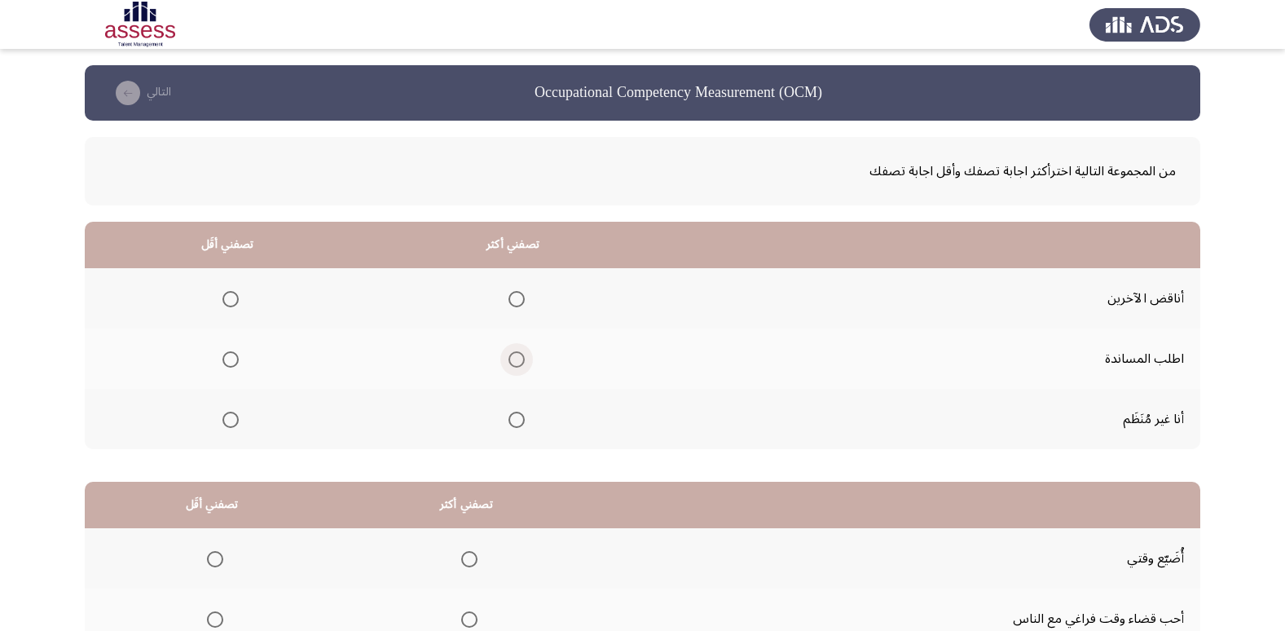
click at [509, 360] on span "Select an option" at bounding box center [517, 359] width 16 height 16
click at [509, 360] on input "Select an option" at bounding box center [517, 359] width 16 height 16
click at [228, 298] on span "Select an option" at bounding box center [230, 299] width 16 height 16
click at [228, 298] on input "Select an option" at bounding box center [230, 299] width 16 height 16
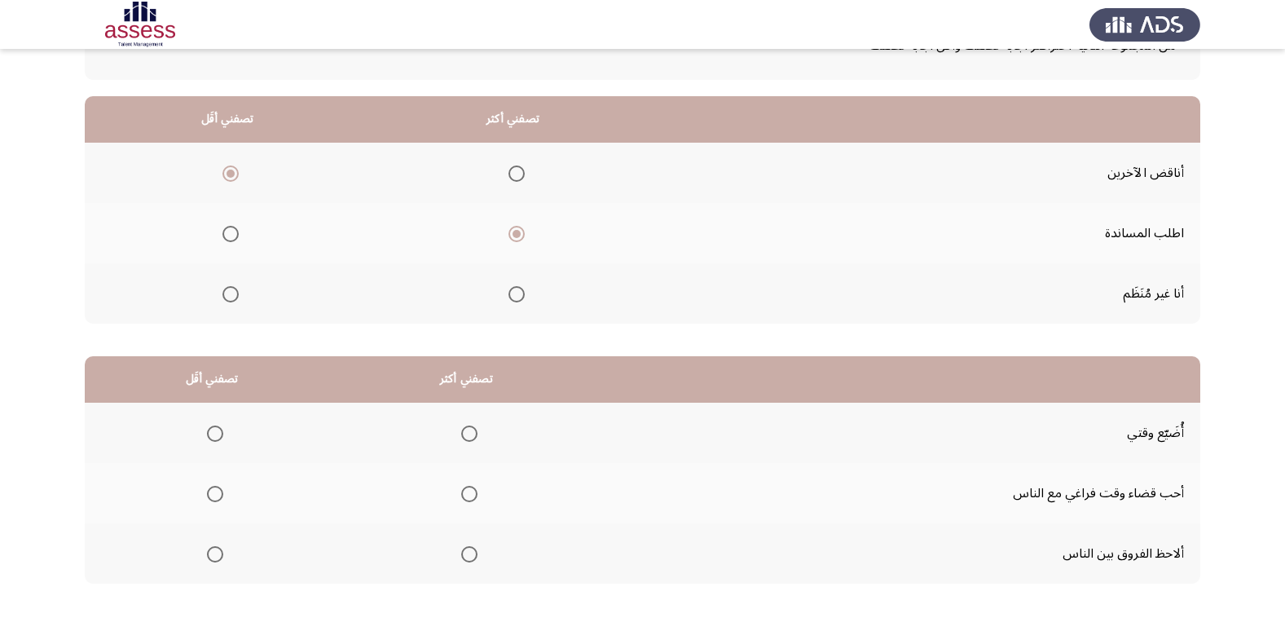
scroll to position [163, 0]
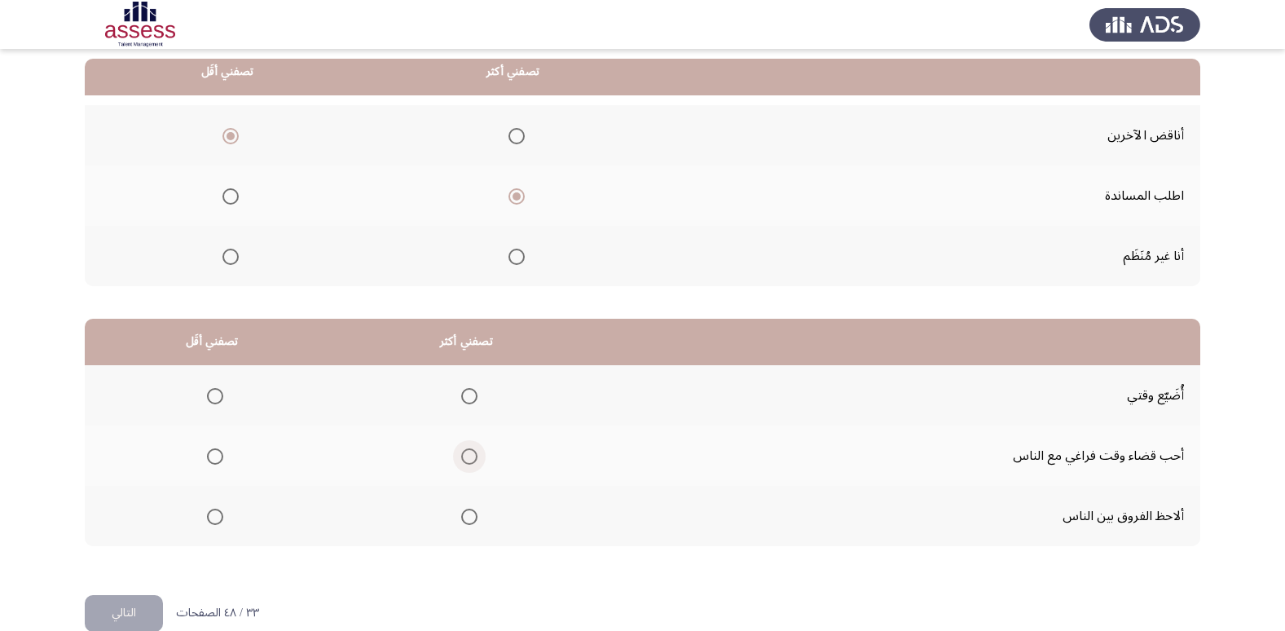
click at [472, 460] on span "Select an option" at bounding box center [469, 456] width 16 height 16
click at [472, 460] on input "Select an option" at bounding box center [469, 456] width 16 height 16
click at [217, 398] on span "Select an option" at bounding box center [215, 396] width 16 height 16
click at [217, 398] on input "Select an option" at bounding box center [215, 396] width 16 height 16
click at [119, 608] on button "التالي" at bounding box center [124, 613] width 78 height 37
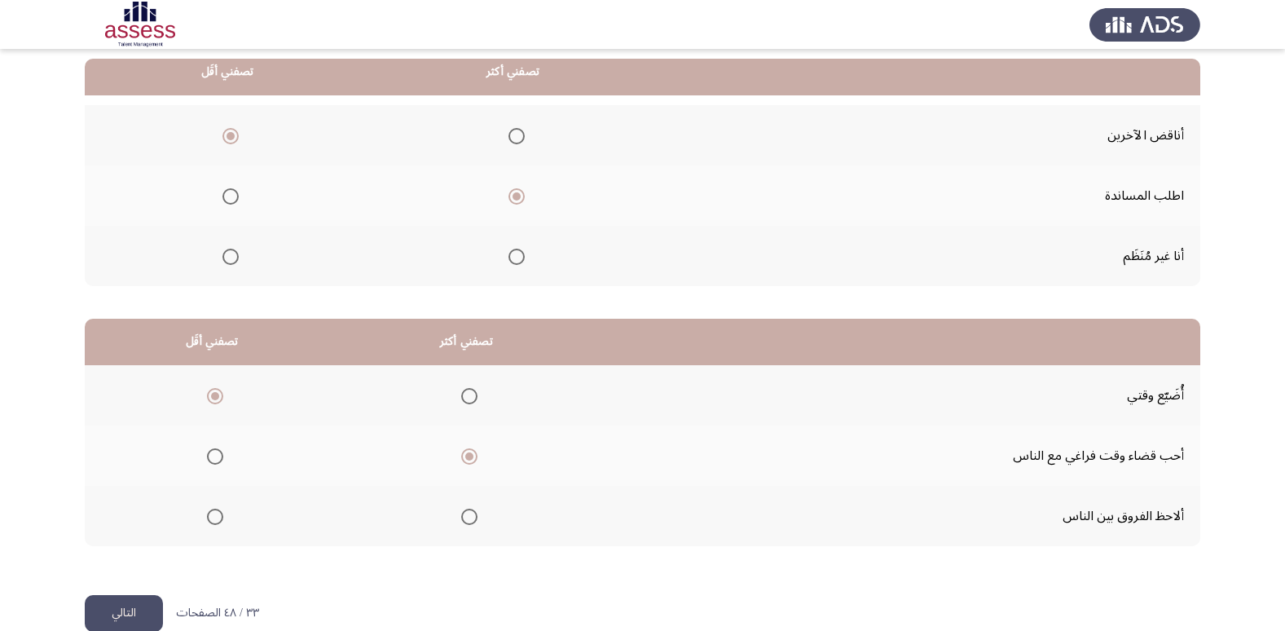
scroll to position [0, 0]
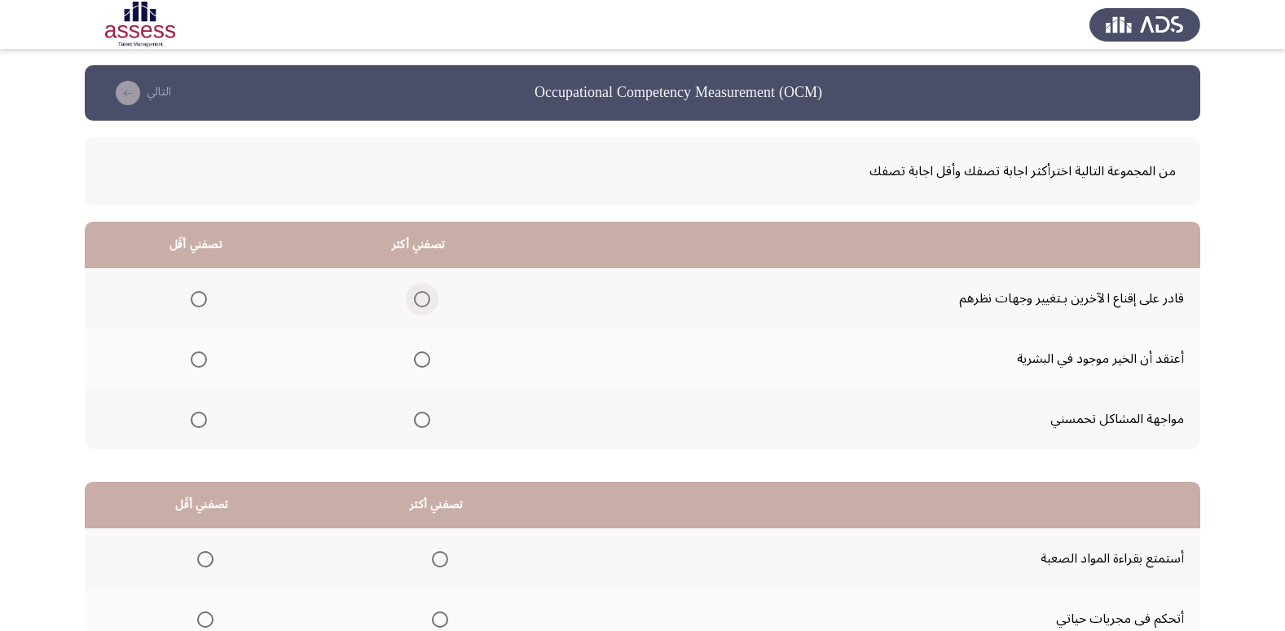
click at [415, 305] on span "Select an option" at bounding box center [422, 299] width 16 height 16
click at [415, 305] on input "Select an option" at bounding box center [422, 299] width 16 height 16
click at [197, 367] on span "Select an option" at bounding box center [199, 359] width 16 height 16
click at [197, 367] on input "Select an option" at bounding box center [199, 359] width 16 height 16
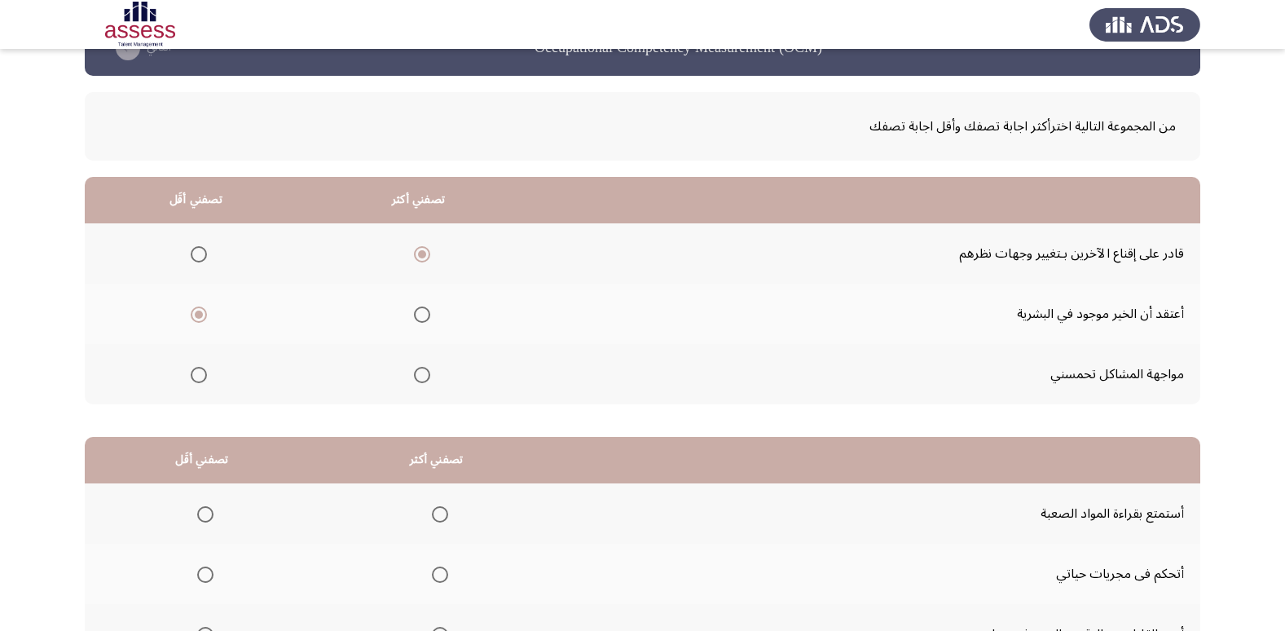
scroll to position [163, 0]
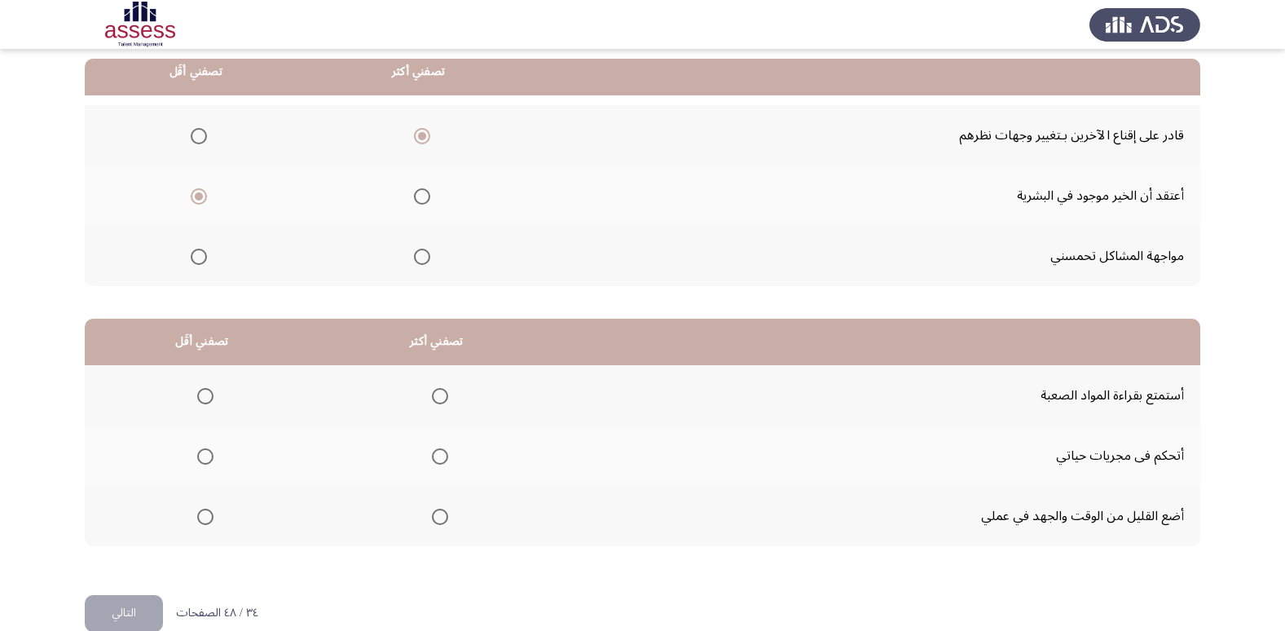
click at [440, 456] on span "Select an option" at bounding box center [440, 456] width 16 height 16
click at [440, 456] on input "Select an option" at bounding box center [440, 456] width 16 height 16
click at [207, 516] on span "Select an option" at bounding box center [205, 517] width 16 height 16
click at [207, 516] on input "Select an option" at bounding box center [205, 517] width 16 height 16
click at [117, 605] on button "التالي" at bounding box center [124, 613] width 78 height 37
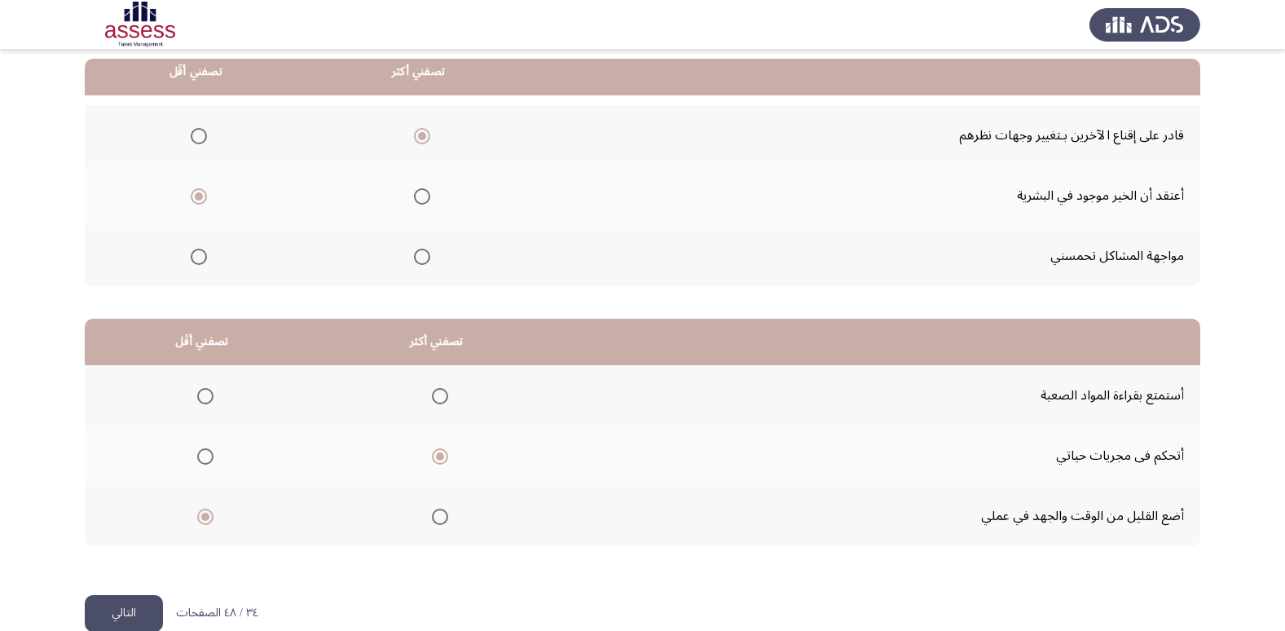
scroll to position [0, 0]
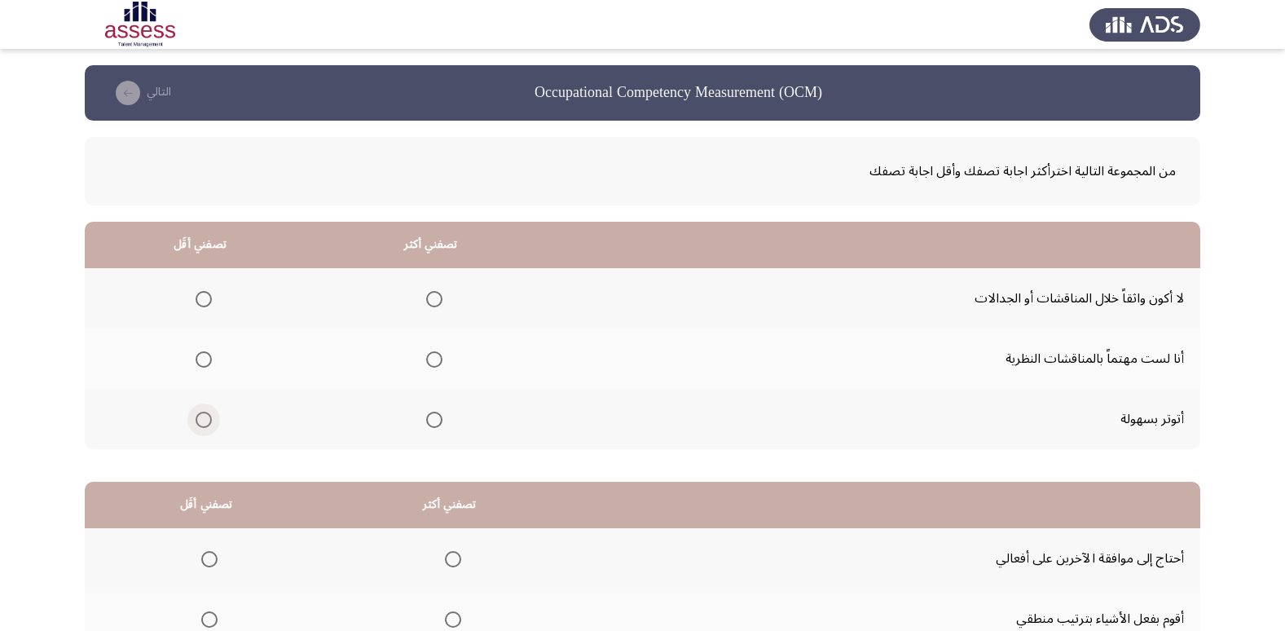
click at [199, 416] on span "Select an option" at bounding box center [204, 420] width 16 height 16
click at [199, 416] on input "Select an option" at bounding box center [204, 420] width 16 height 16
click at [430, 362] on span "Select an option" at bounding box center [434, 359] width 16 height 16
click at [430, 362] on input "Select an option" at bounding box center [434, 359] width 16 height 16
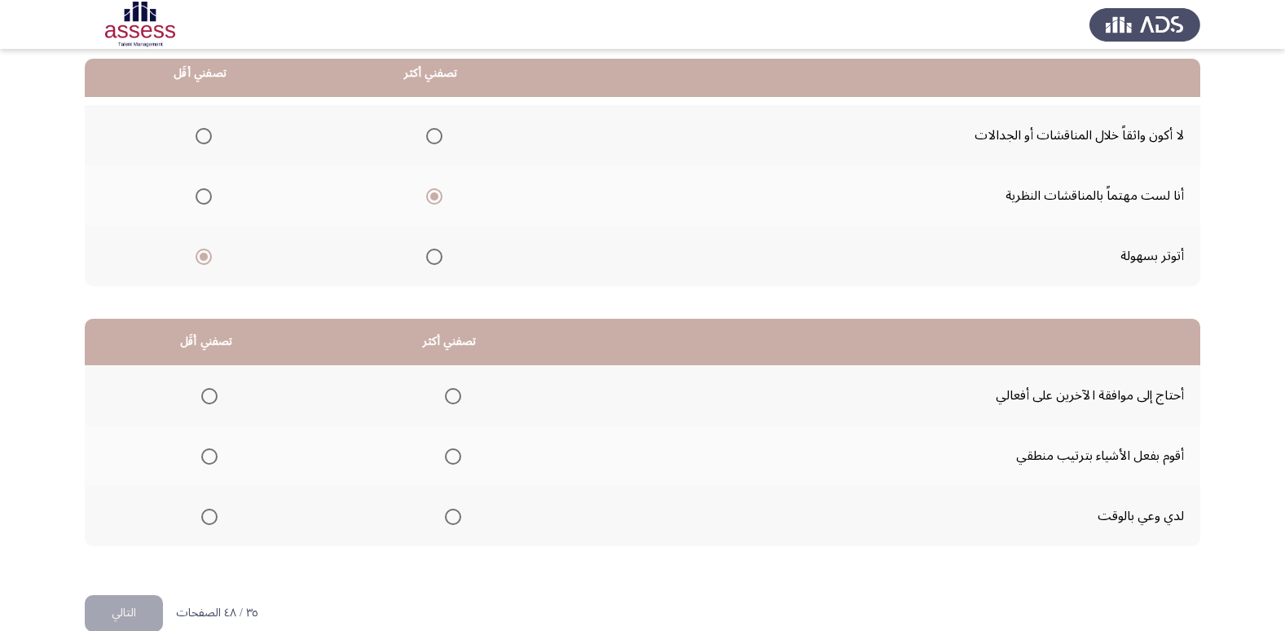
scroll to position [192, 0]
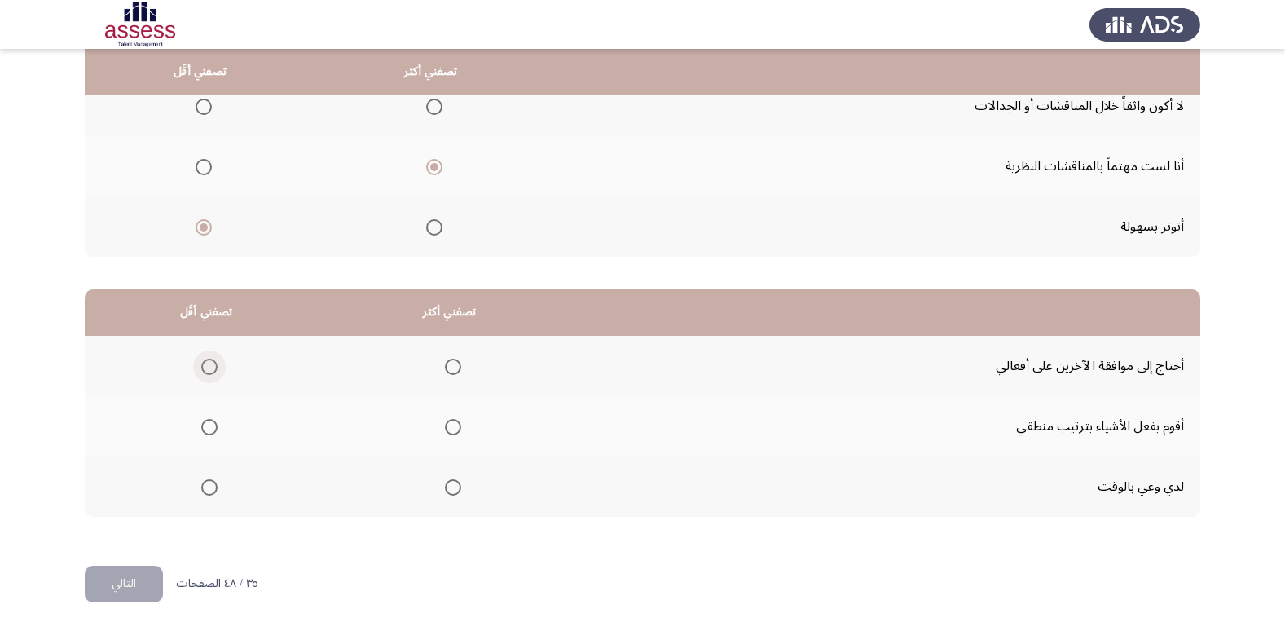
click at [206, 362] on span "Select an option" at bounding box center [209, 367] width 16 height 16
click at [206, 362] on input "Select an option" at bounding box center [209, 367] width 16 height 16
click at [459, 482] on span "Select an option" at bounding box center [453, 487] width 16 height 16
click at [459, 482] on input "Select an option" at bounding box center [453, 487] width 16 height 16
click at [135, 579] on button "التالي" at bounding box center [124, 584] width 78 height 37
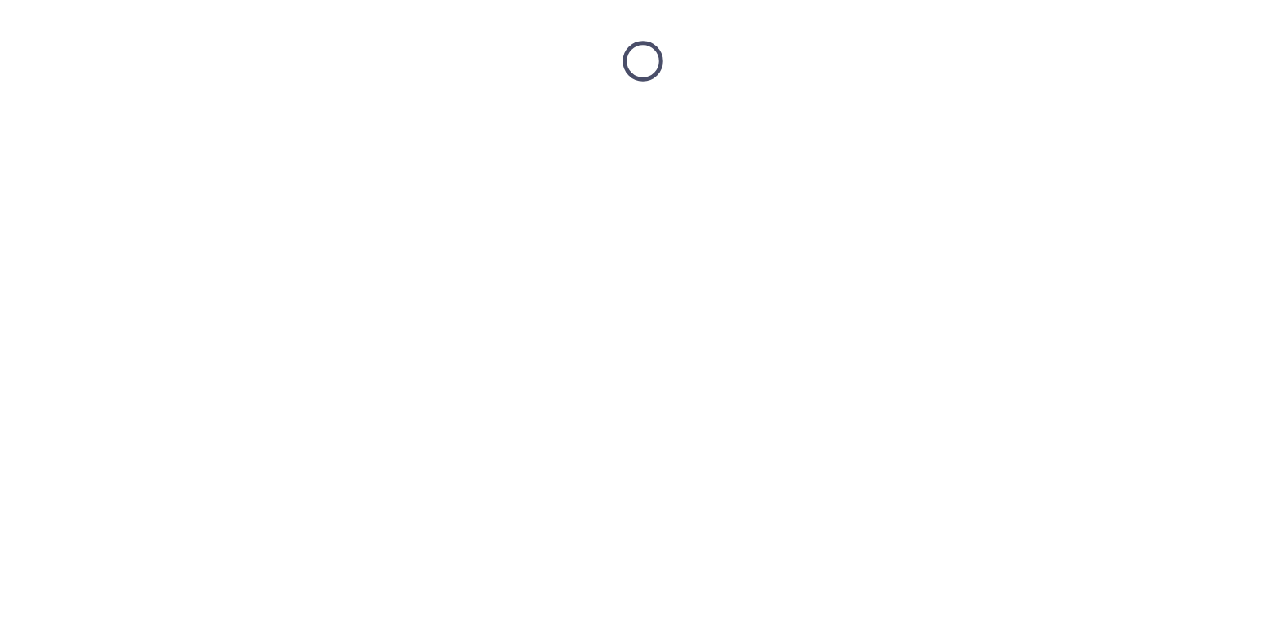
scroll to position [0, 0]
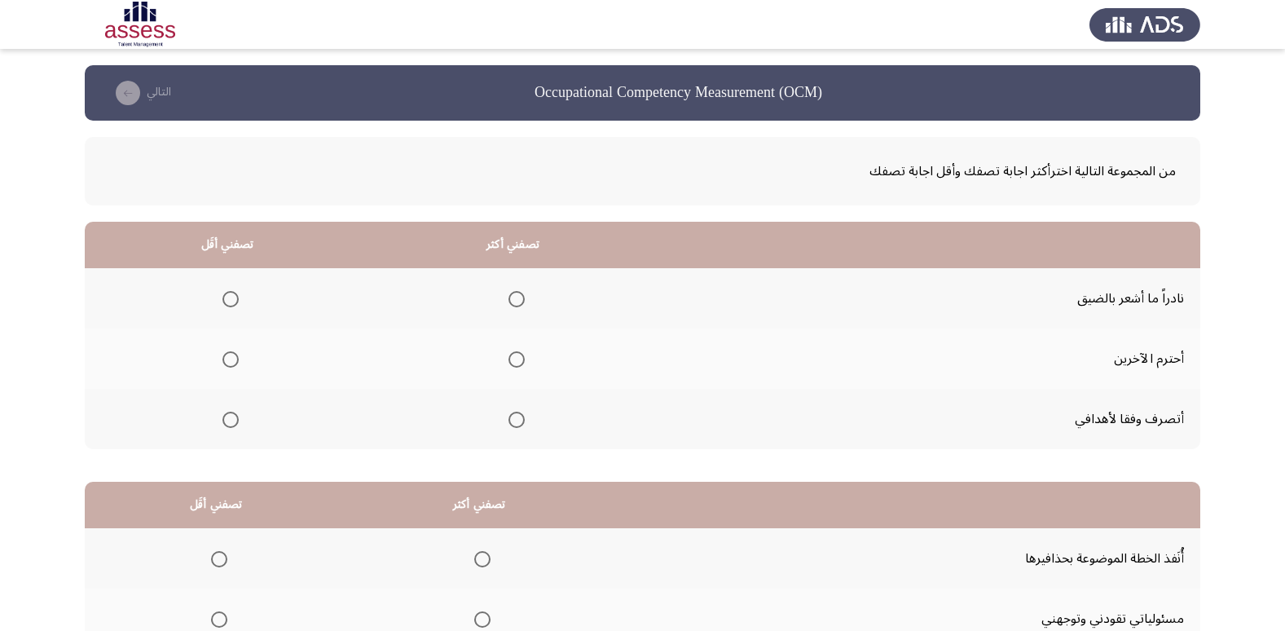
click at [513, 416] on span "Select an option" at bounding box center [517, 420] width 16 height 16
click at [513, 416] on input "Select an option" at bounding box center [517, 420] width 16 height 16
click at [222, 297] on span "Select an option" at bounding box center [230, 299] width 16 height 16
click at [222, 297] on input "Select an option" at bounding box center [230, 299] width 16 height 16
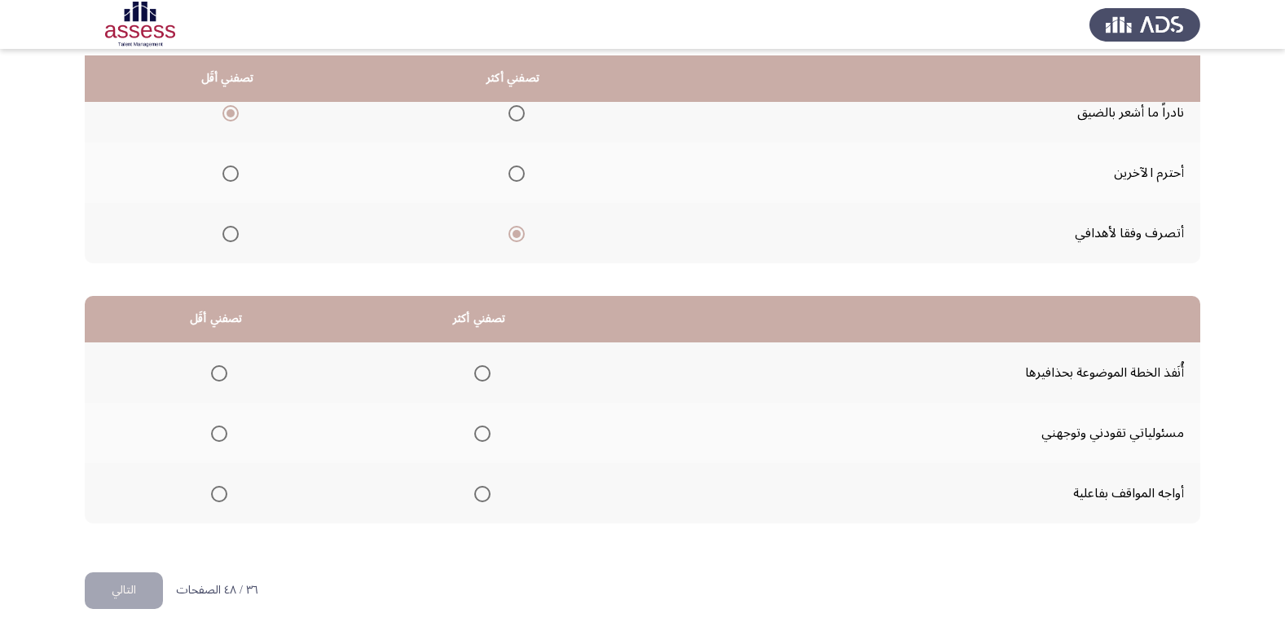
scroll to position [192, 0]
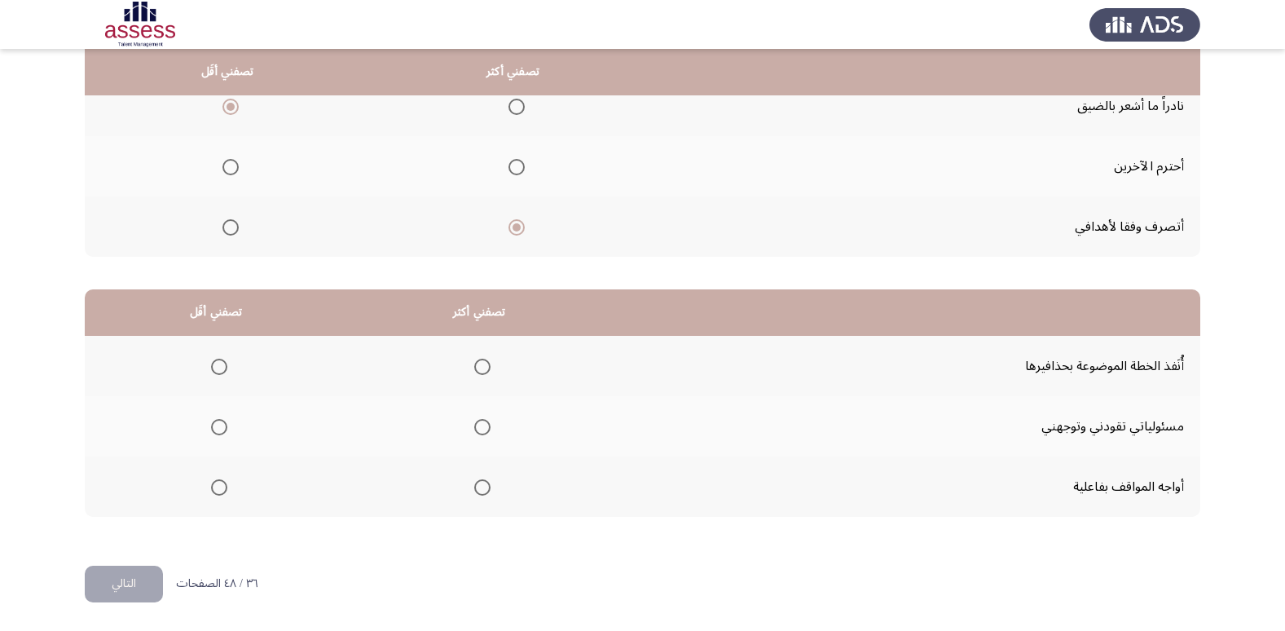
click at [219, 426] on span "Select an option" at bounding box center [219, 427] width 16 height 16
click at [219, 426] on input "Select an option" at bounding box center [219, 427] width 16 height 16
click at [487, 494] on th at bounding box center [479, 486] width 263 height 60
click at [479, 494] on span "Select an option" at bounding box center [482, 487] width 16 height 16
click at [479, 494] on input "Select an option" at bounding box center [482, 487] width 16 height 16
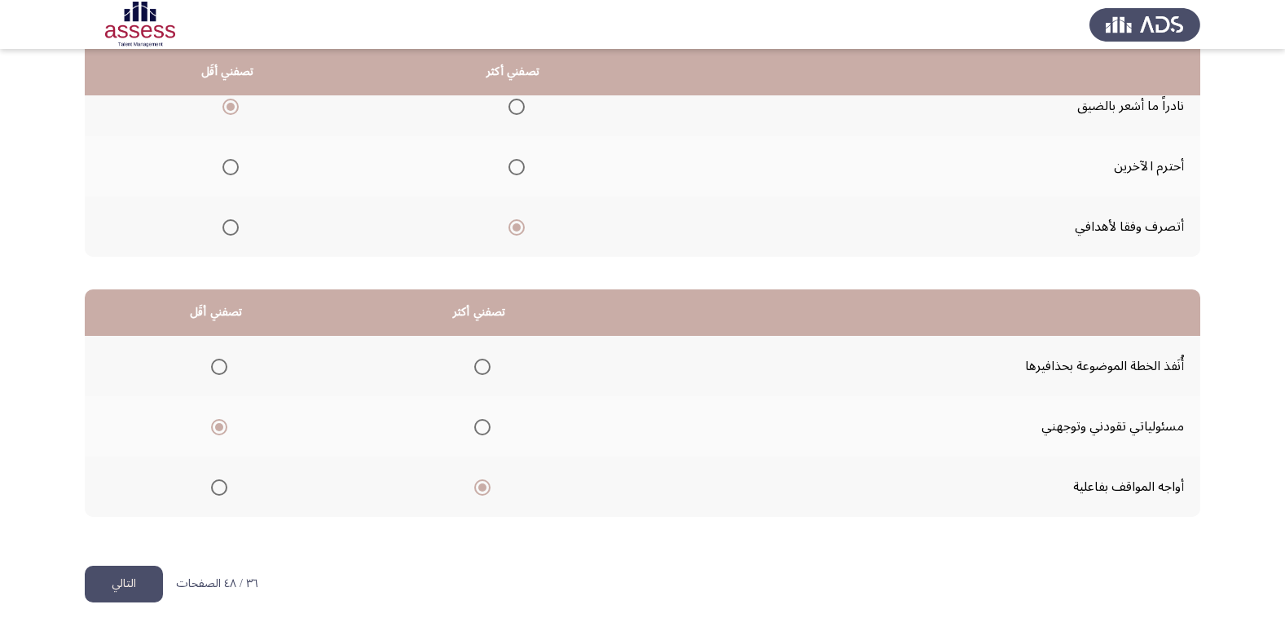
click at [126, 582] on button "التالي" at bounding box center [124, 584] width 78 height 37
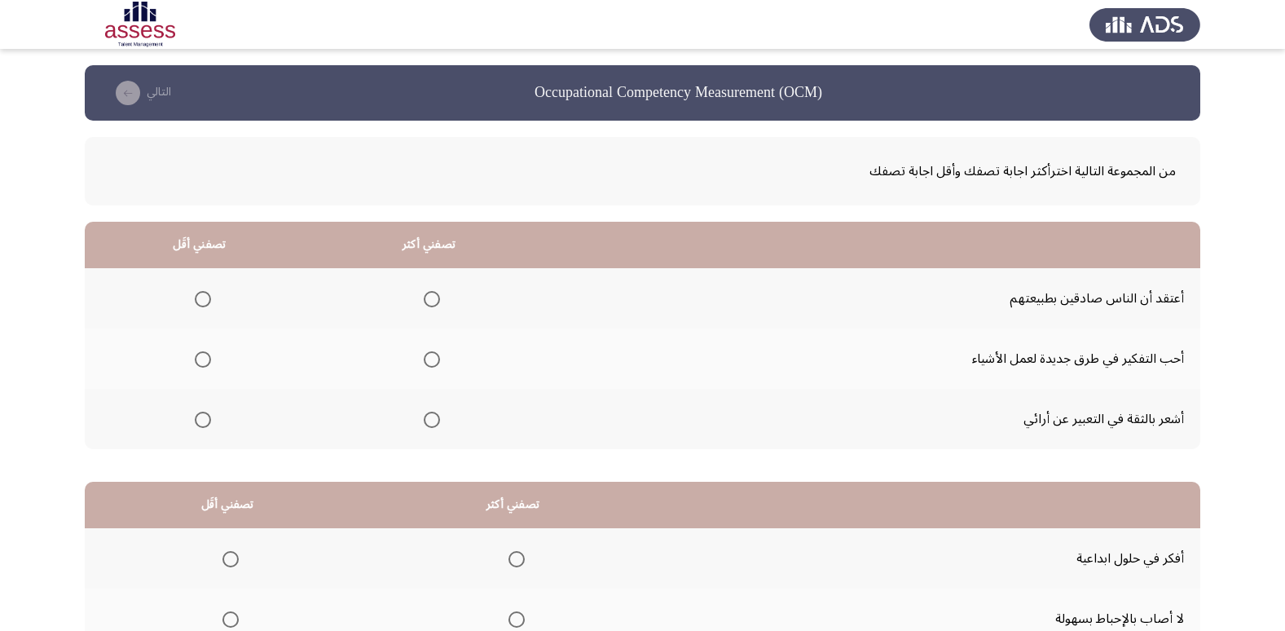
click at [424, 426] on span "Select an option" at bounding box center [432, 420] width 16 height 16
click at [424, 426] on input "Select an option" at bounding box center [432, 420] width 16 height 16
click at [209, 300] on span "Select an option" at bounding box center [203, 299] width 16 height 16
click at [209, 300] on input "Select an option" at bounding box center [203, 299] width 16 height 16
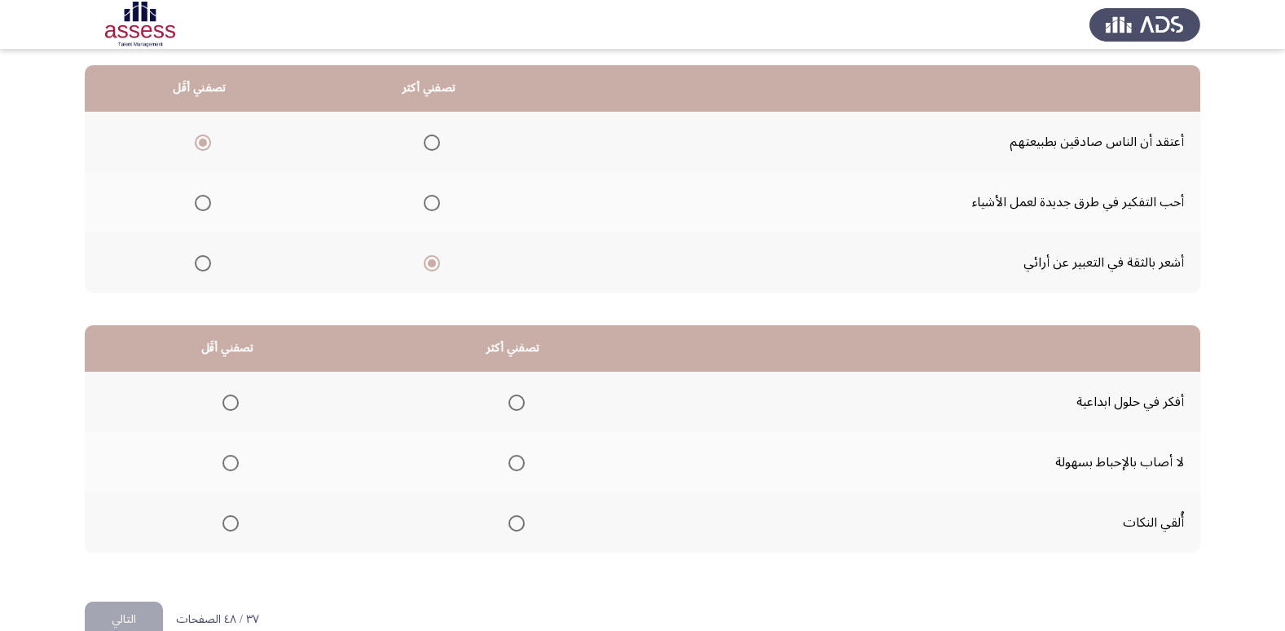
scroll to position [163, 0]
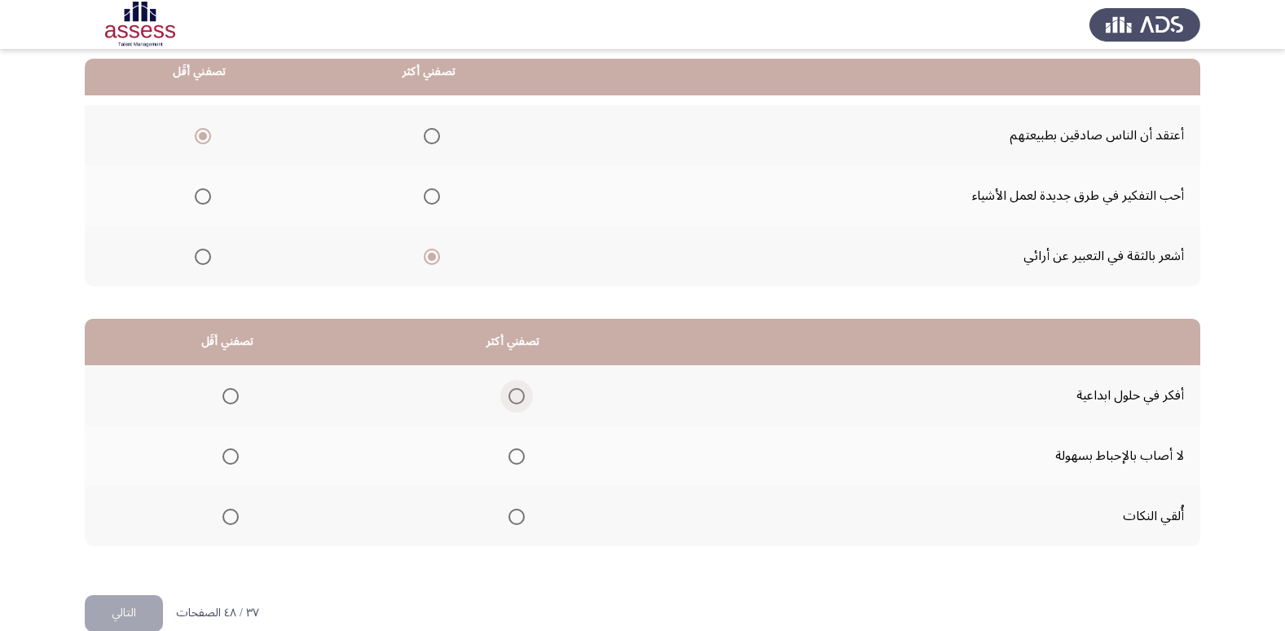
click at [515, 399] on span "Select an option" at bounding box center [517, 396] width 16 height 16
click at [515, 399] on input "Select an option" at bounding box center [517, 396] width 16 height 16
click at [219, 517] on label "Select an option" at bounding box center [227, 517] width 23 height 16
click at [222, 517] on input "Select an option" at bounding box center [230, 517] width 16 height 16
click at [148, 607] on button "التالي" at bounding box center [124, 613] width 78 height 37
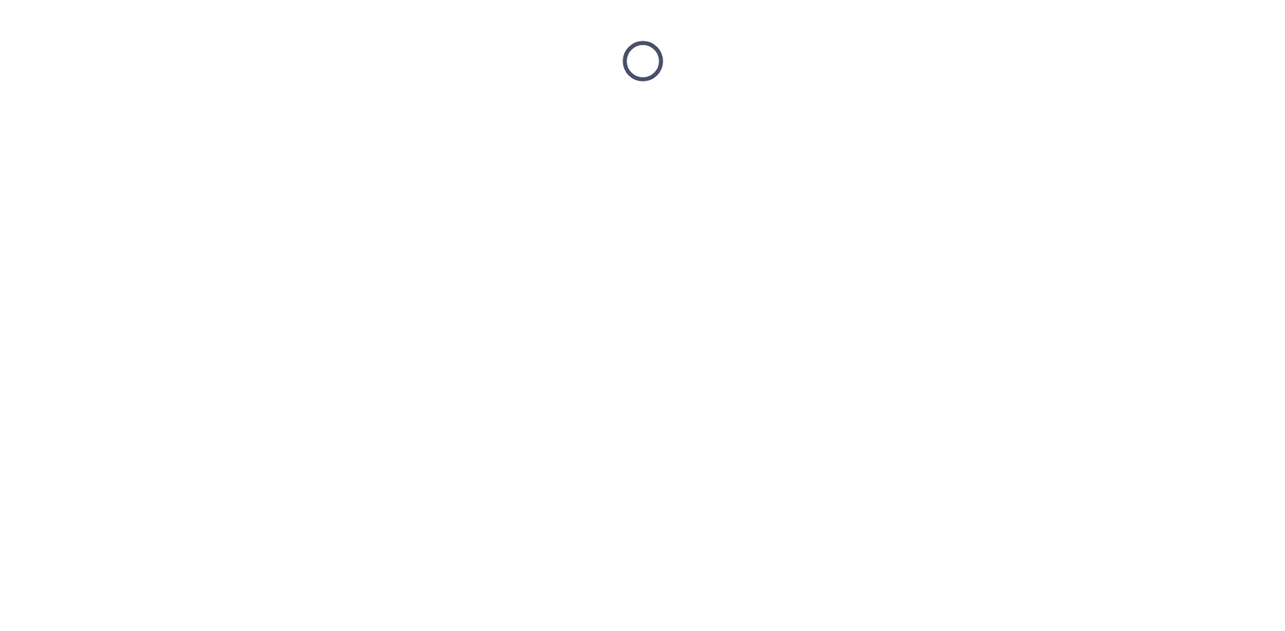
scroll to position [0, 0]
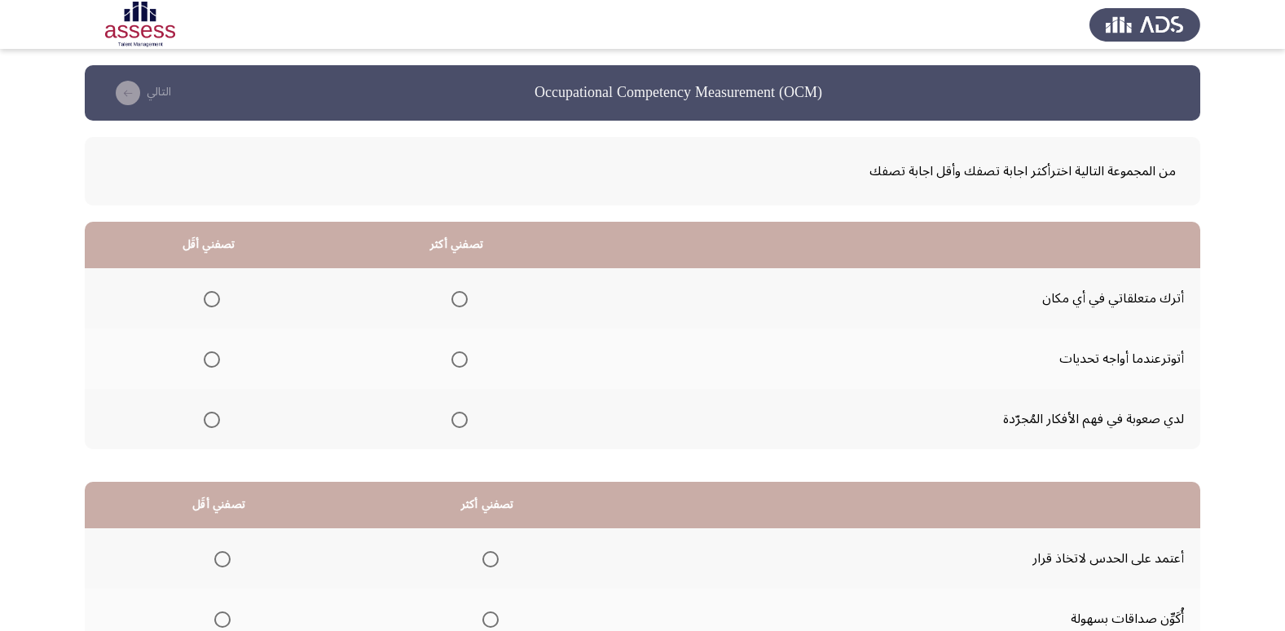
click at [461, 304] on span "Select an option" at bounding box center [459, 299] width 16 height 16
click at [461, 304] on input "Select an option" at bounding box center [459, 299] width 16 height 16
click at [214, 361] on span "Select an option" at bounding box center [212, 359] width 16 height 16
click at [214, 361] on input "Select an option" at bounding box center [212, 359] width 16 height 16
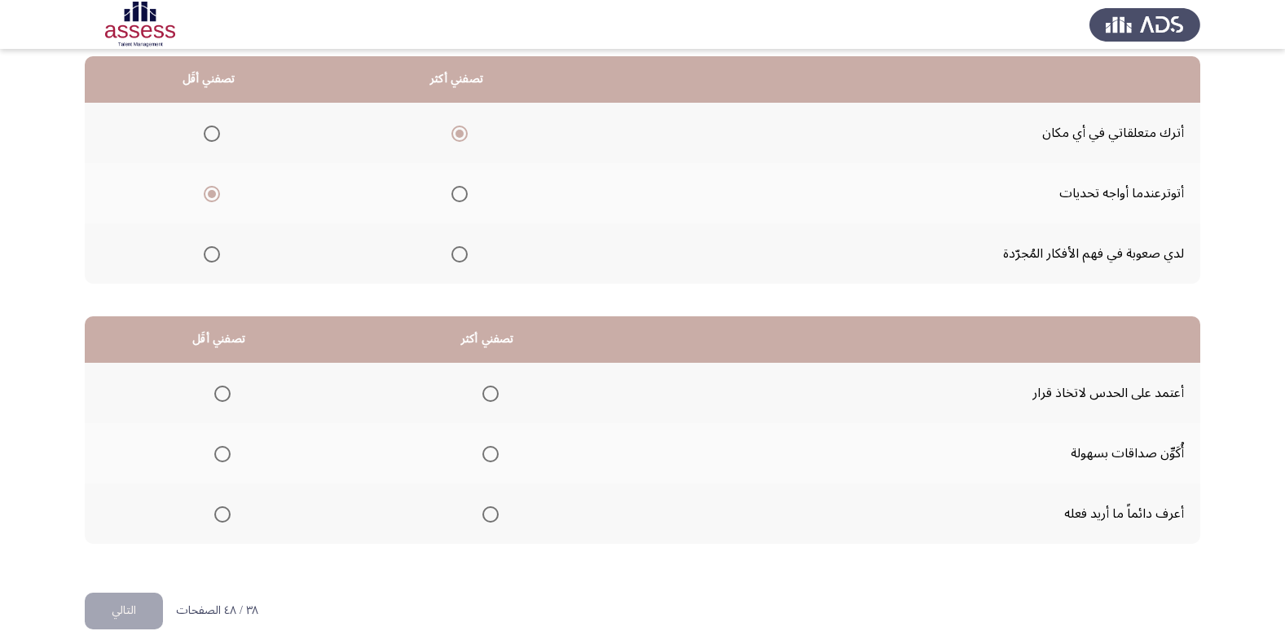
scroll to position [192, 0]
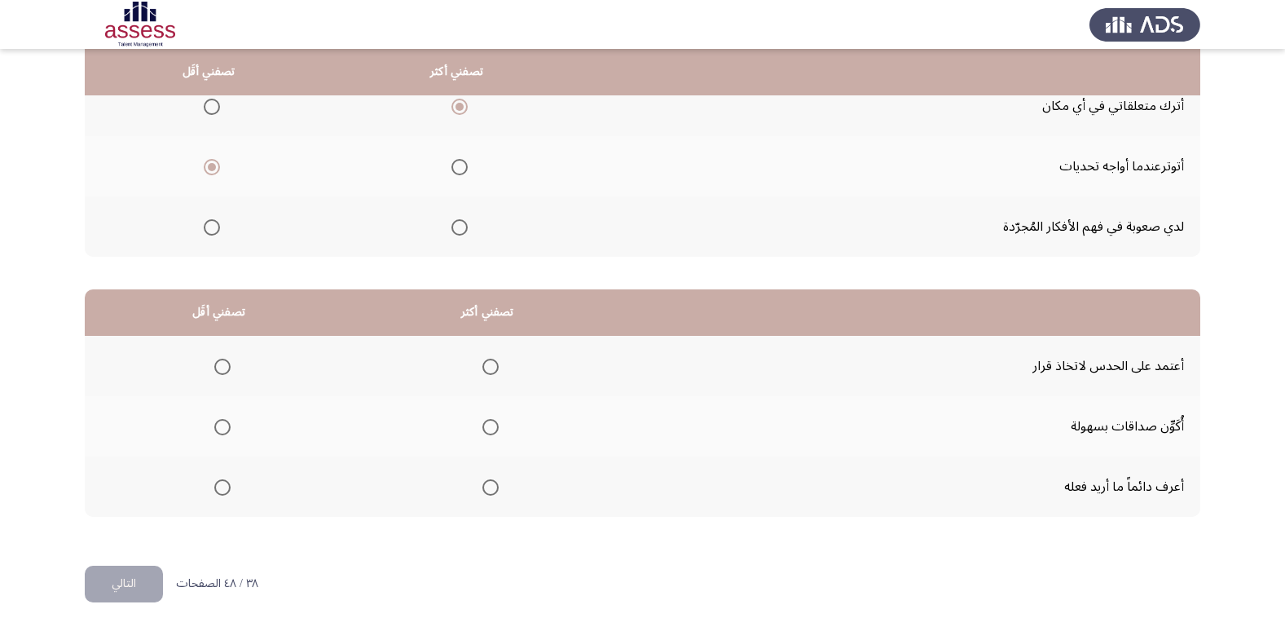
click at [488, 491] on span "Select an option" at bounding box center [490, 487] width 16 height 16
click at [488, 491] on input "Select an option" at bounding box center [490, 487] width 16 height 16
click at [220, 427] on span "Select an option" at bounding box center [222, 427] width 16 height 16
click at [220, 427] on input "Select an option" at bounding box center [222, 427] width 16 height 16
click at [138, 582] on button "التالي" at bounding box center [124, 584] width 78 height 37
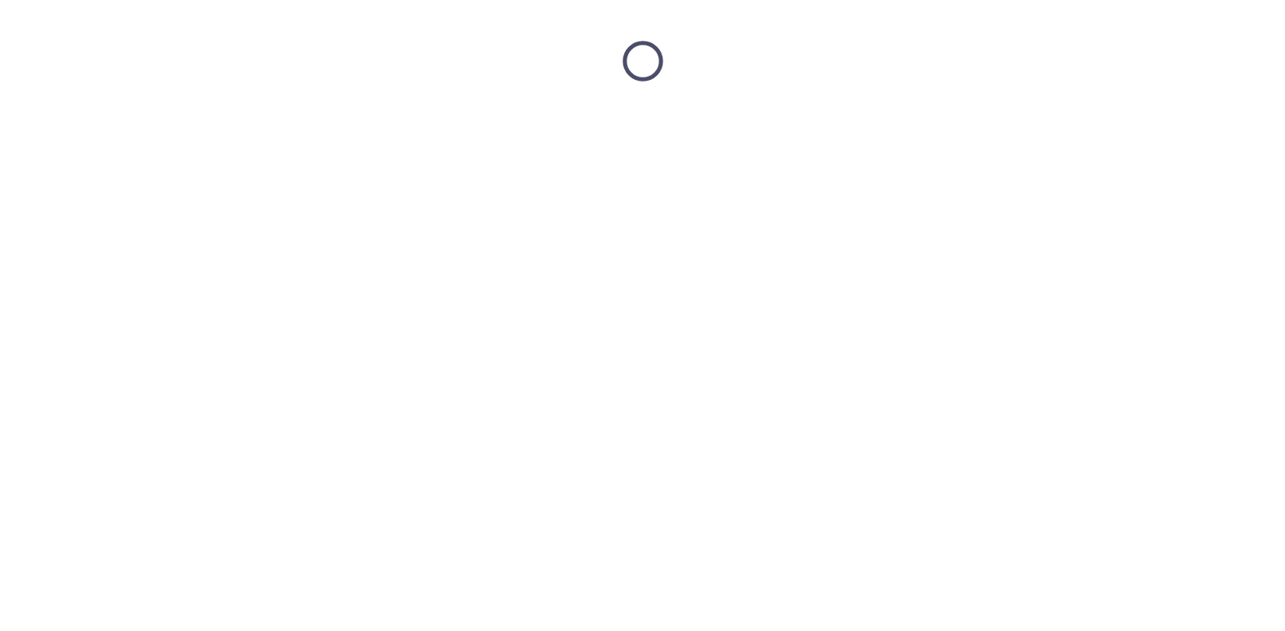
scroll to position [0, 0]
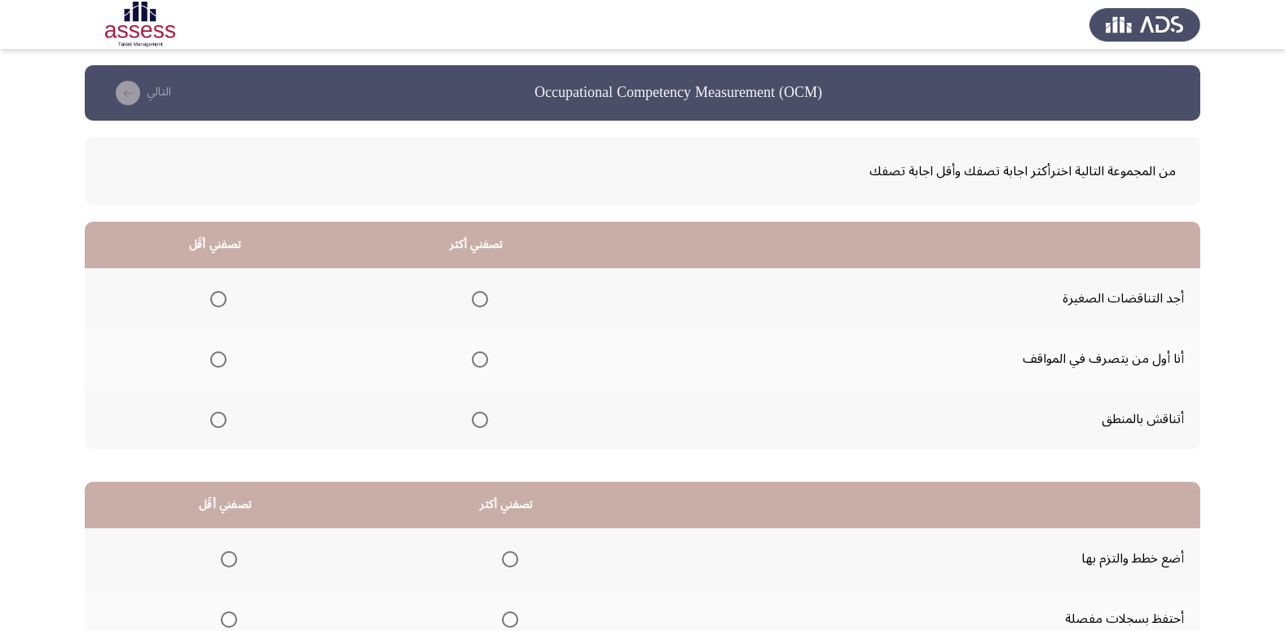
click at [482, 418] on span "Select an option" at bounding box center [480, 420] width 16 height 16
click at [482, 418] on input "Select an option" at bounding box center [480, 420] width 16 height 16
click at [210, 295] on span "Select an option" at bounding box center [218, 299] width 16 height 16
click at [210, 295] on input "Select an option" at bounding box center [218, 299] width 16 height 16
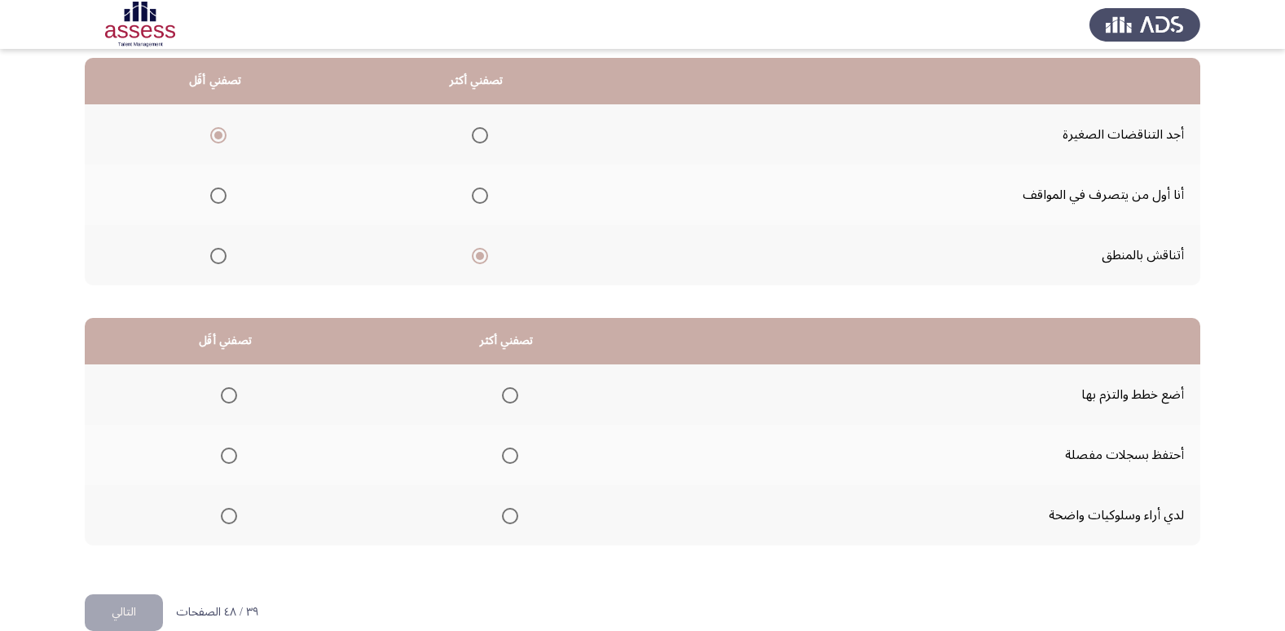
scroll to position [192, 0]
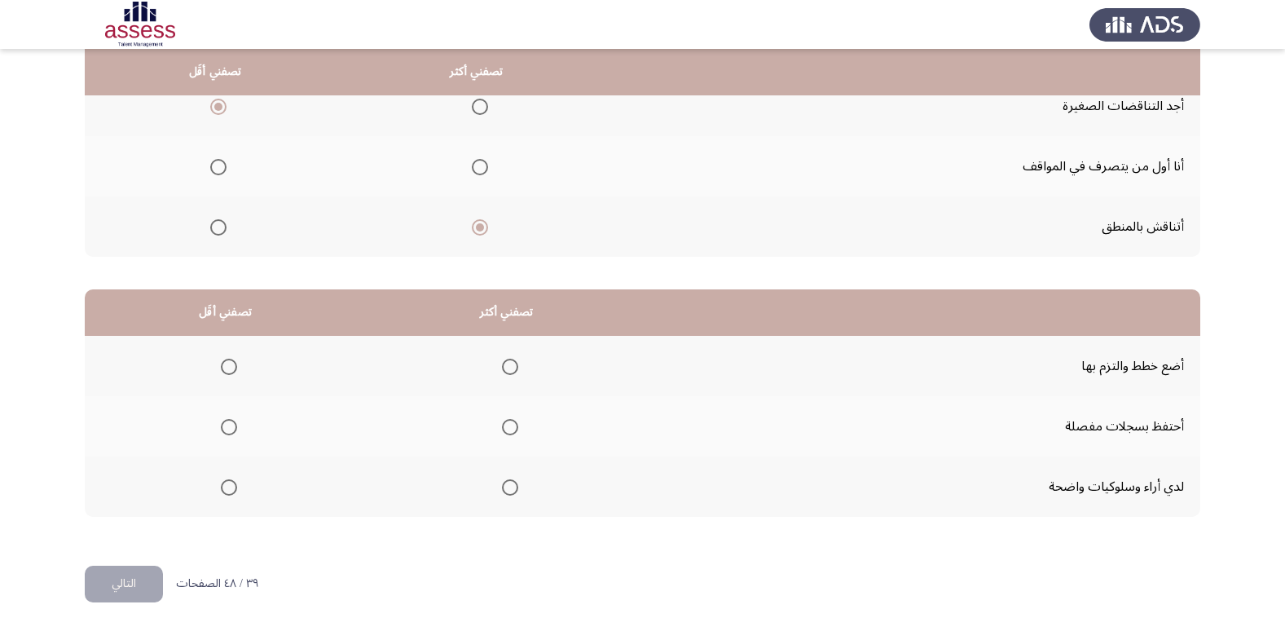
click at [507, 369] on span "Select an option" at bounding box center [510, 367] width 16 height 16
click at [507, 369] on input "Select an option" at bounding box center [510, 367] width 16 height 16
click at [222, 425] on span "Select an option" at bounding box center [229, 427] width 16 height 16
click at [222, 425] on input "Select an option" at bounding box center [229, 427] width 16 height 16
click at [140, 572] on button "التالي" at bounding box center [124, 584] width 78 height 37
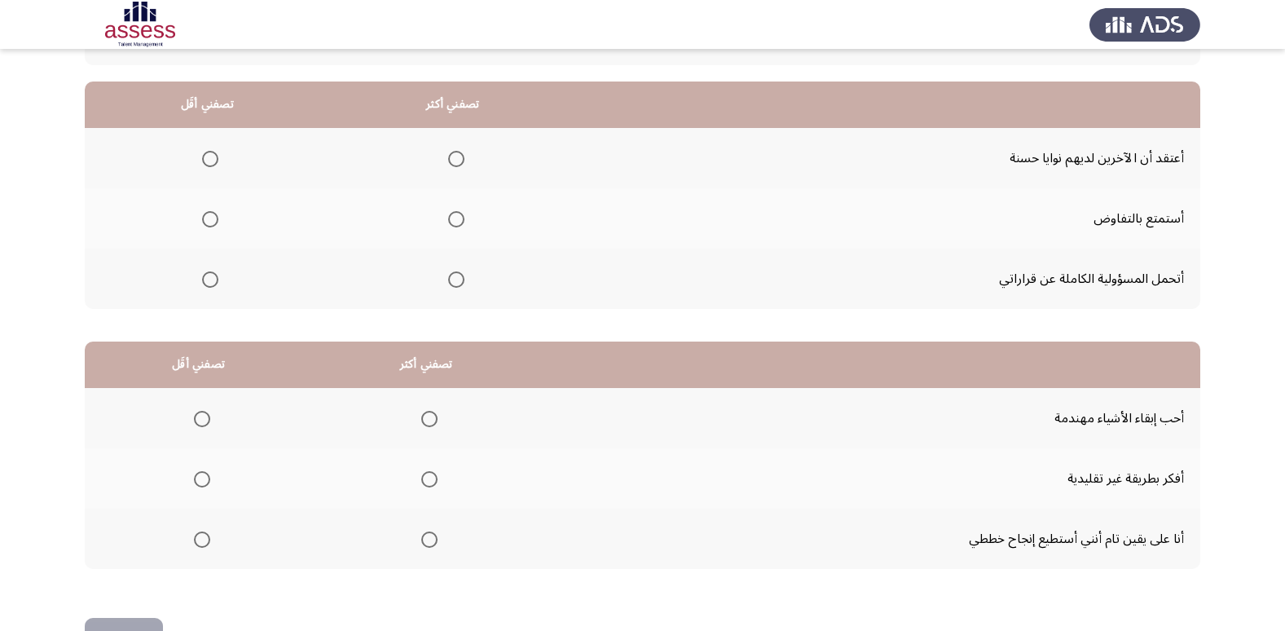
scroll to position [163, 0]
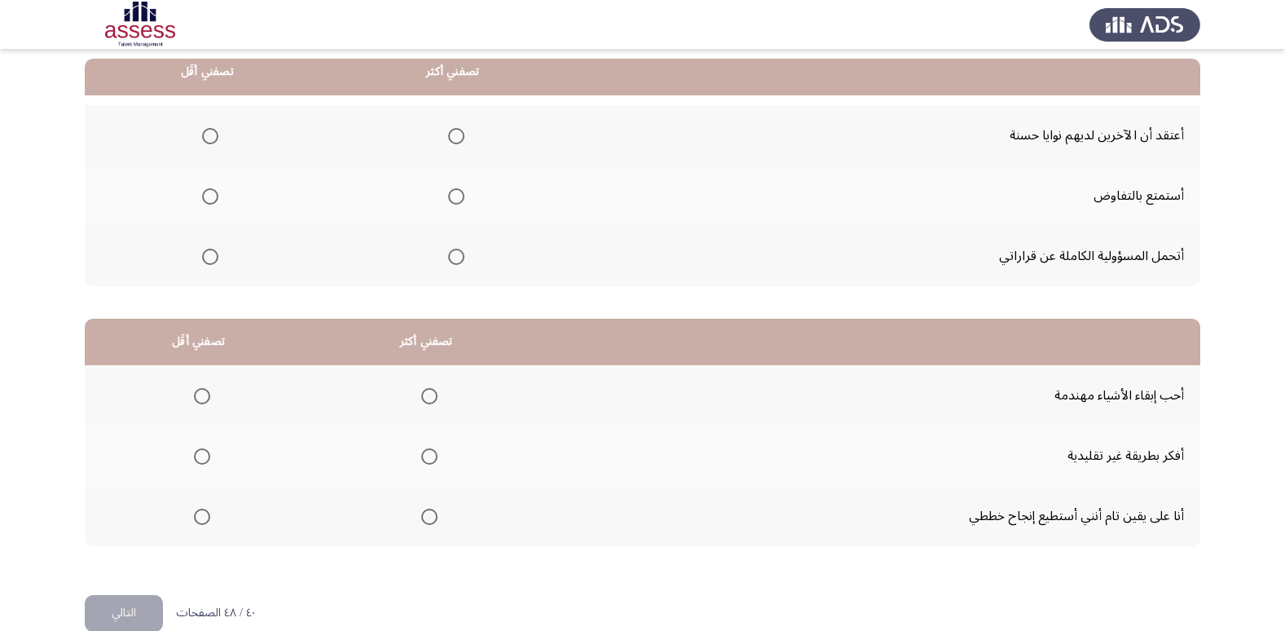
click at [456, 249] on span "Select an option" at bounding box center [456, 257] width 16 height 16
click at [456, 249] on input "Select an option" at bounding box center [456, 257] width 16 height 16
click at [209, 136] on span "Select an option" at bounding box center [210, 136] width 16 height 16
click at [209, 136] on input "Select an option" at bounding box center [210, 136] width 16 height 16
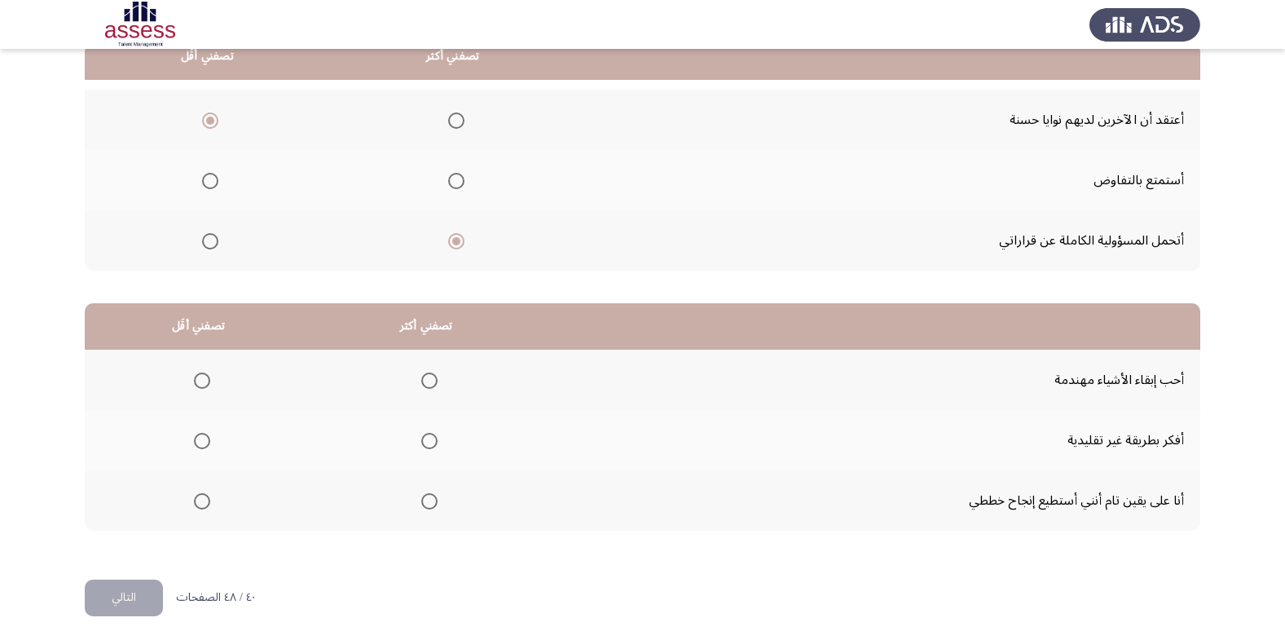
scroll to position [192, 0]
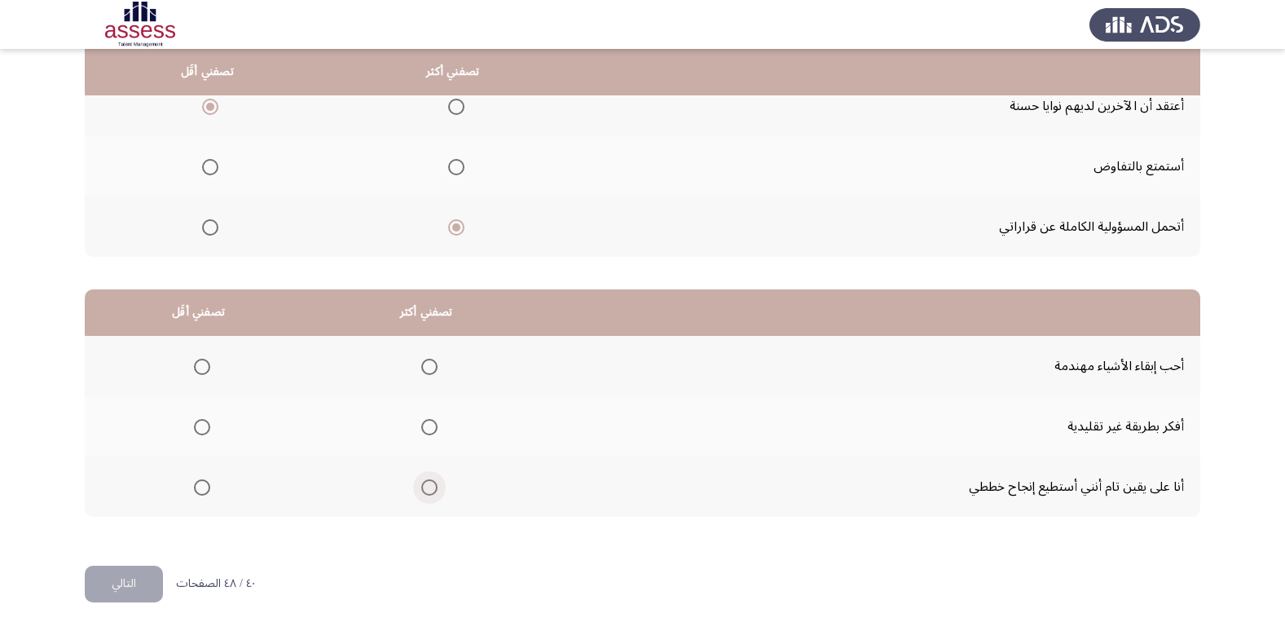
click at [426, 486] on span "Select an option" at bounding box center [429, 487] width 16 height 16
click at [426, 486] on input "Select an option" at bounding box center [429, 487] width 16 height 16
click at [205, 365] on span "Select an option" at bounding box center [202, 367] width 16 height 16
click at [205, 365] on input "Select an option" at bounding box center [202, 367] width 16 height 16
click at [127, 581] on button "التالي" at bounding box center [124, 584] width 78 height 37
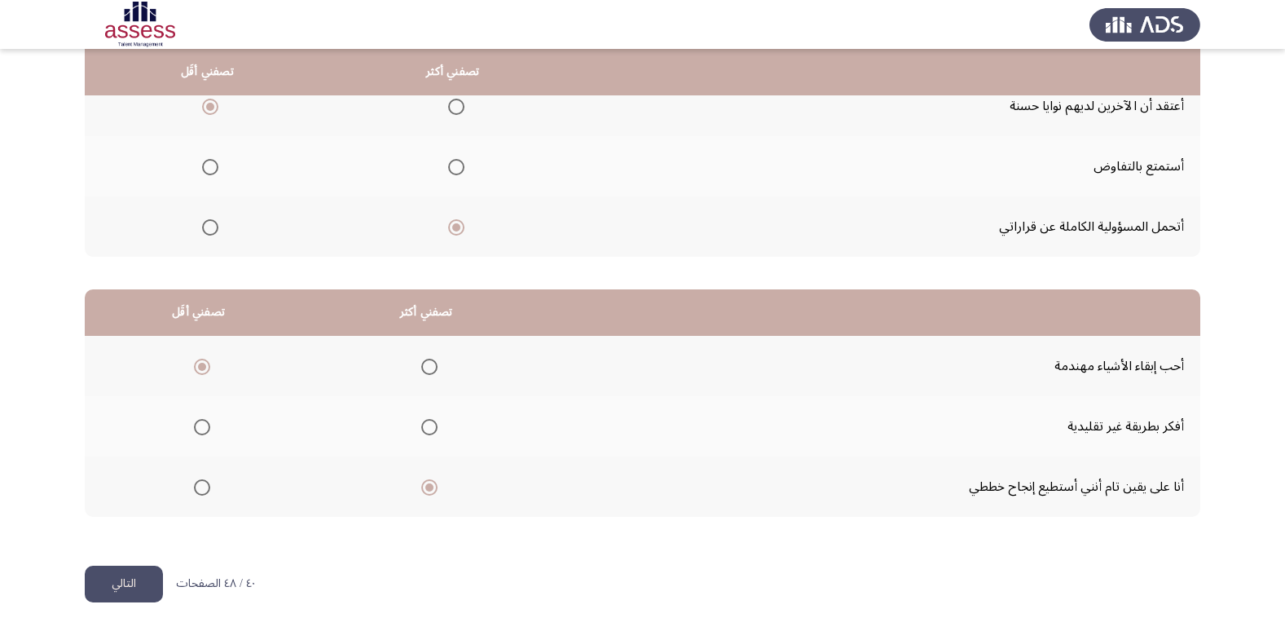
scroll to position [0, 0]
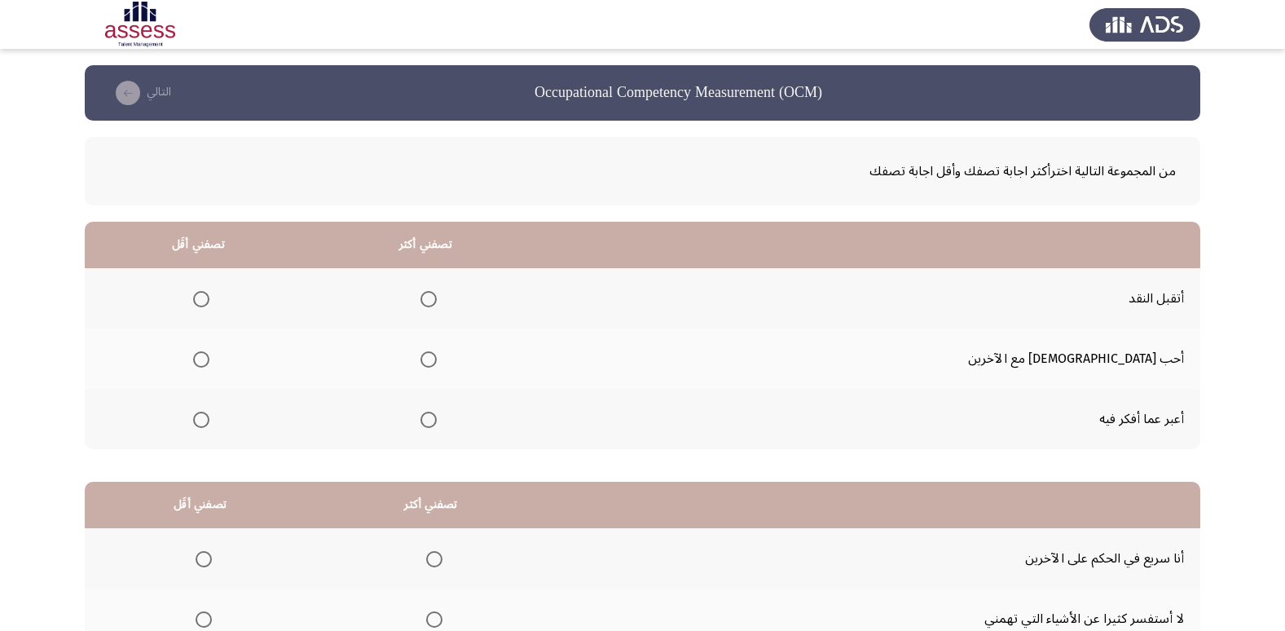
click at [437, 424] on span "Select an option" at bounding box center [429, 420] width 16 height 16
click at [437, 424] on input "Select an option" at bounding box center [429, 420] width 16 height 16
click at [209, 294] on span "Select an option" at bounding box center [201, 299] width 16 height 16
click at [209, 294] on input "Select an option" at bounding box center [201, 299] width 16 height 16
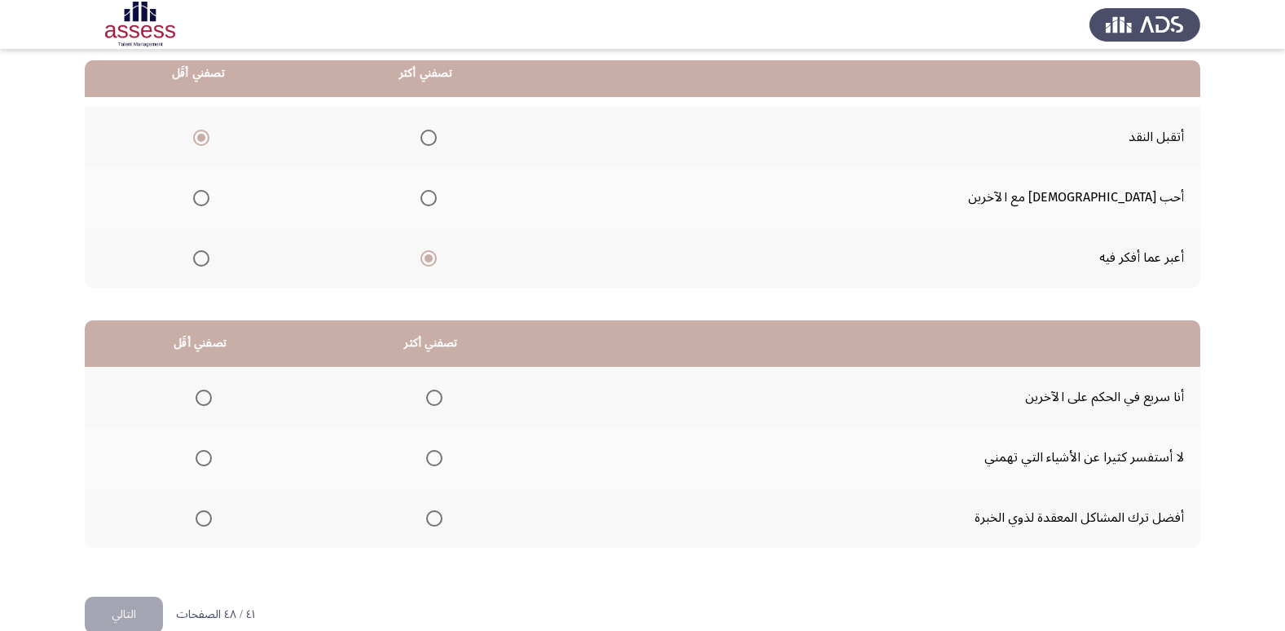
scroll to position [163, 0]
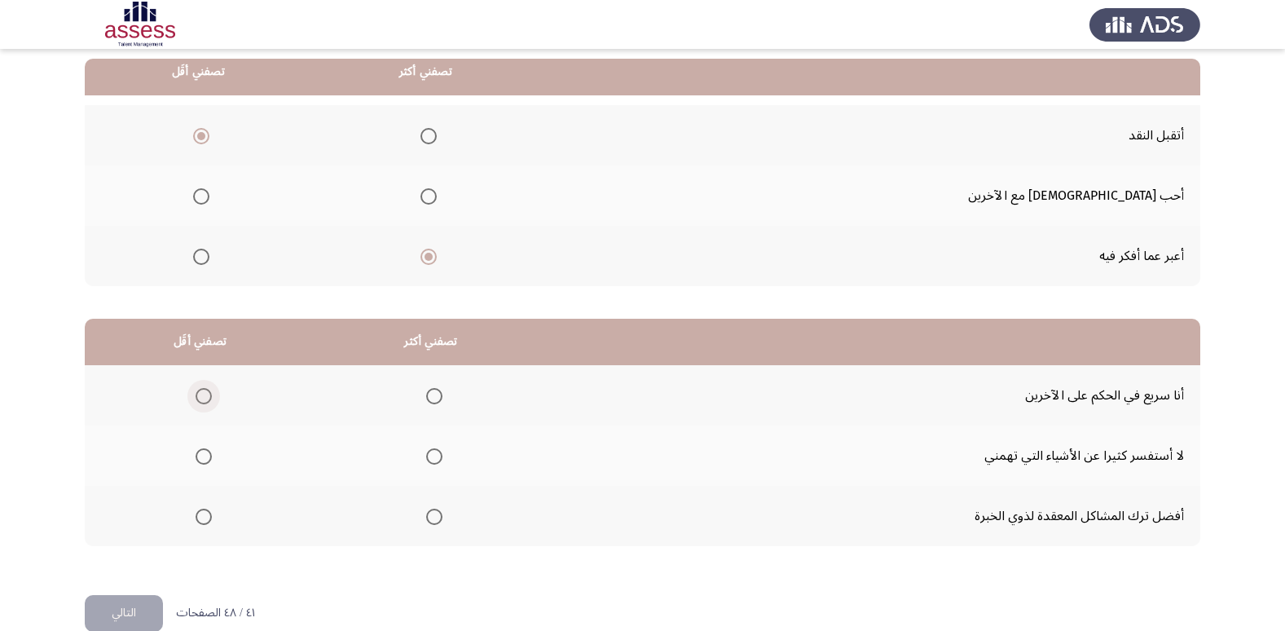
click at [204, 394] on span "Select an option" at bounding box center [204, 396] width 16 height 16
click at [204, 394] on input "Select an option" at bounding box center [204, 396] width 16 height 16
click at [432, 518] on span "Select an option" at bounding box center [434, 517] width 16 height 16
click at [432, 518] on input "Select an option" at bounding box center [434, 517] width 16 height 16
click at [149, 602] on button "التالي" at bounding box center [124, 613] width 78 height 37
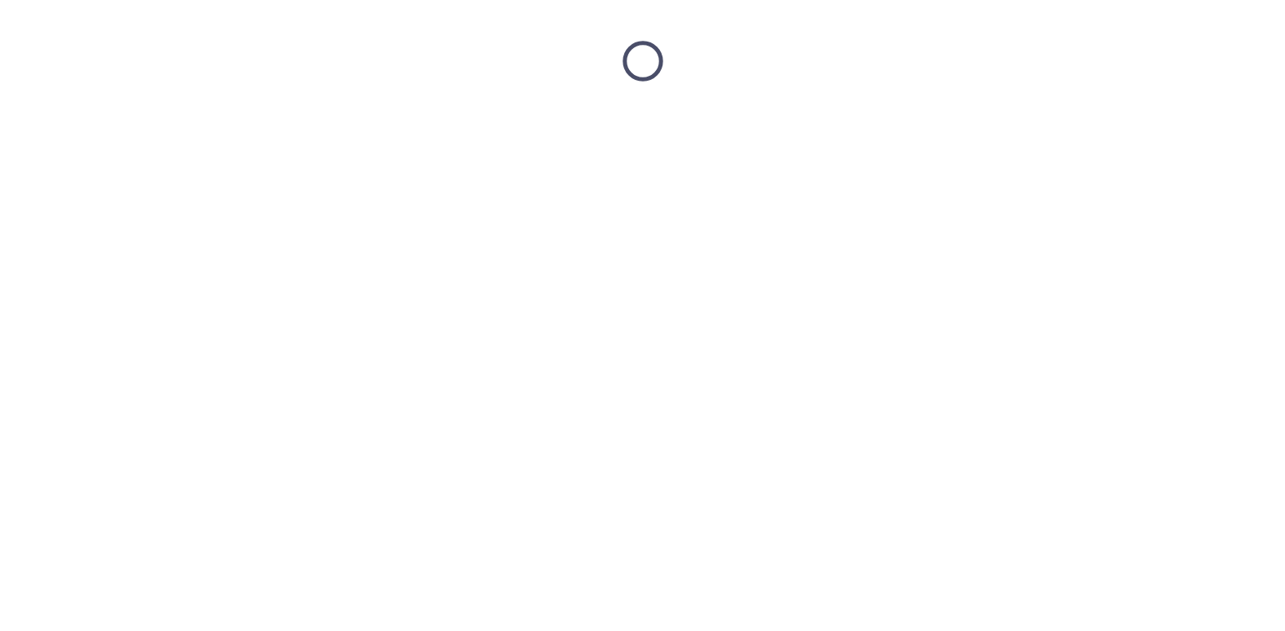
scroll to position [0, 0]
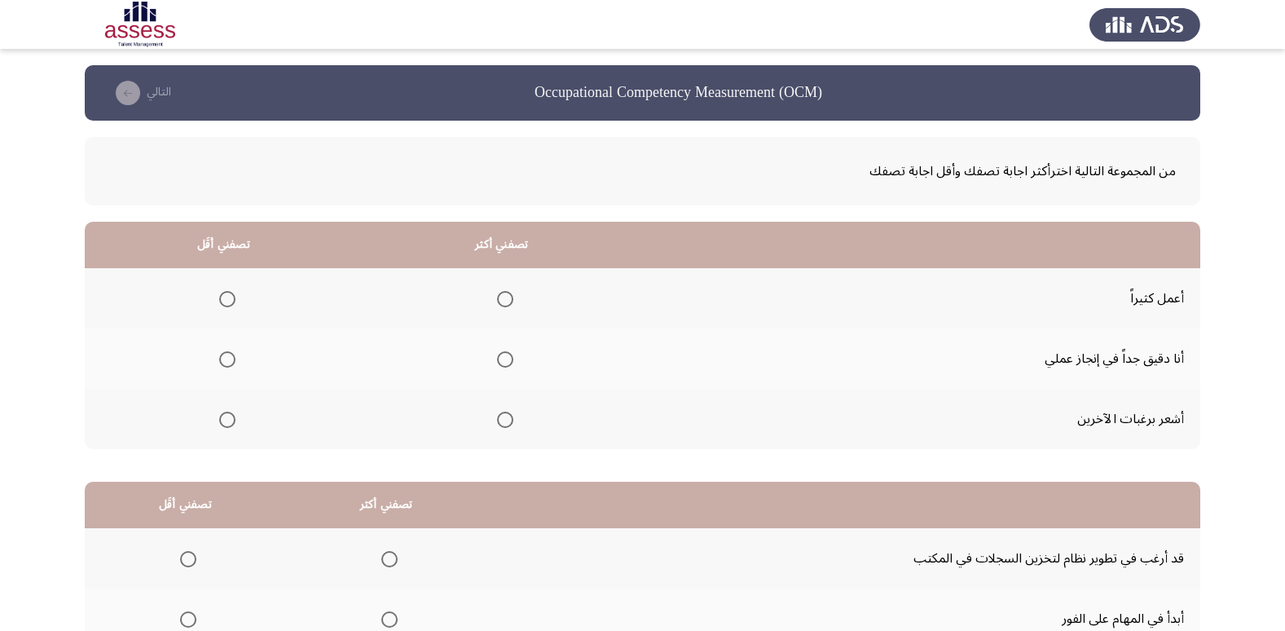
click at [503, 297] on span "Select an option" at bounding box center [505, 299] width 16 height 16
click at [503, 297] on input "Select an option" at bounding box center [505, 299] width 16 height 16
click at [224, 414] on span "Select an option" at bounding box center [227, 420] width 16 height 16
click at [224, 414] on input "Select an option" at bounding box center [227, 420] width 16 height 16
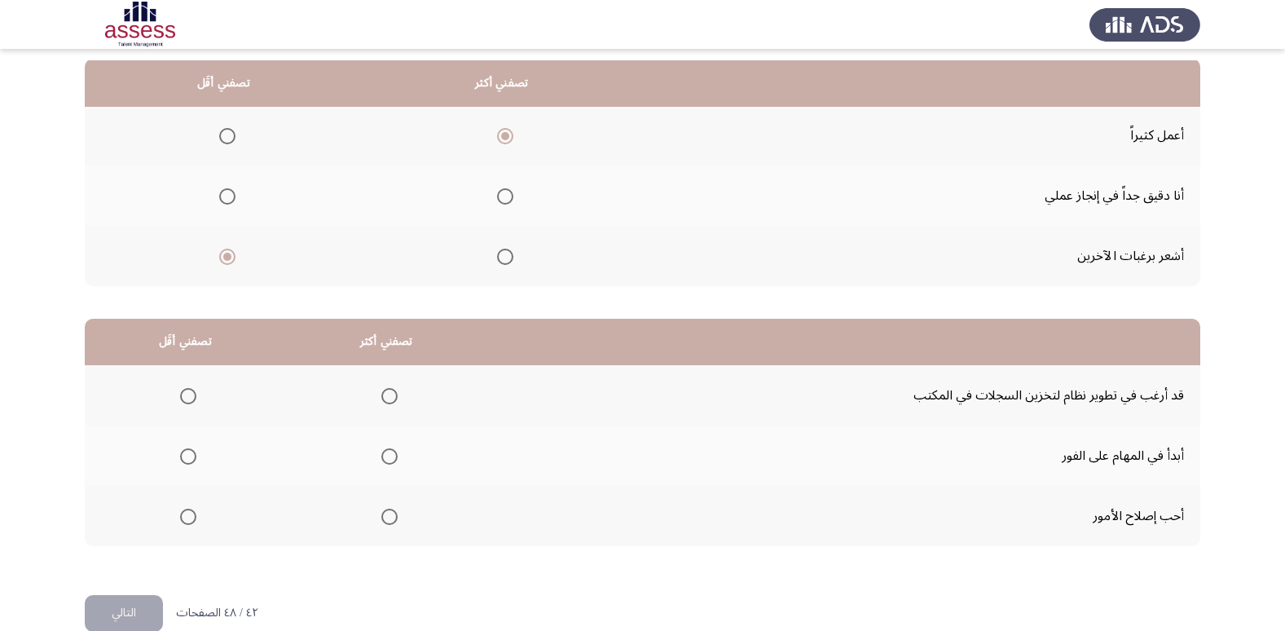
scroll to position [192, 0]
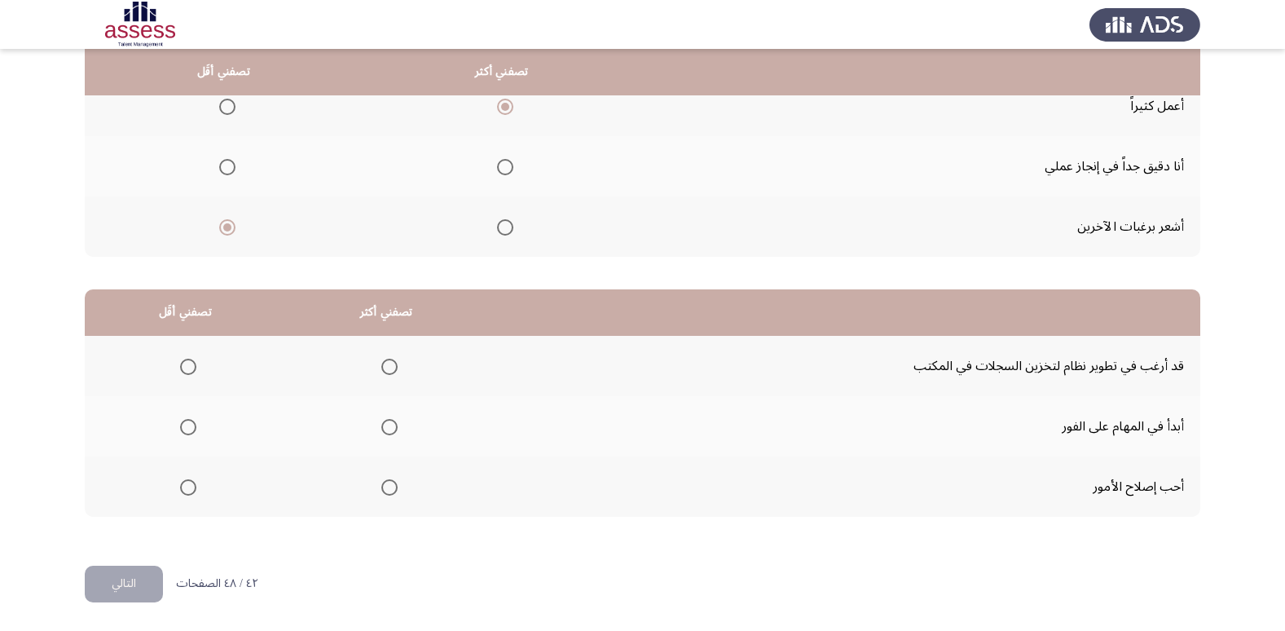
click at [387, 425] on span "Select an option" at bounding box center [389, 427] width 16 height 16
click at [387, 425] on input "Select an option" at bounding box center [389, 427] width 16 height 16
click at [192, 370] on span "Select an option" at bounding box center [188, 367] width 16 height 16
click at [192, 370] on input "Select an option" at bounding box center [188, 367] width 16 height 16
click at [119, 575] on button "التالي" at bounding box center [124, 584] width 78 height 37
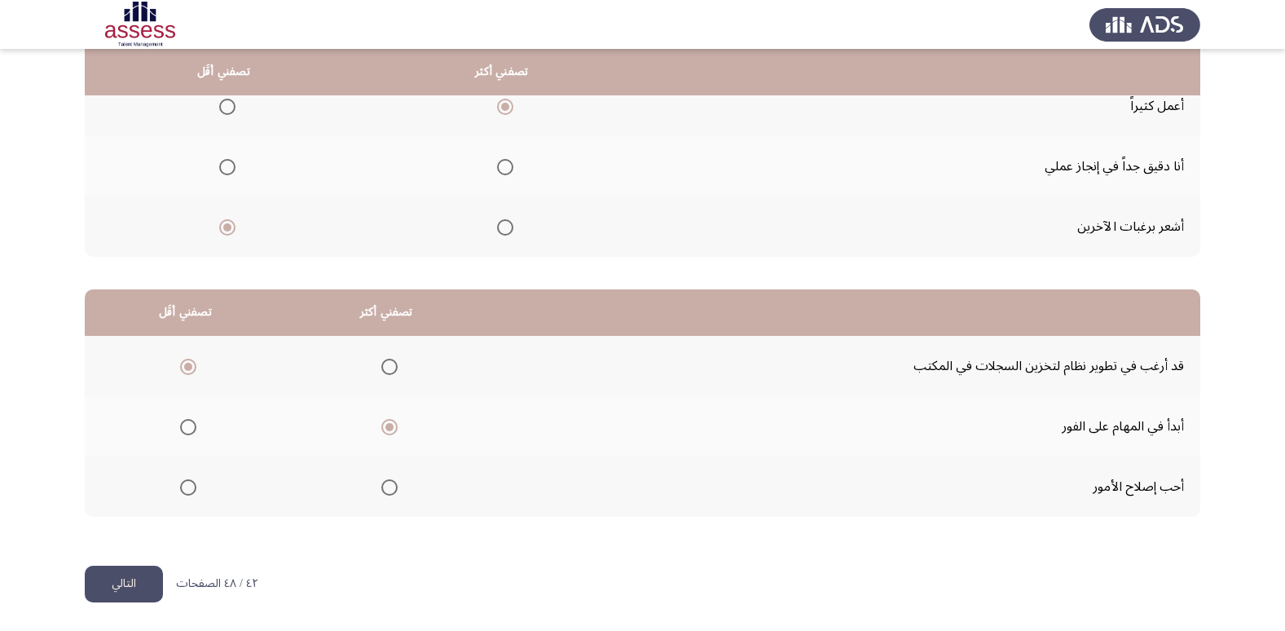
scroll to position [0, 0]
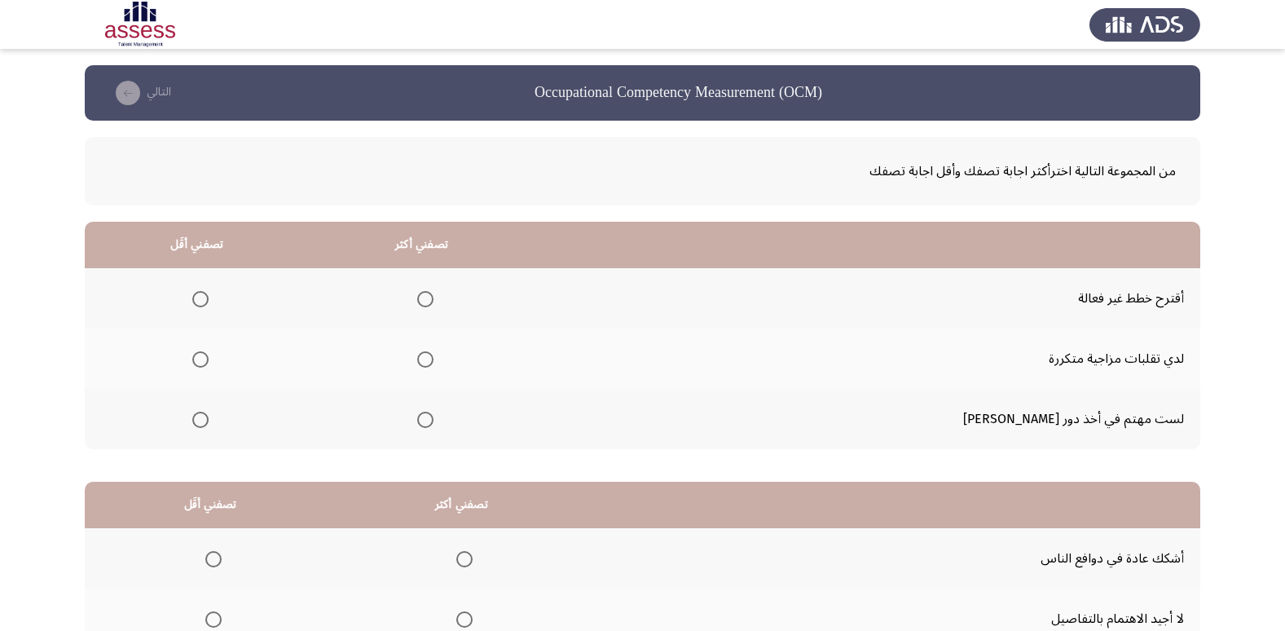
click at [209, 303] on span "Select an option" at bounding box center [200, 299] width 16 height 16
click at [209, 303] on input "Select an option" at bounding box center [200, 299] width 16 height 16
click at [434, 412] on span "Select an option" at bounding box center [425, 420] width 16 height 16
click at [434, 412] on input "Select an option" at bounding box center [425, 420] width 16 height 16
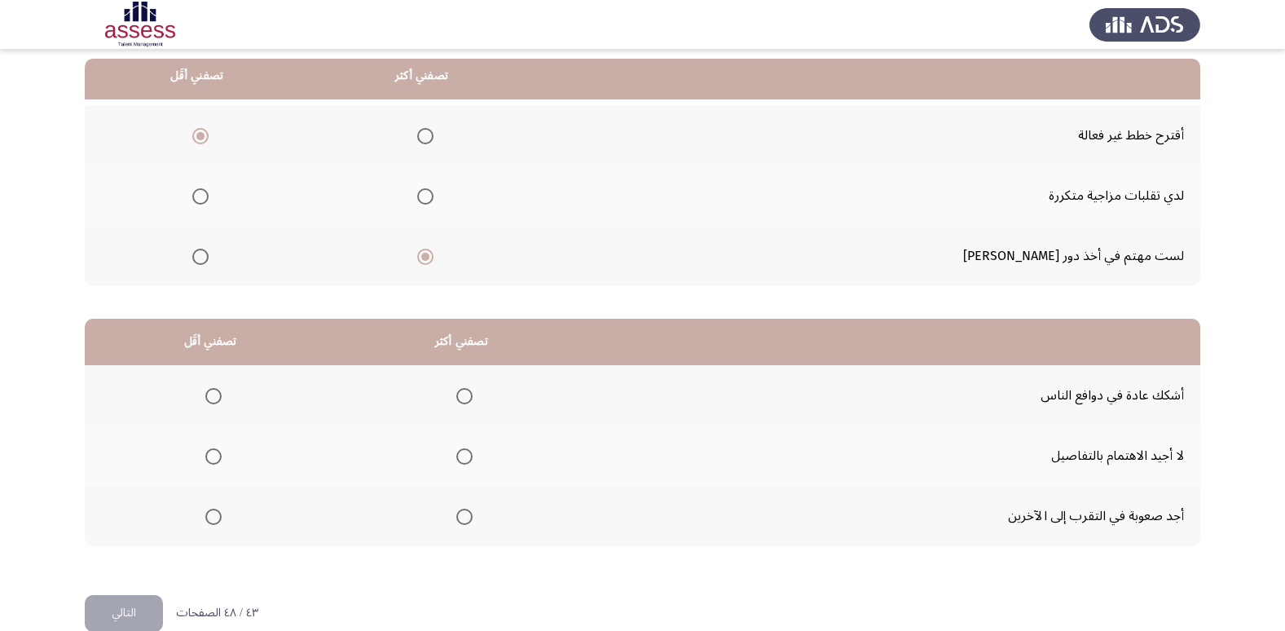
scroll to position [192, 0]
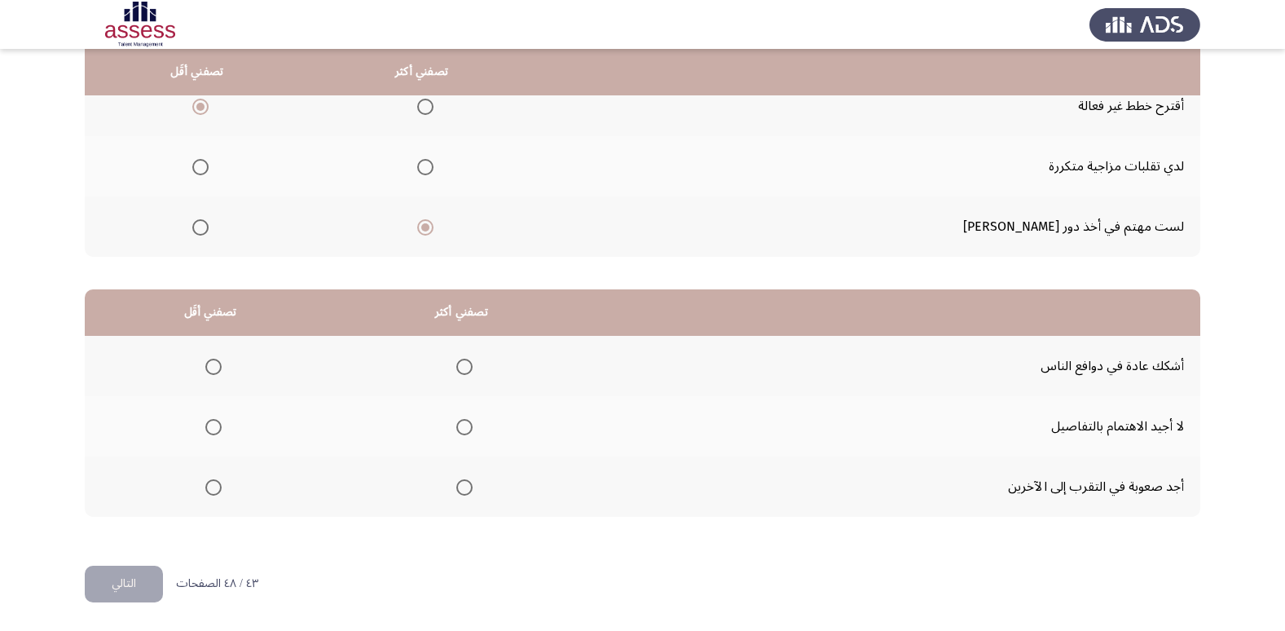
click at [206, 487] on span "Select an option" at bounding box center [213, 487] width 16 height 16
click at [206, 487] on input "Select an option" at bounding box center [213, 487] width 16 height 16
click at [431, 359] on th at bounding box center [462, 366] width 252 height 60
click at [456, 368] on span "Select an option" at bounding box center [464, 367] width 16 height 16
click at [456, 368] on input "Select an option" at bounding box center [464, 367] width 16 height 16
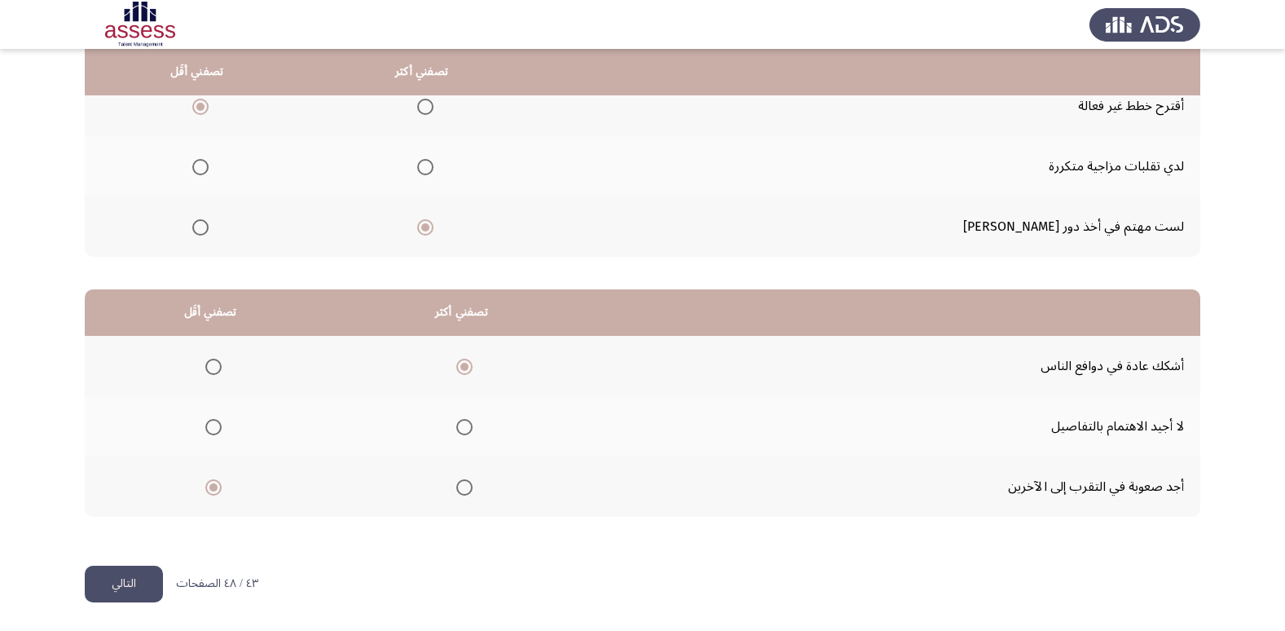
click at [143, 589] on button "التالي" at bounding box center [124, 584] width 78 height 37
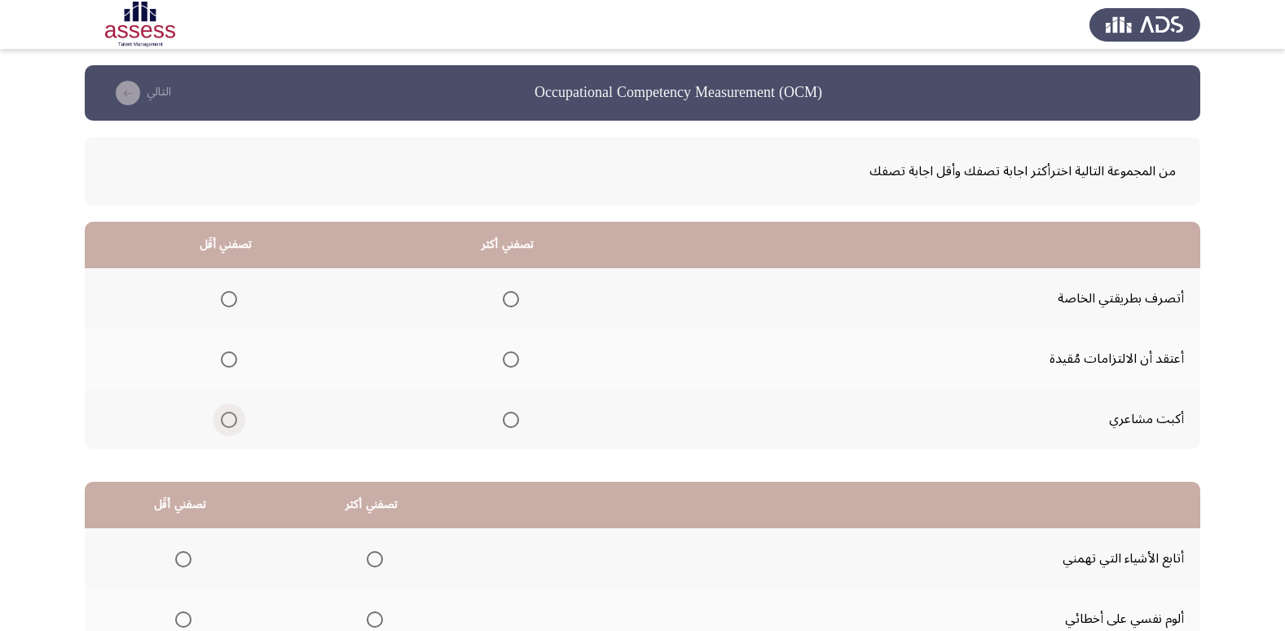
click at [230, 416] on span "Select an option" at bounding box center [229, 420] width 16 height 16
click at [230, 416] on input "Select an option" at bounding box center [229, 420] width 16 height 16
click at [512, 294] on span "Select an option" at bounding box center [511, 299] width 16 height 16
click at [512, 294] on input "Select an option" at bounding box center [511, 299] width 16 height 16
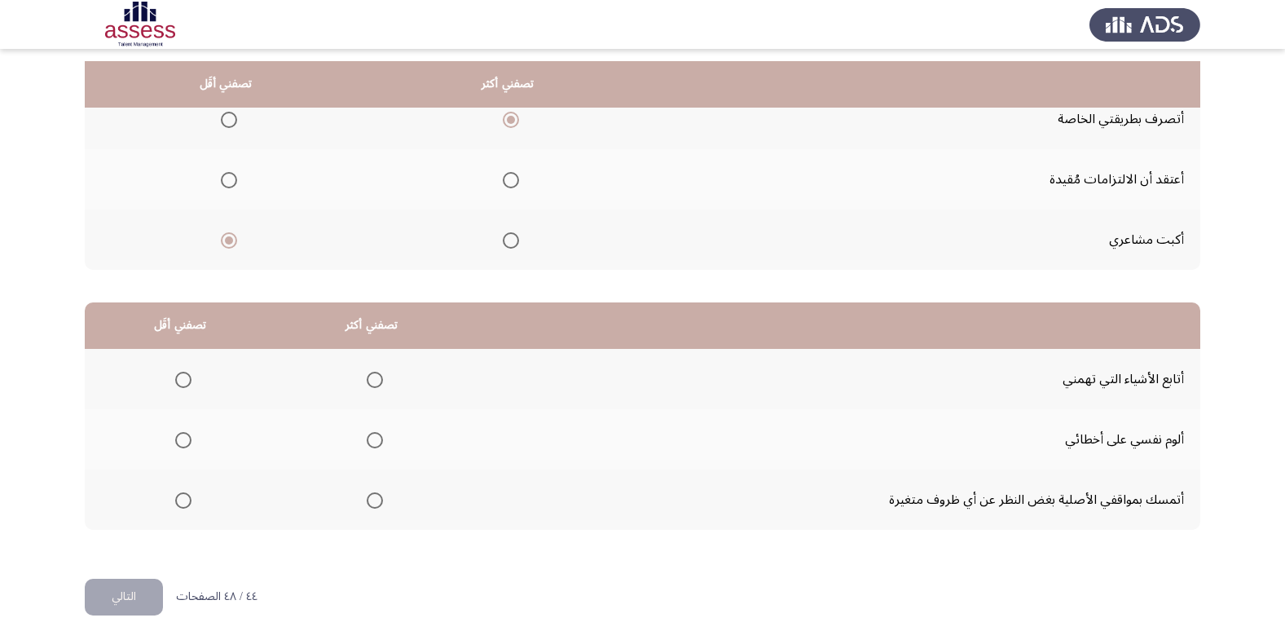
scroll to position [192, 0]
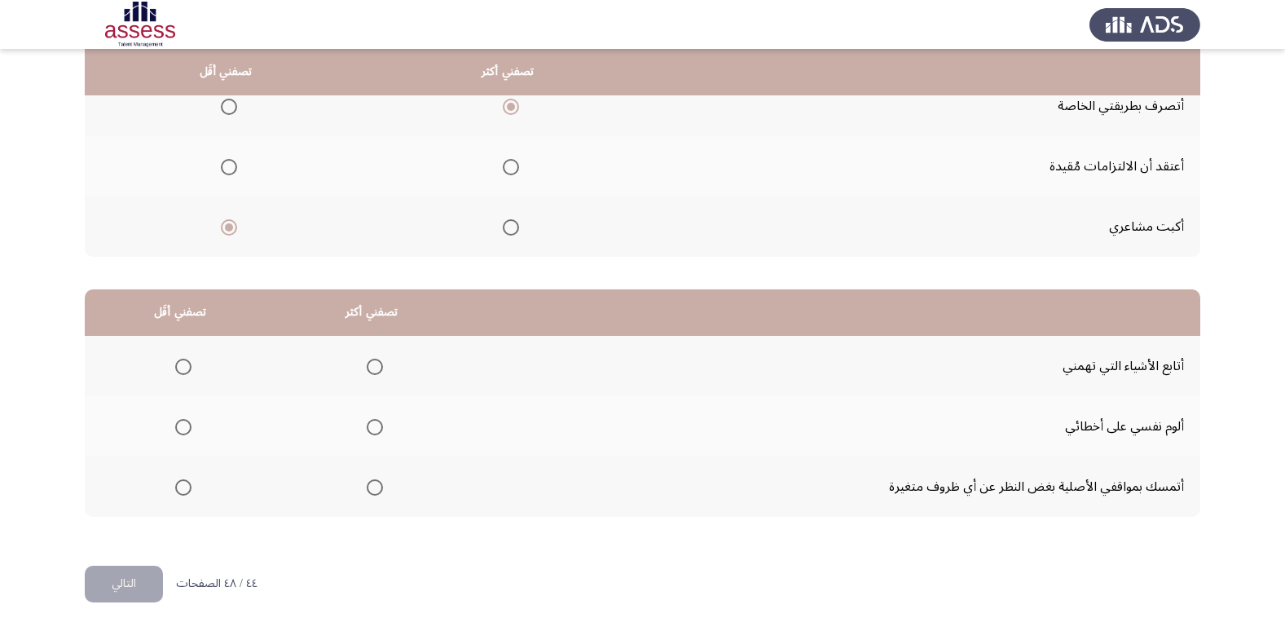
click at [380, 487] on span "Select an option" at bounding box center [375, 487] width 16 height 16
click at [380, 487] on input "Select an option" at bounding box center [375, 487] width 16 height 16
click at [192, 427] on th at bounding box center [181, 426] width 192 height 60
click at [185, 431] on span "Select an option" at bounding box center [183, 427] width 16 height 16
click at [185, 431] on input "Select an option" at bounding box center [183, 427] width 16 height 16
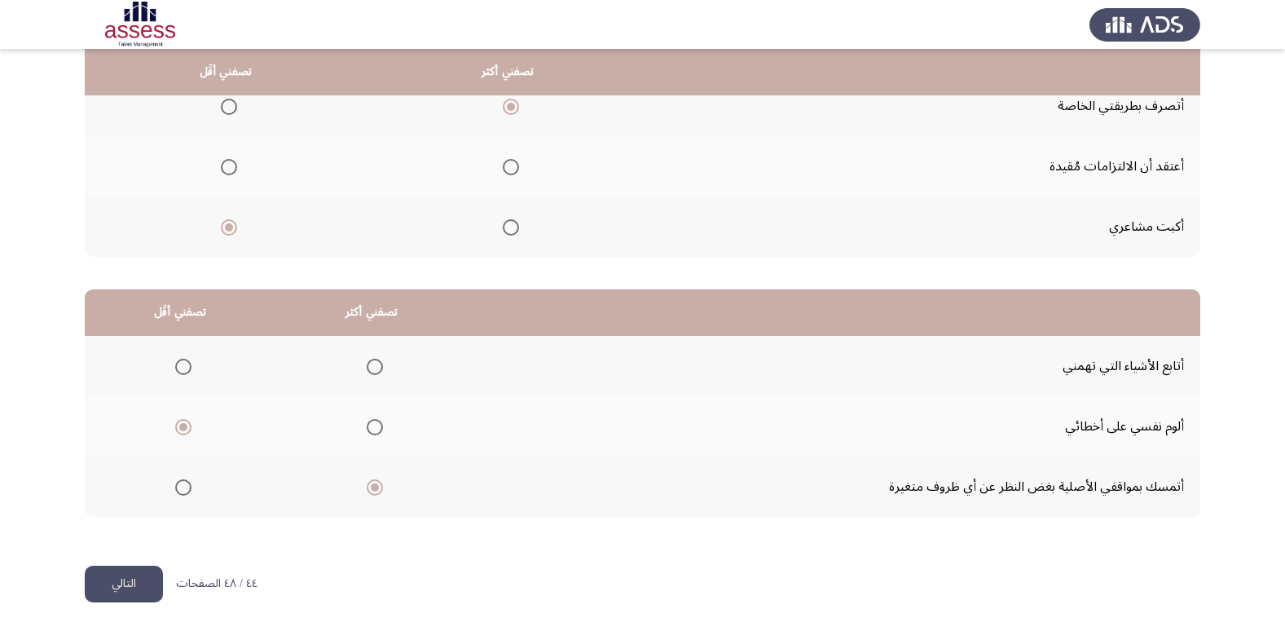
click at [148, 592] on button "التالي" at bounding box center [124, 584] width 78 height 37
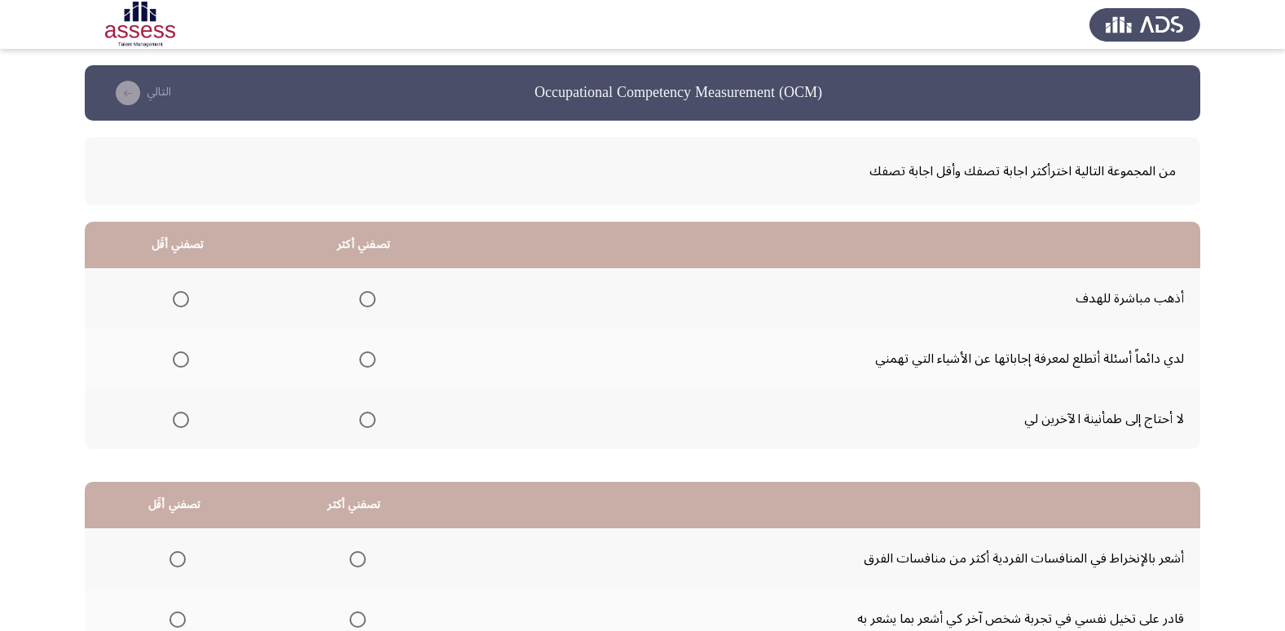
click at [184, 423] on span "Select an option" at bounding box center [181, 420] width 16 height 16
click at [184, 423] on input "Select an option" at bounding box center [181, 420] width 16 height 16
click at [373, 301] on span "Select an option" at bounding box center [367, 299] width 16 height 16
click at [373, 301] on input "Select an option" at bounding box center [367, 299] width 16 height 16
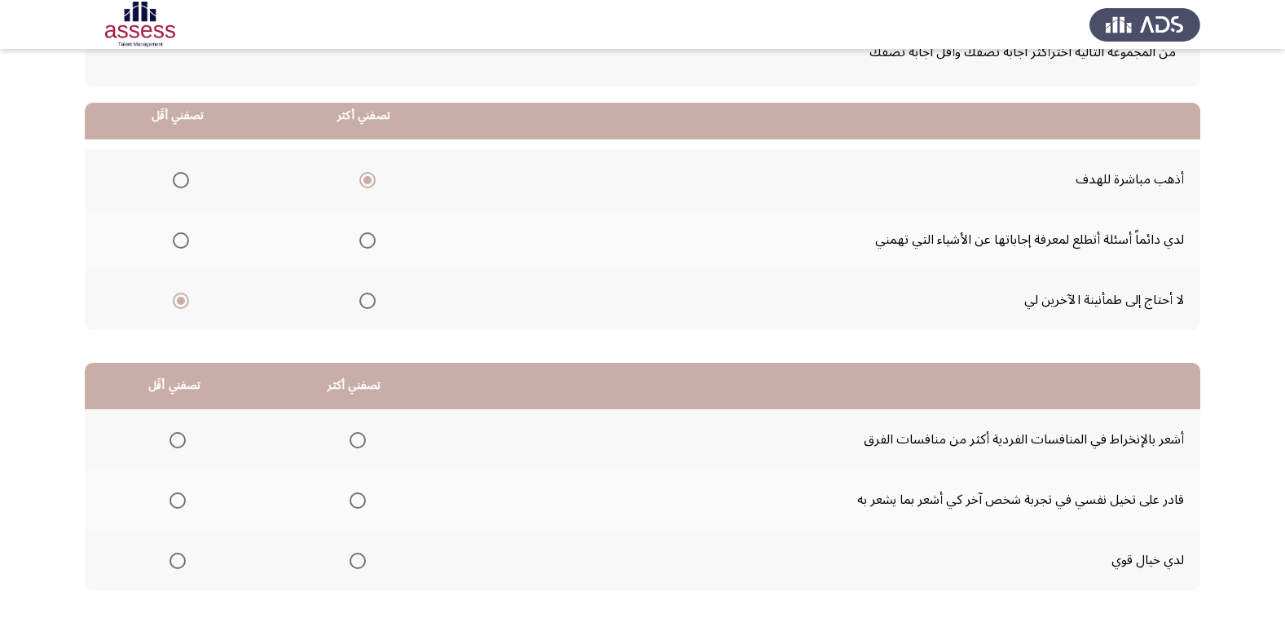
scroll to position [163, 0]
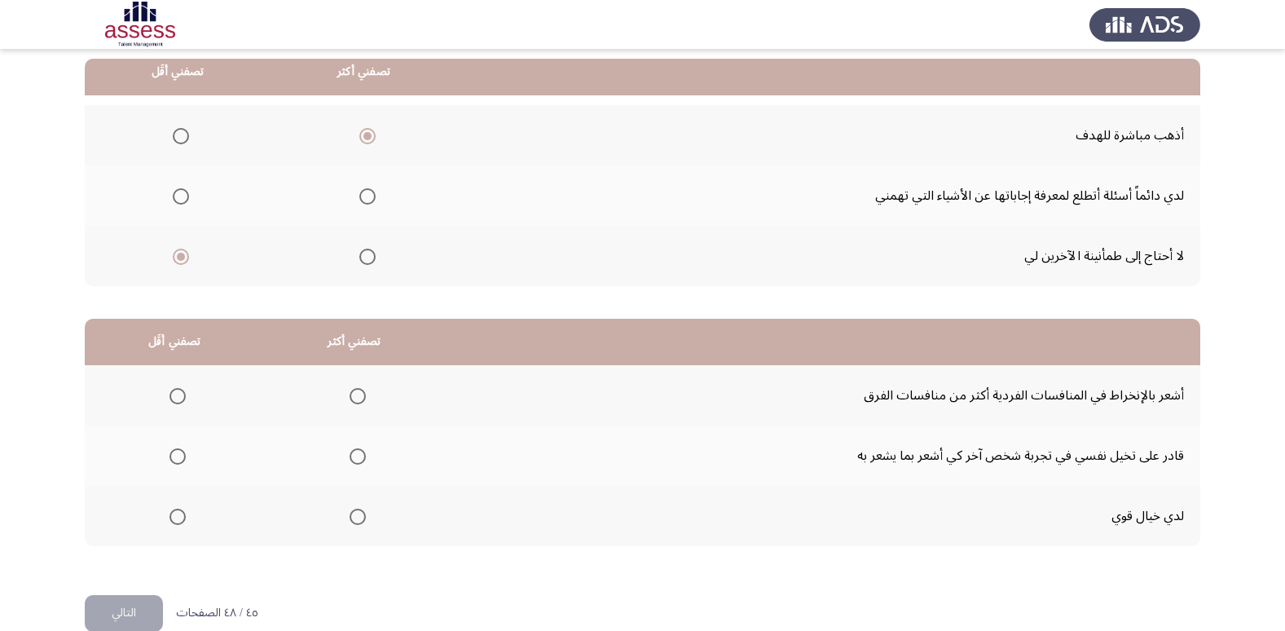
click at [180, 461] on span "Select an option" at bounding box center [178, 456] width 16 height 16
click at [180, 461] on input "Select an option" at bounding box center [178, 456] width 16 height 16
click at [351, 519] on span "Select an option" at bounding box center [358, 517] width 16 height 16
click at [351, 519] on input "Select an option" at bounding box center [358, 517] width 16 height 16
click at [126, 609] on button "التالي" at bounding box center [124, 613] width 78 height 37
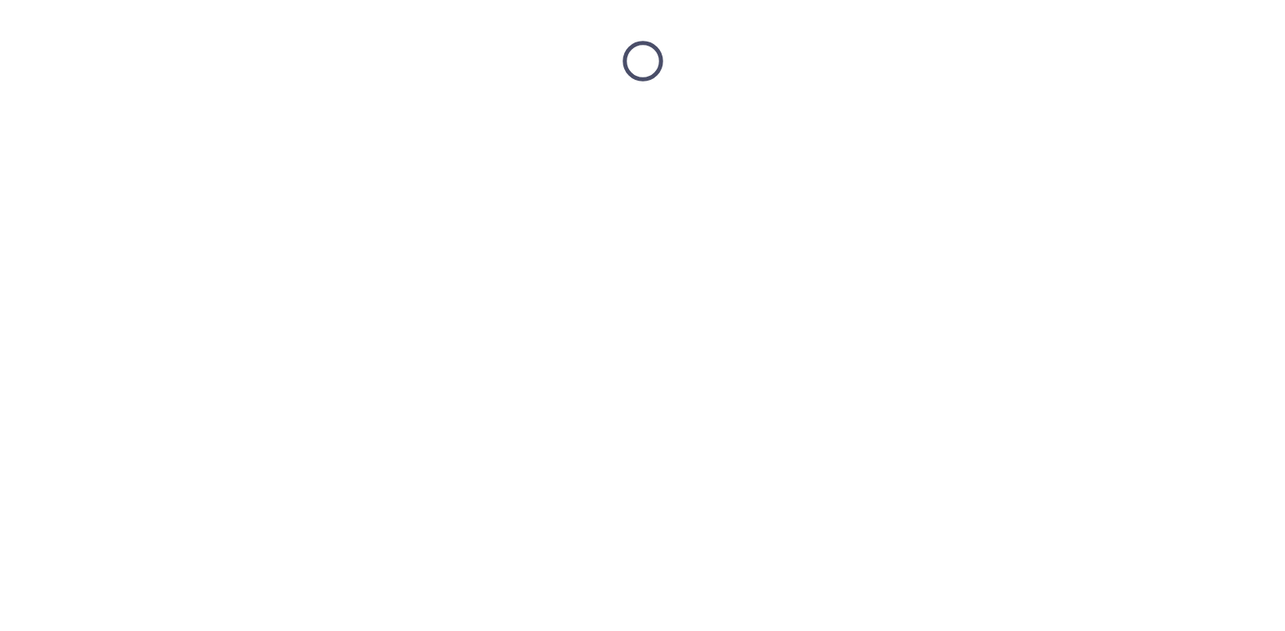
scroll to position [0, 0]
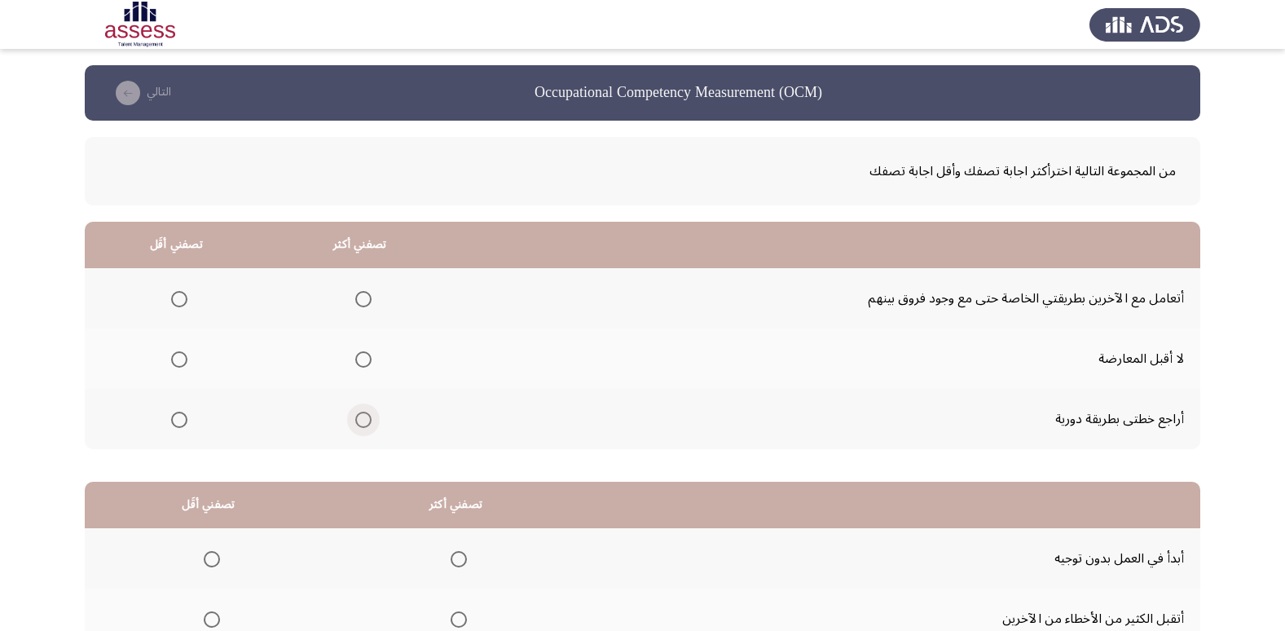
click at [361, 419] on span "Select an option" at bounding box center [363, 420] width 16 height 16
click at [361, 419] on input "Select an option" at bounding box center [363, 420] width 16 height 16
click at [179, 361] on span "Select an option" at bounding box center [179, 359] width 16 height 16
click at [179, 361] on input "Select an option" at bounding box center [179, 359] width 16 height 16
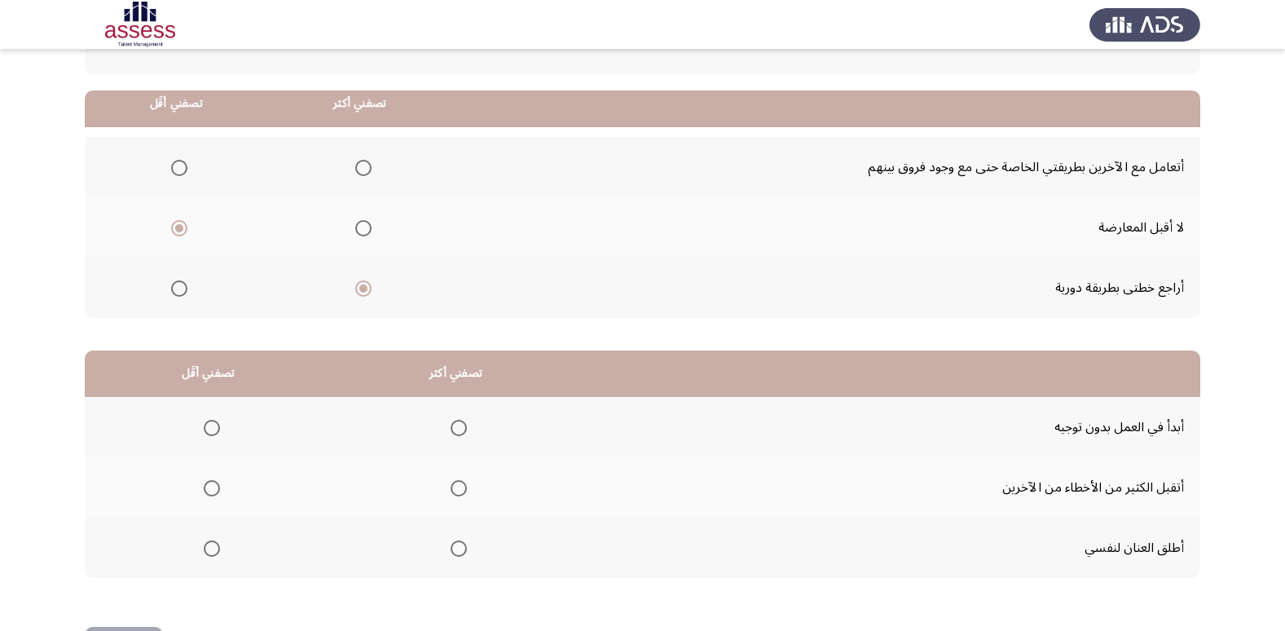
scroll to position [163, 0]
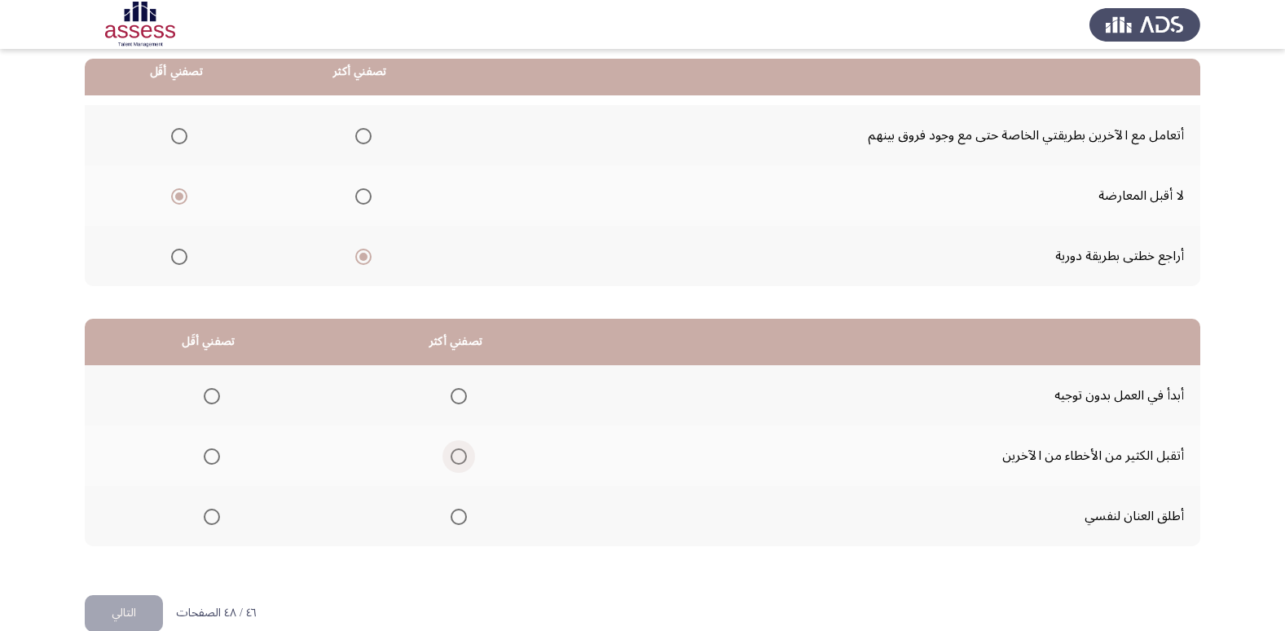
click at [451, 458] on span "Select an option" at bounding box center [459, 456] width 16 height 16
click at [451, 458] on input "Select an option" at bounding box center [459, 456] width 16 height 16
click at [227, 393] on th at bounding box center [208, 395] width 247 height 60
click at [200, 400] on label "Select an option" at bounding box center [208, 396] width 23 height 16
click at [204, 400] on input "Select an option" at bounding box center [212, 396] width 16 height 16
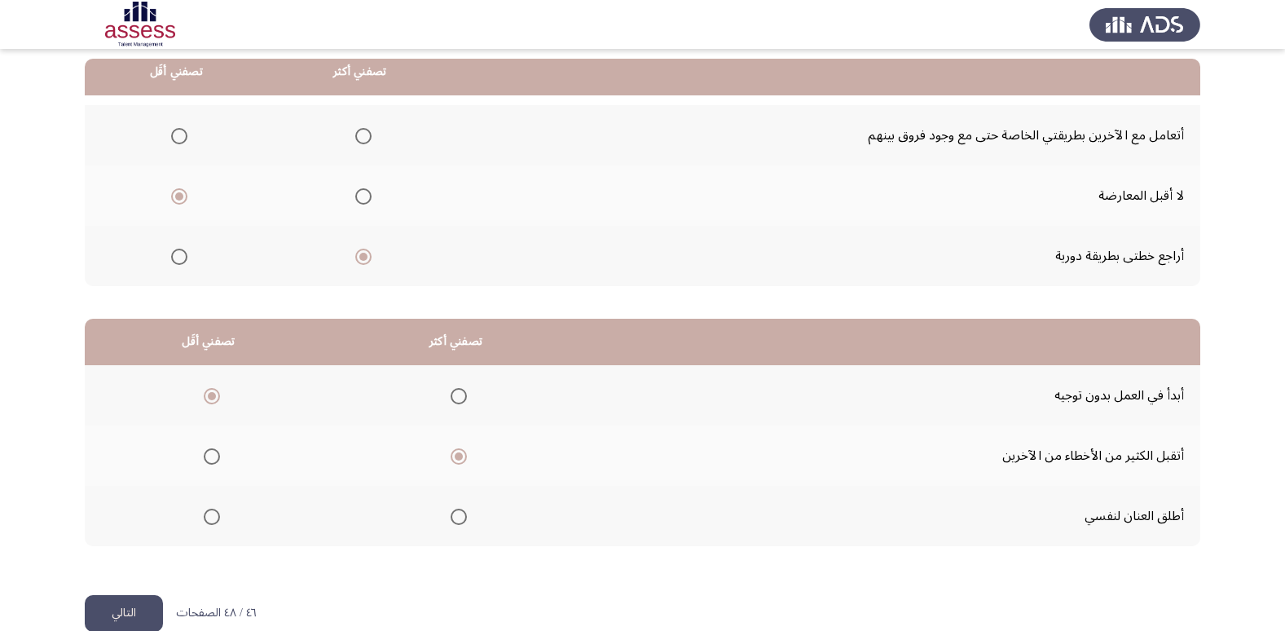
click at [138, 601] on button "التالي" at bounding box center [124, 613] width 78 height 37
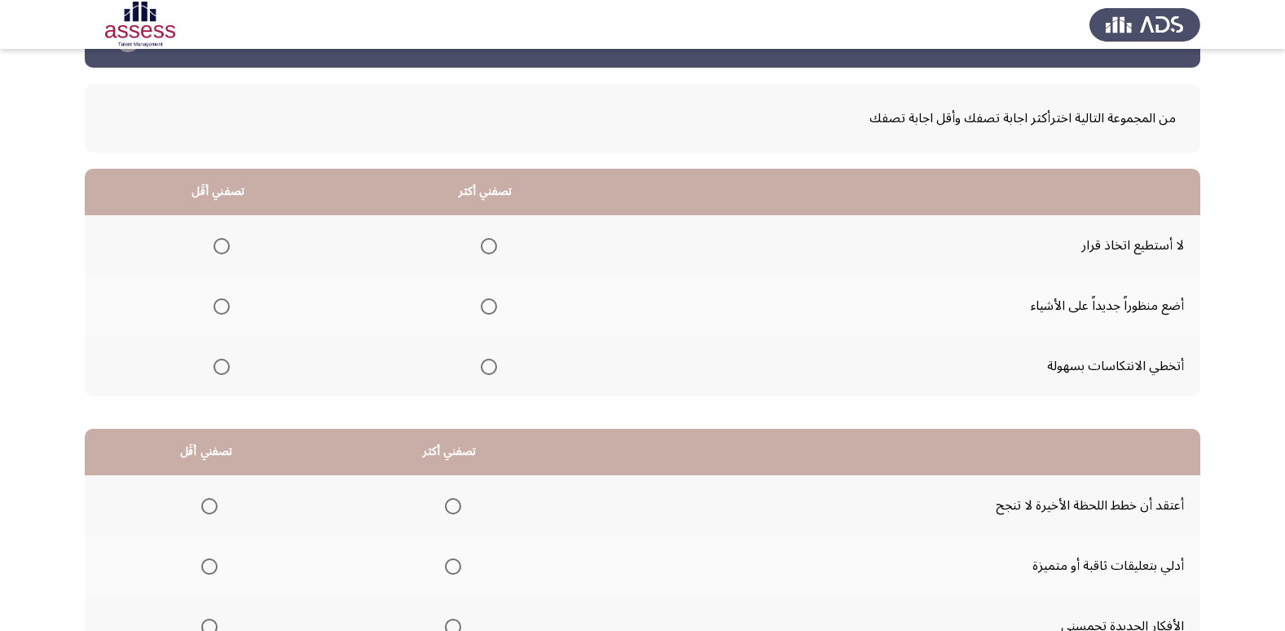
scroll to position [81, 0]
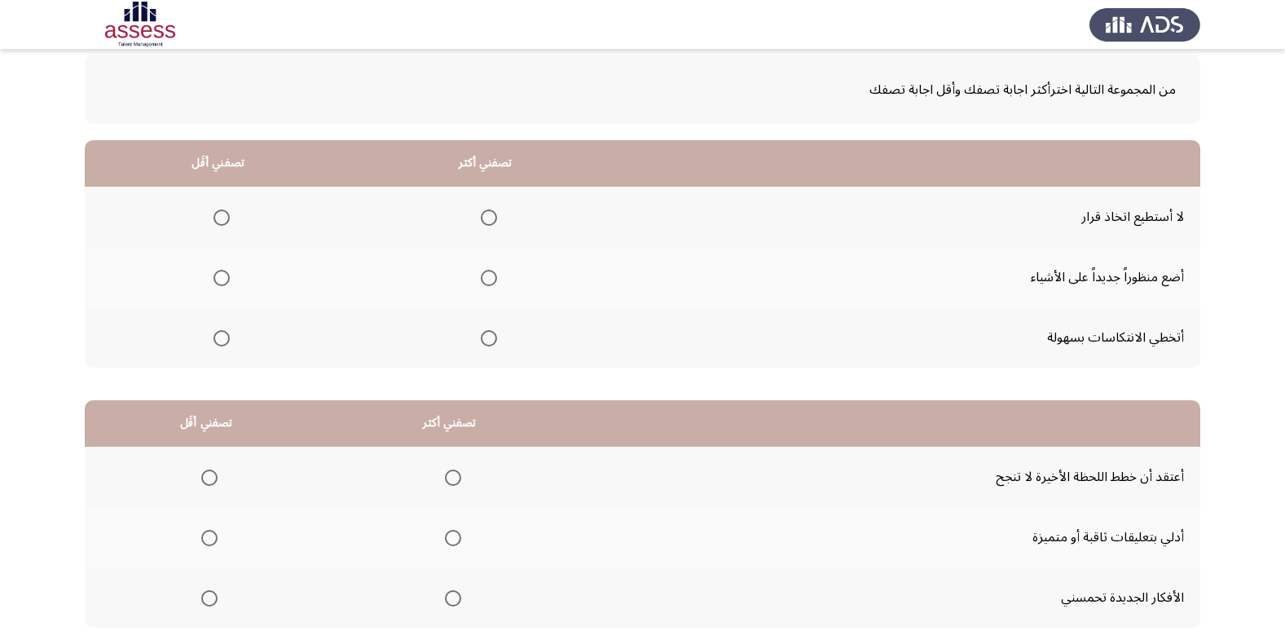
click at [481, 282] on span "Select an option" at bounding box center [489, 278] width 16 height 16
click at [481, 282] on input "Select an option" at bounding box center [489, 278] width 16 height 16
click at [226, 227] on mat-radio-group "Select an option" at bounding box center [218, 217] width 23 height 28
click at [219, 206] on mat-radio-group "Select an option" at bounding box center [218, 217] width 23 height 28
click at [227, 214] on span "Select an option" at bounding box center [222, 217] width 16 height 16
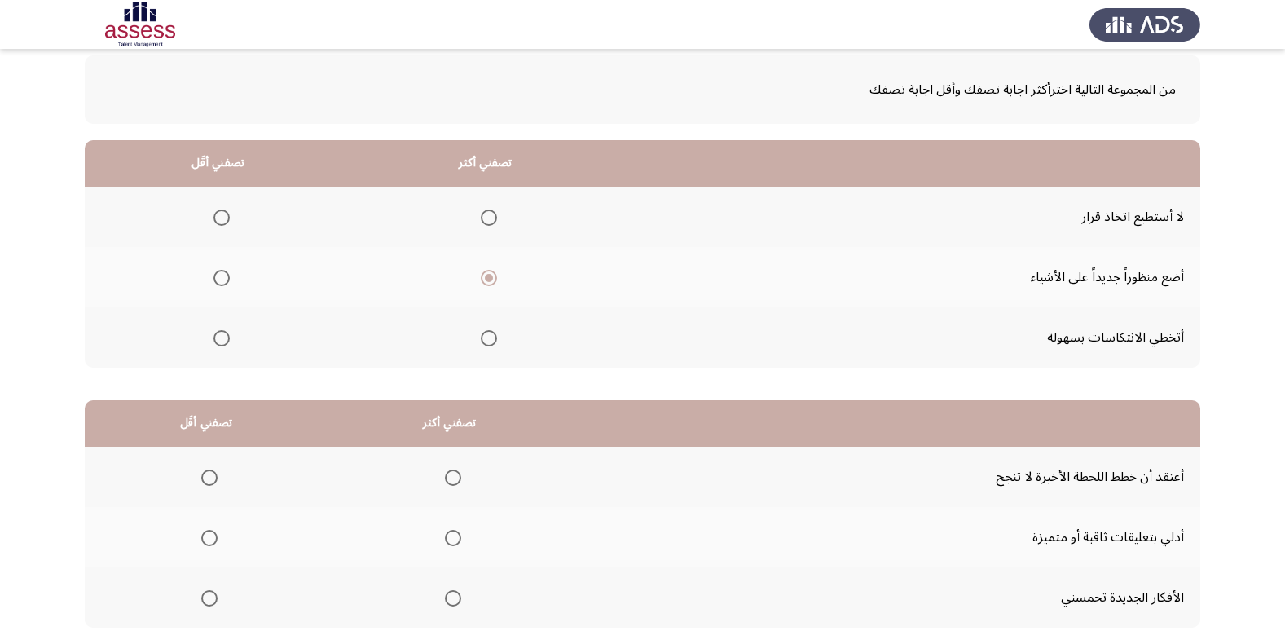
click at [227, 214] on input "Select an option" at bounding box center [222, 217] width 16 height 16
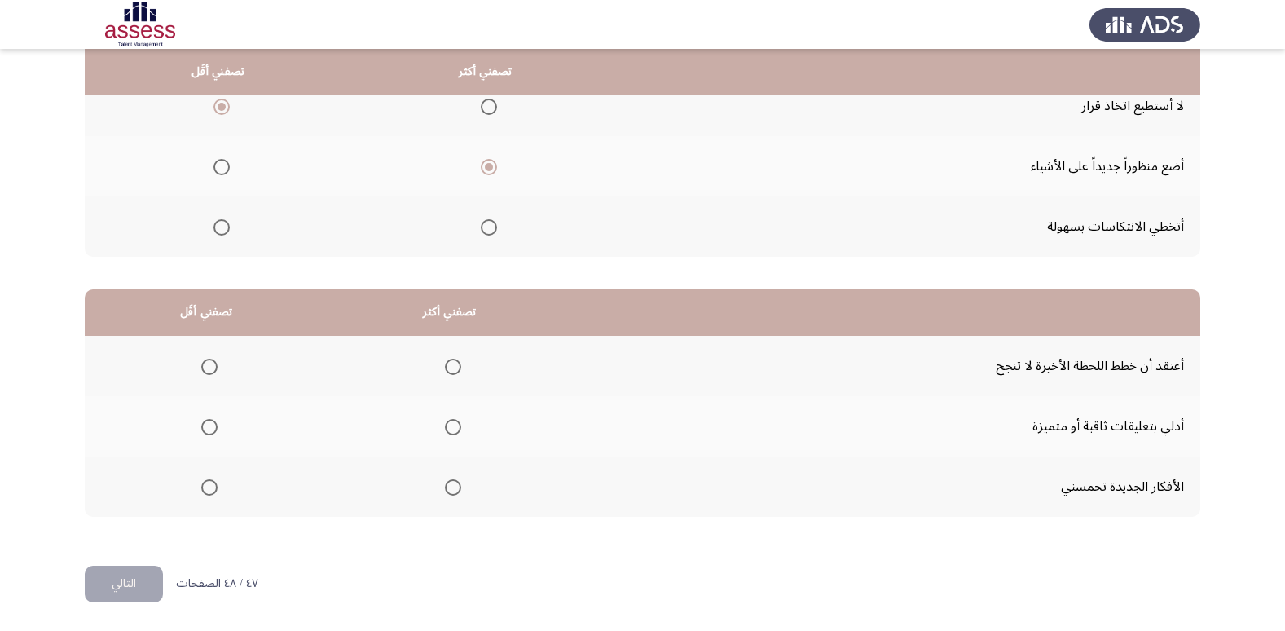
click at [210, 363] on span "Select an option" at bounding box center [209, 367] width 16 height 16
click at [210, 363] on input "Select an option" at bounding box center [209, 367] width 16 height 16
click at [446, 431] on span "Select an option" at bounding box center [453, 427] width 16 height 16
click at [446, 431] on input "Select an option" at bounding box center [453, 427] width 16 height 16
click at [130, 580] on button "التالي" at bounding box center [124, 584] width 78 height 37
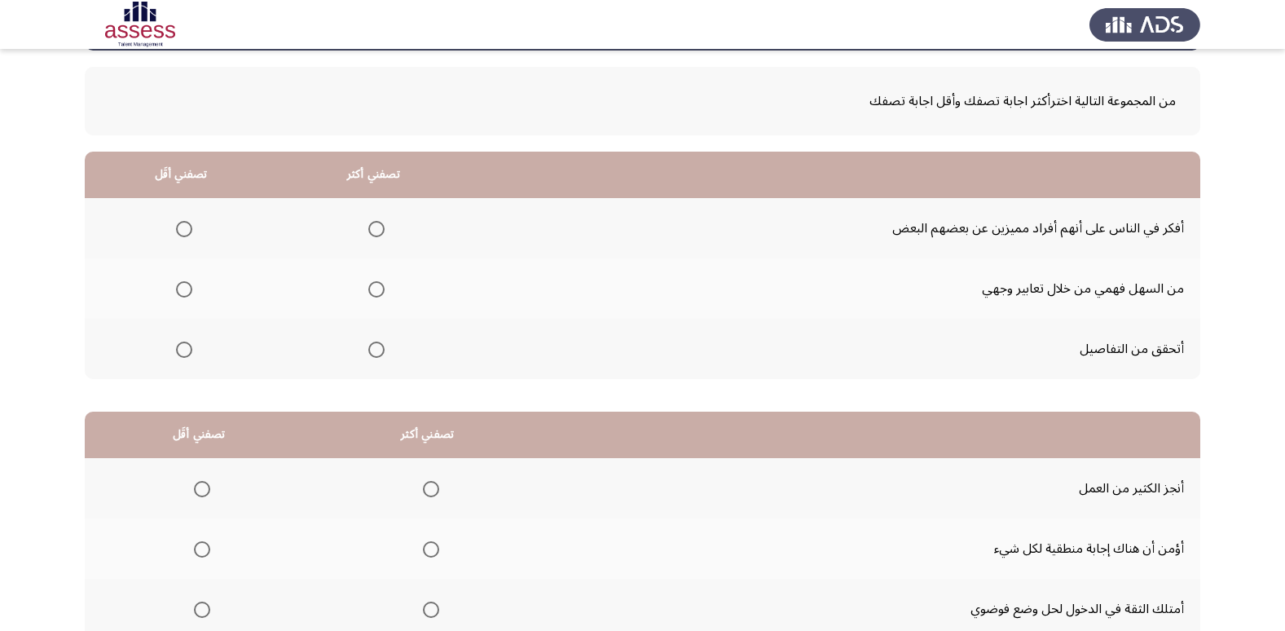
scroll to position [29, 0]
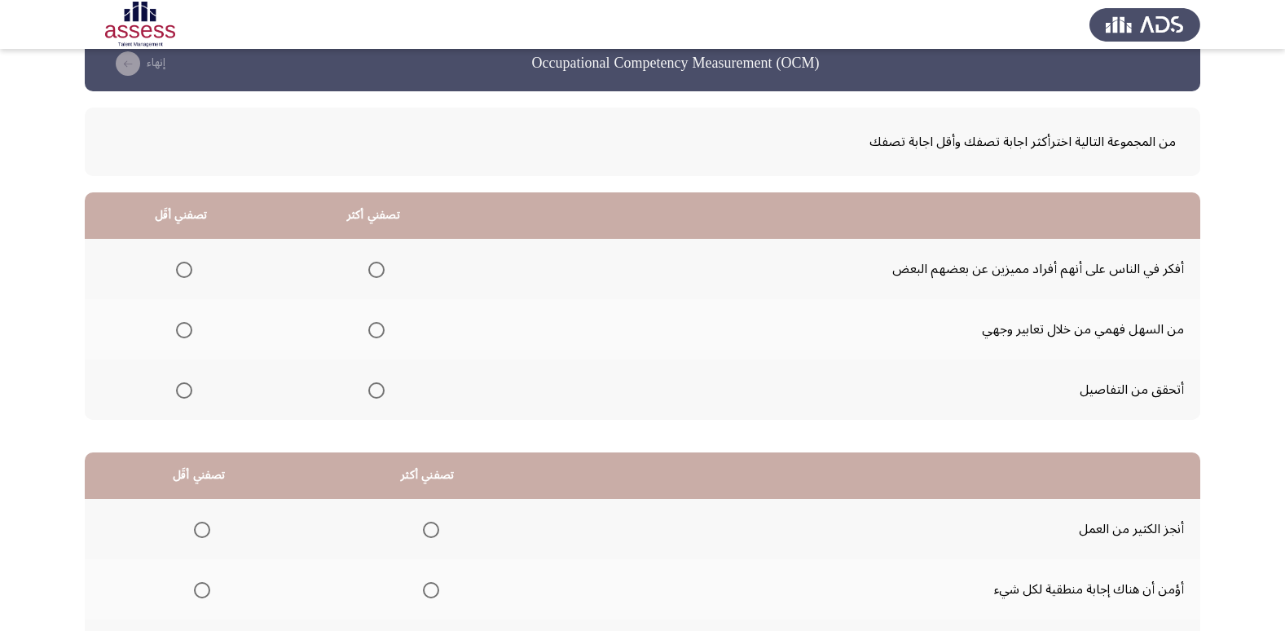
click at [377, 388] on span "Select an option" at bounding box center [376, 390] width 16 height 16
click at [377, 388] on input "Select an option" at bounding box center [376, 390] width 16 height 16
click at [182, 269] on span "Select an option" at bounding box center [184, 270] width 16 height 16
click at [182, 269] on input "Select an option" at bounding box center [184, 270] width 16 height 16
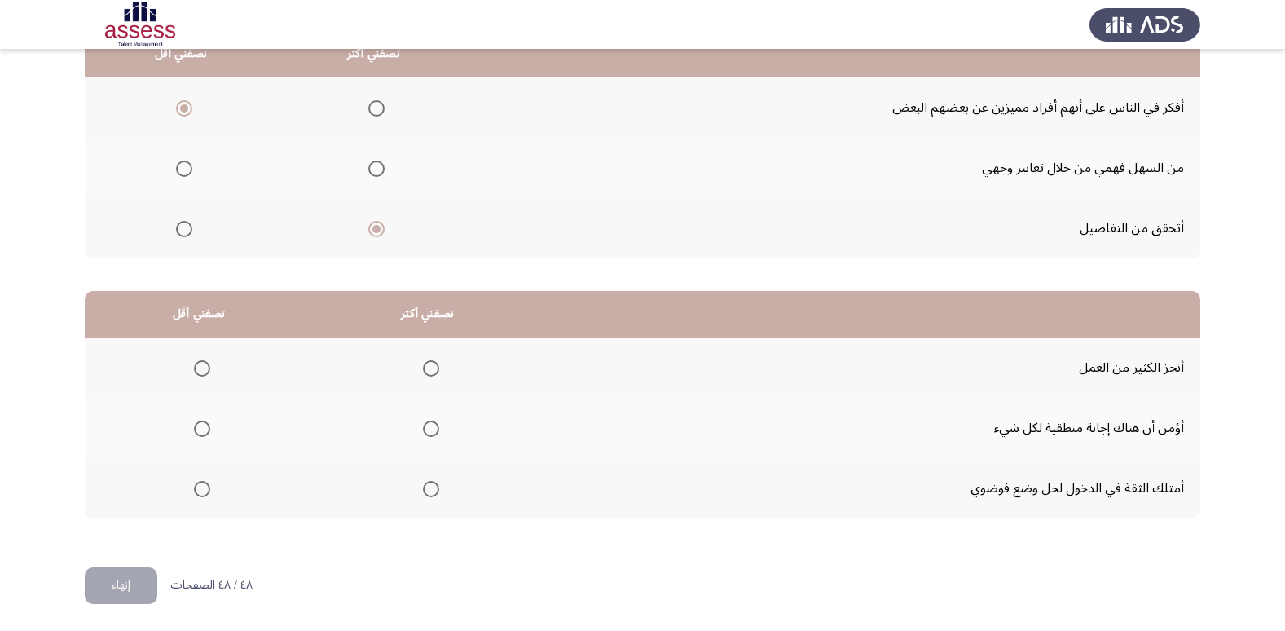
scroll to position [192, 0]
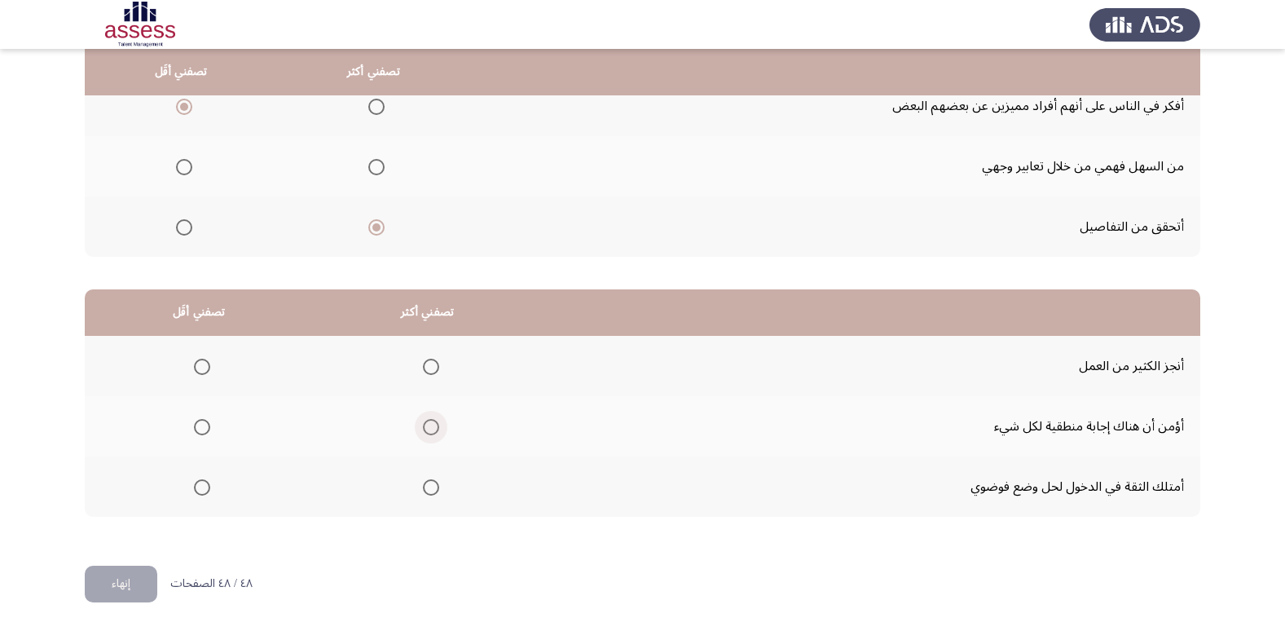
click at [426, 425] on span "Select an option" at bounding box center [431, 427] width 16 height 16
click at [426, 425] on input "Select an option" at bounding box center [431, 427] width 16 height 16
click at [195, 487] on span "Select an option" at bounding box center [202, 487] width 16 height 16
click at [195, 487] on input "Select an option" at bounding box center [202, 487] width 16 height 16
click at [127, 589] on button "إنهاء" at bounding box center [121, 584] width 73 height 37
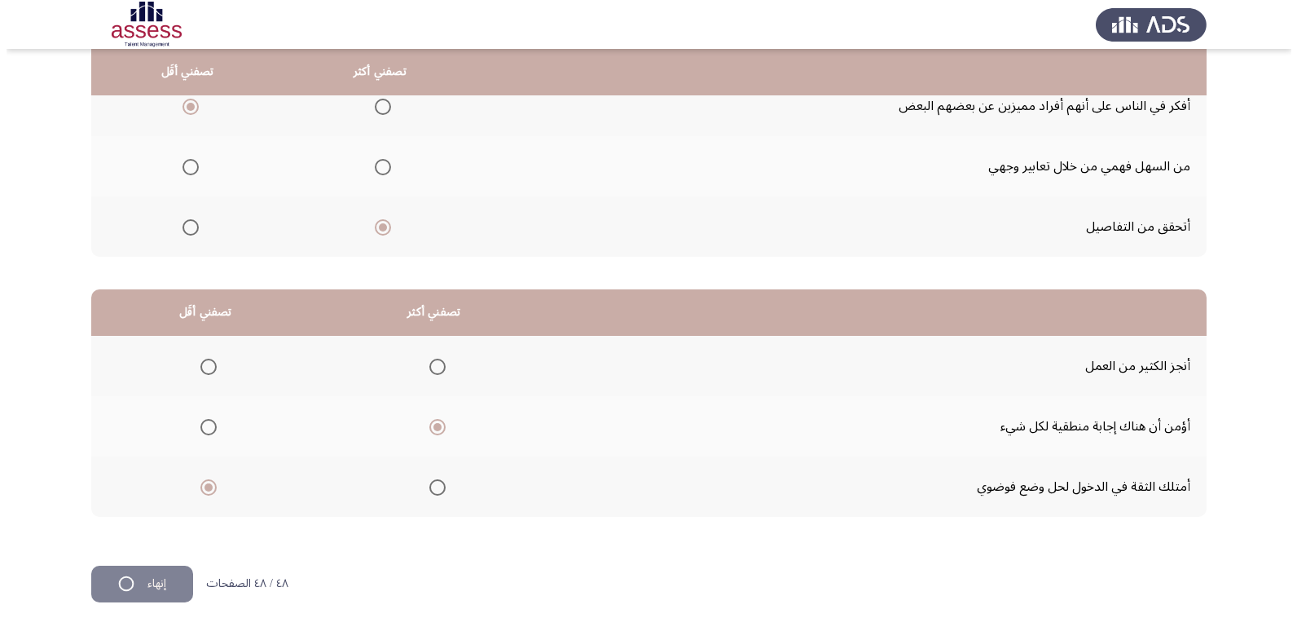
scroll to position [0, 0]
